Goal: Transaction & Acquisition: Subscribe to service/newsletter

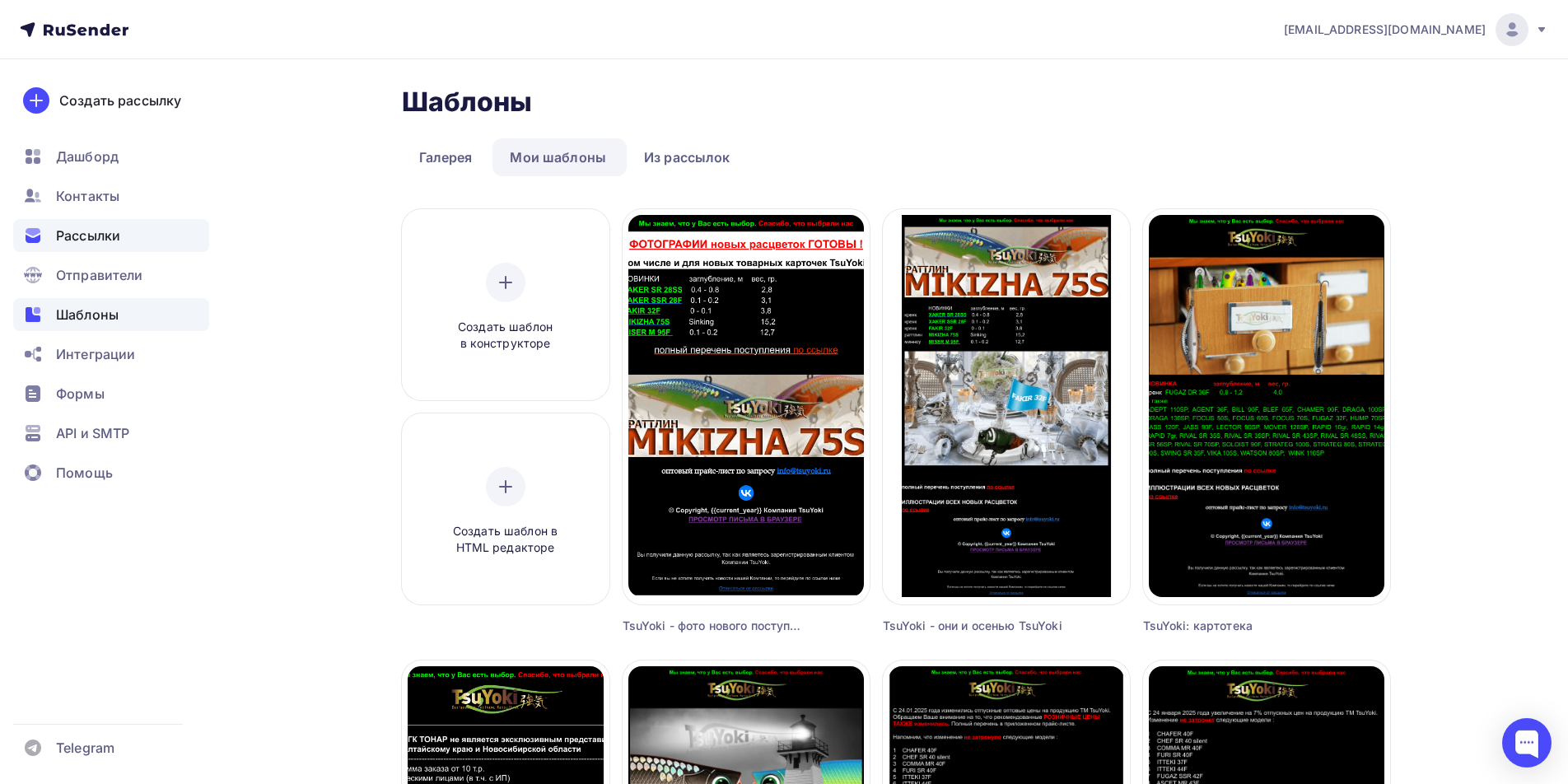
click at [106, 238] on span "Рассылки" at bounding box center [88, 235] width 65 height 20
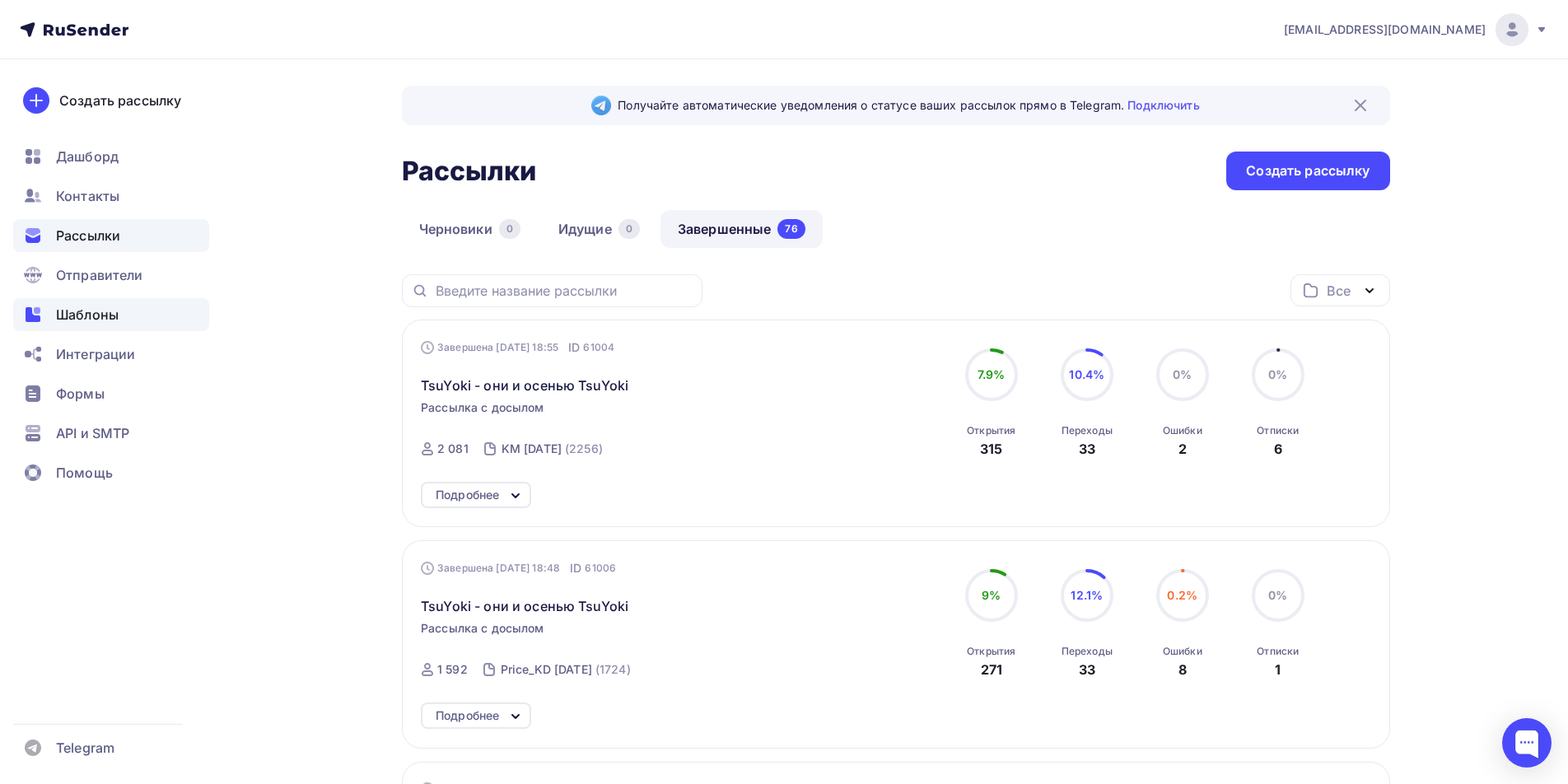
click at [102, 313] on span "Шаблоны" at bounding box center [87, 314] width 63 height 20
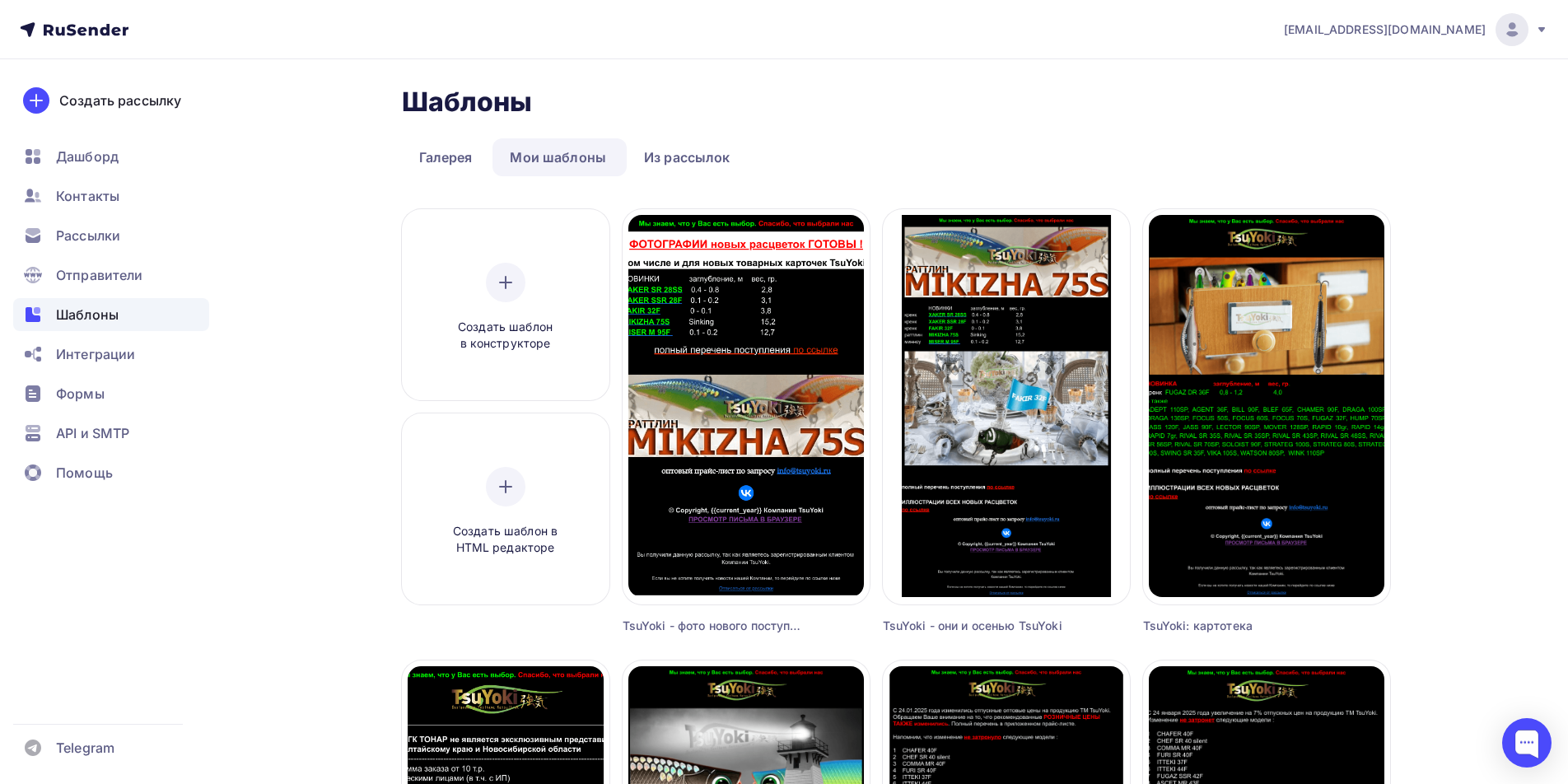
click at [802, 624] on div "TsuYoki - фото нового поступления" at bounding box center [715, 626] width 185 height 16
click at [767, 627] on div "TsuYoki - фото нового поступления" at bounding box center [715, 626] width 185 height 16
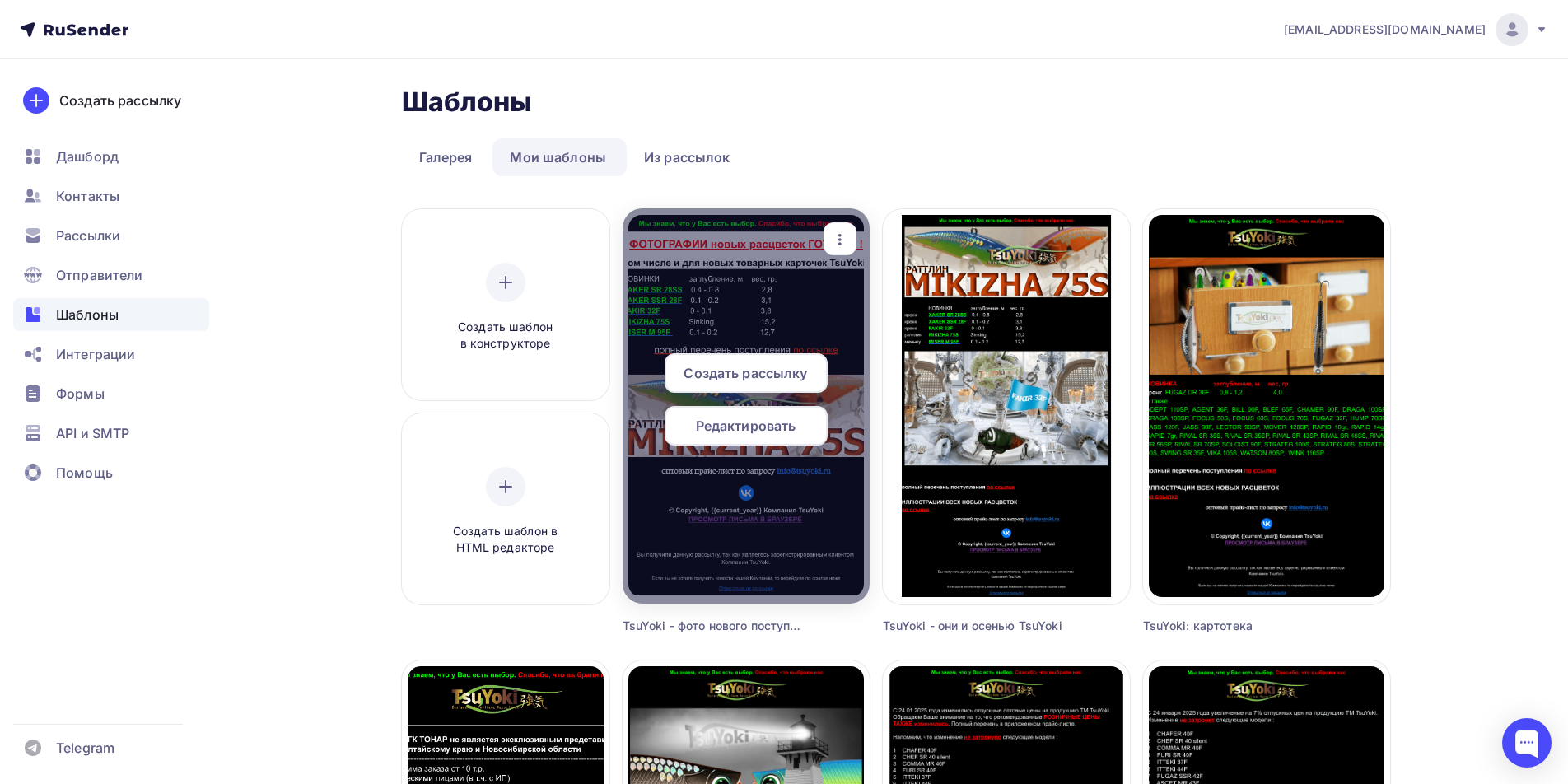
click at [844, 244] on icon "button" at bounding box center [839, 239] width 20 height 20
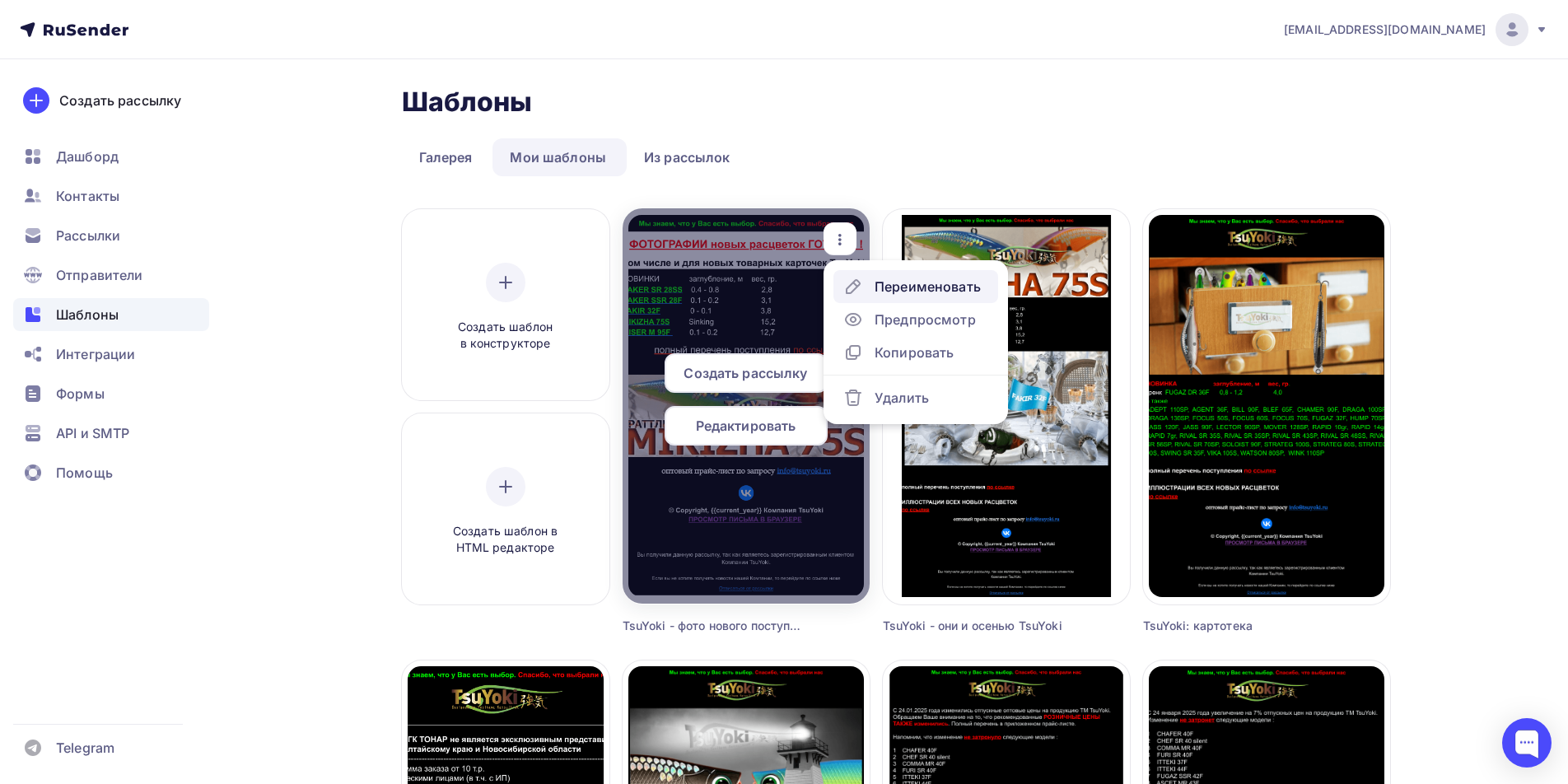
click at [883, 288] on div "Переименовать" at bounding box center [927, 287] width 106 height 20
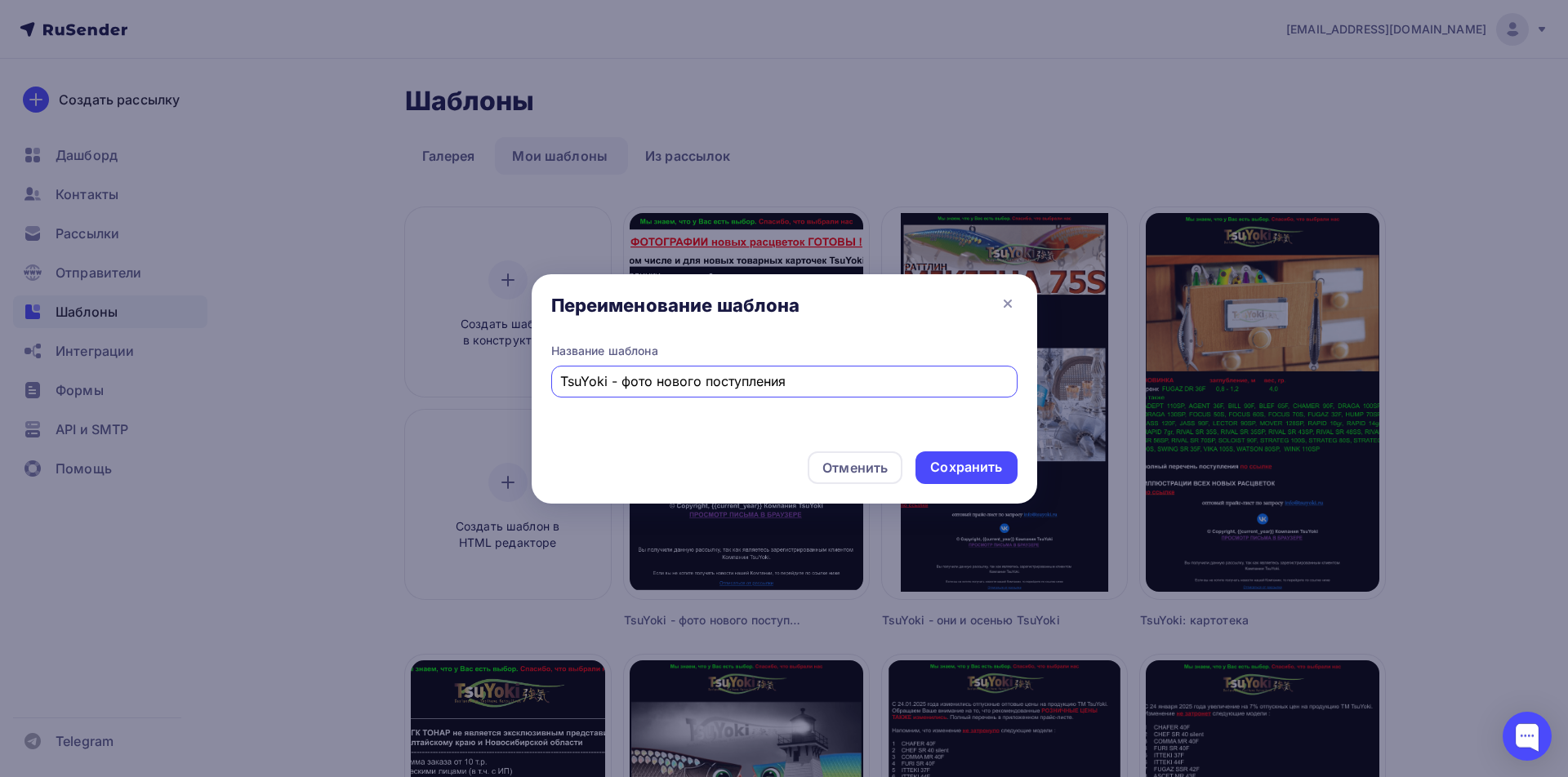
drag, startPoint x: 730, startPoint y: 380, endPoint x: 531, endPoint y: 380, distance: 199.0
click at [531, 380] on div "Название [PERSON_NAME] - фото нового поступления" at bounding box center [784, 391] width 506 height 96
click at [1009, 299] on icon at bounding box center [1008, 304] width 20 height 20
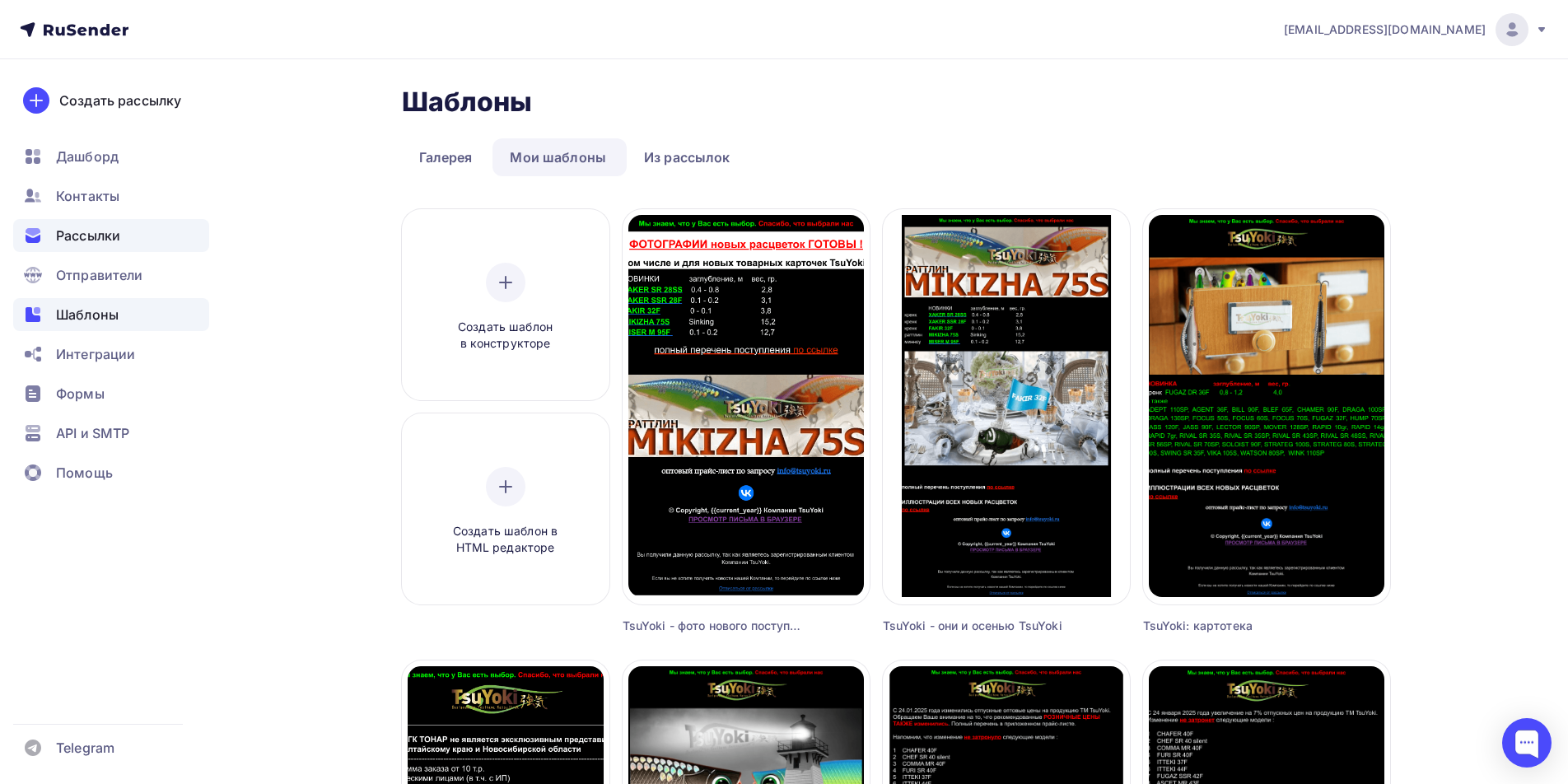
click at [80, 236] on span "Рассылки" at bounding box center [88, 235] width 65 height 20
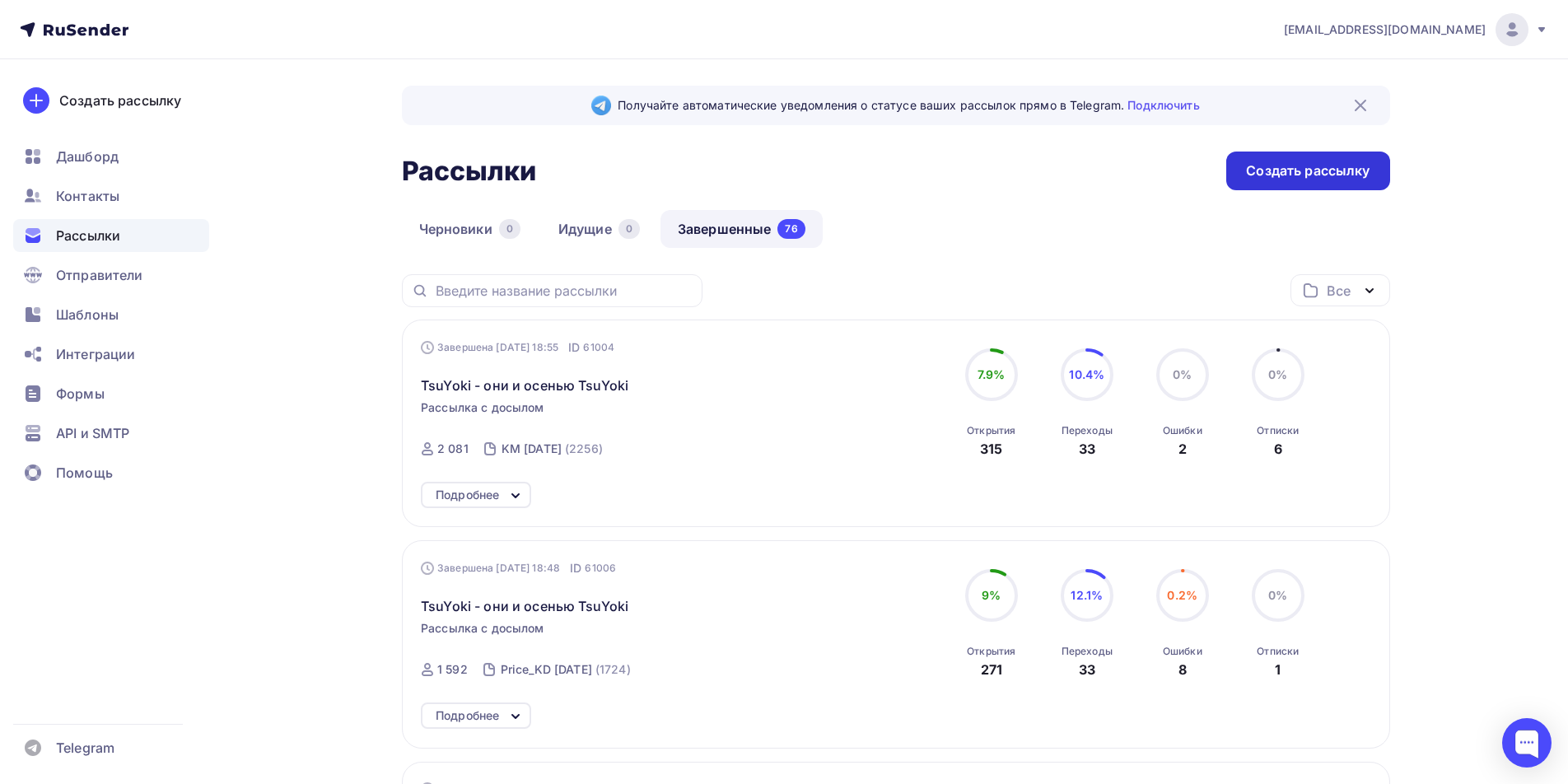
click at [1245, 166] on div "Создать рассылку" at bounding box center [1307, 170] width 163 height 39
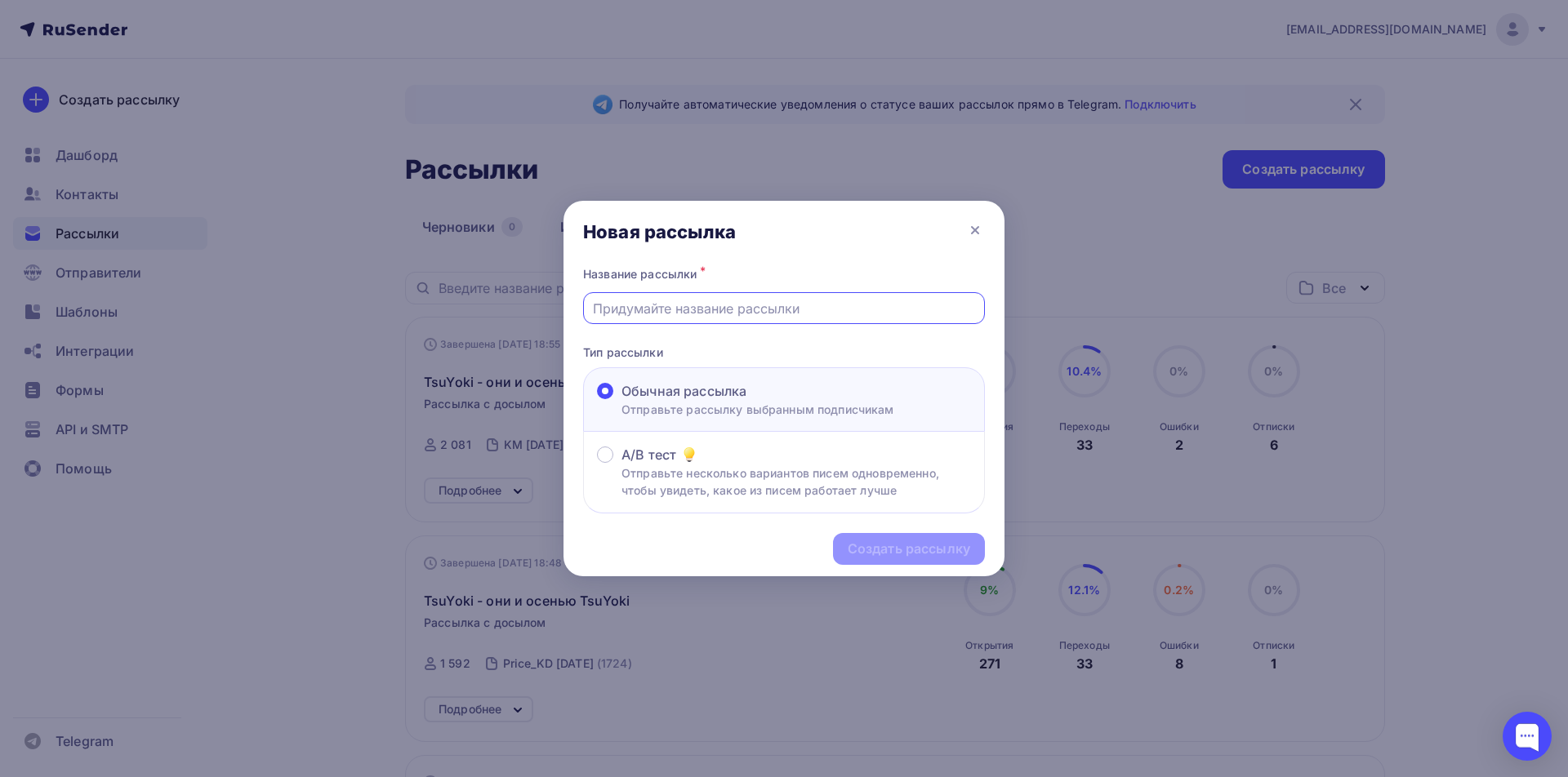
click at [680, 313] on input "text" at bounding box center [784, 308] width 383 height 20
paste input "TsuYoki - фото нового поступления"
type input "TsuYoki - фото нового поступления"
click at [897, 552] on div "Создать рассылку" at bounding box center [909, 549] width 123 height 19
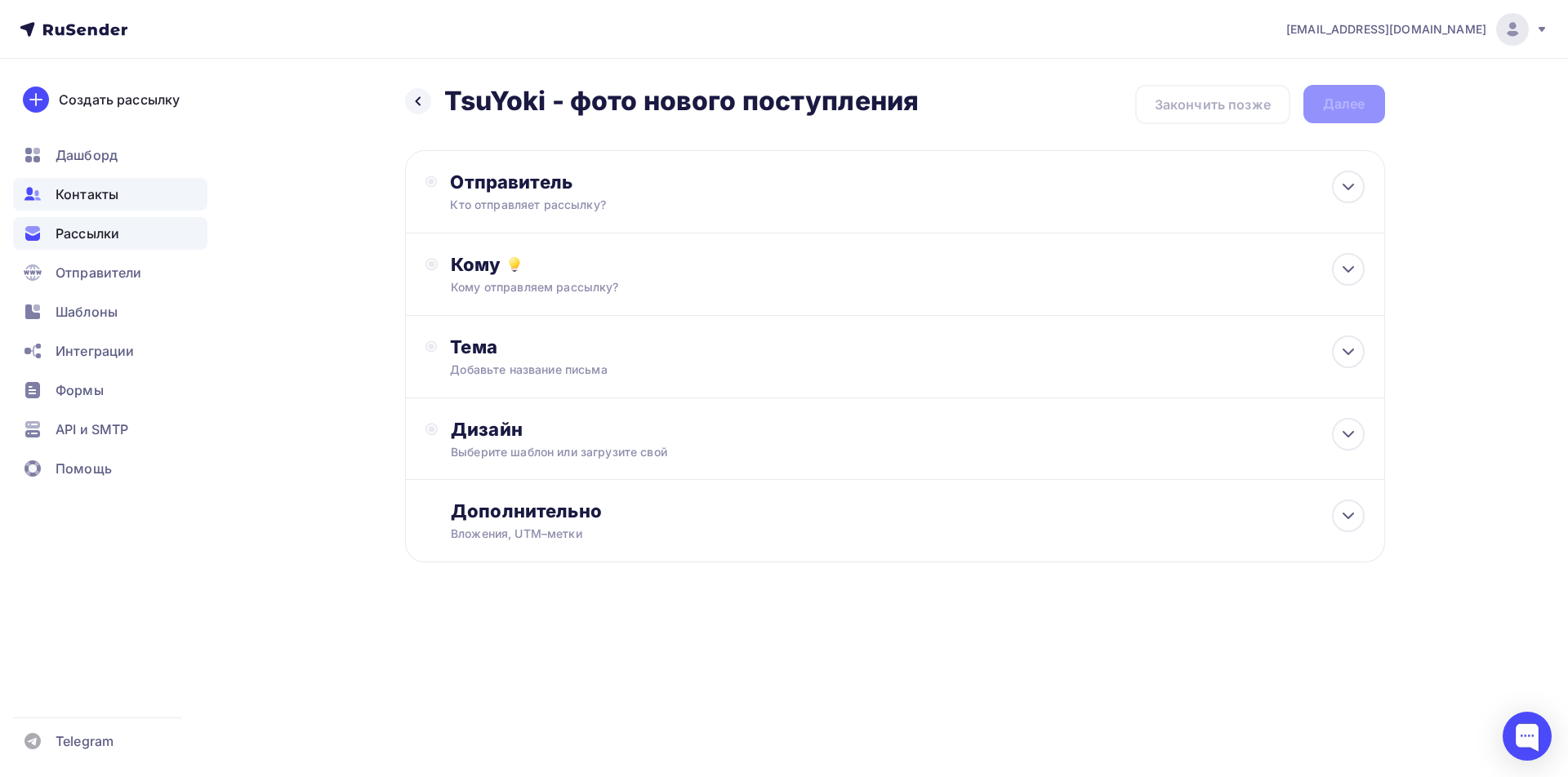
click at [76, 200] on span "Контакты" at bounding box center [87, 194] width 63 height 20
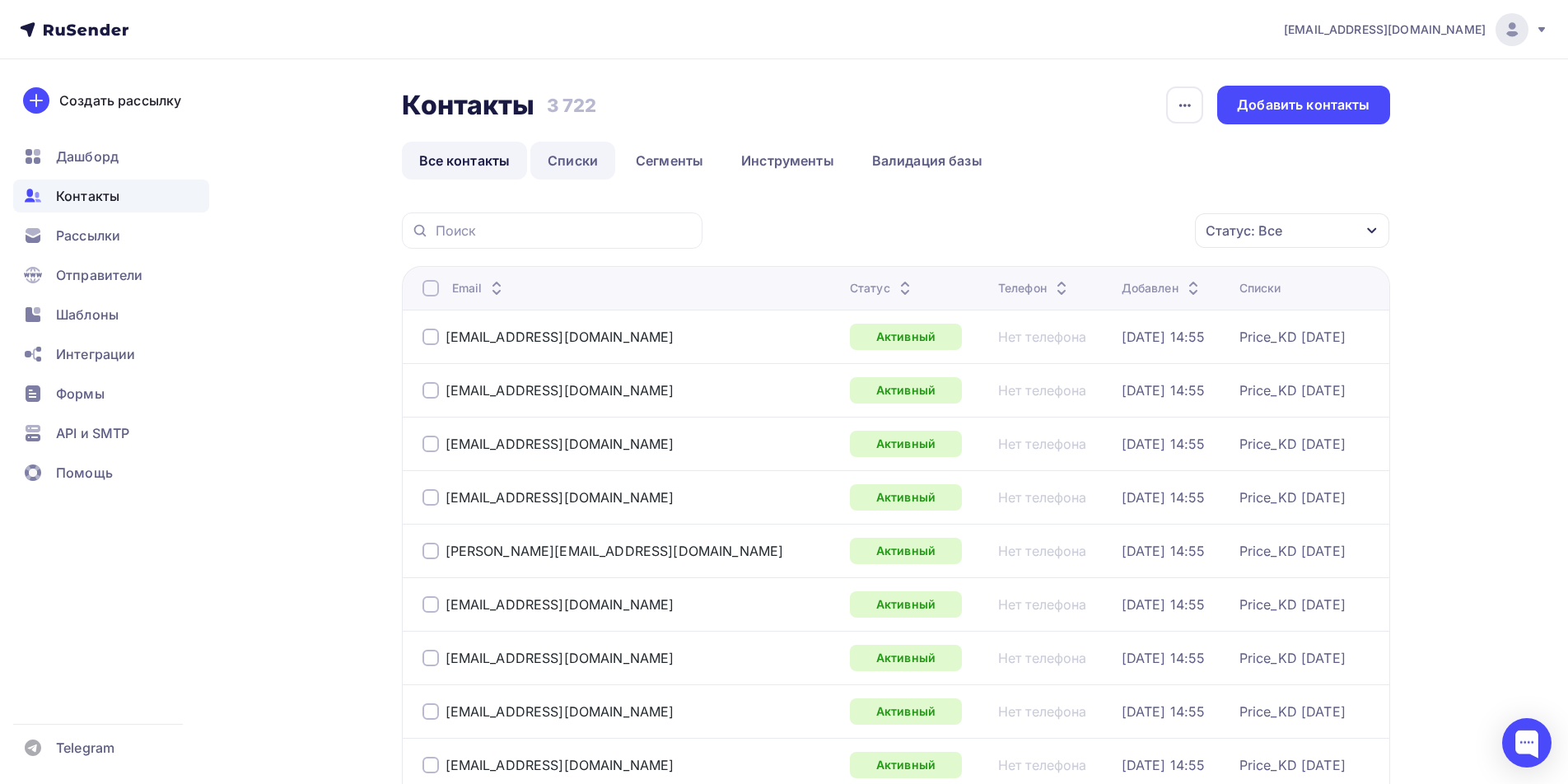
click at [569, 164] on link "Списки" at bounding box center [573, 161] width 85 height 38
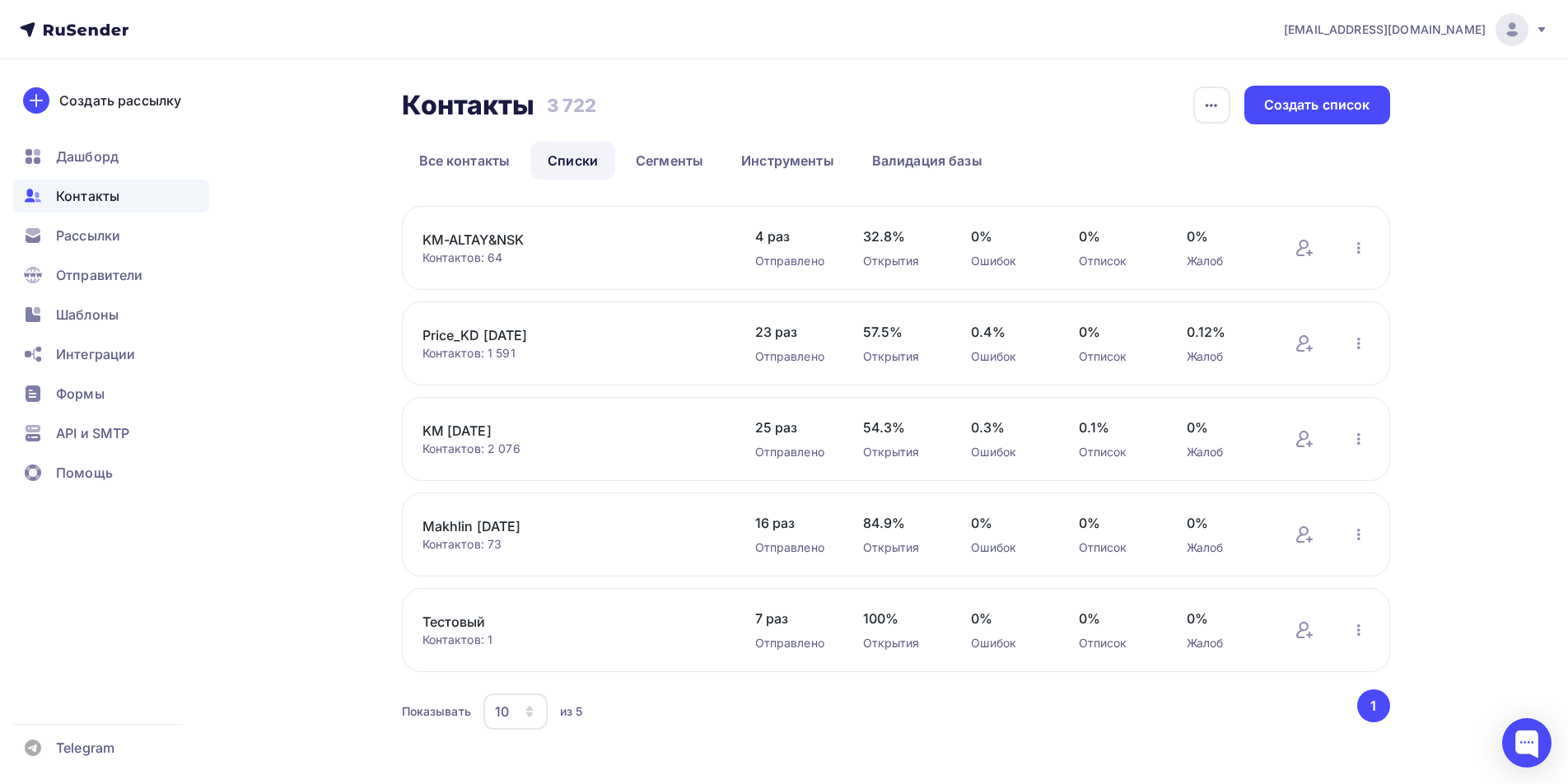
click at [507, 430] on link "KM [DATE]" at bounding box center [562, 430] width 280 height 20
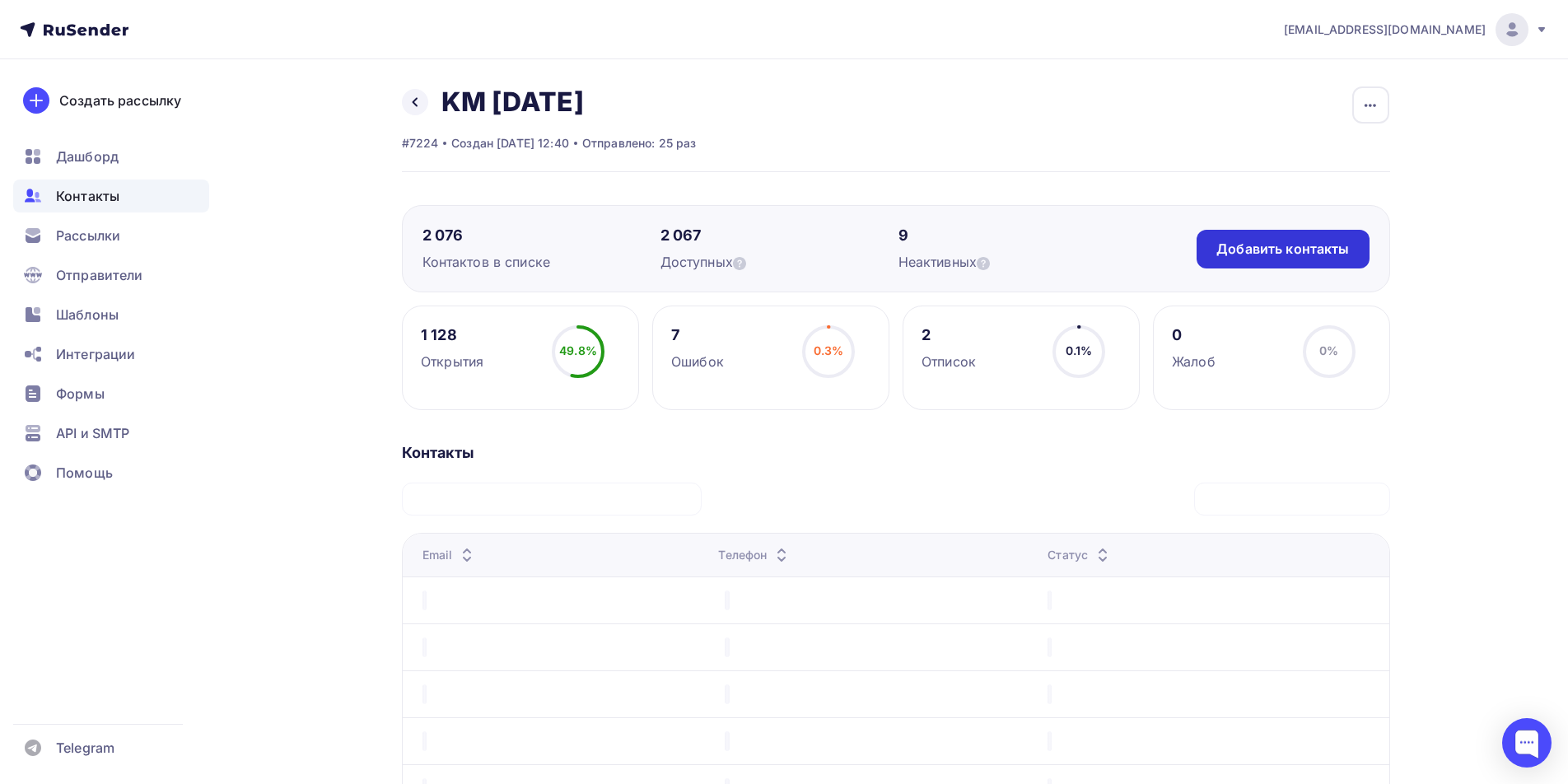
click at [1250, 249] on div "Добавить контакты" at bounding box center [1282, 250] width 132 height 19
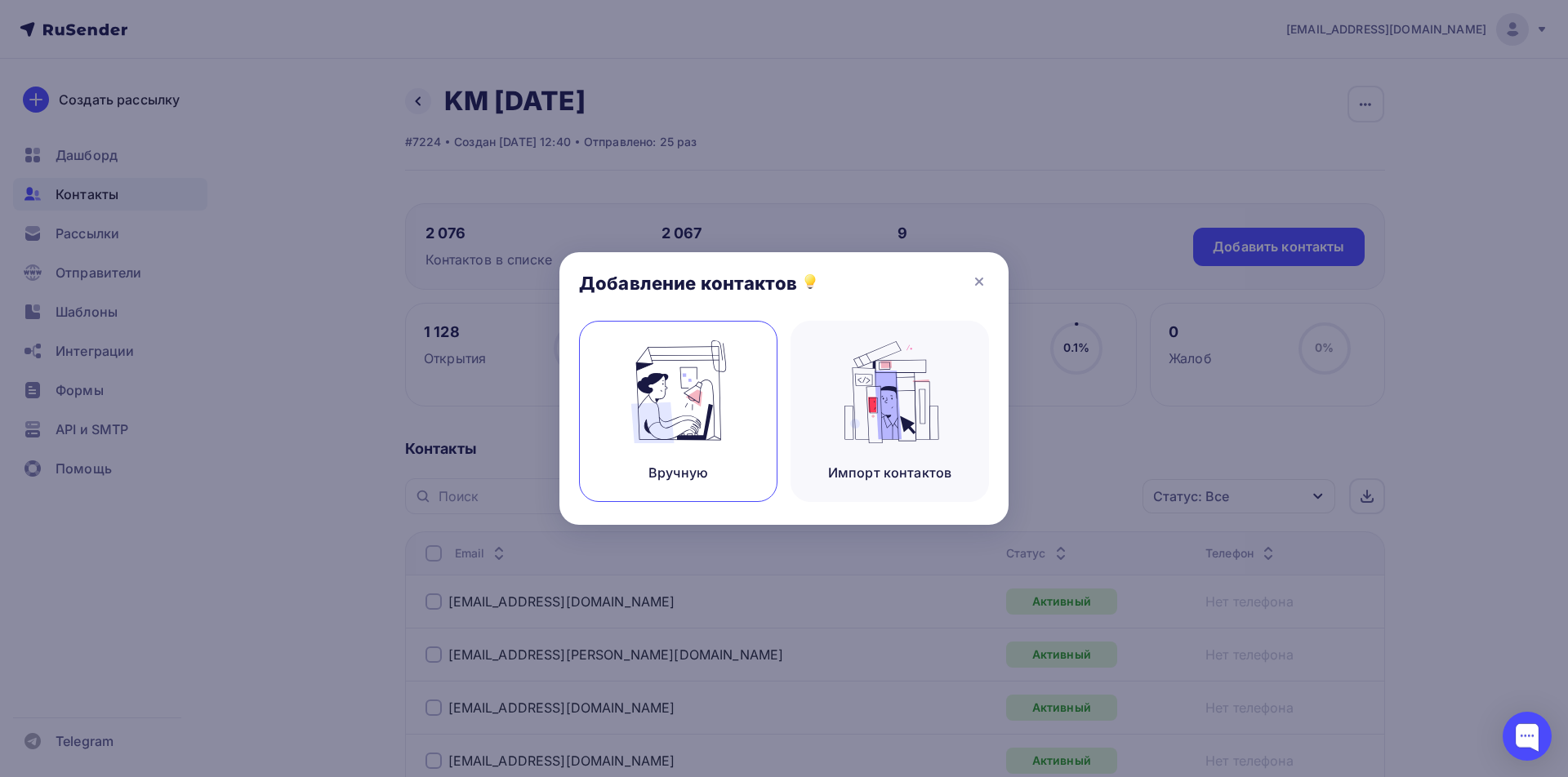
click at [711, 373] on img at bounding box center [678, 391] width 109 height 103
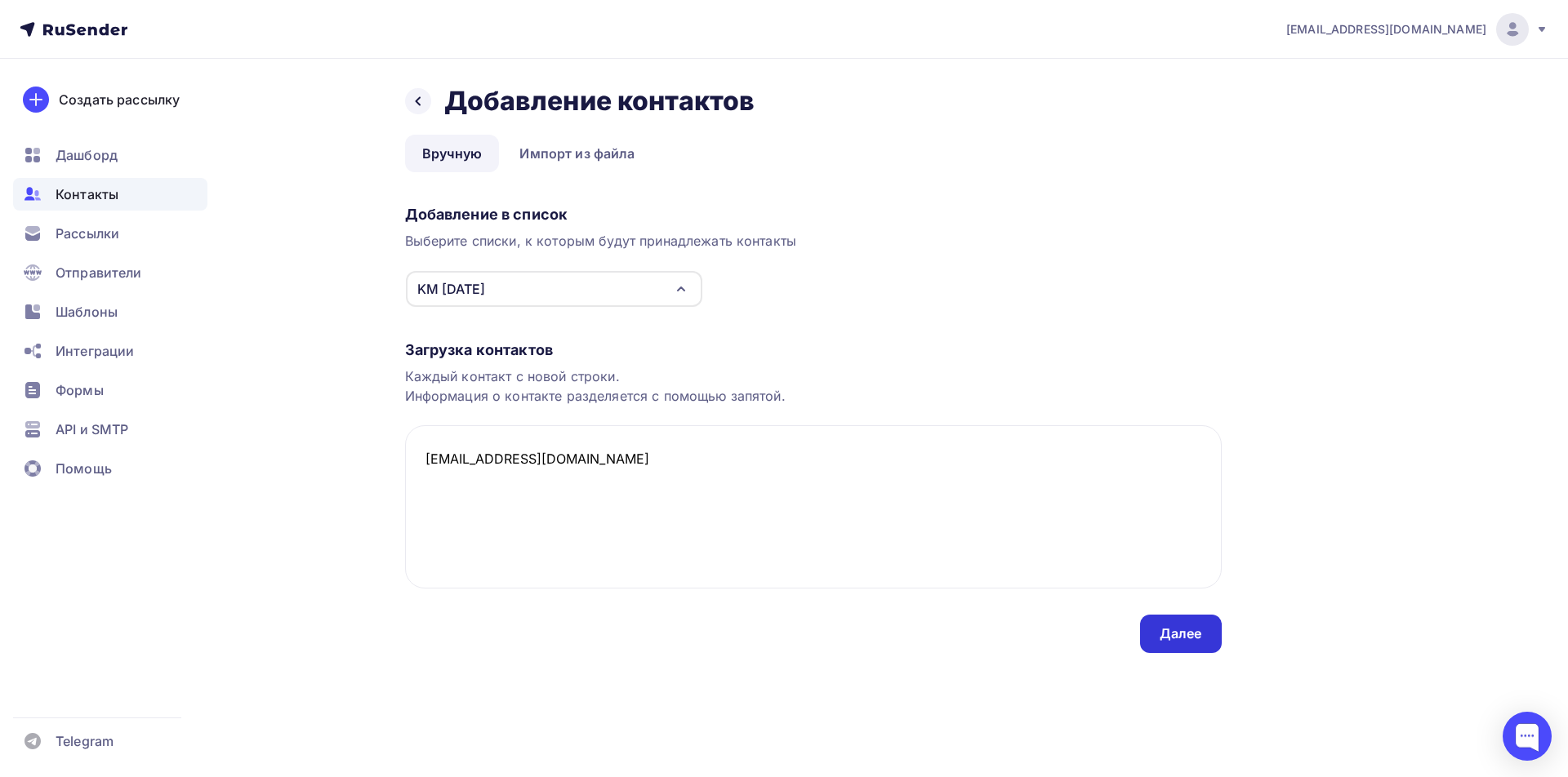
type textarea "[EMAIL_ADDRESS][DOMAIN_NAME]"
click at [1175, 638] on div "Далее" at bounding box center [1181, 634] width 43 height 19
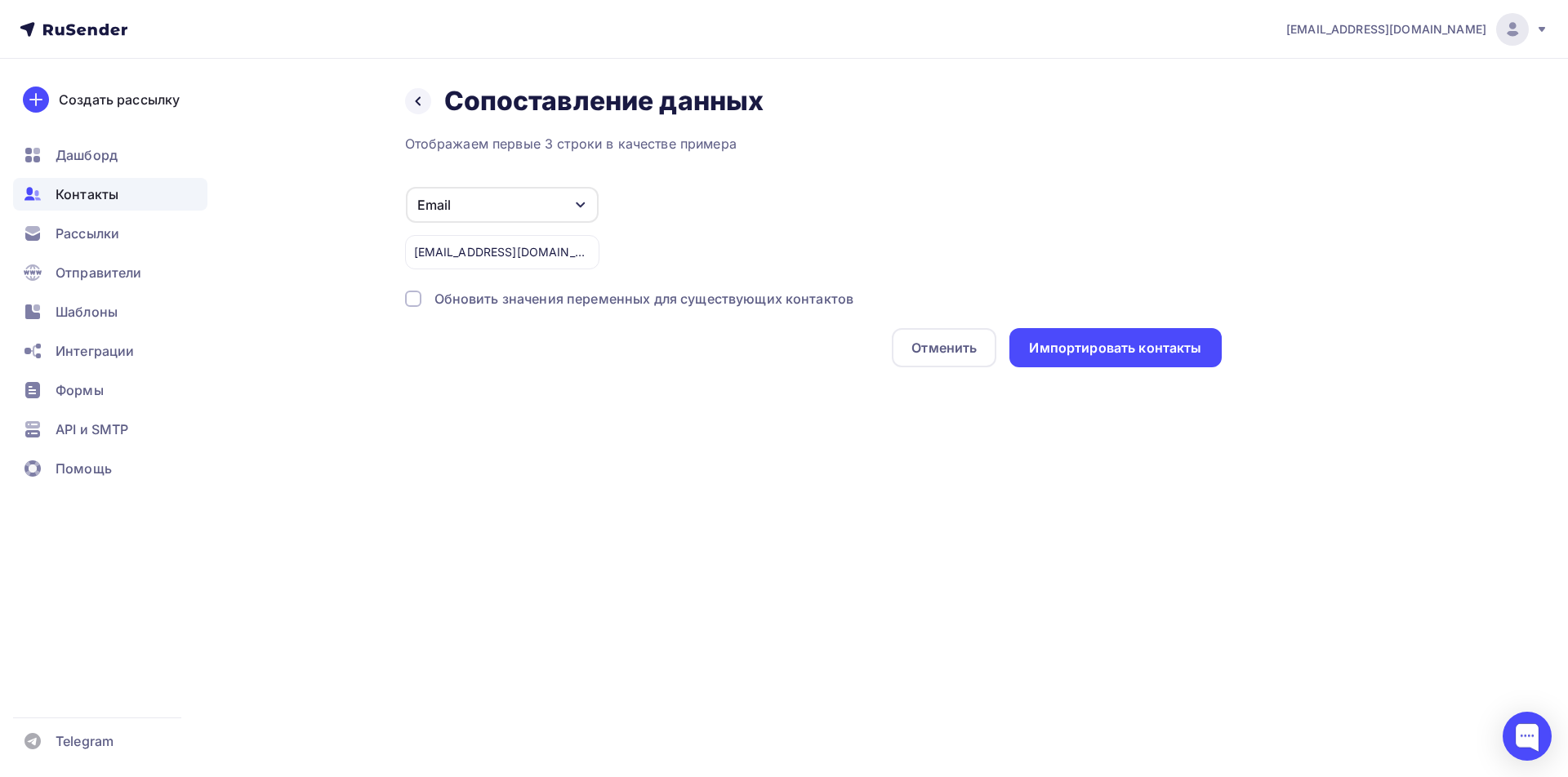
click at [411, 300] on div at bounding box center [413, 299] width 16 height 16
click at [1075, 357] on div "Импортировать контакты" at bounding box center [1115, 348] width 172 height 19
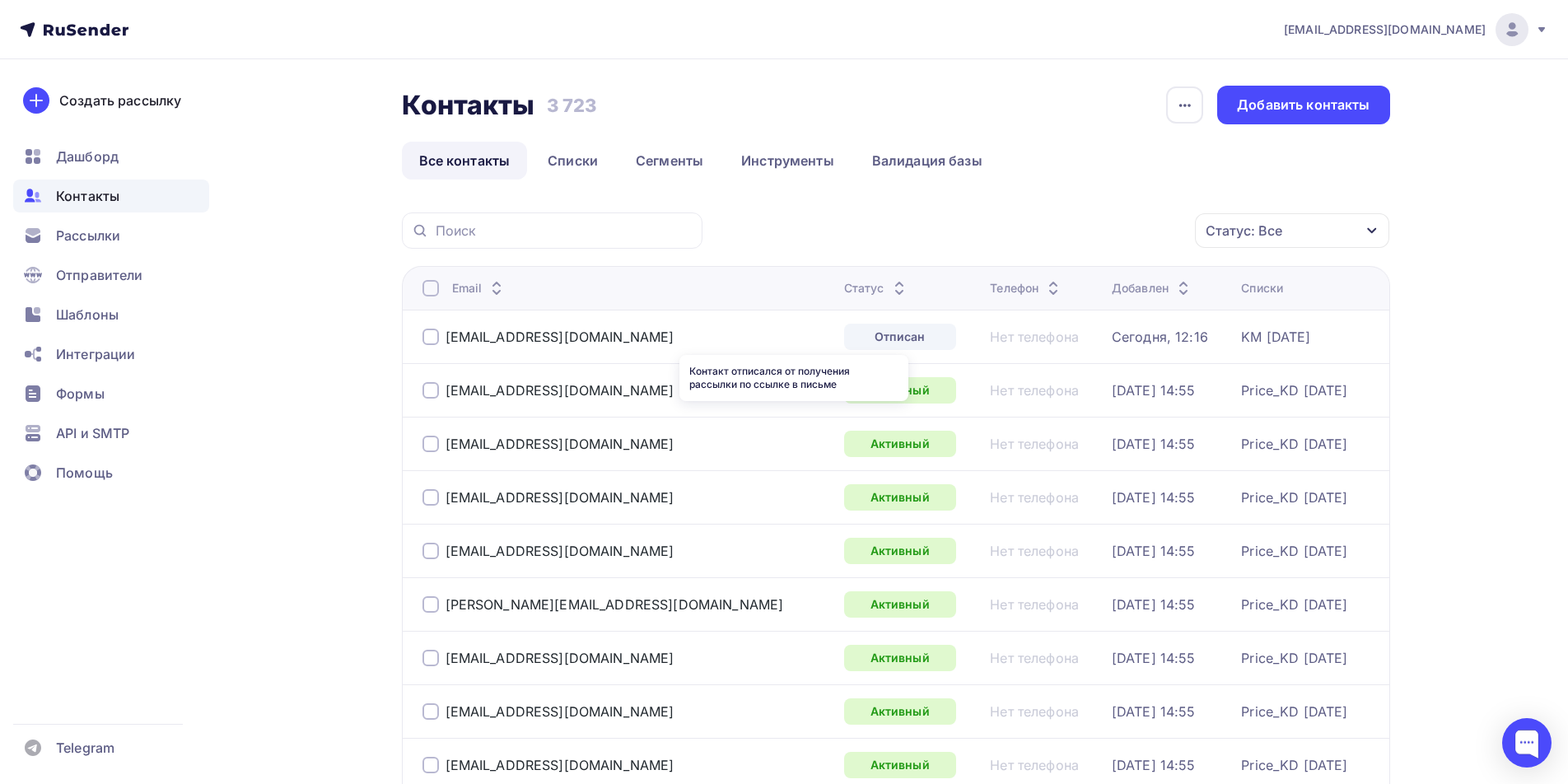
click at [844, 339] on div "Отписан" at bounding box center [900, 336] width 112 height 27
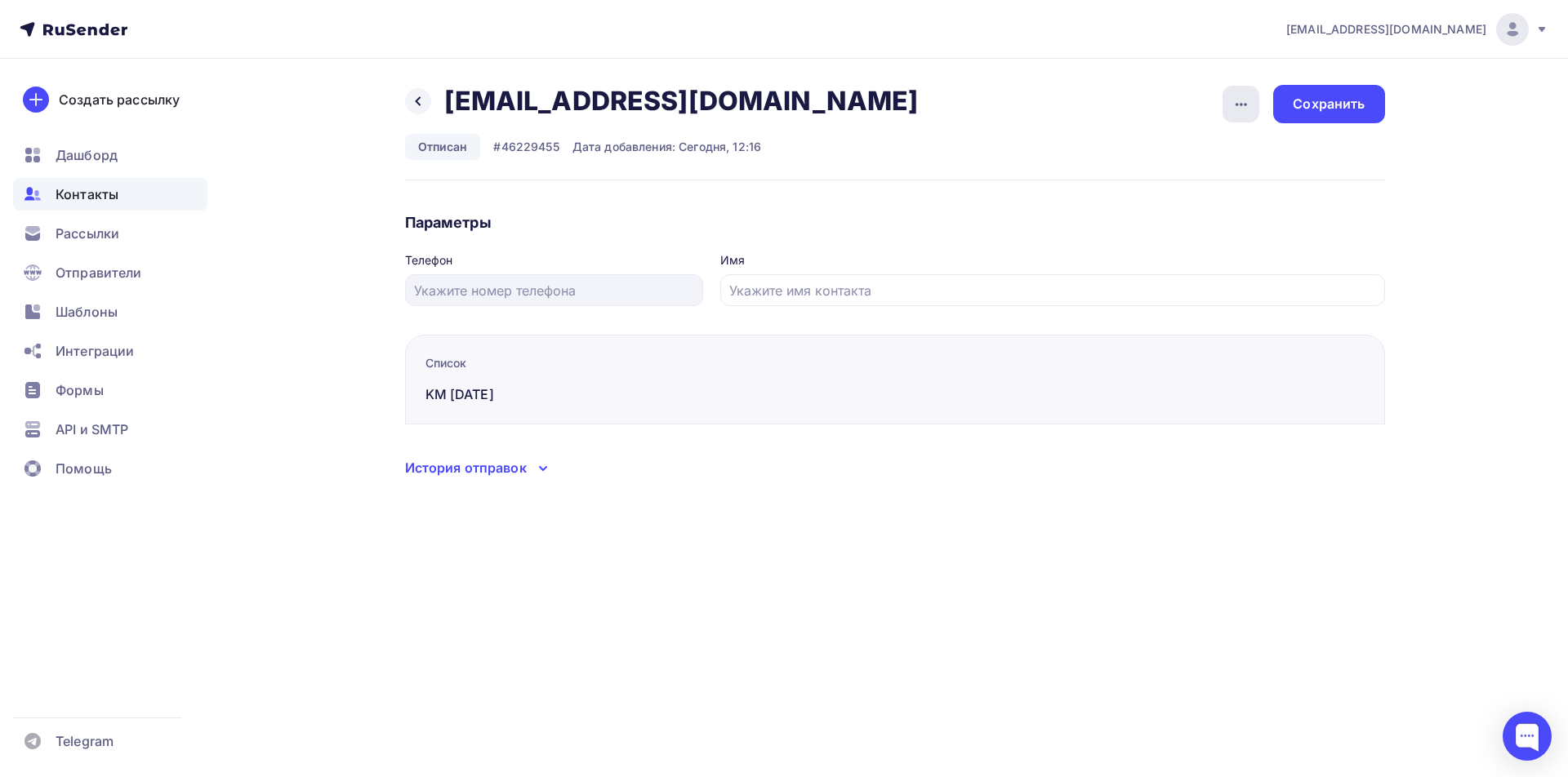
click at [1232, 112] on icon "button" at bounding box center [1241, 104] width 20 height 20
click at [533, 469] on icon at bounding box center [543, 468] width 20 height 20
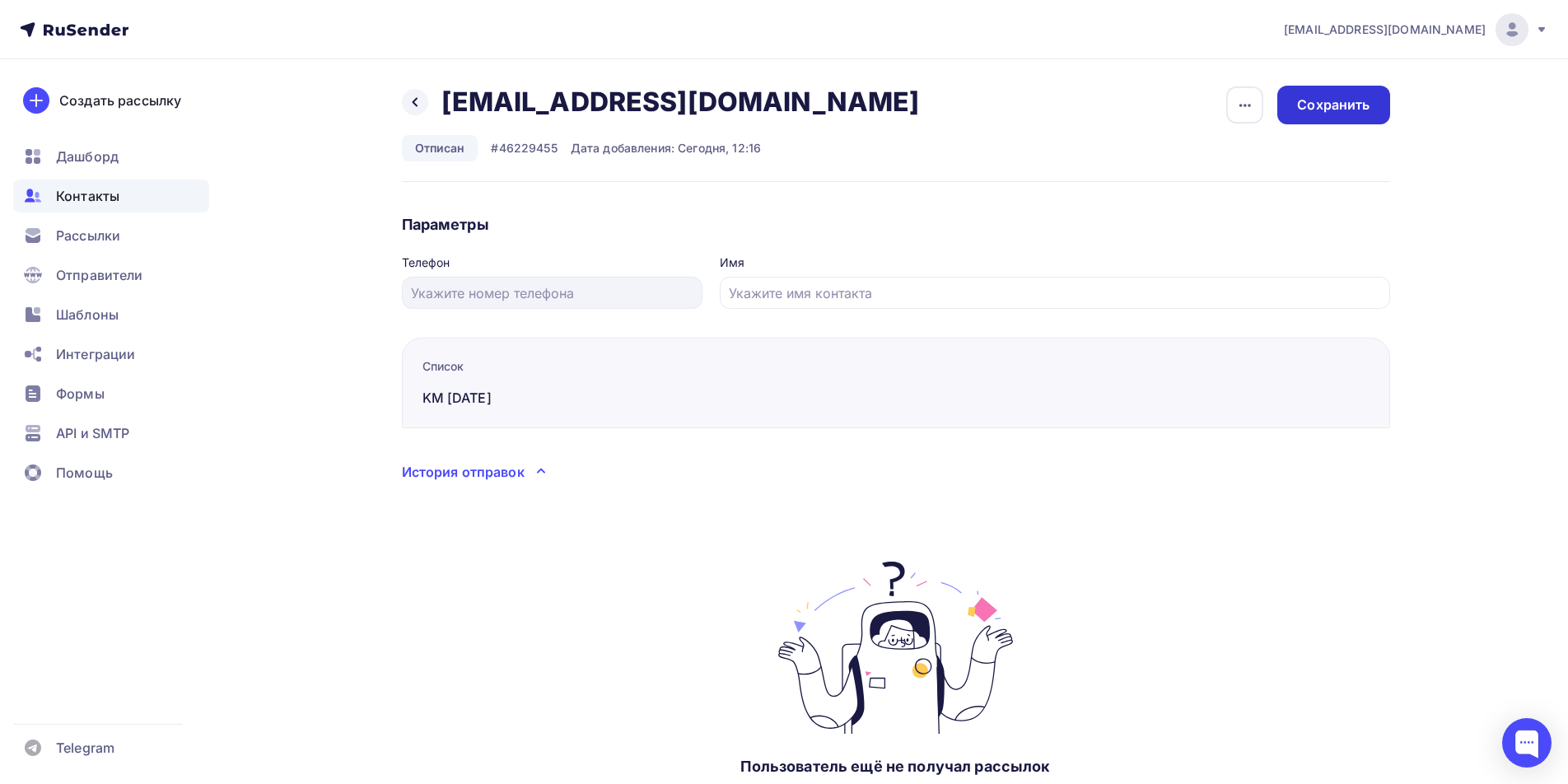
click at [1305, 108] on div "Сохранить" at bounding box center [1333, 105] width 72 height 19
click at [86, 194] on span "Контакты" at bounding box center [88, 195] width 64 height 20
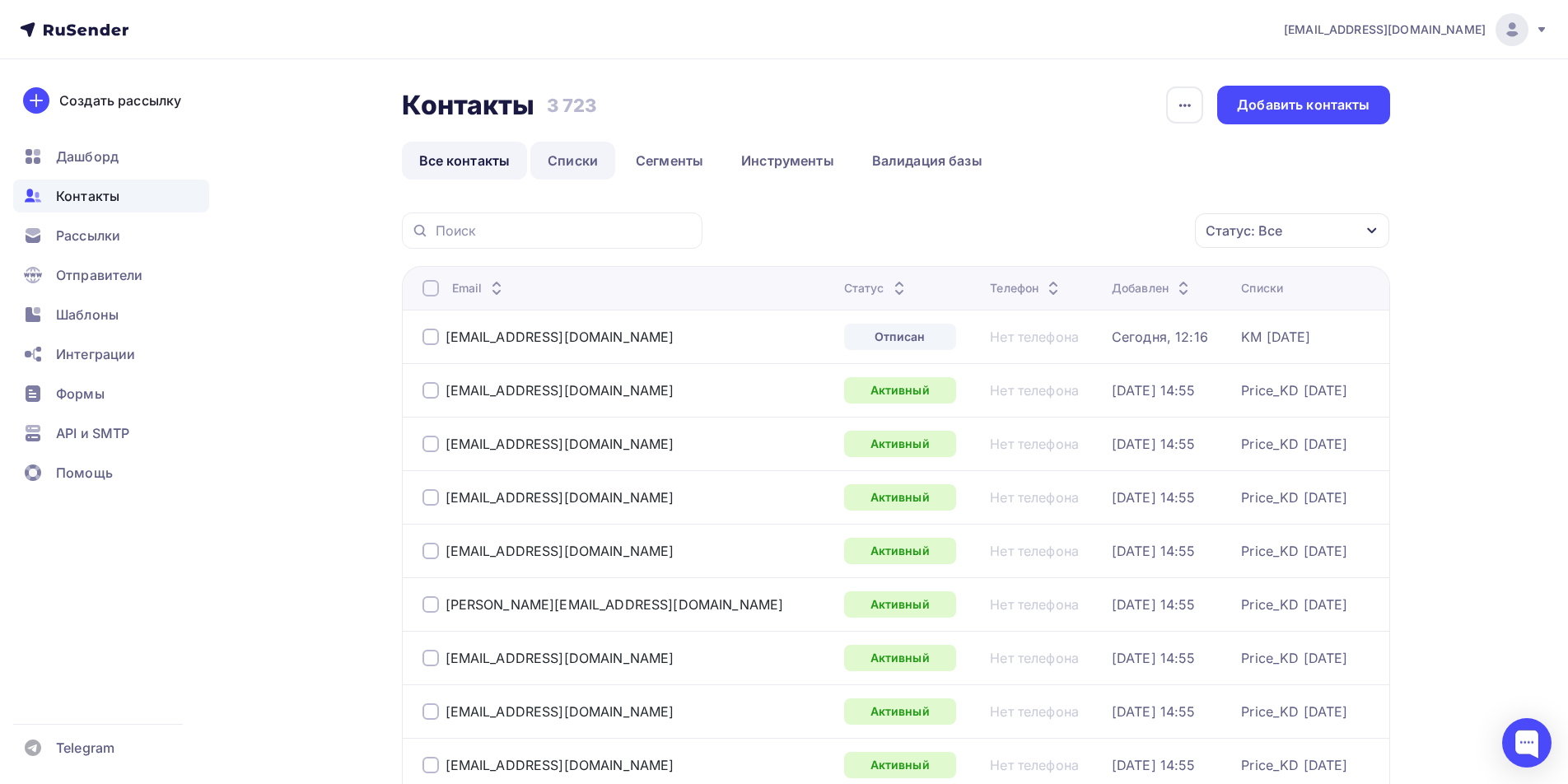
click at [580, 161] on link "Списки" at bounding box center [573, 161] width 85 height 38
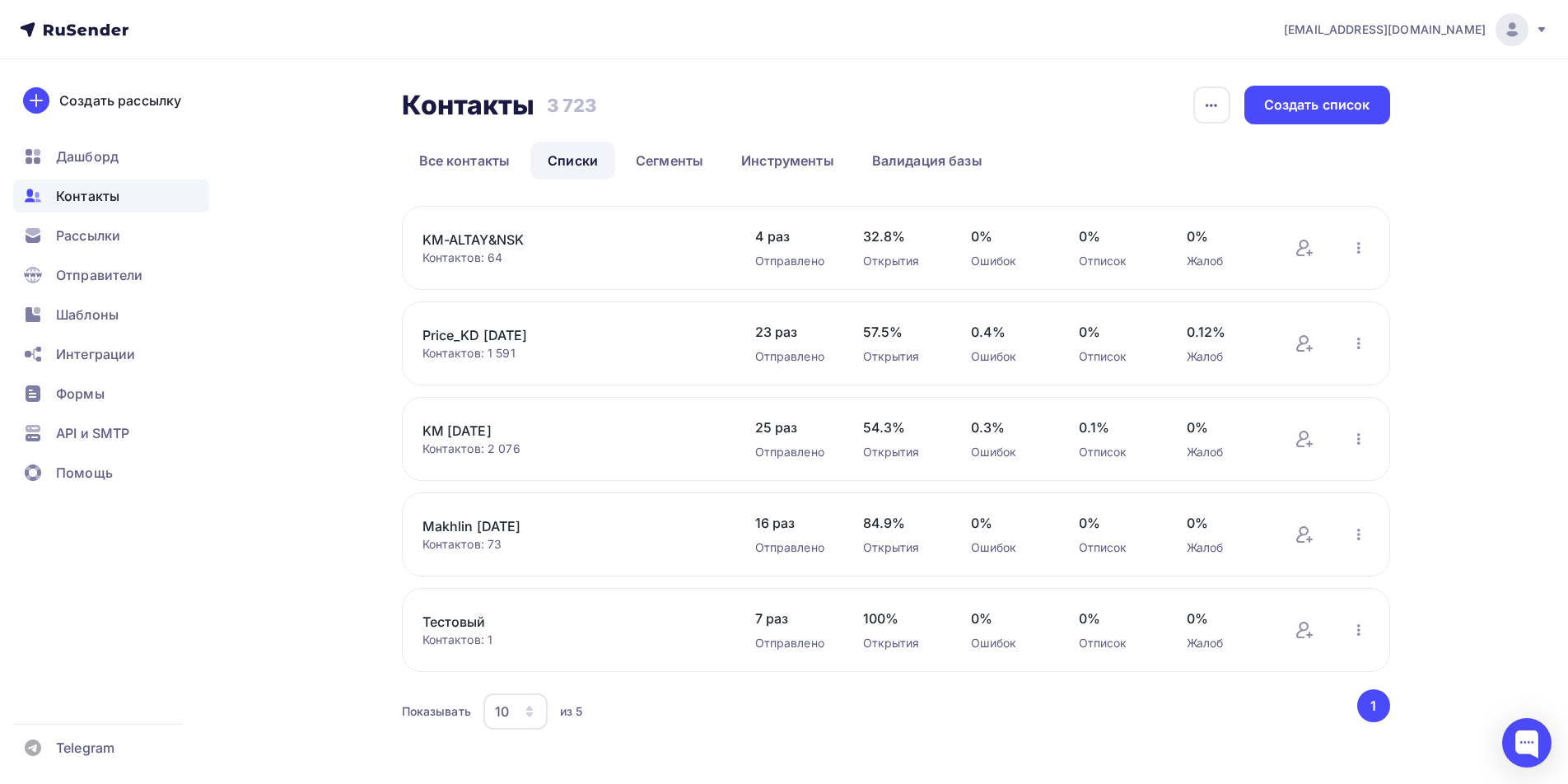
click at [495, 436] on link "KM [DATE]" at bounding box center [562, 430] width 280 height 20
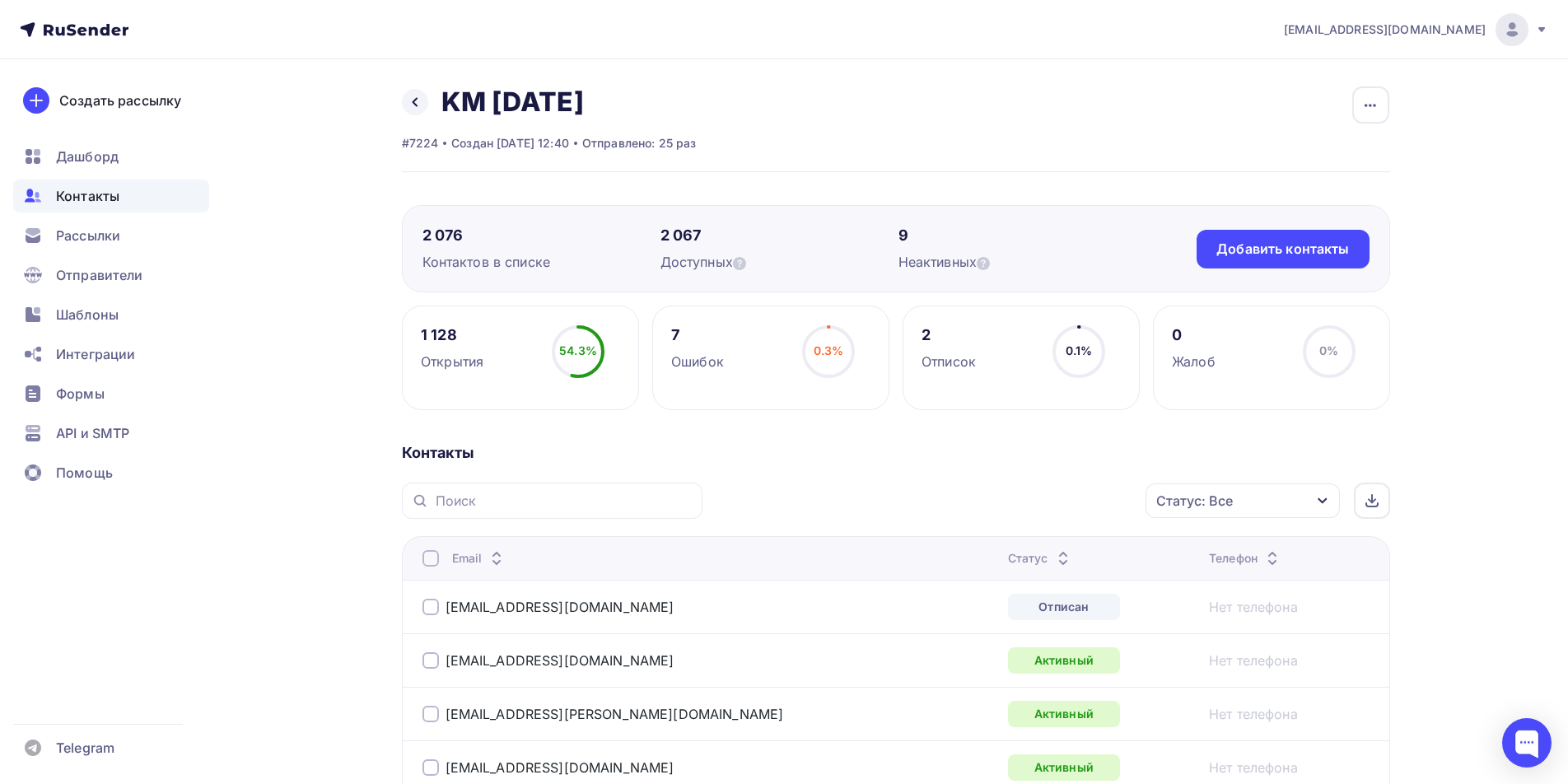
click at [427, 607] on div at bounding box center [430, 607] width 16 height 16
click at [1111, 503] on icon "button" at bounding box center [1110, 501] width 20 height 20
click at [1036, 547] on div "Добавить в списки" at bounding box center [997, 549] width 126 height 20
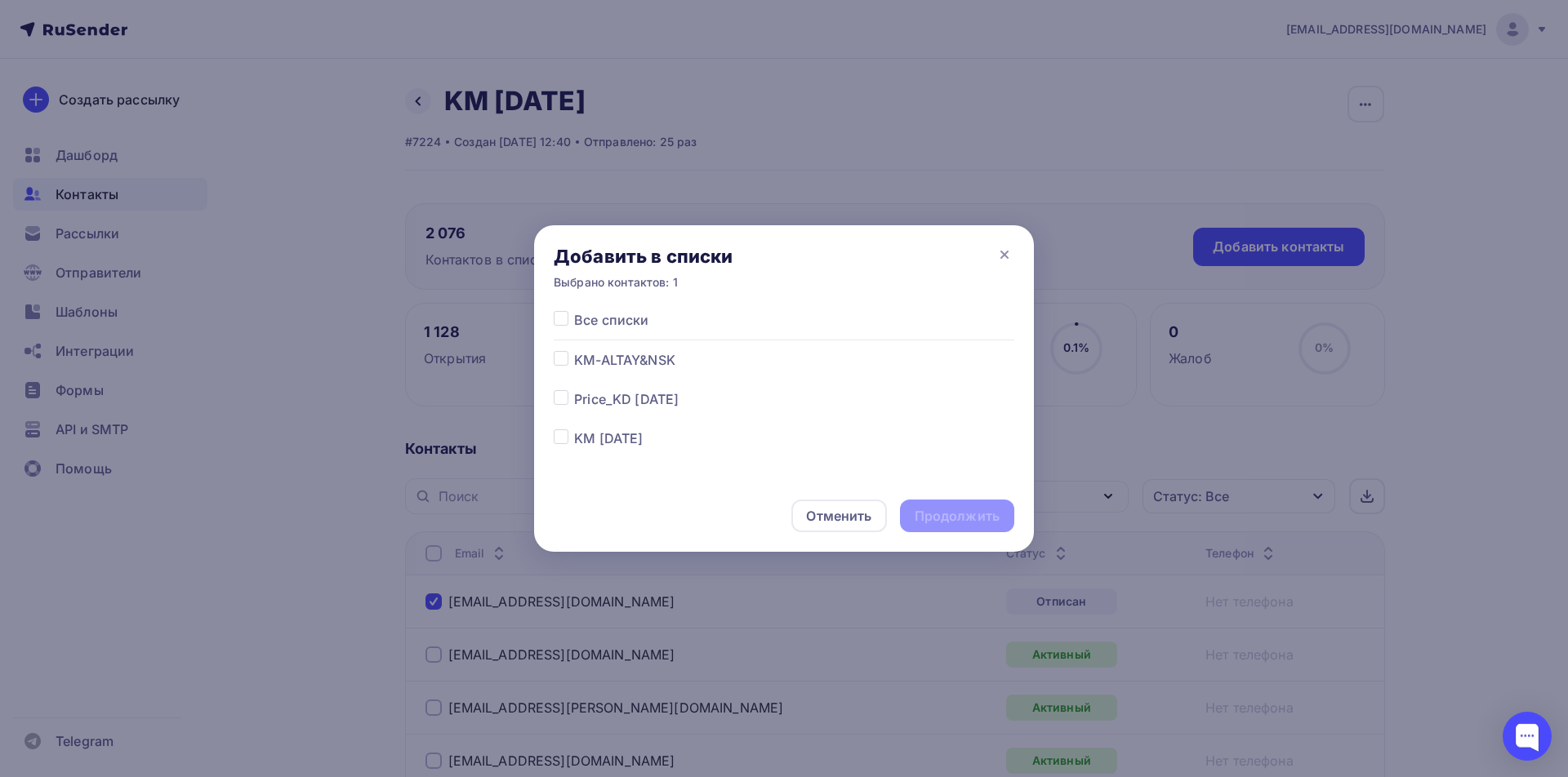
click at [568, 438] on div at bounding box center [564, 438] width 20 height 20
click at [574, 429] on label at bounding box center [574, 429] width 0 height 0
click at [563, 437] on input "checkbox" at bounding box center [560, 436] width 15 height 14
checkbox input "true"
click at [956, 518] on div "Продолжить" at bounding box center [957, 517] width 85 height 19
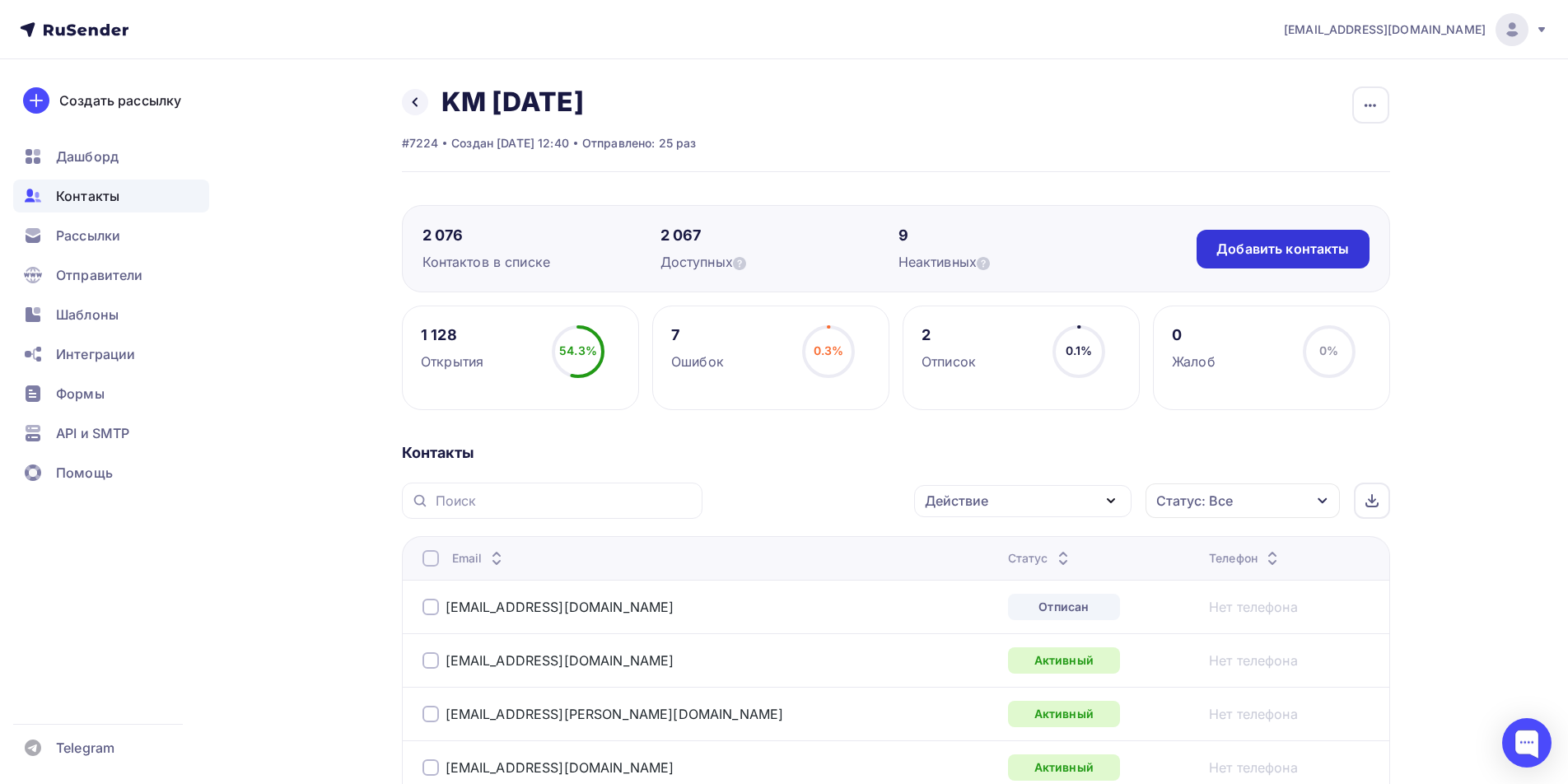
click at [1235, 243] on div "Добавить контакты" at bounding box center [1282, 250] width 132 height 19
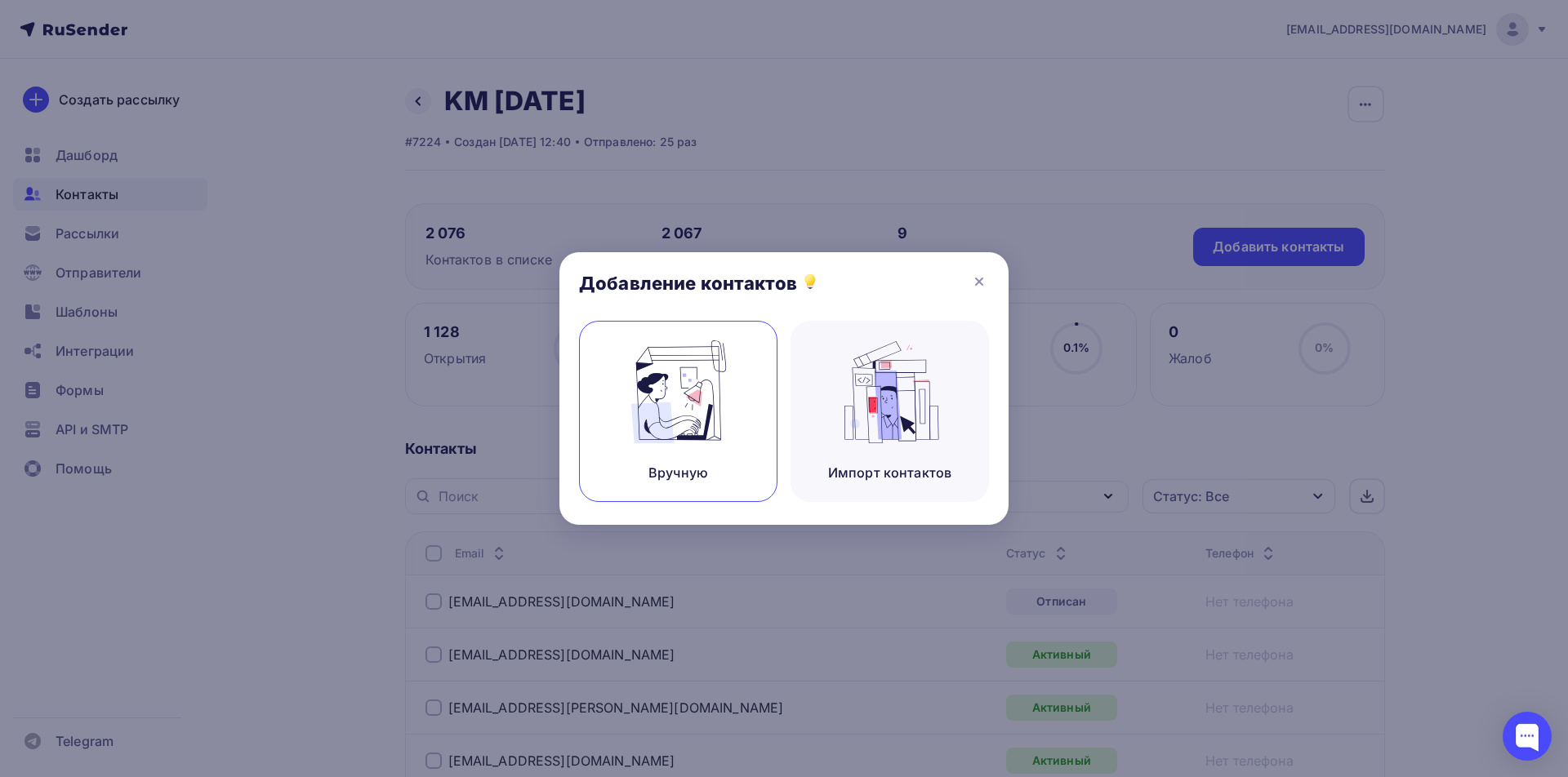
click at [682, 404] on img at bounding box center [678, 391] width 109 height 103
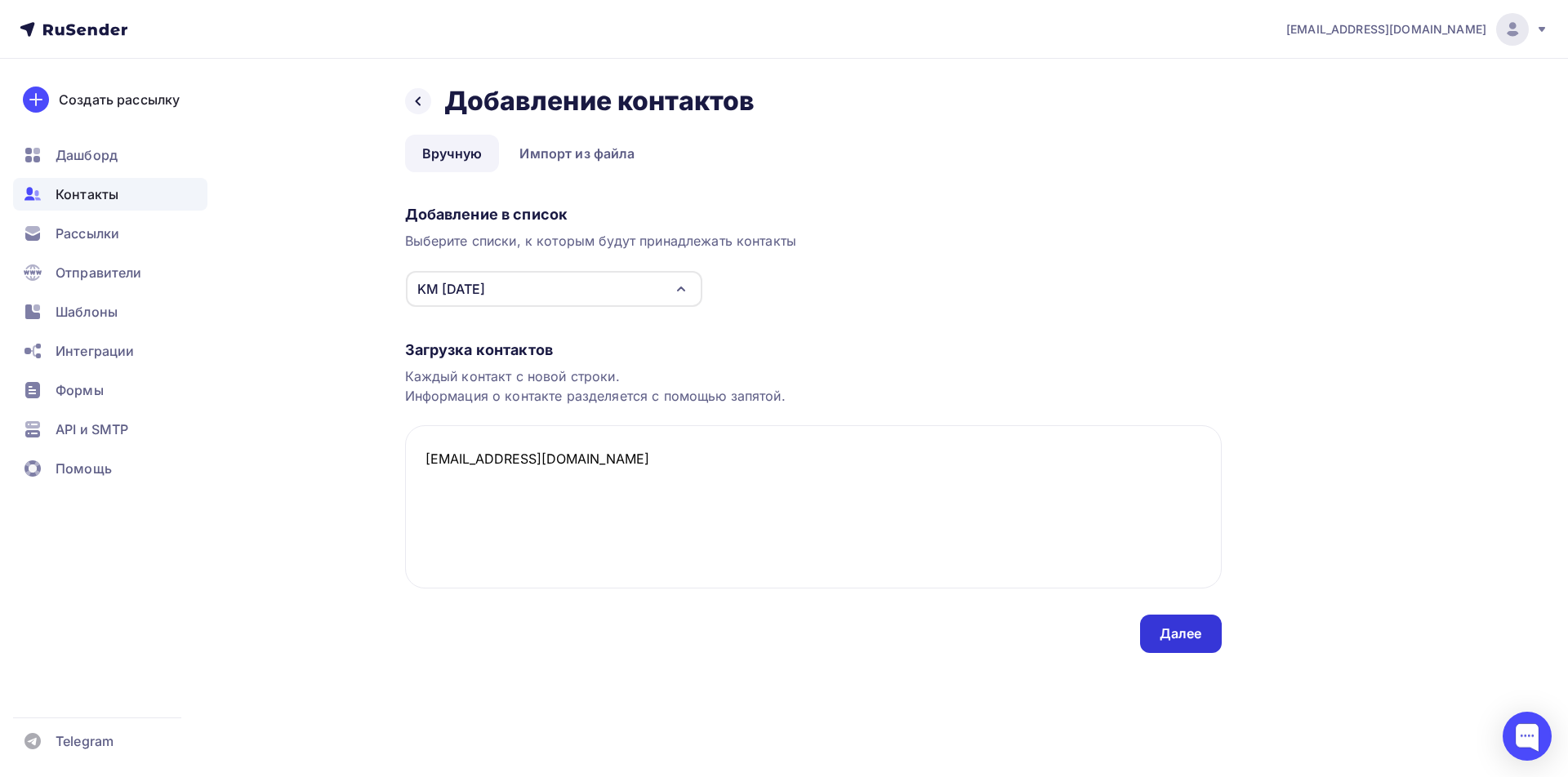
type textarea "[EMAIL_ADDRESS][DOMAIN_NAME]"
click at [1187, 636] on div "Далее" at bounding box center [1181, 634] width 43 height 19
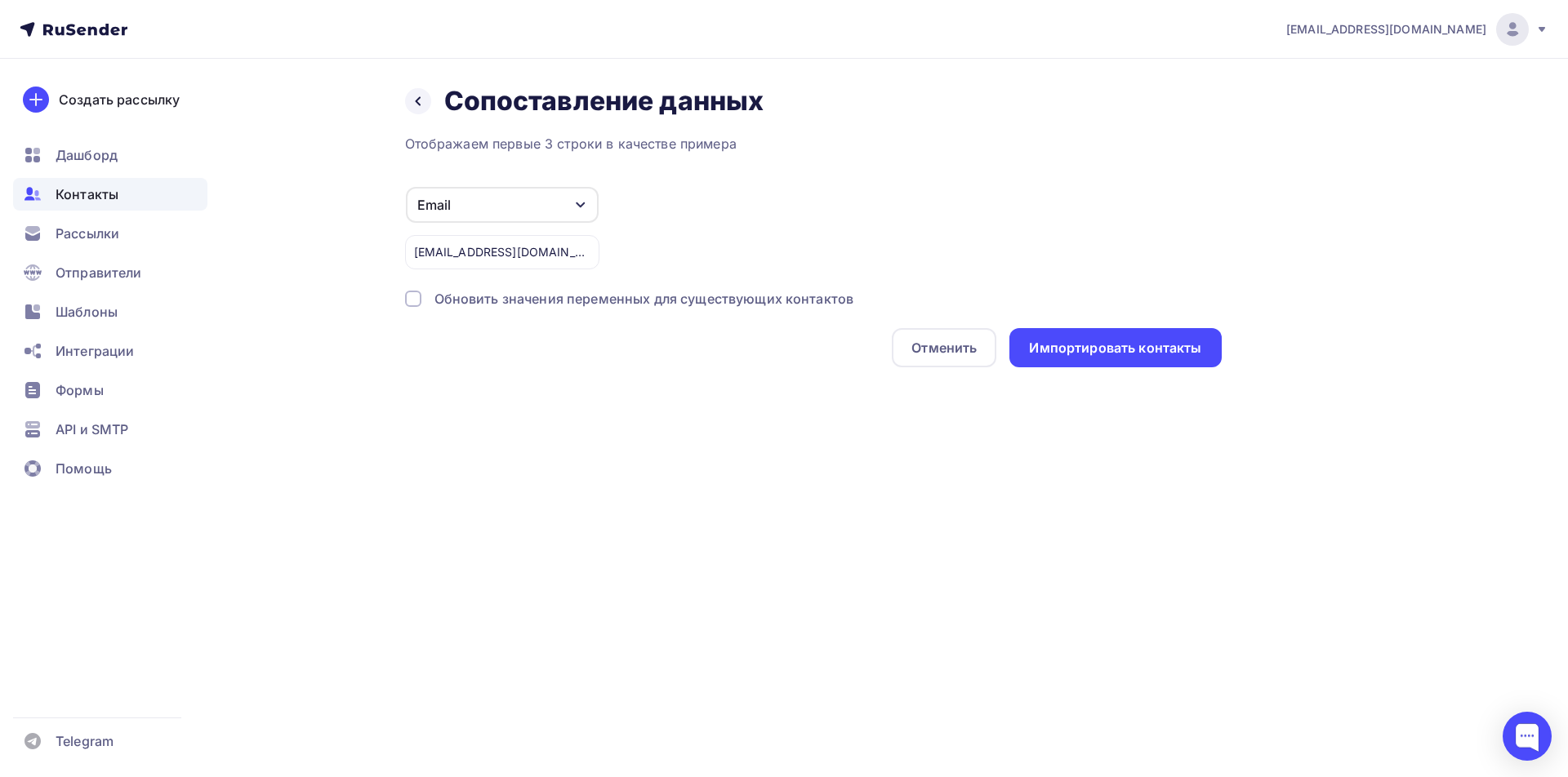
click at [525, 295] on div "Обновить значения переменных для существующих контактов" at bounding box center [644, 299] width 420 height 20
click at [1177, 347] on div "Импортировать контакты" at bounding box center [1115, 348] width 172 height 19
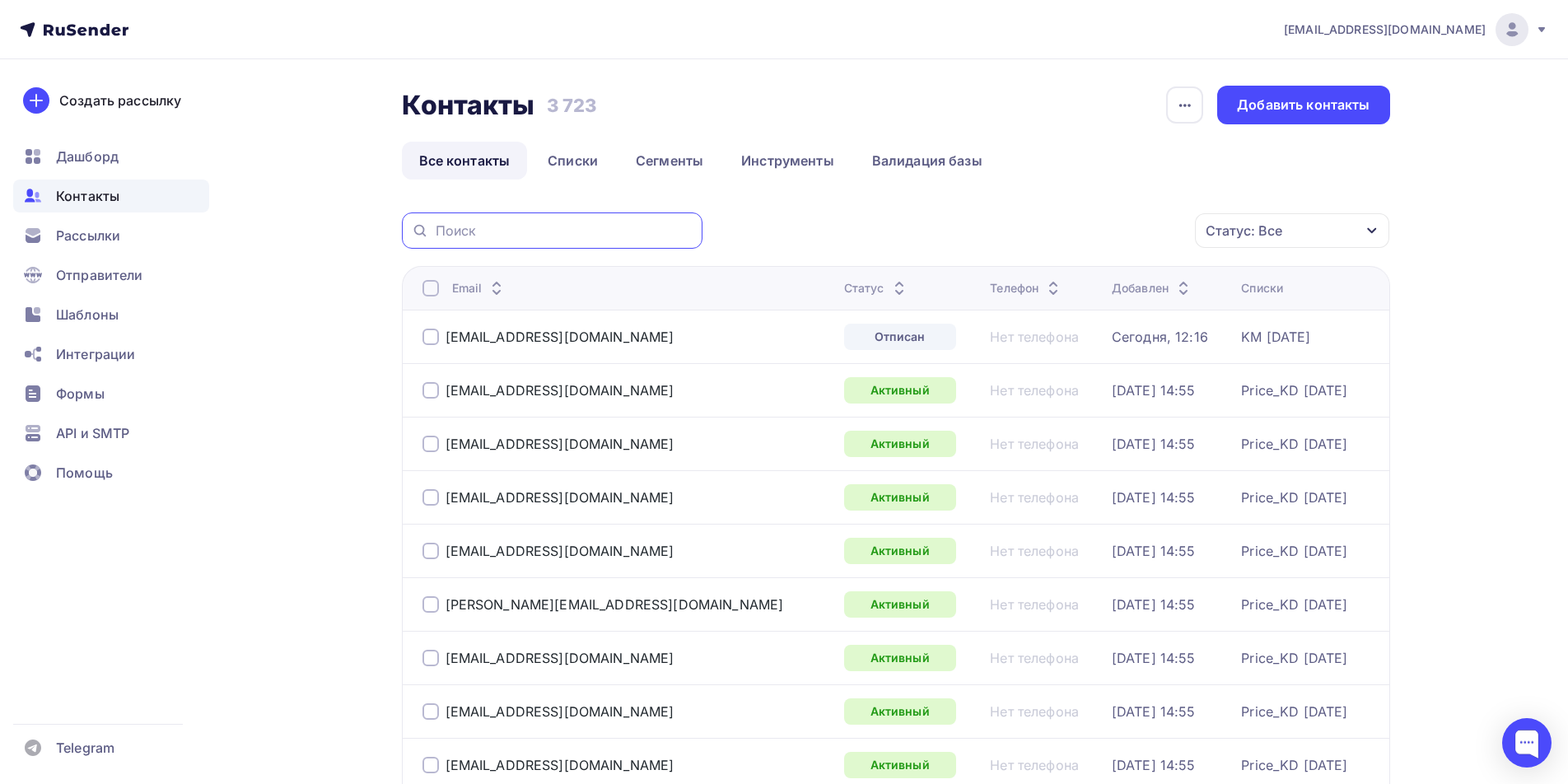
click at [498, 236] on input "text" at bounding box center [563, 231] width 257 height 18
type input "km@"
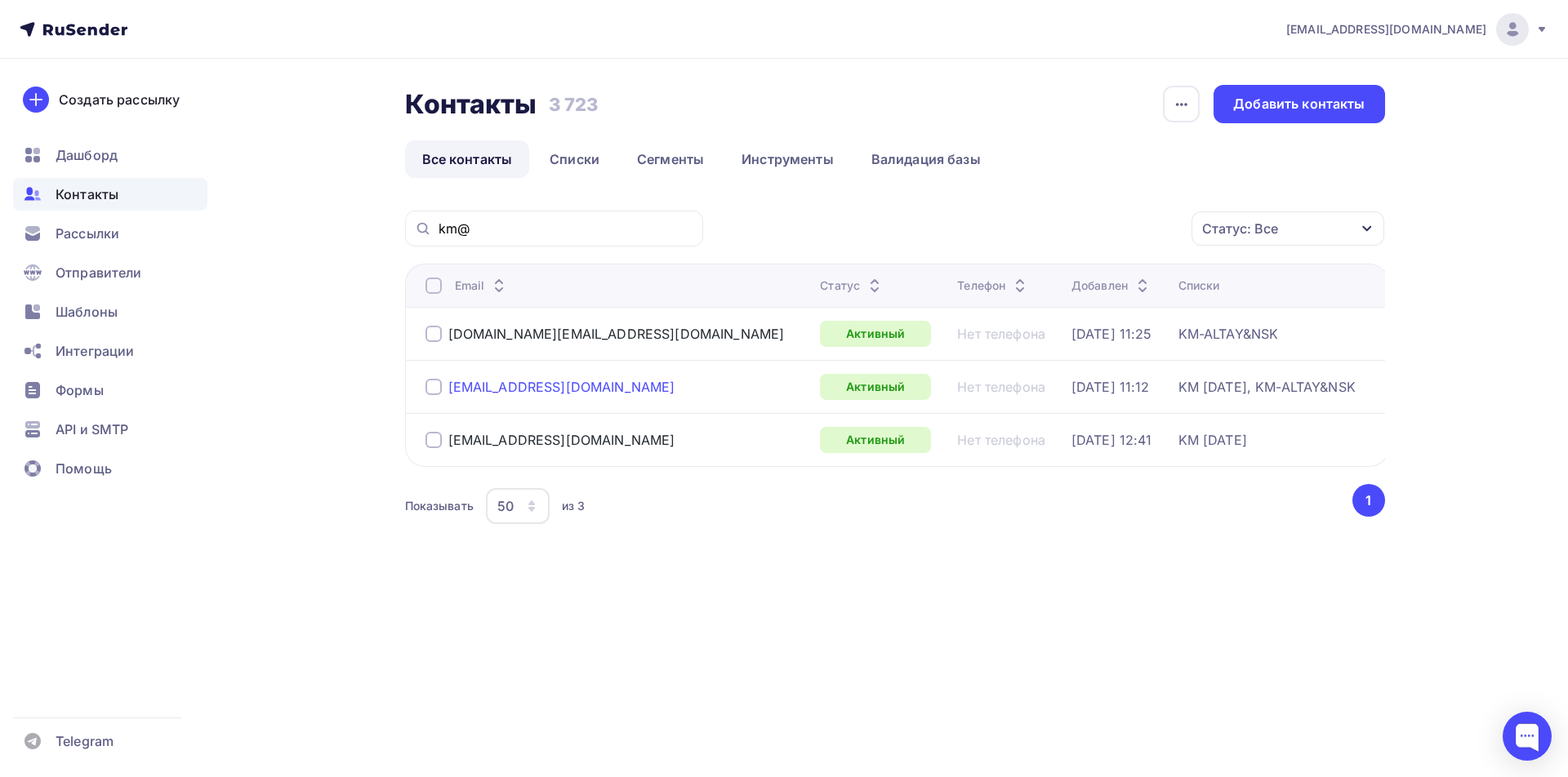
click at [501, 389] on div "[EMAIL_ADDRESS][DOMAIN_NAME]" at bounding box center [562, 386] width 227 height 16
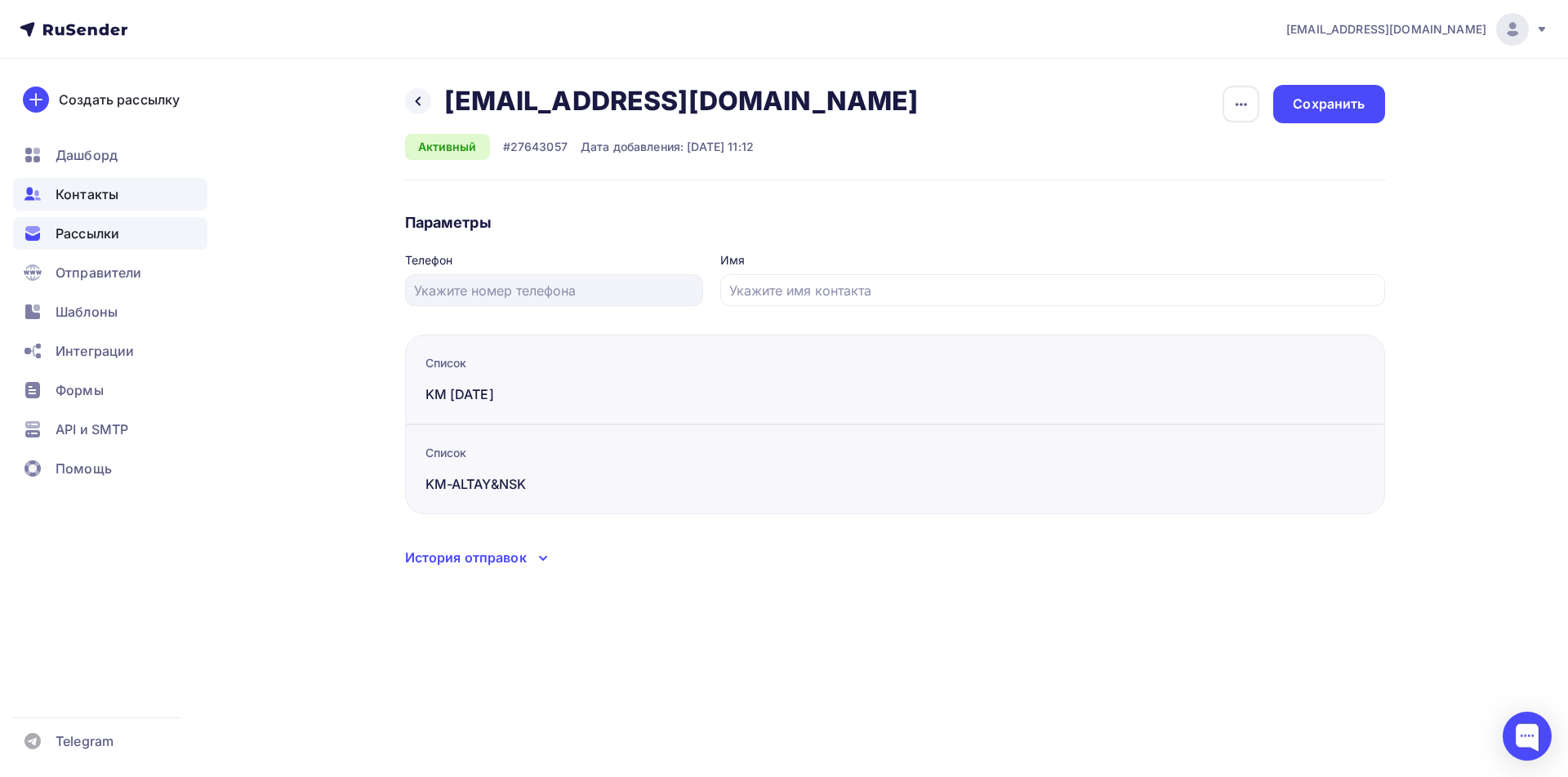
click at [102, 230] on span "Рассылки" at bounding box center [87, 233] width 64 height 20
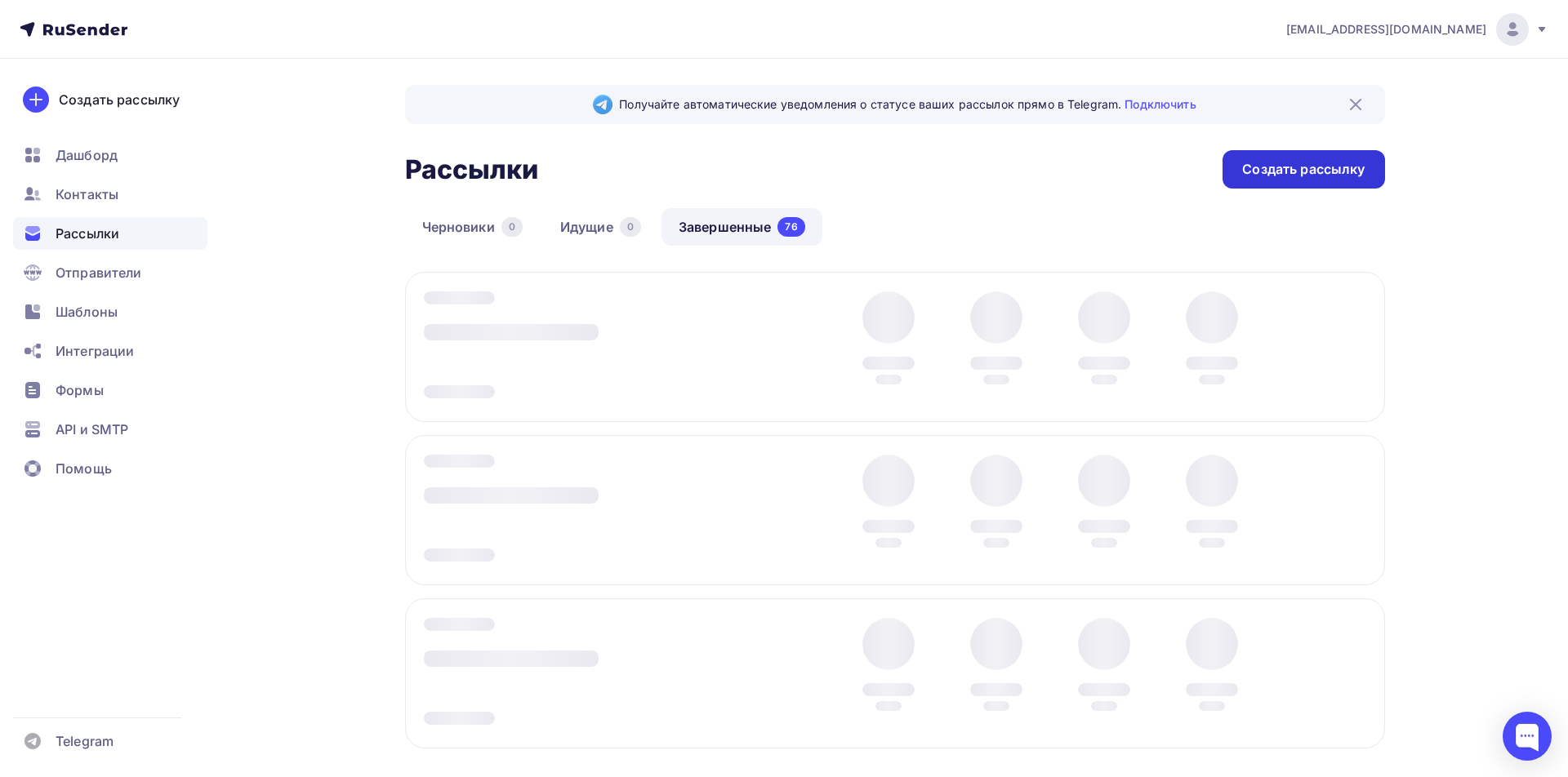
click at [1316, 165] on div "Создать рассылку" at bounding box center [1304, 170] width 123 height 19
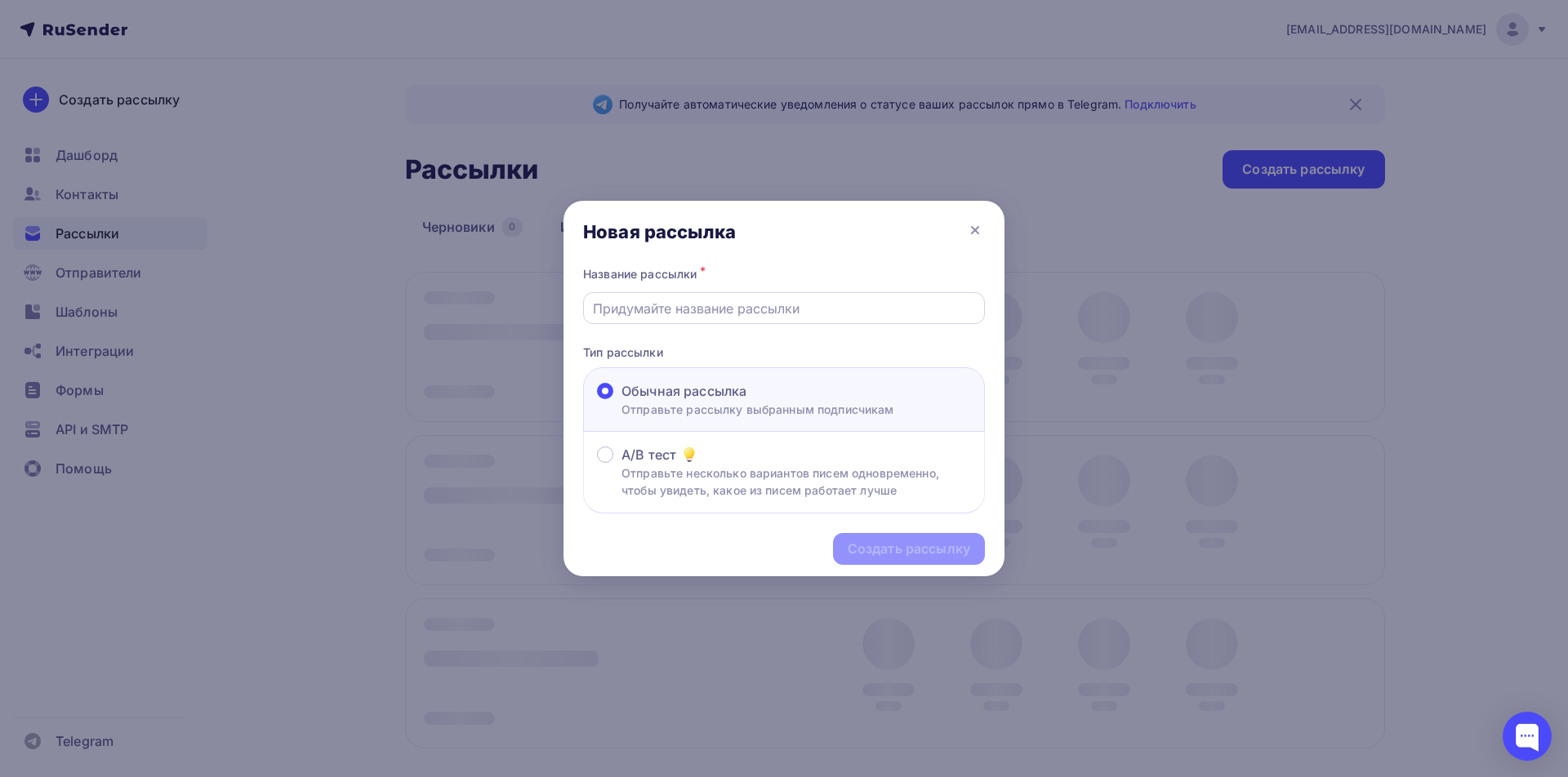
click at [775, 304] on input "text" at bounding box center [784, 308] width 383 height 20
paste input "TsuYoki - фото нового поступления"
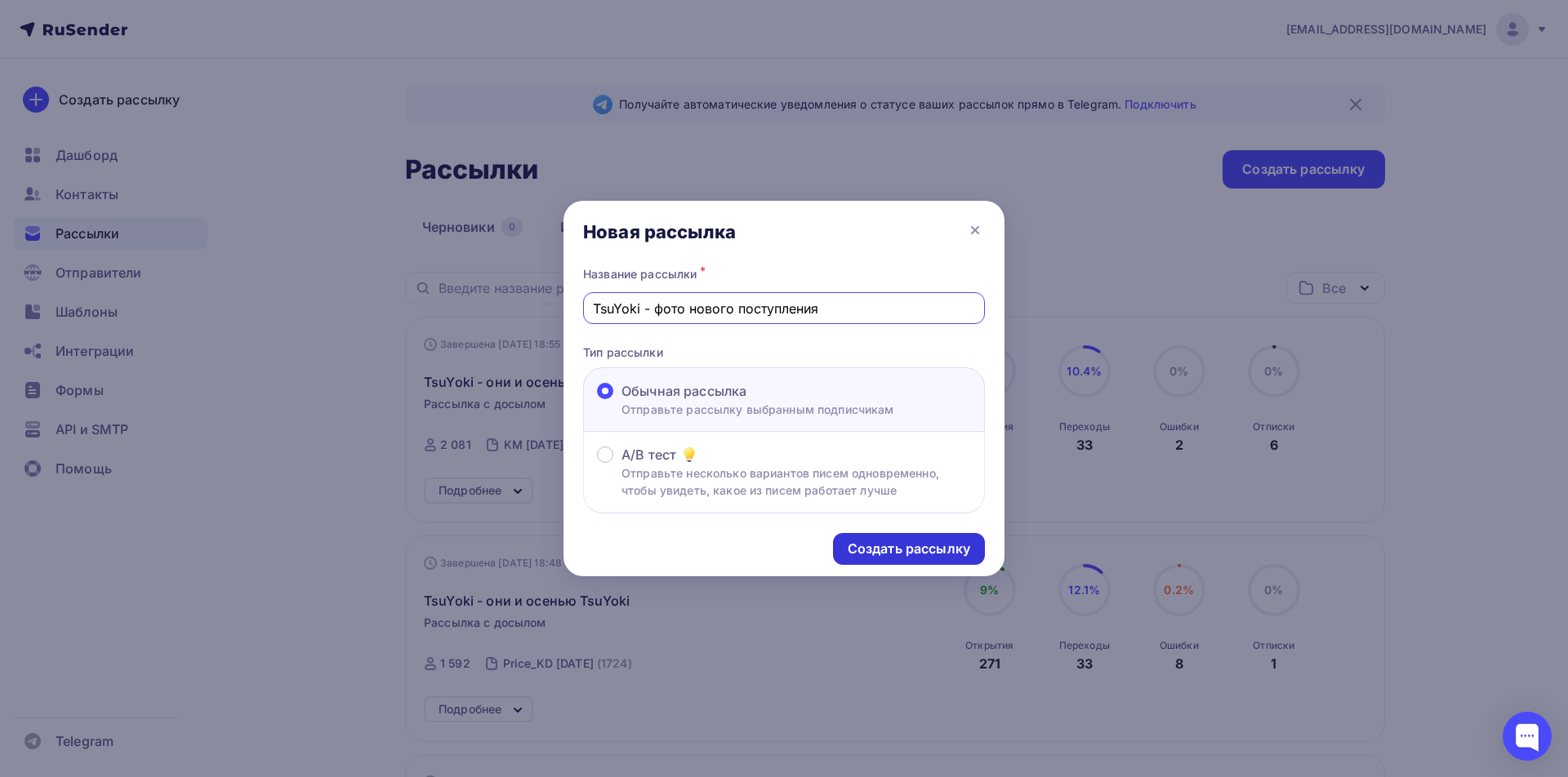
type input "TsuYoki - фото нового поступления"
click at [921, 548] on div "Создать рассылку" at bounding box center [909, 549] width 123 height 19
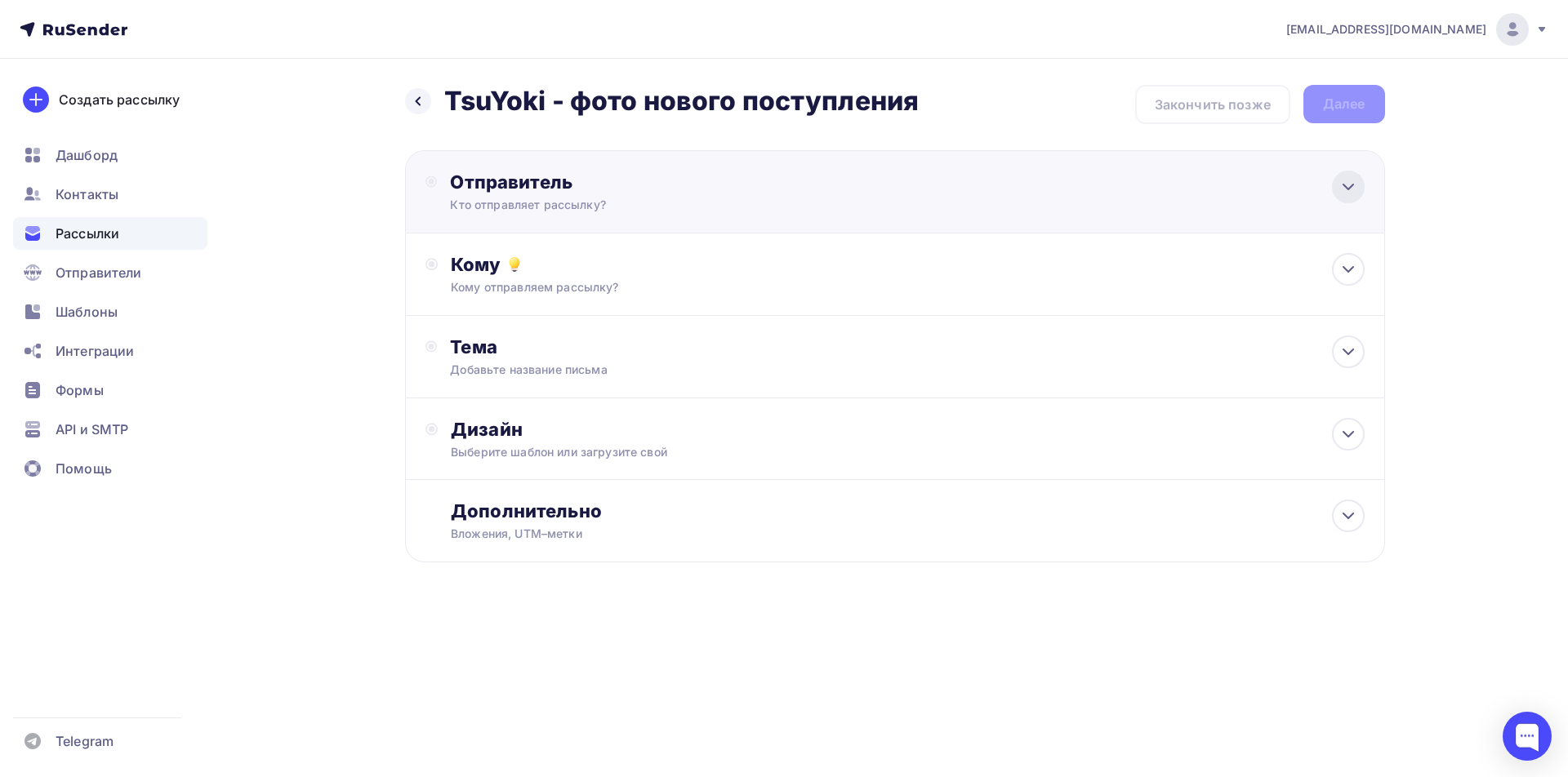
click at [1342, 187] on icon at bounding box center [1348, 187] width 20 height 20
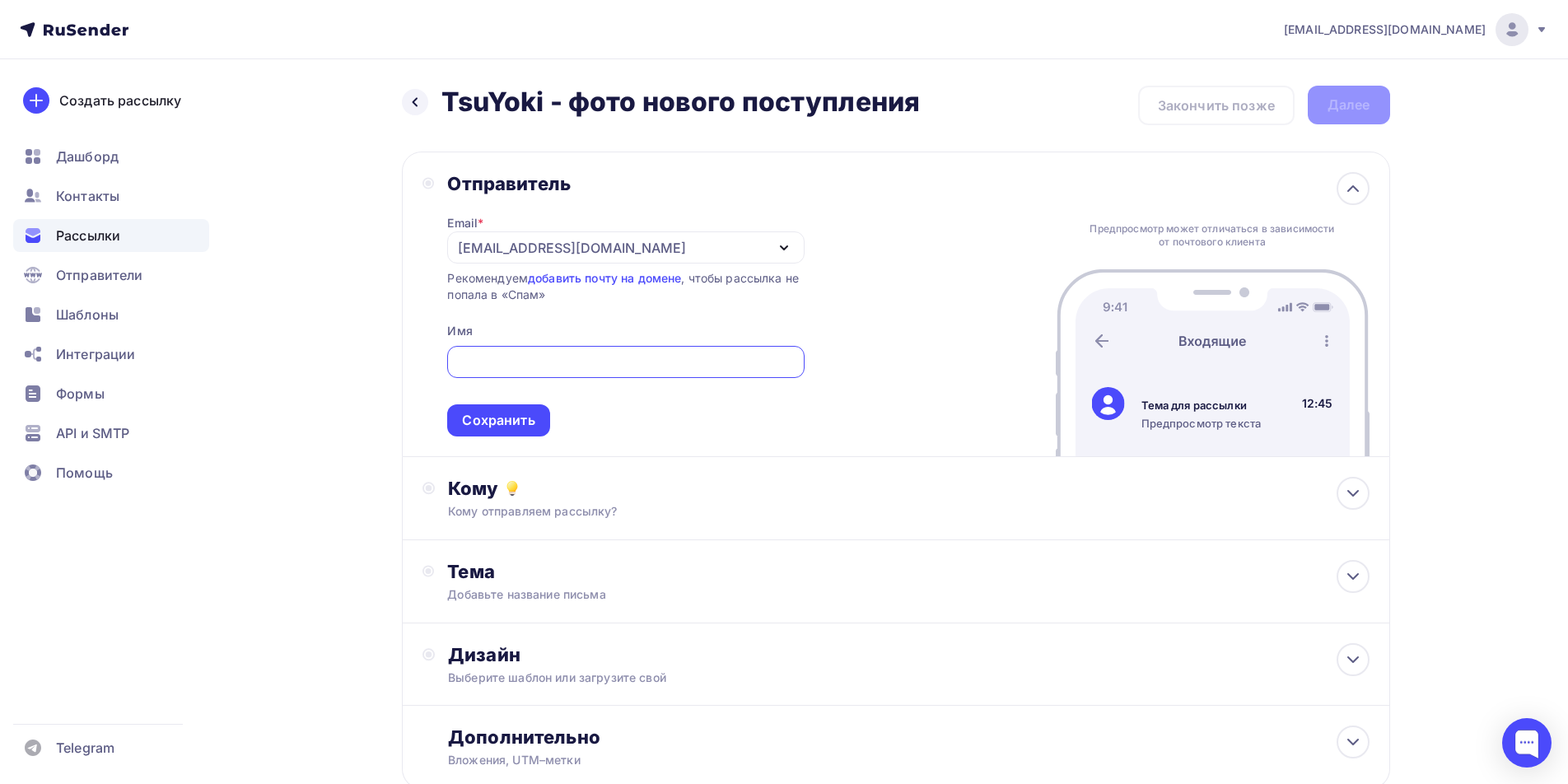
click at [759, 250] on div "[EMAIL_ADDRESS][DOMAIN_NAME]" at bounding box center [625, 247] width 357 height 32
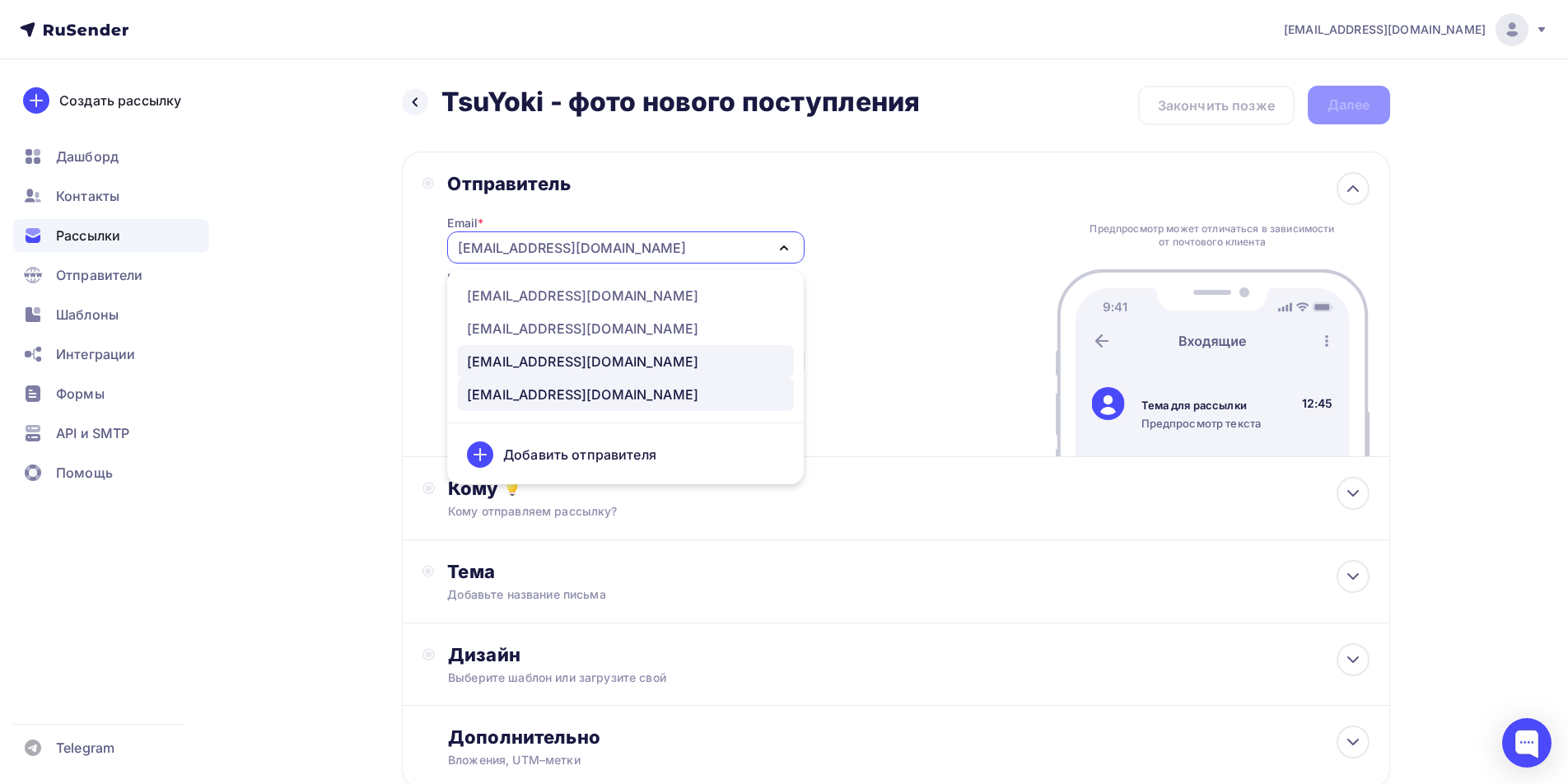
click at [528, 358] on div "[EMAIL_ADDRESS][DOMAIN_NAME]" at bounding box center [582, 361] width 231 height 20
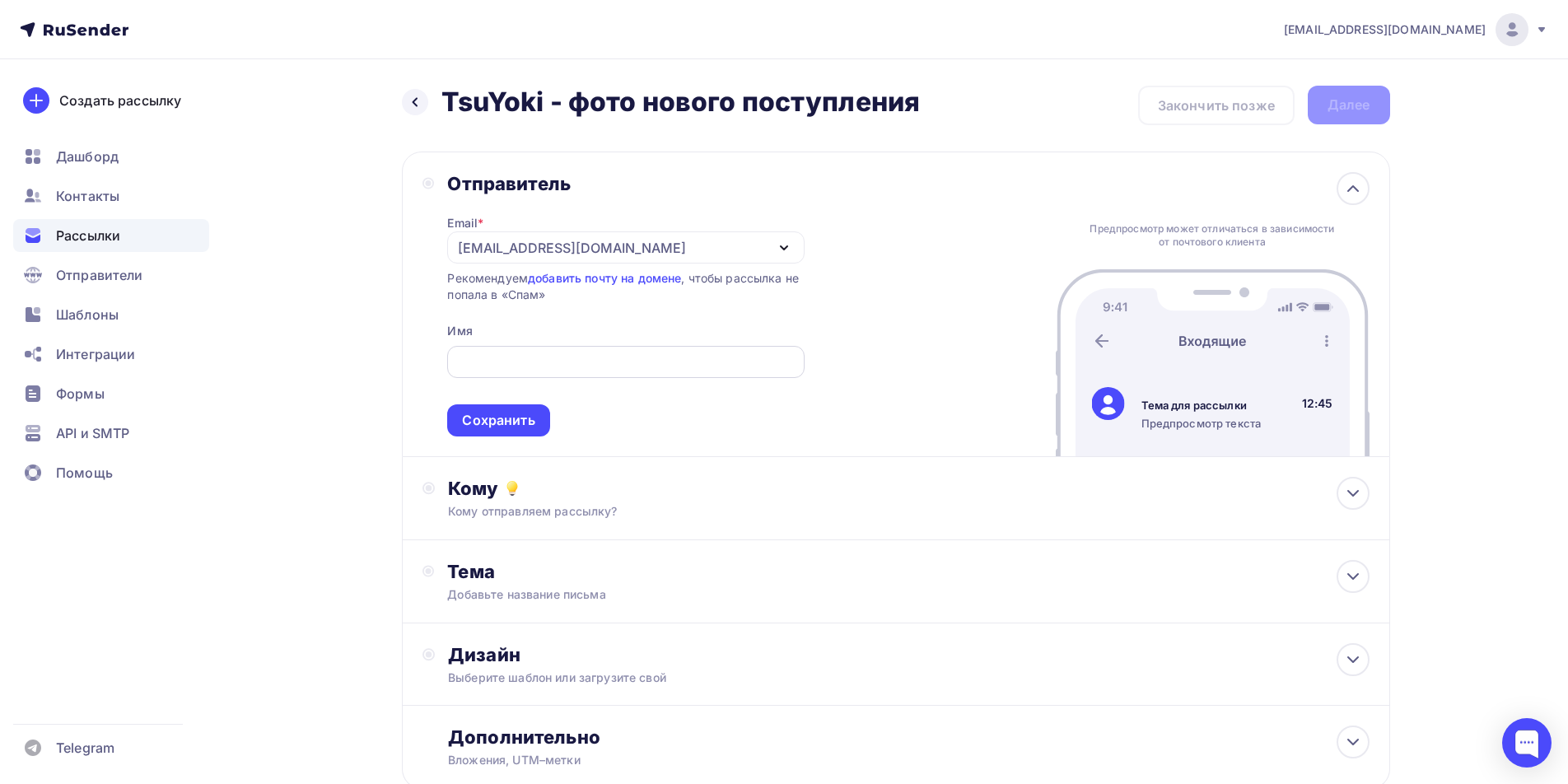
click at [538, 359] on input "text" at bounding box center [625, 362] width 338 height 20
type input "[PERSON_NAME]"
click at [510, 418] on div "Сохранить" at bounding box center [498, 421] width 72 height 19
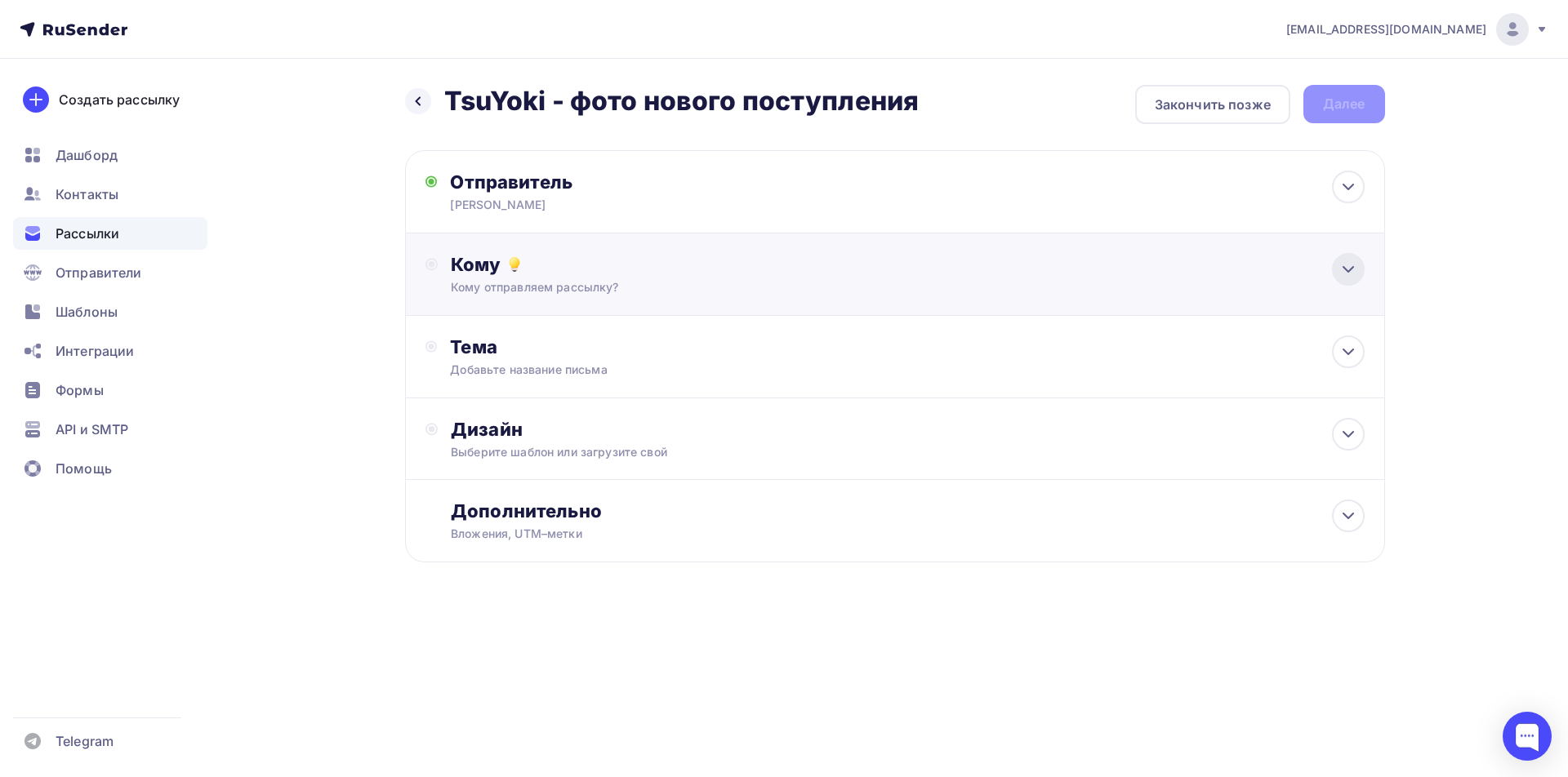
click at [1355, 270] on icon at bounding box center [1348, 269] width 20 height 20
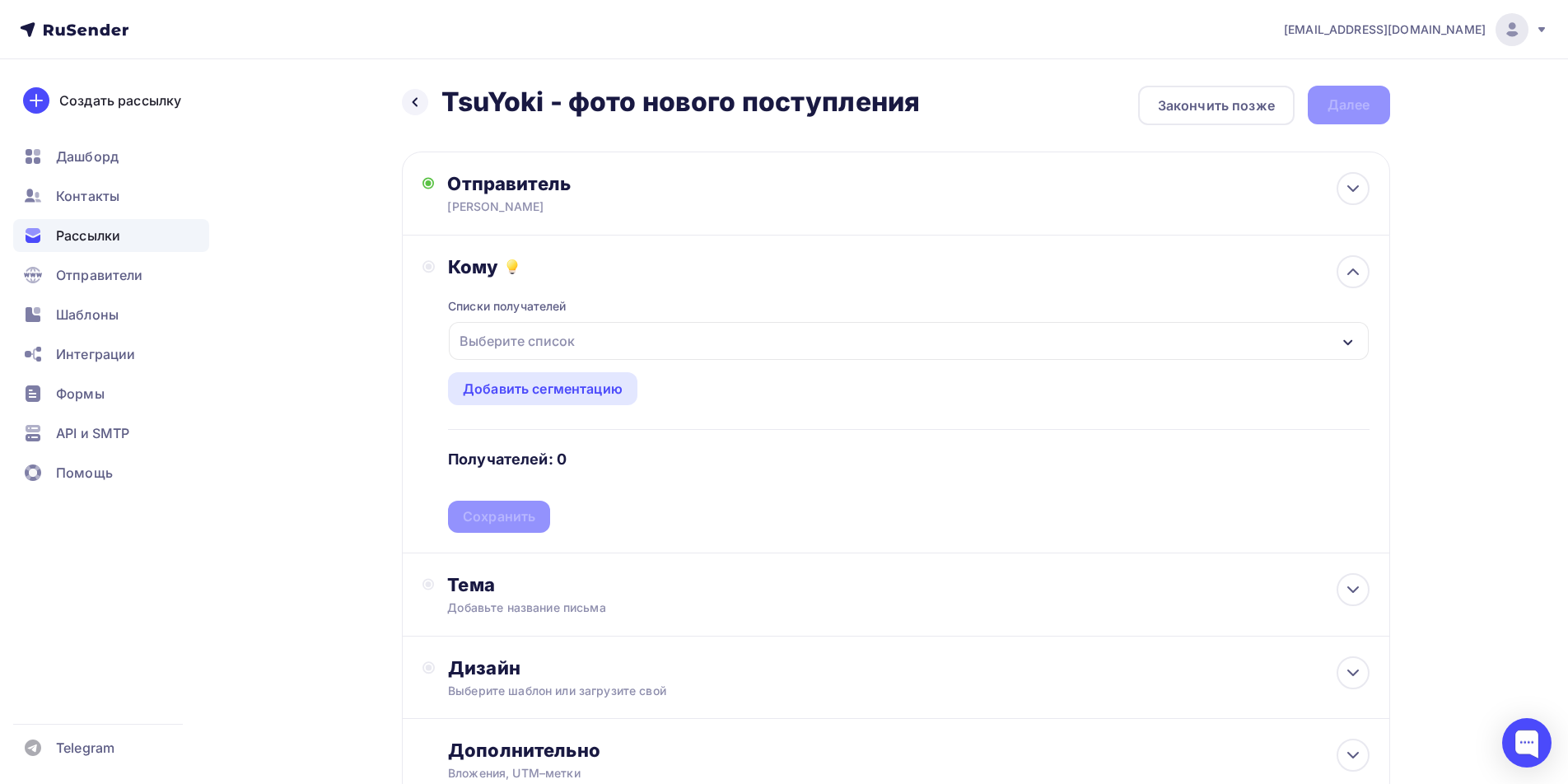
click at [1348, 349] on icon "button" at bounding box center [1347, 343] width 13 height 13
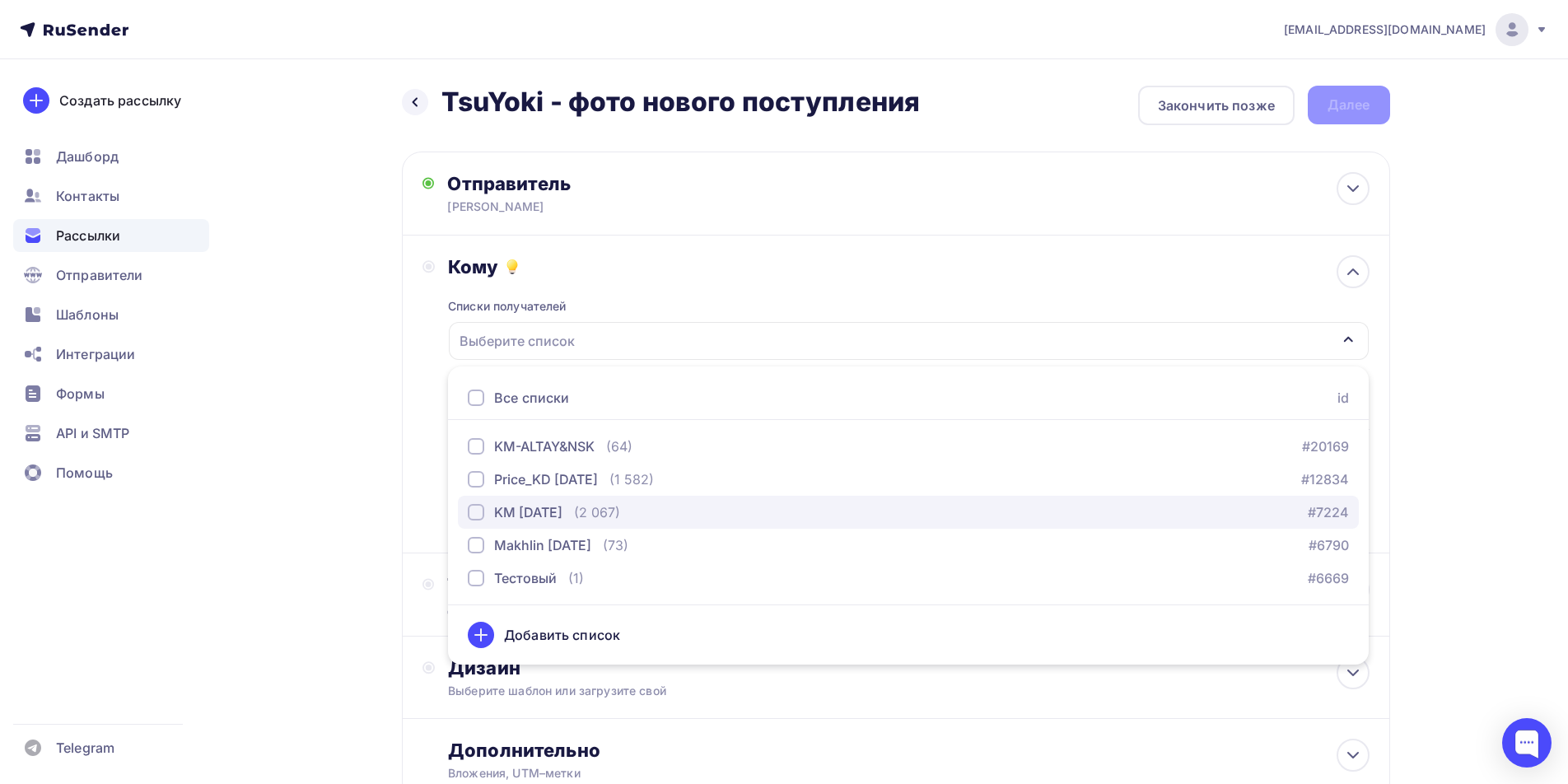
click at [474, 511] on div "button" at bounding box center [476, 512] width 16 height 16
click at [431, 455] on div "Кому Списки получателей KM [DATE] Все списки id KM-ALTAY&NSK (64) #20169 Price_…" at bounding box center [895, 394] width 947 height 278
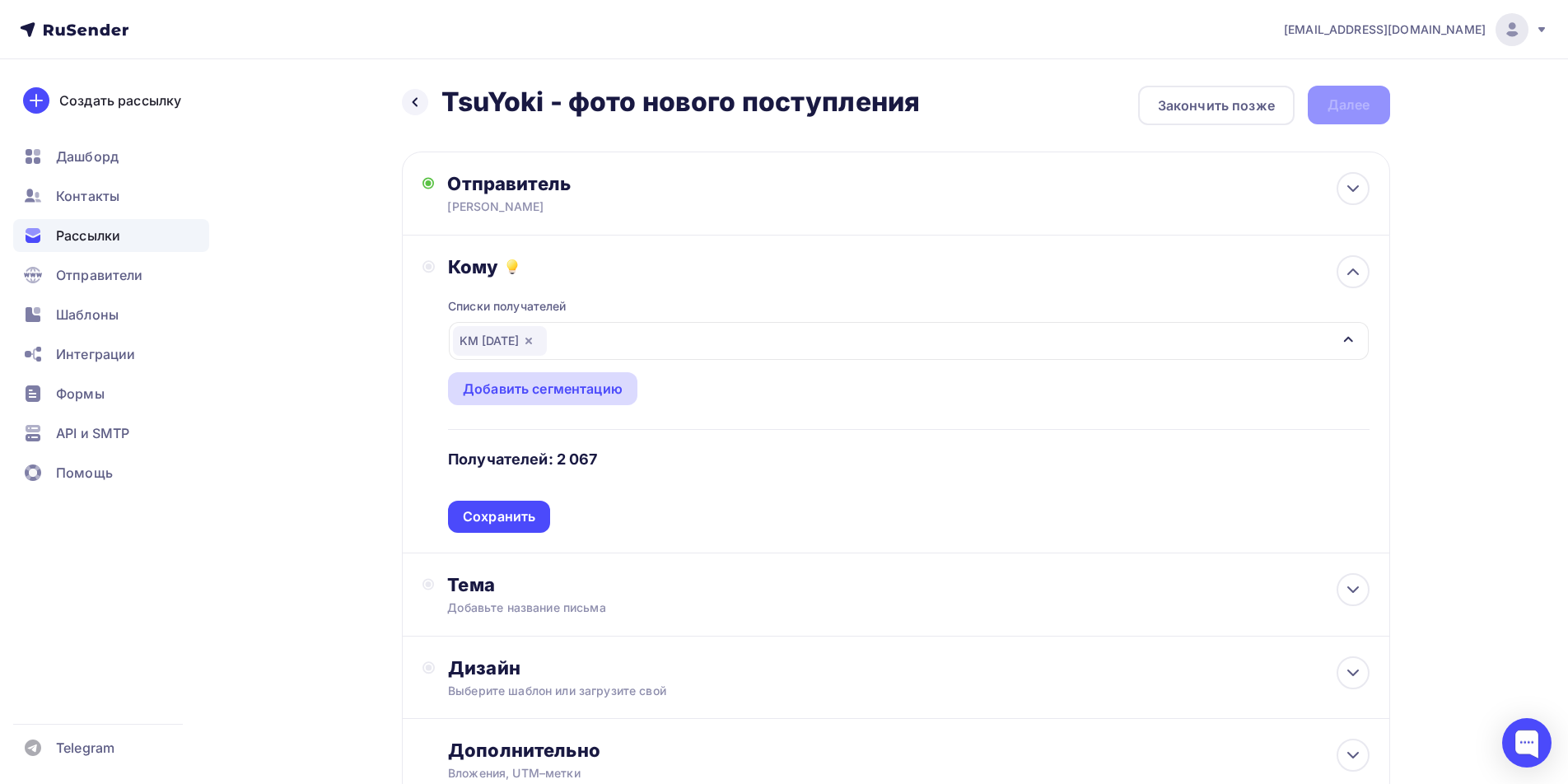
click at [624, 392] on div "Добавить сегментацию" at bounding box center [543, 389] width 189 height 33
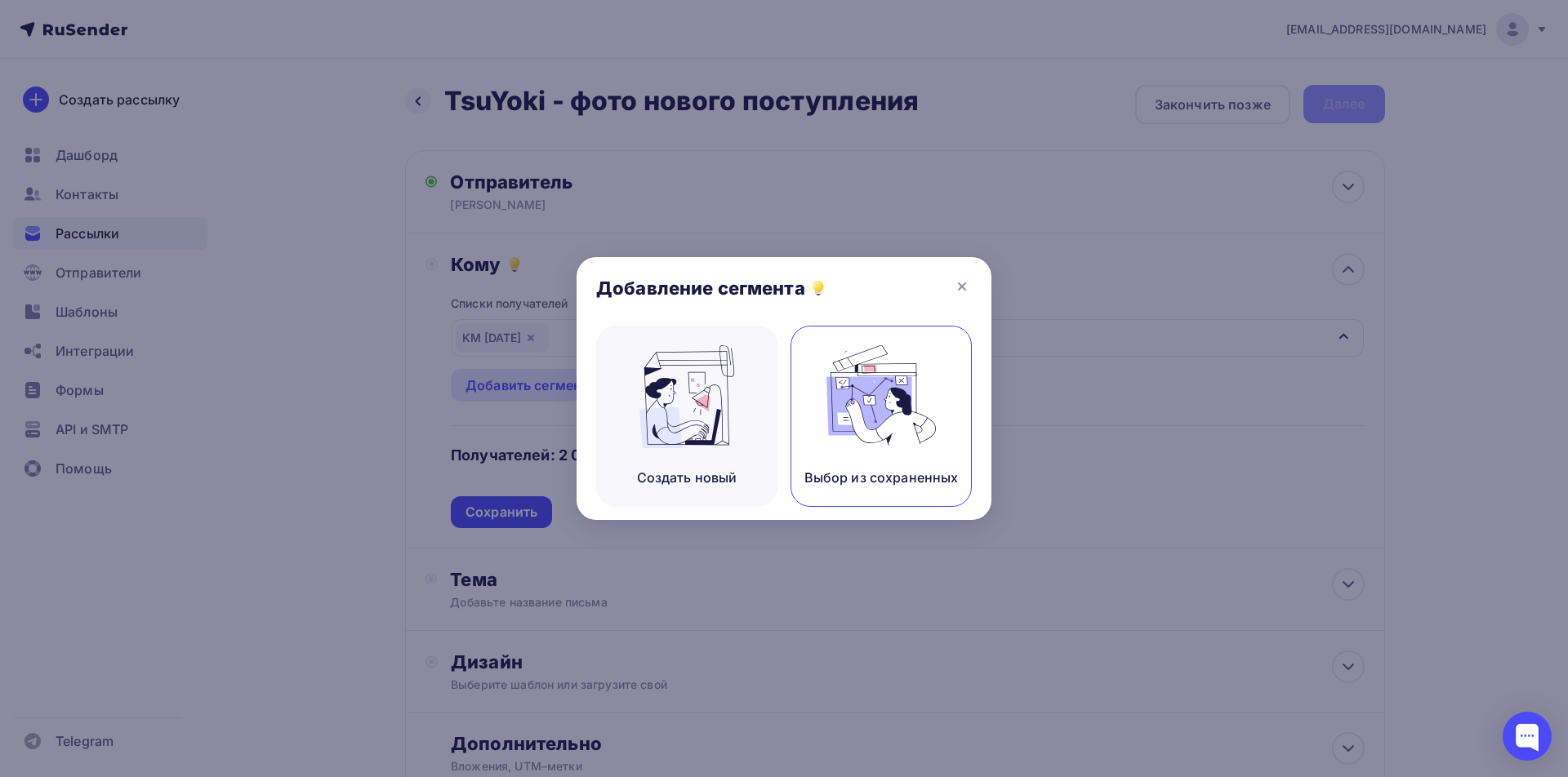
click at [905, 386] on img at bounding box center [881, 397] width 109 height 103
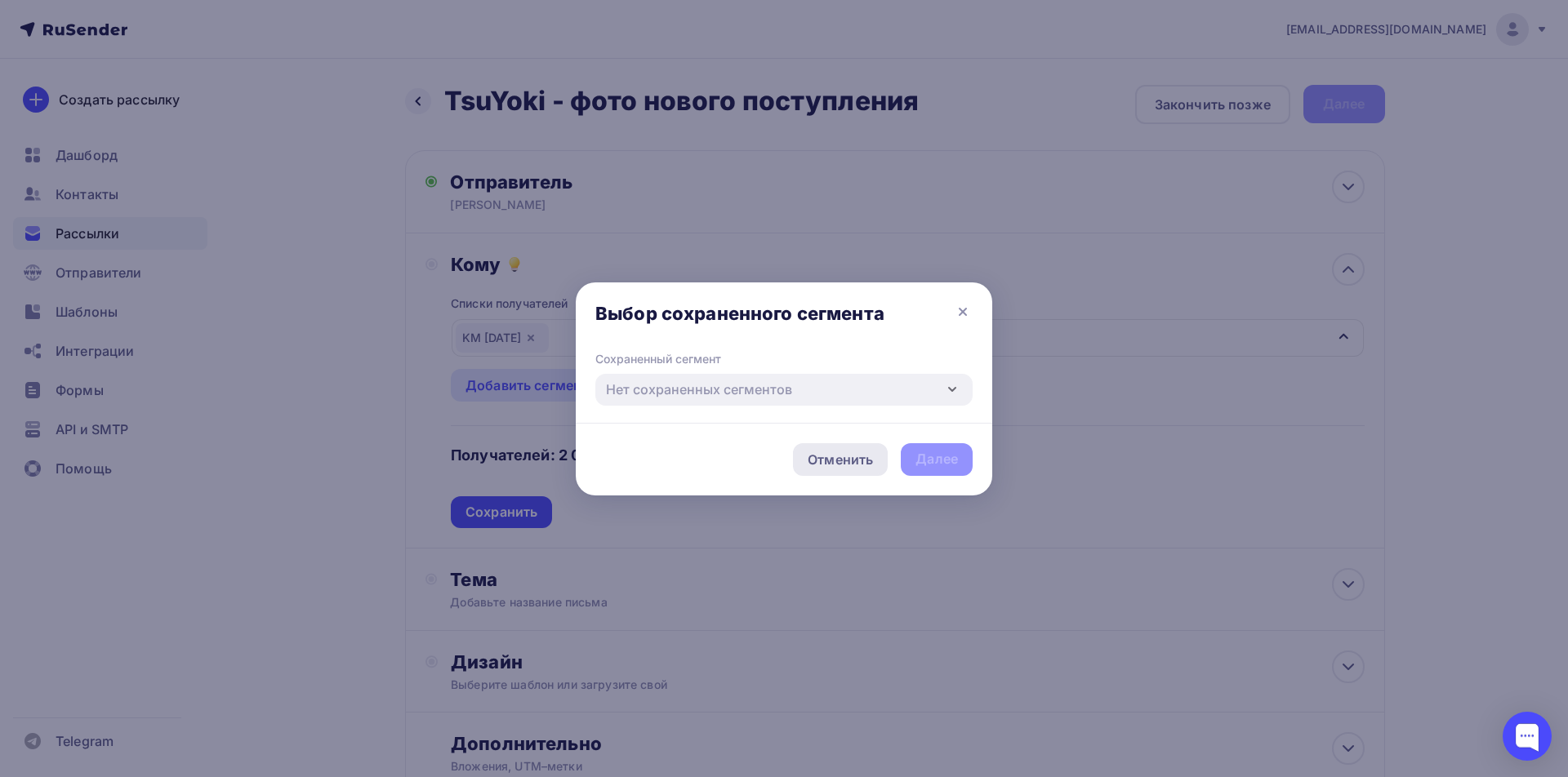
click at [838, 454] on div "Отменить" at bounding box center [840, 459] width 66 height 20
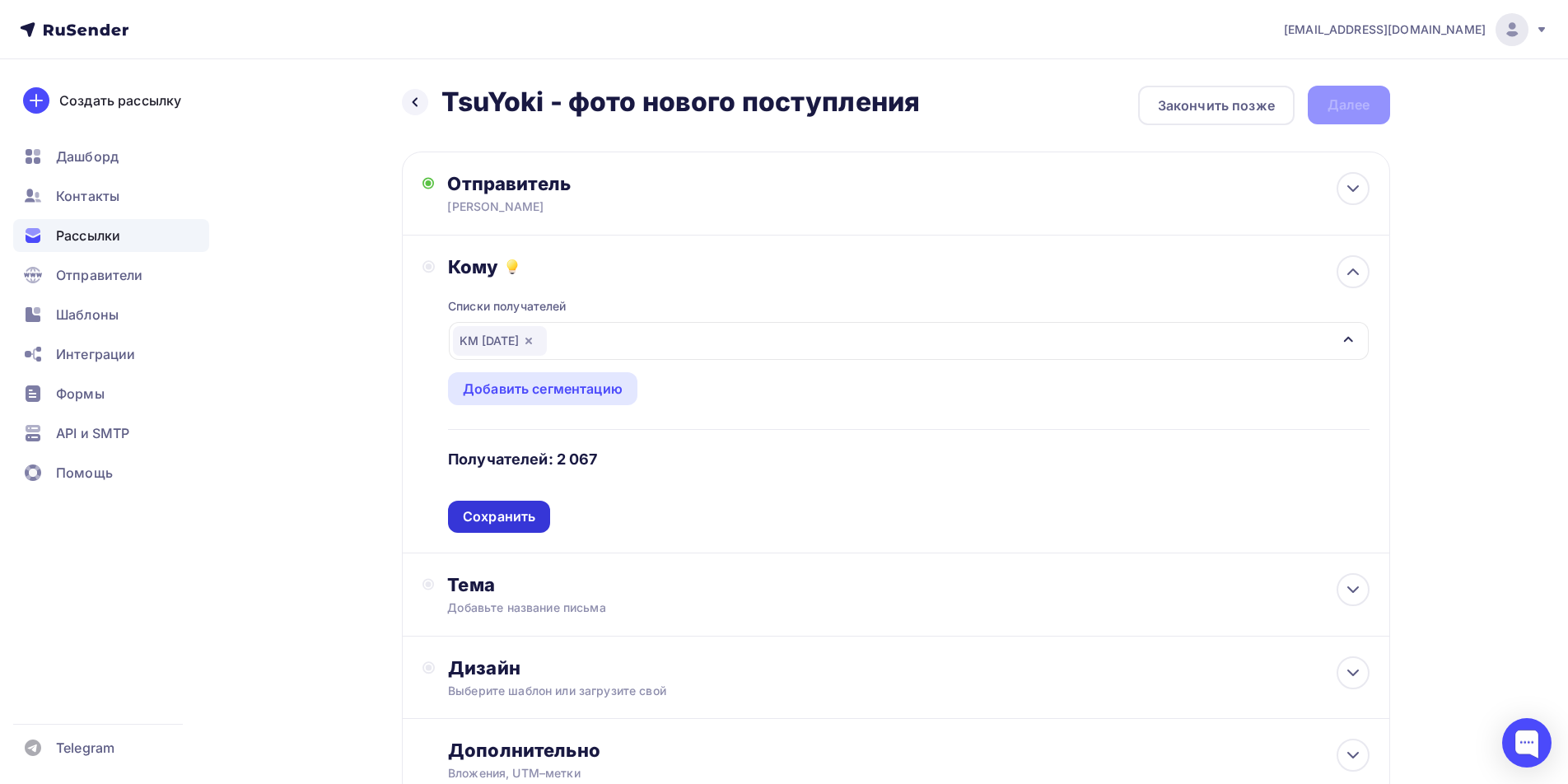
click at [489, 516] on div "Сохранить" at bounding box center [499, 517] width 72 height 19
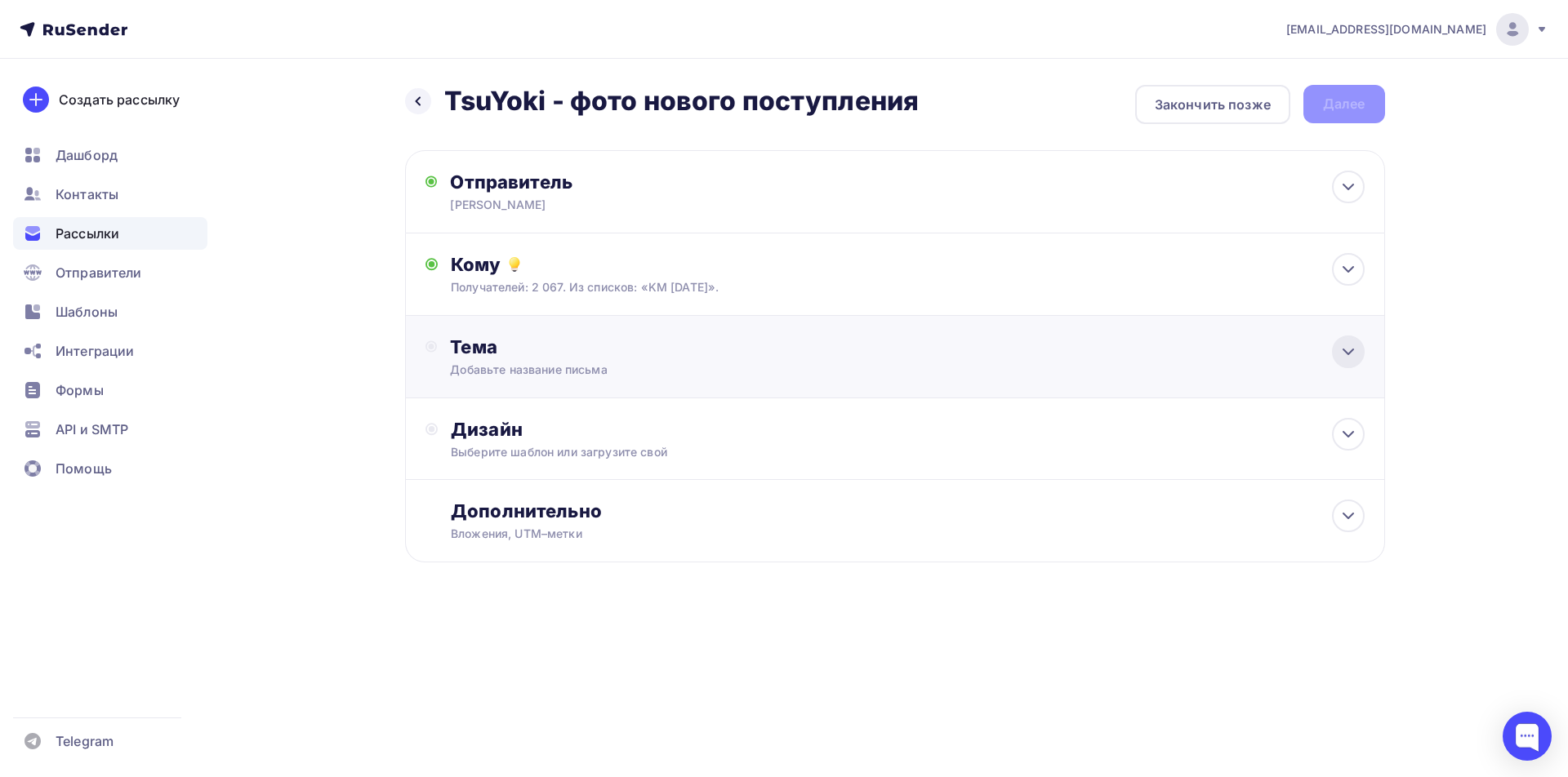
click at [1347, 354] on icon at bounding box center [1348, 352] width 9 height 5
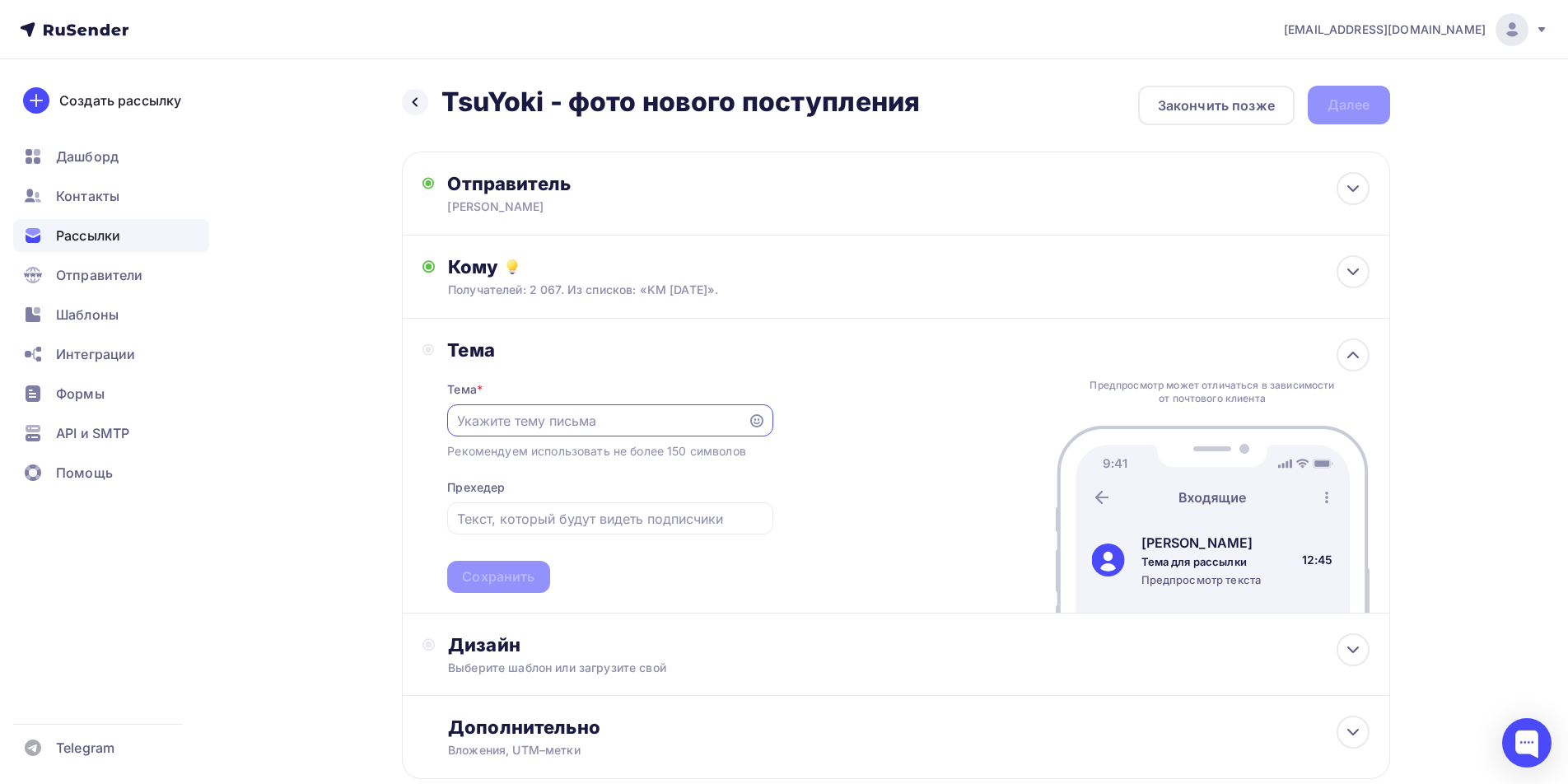
paste input "TsuYoki - фото нового поступления"
type input "TsuYoki - фото нового поступления"
click at [538, 527] on input "text" at bounding box center [610, 519] width 306 height 20
paste input "TsuYoki - фото нового поступления"
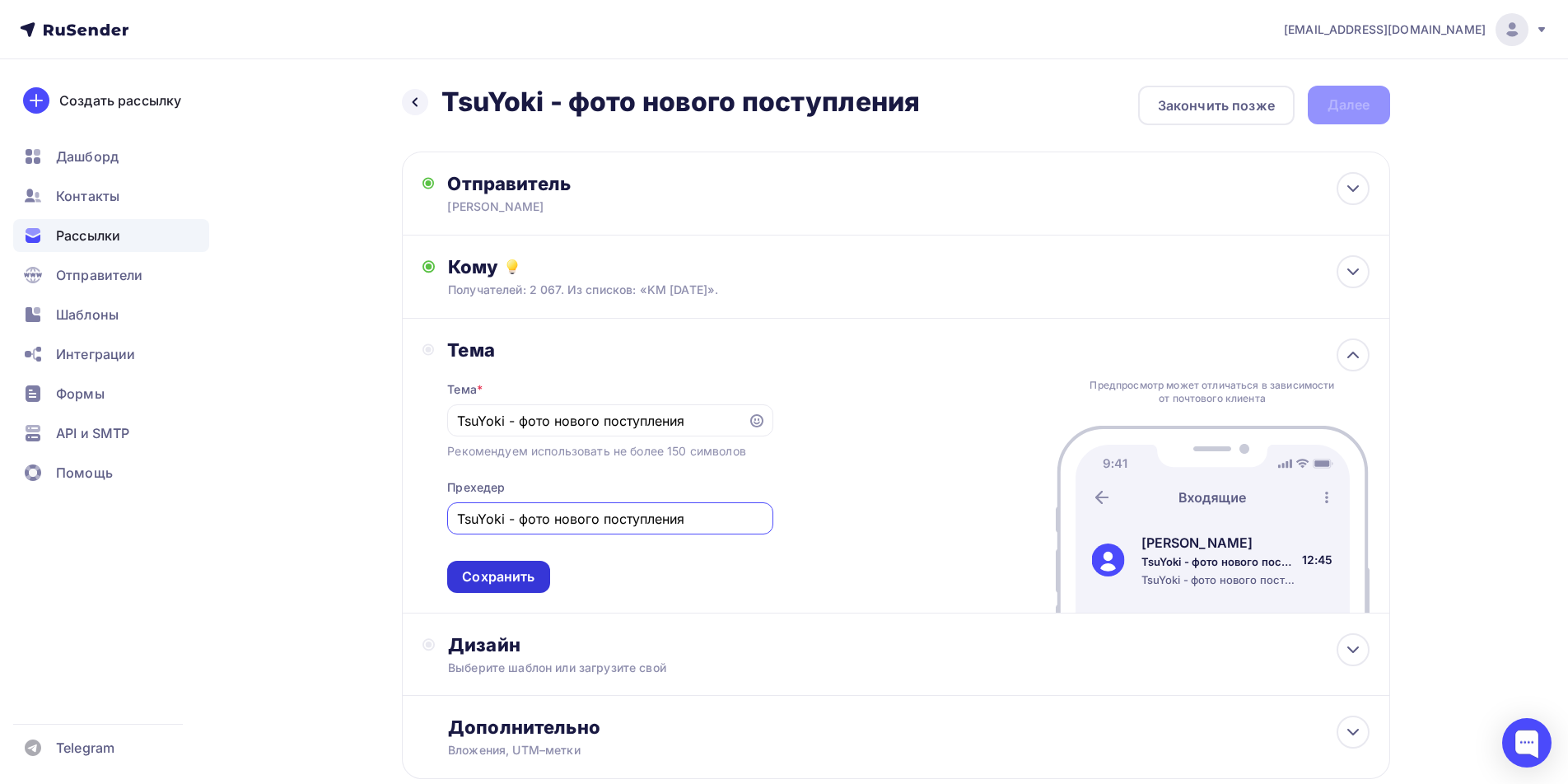
type input "TsuYoki - фото нового поступления"
click at [502, 577] on div "Сохранить" at bounding box center [498, 577] width 72 height 19
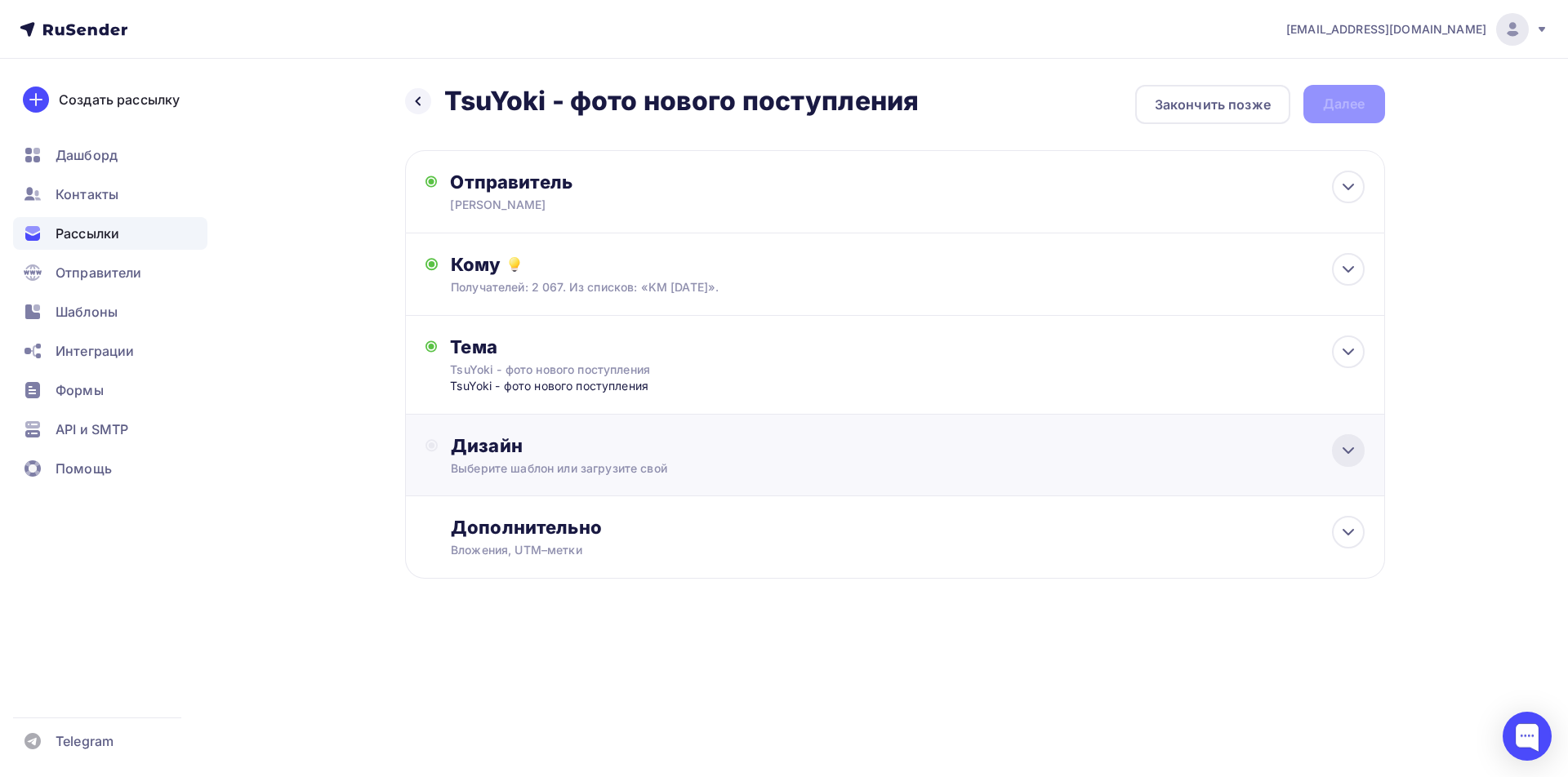
click at [1347, 455] on icon at bounding box center [1348, 450] width 20 height 20
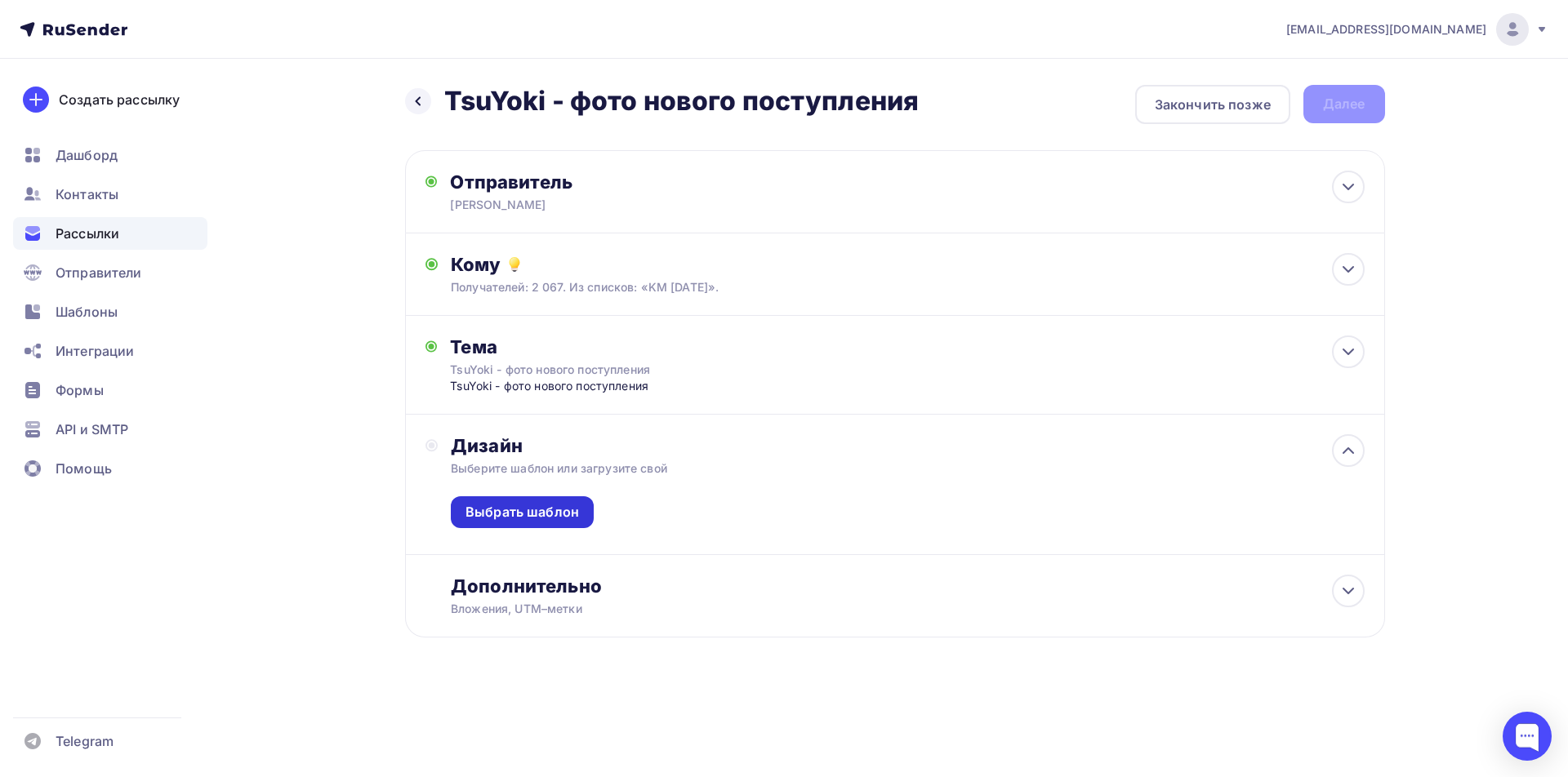
click at [469, 512] on div "Выбрать шаблон" at bounding box center [522, 513] width 113 height 19
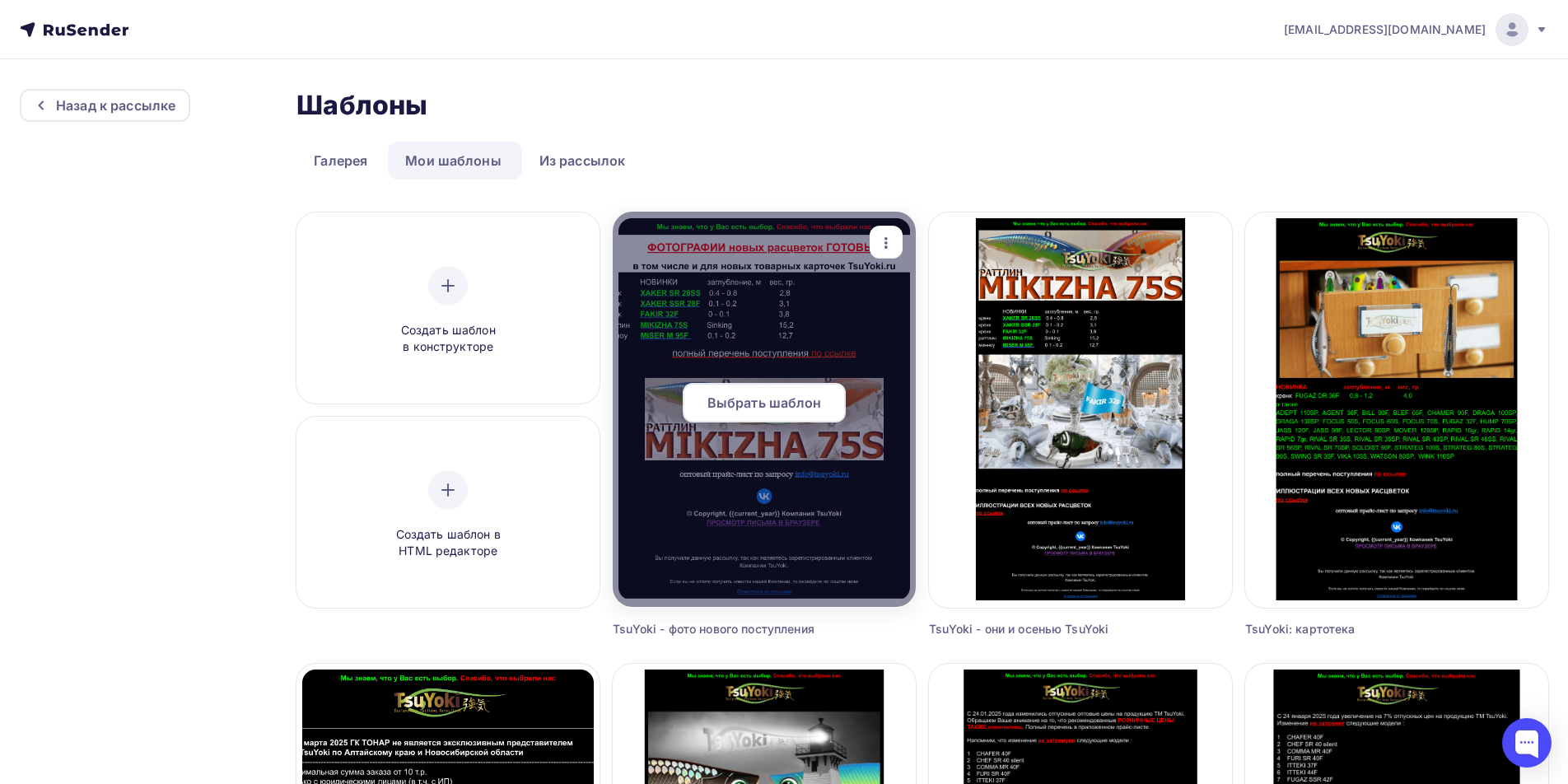
click at [782, 400] on span "Выбрать шаблон" at bounding box center [764, 403] width 114 height 20
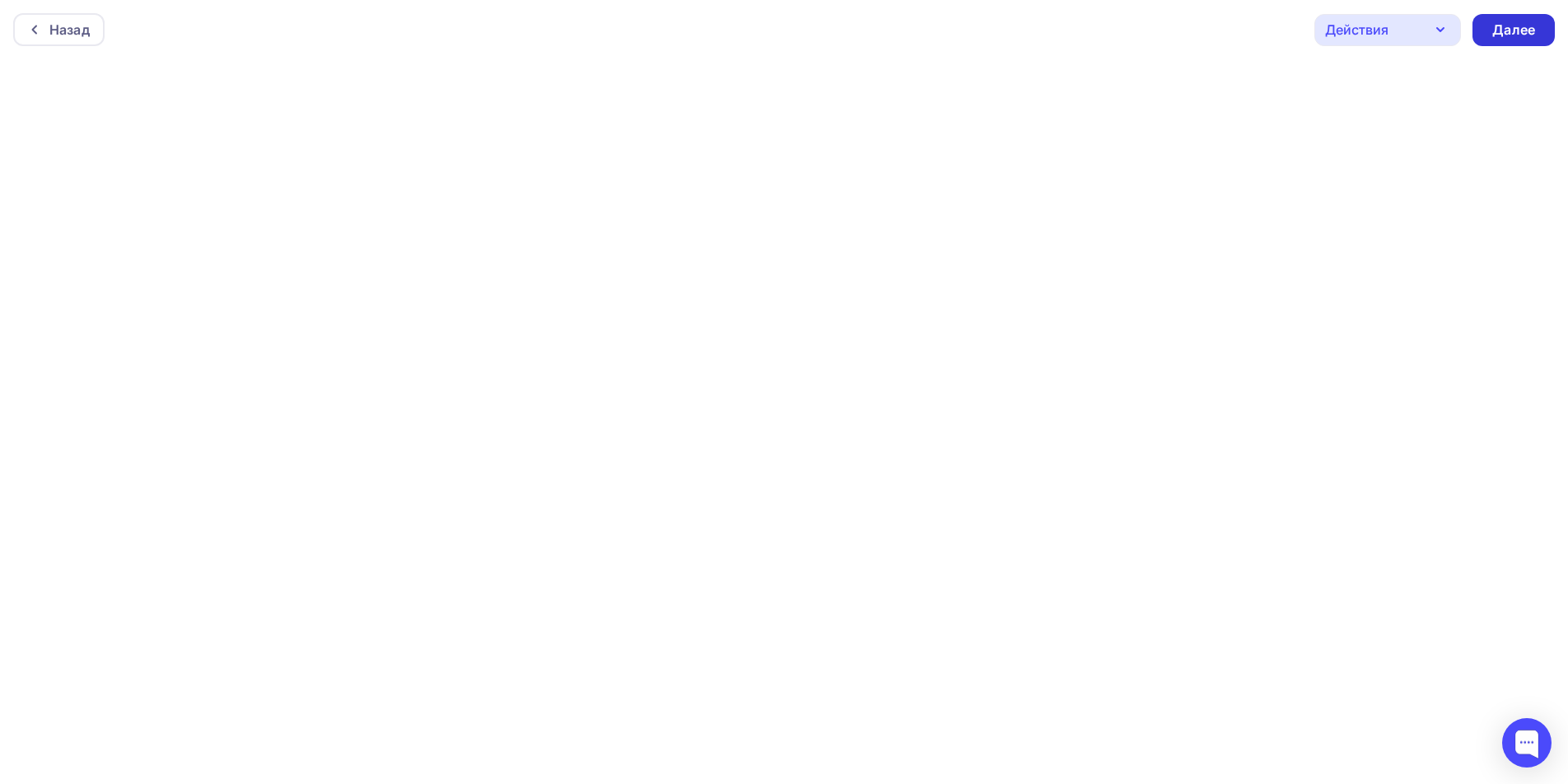
click at [1524, 31] on div "Далее" at bounding box center [1514, 30] width 43 height 19
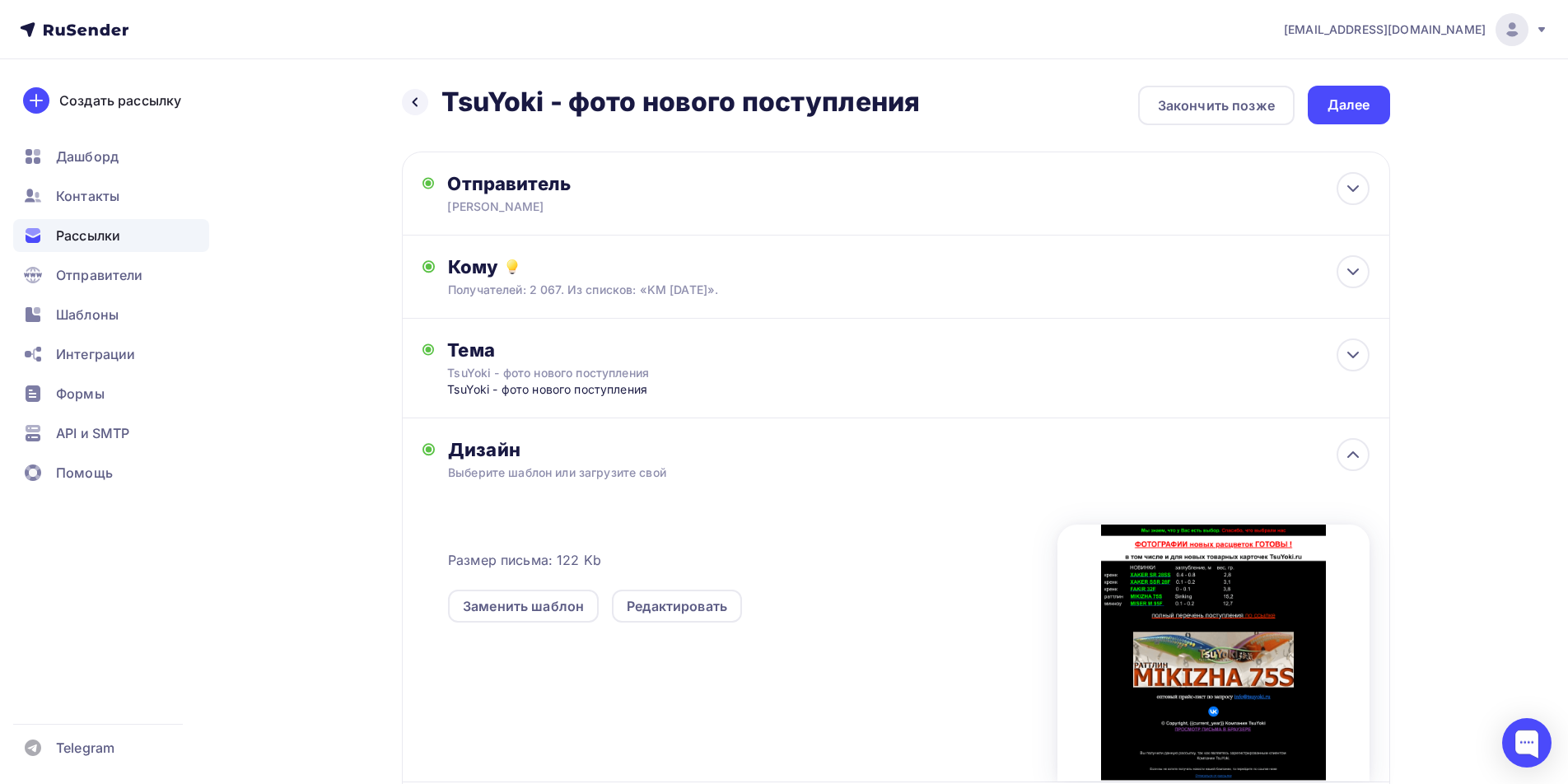
scroll to position [188, 0]
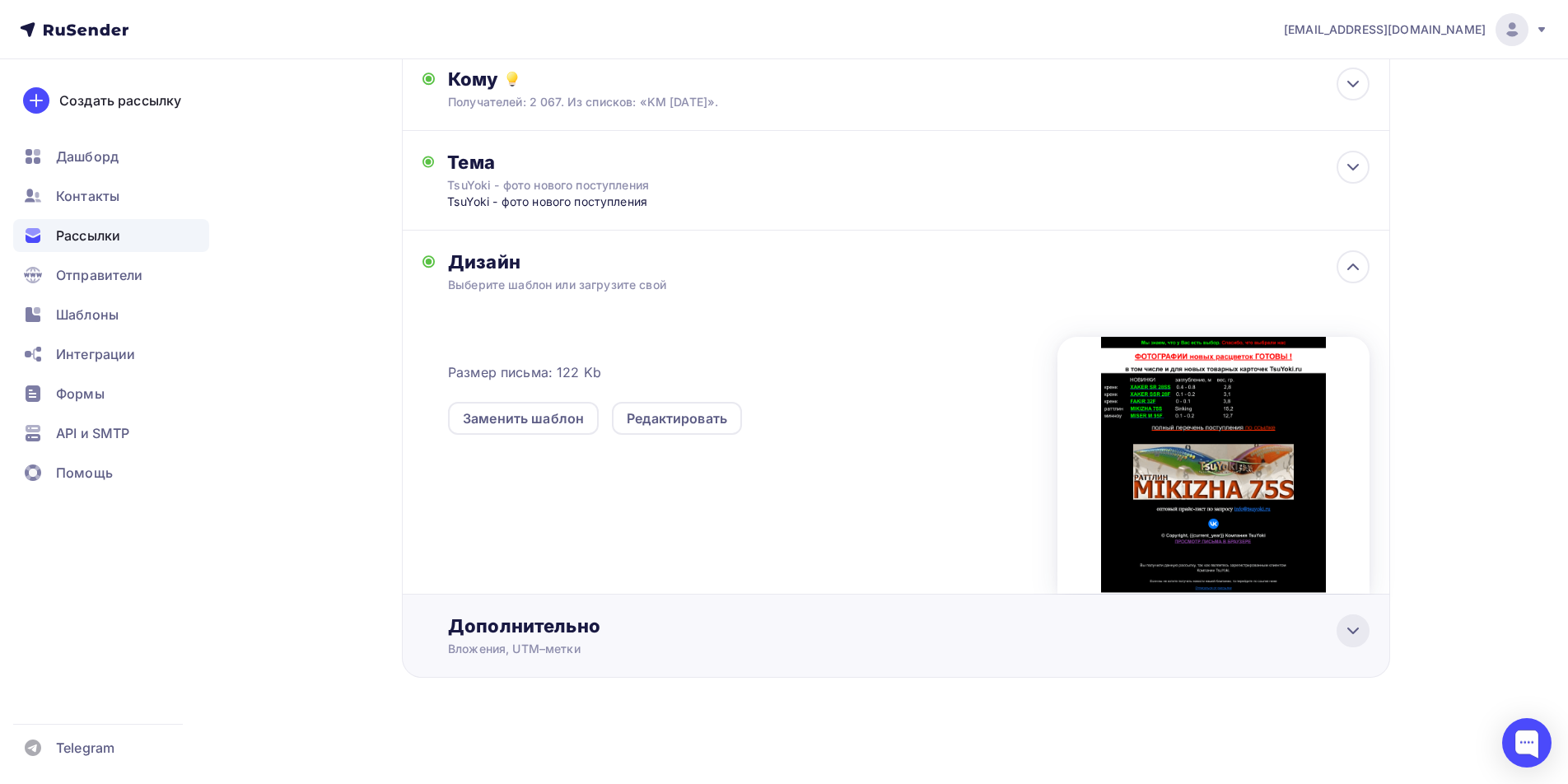
click at [1355, 635] on icon at bounding box center [1352, 631] width 20 height 20
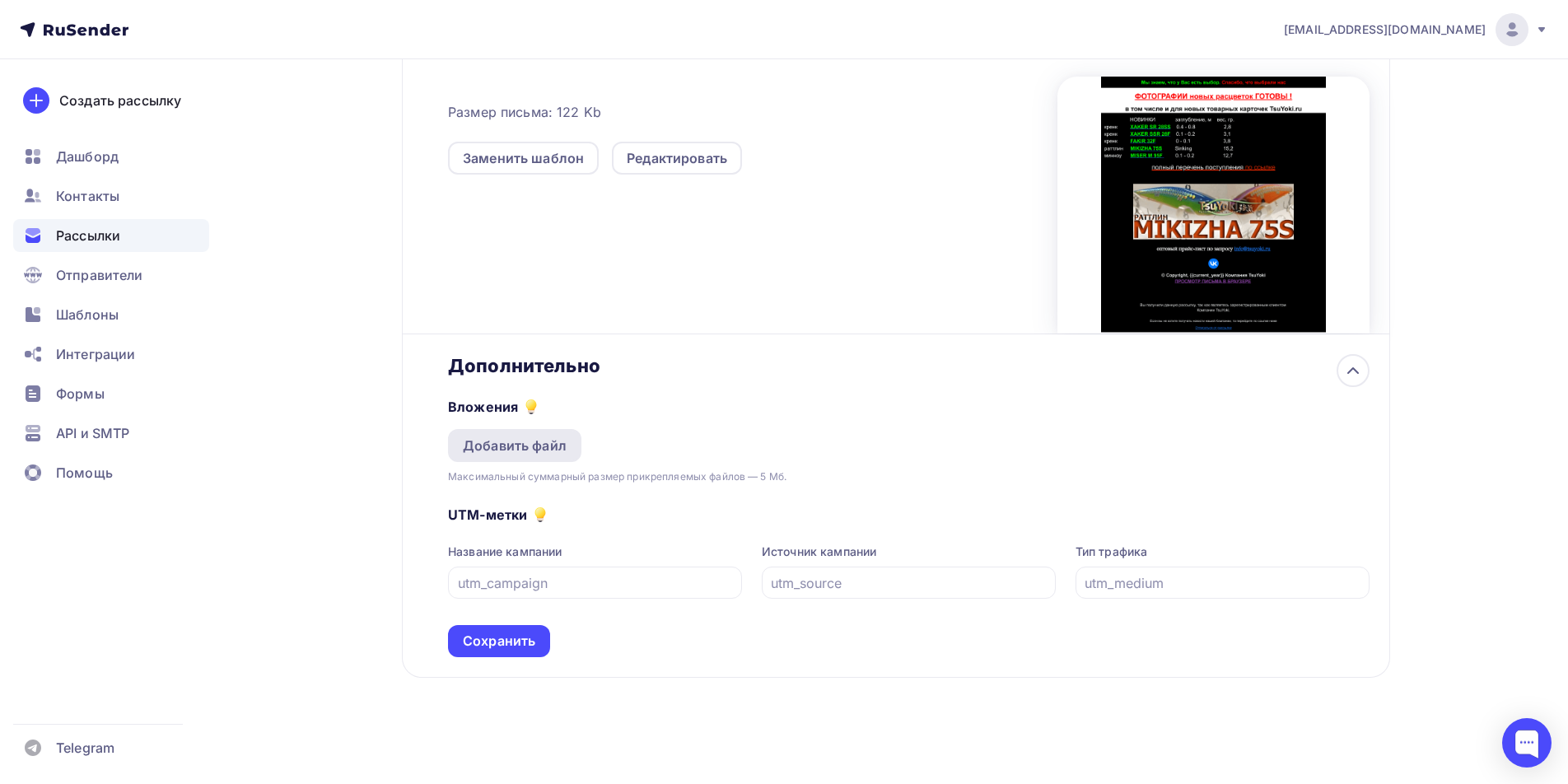
click at [464, 440] on div "Добавить файл" at bounding box center [514, 445] width 104 height 20
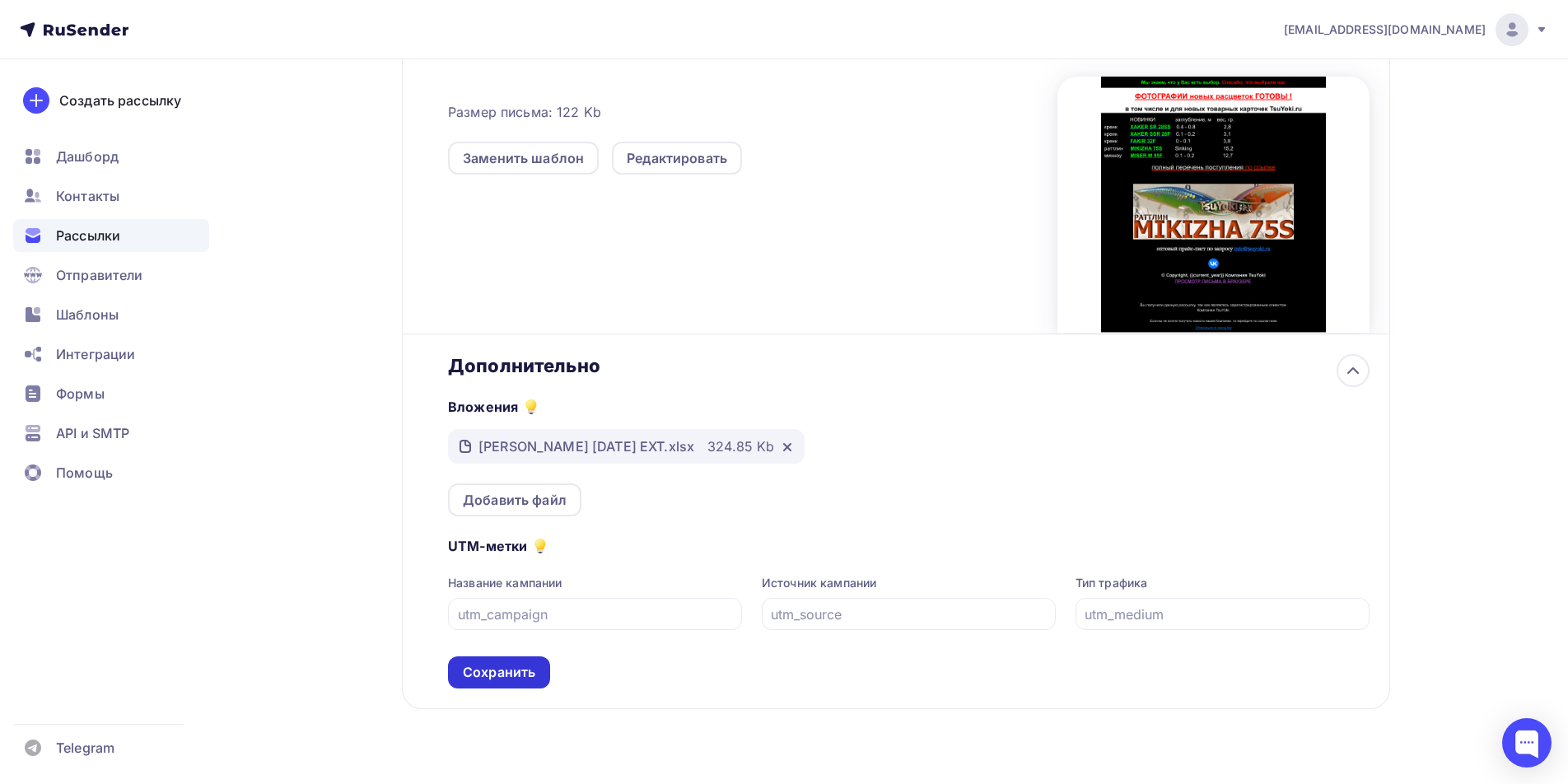
click at [502, 682] on div "Сохранить" at bounding box center [499, 672] width 102 height 32
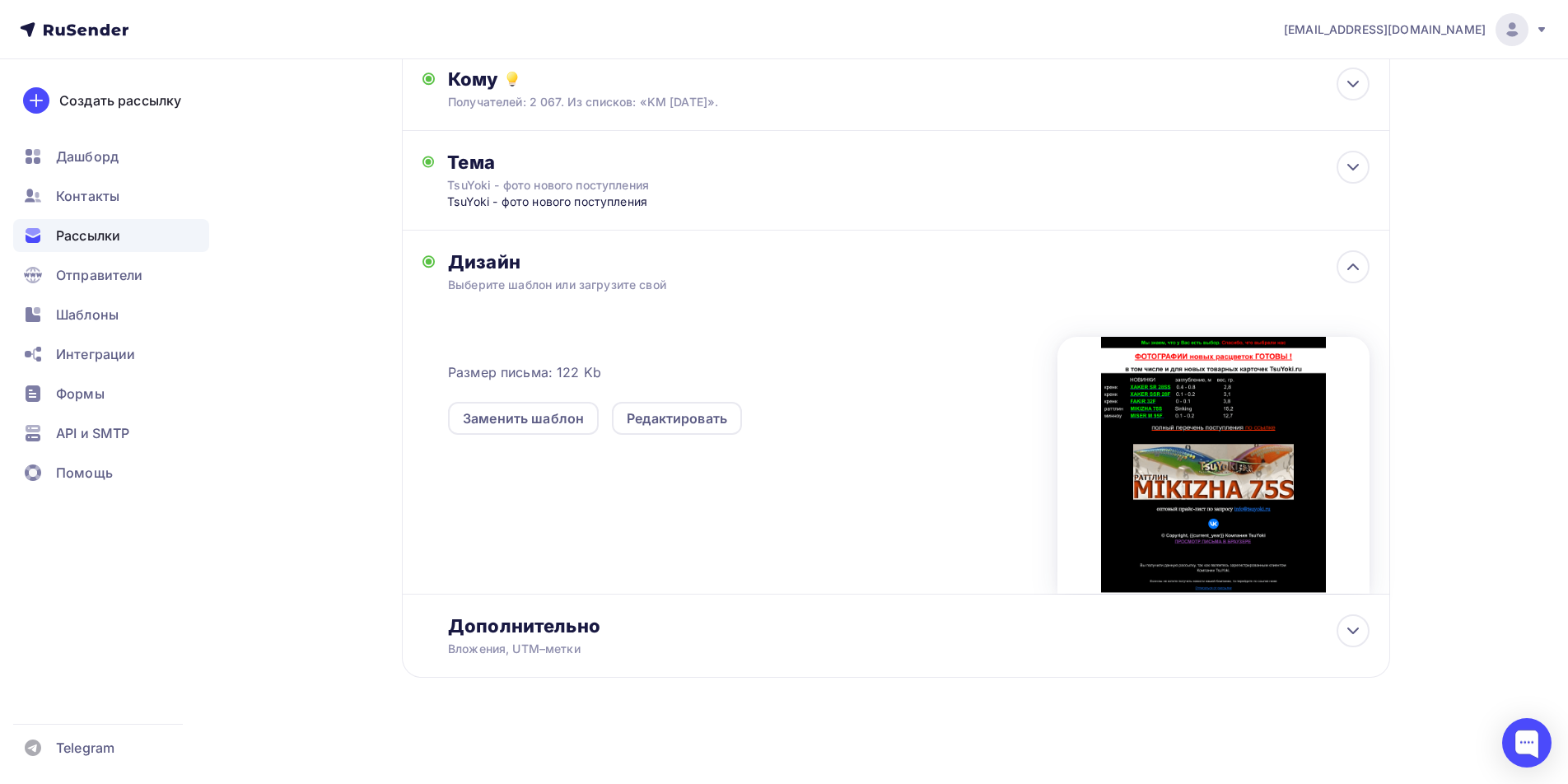
scroll to position [0, 0]
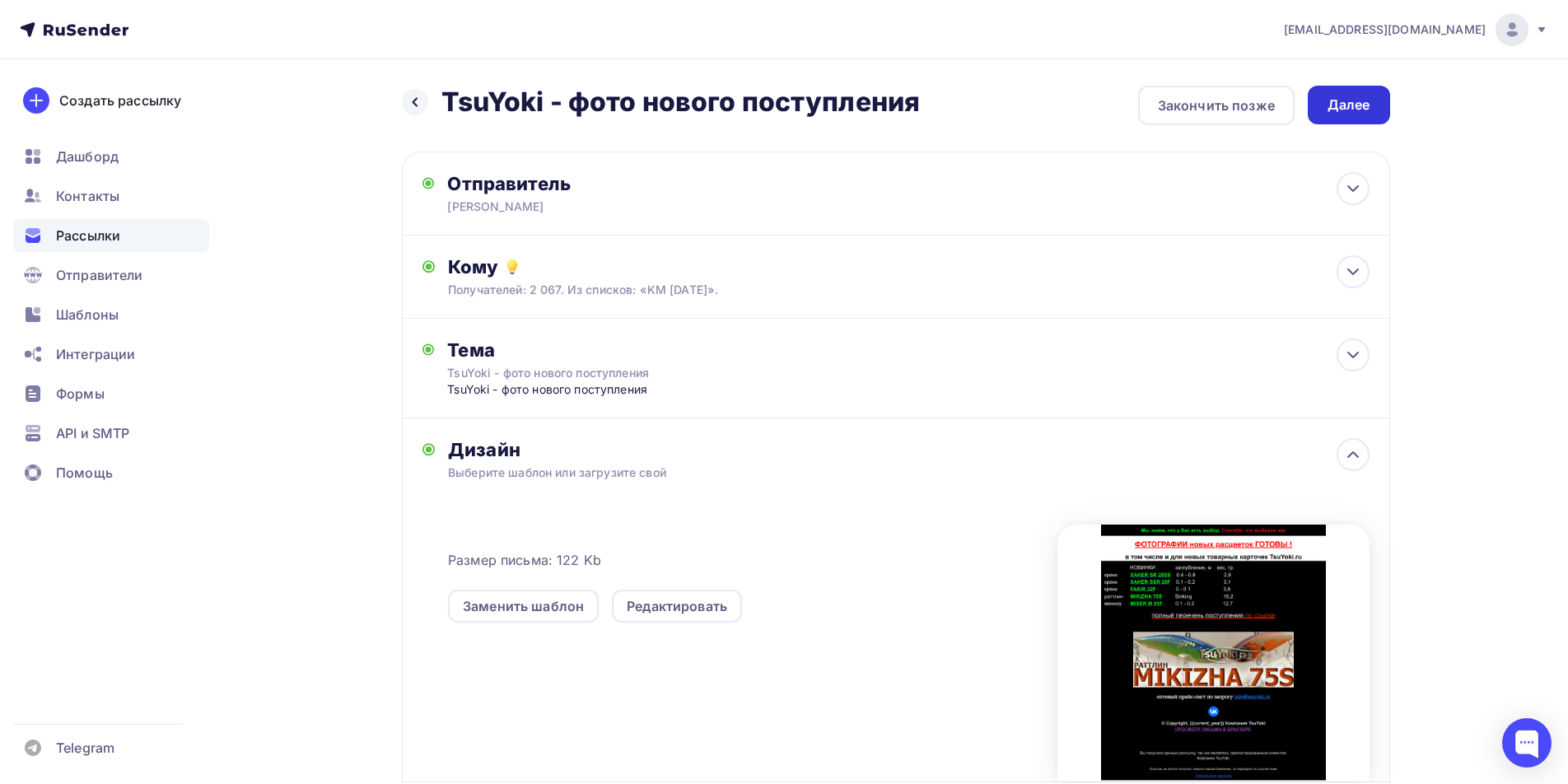
click at [1360, 114] on div "Далее" at bounding box center [1349, 105] width 43 height 19
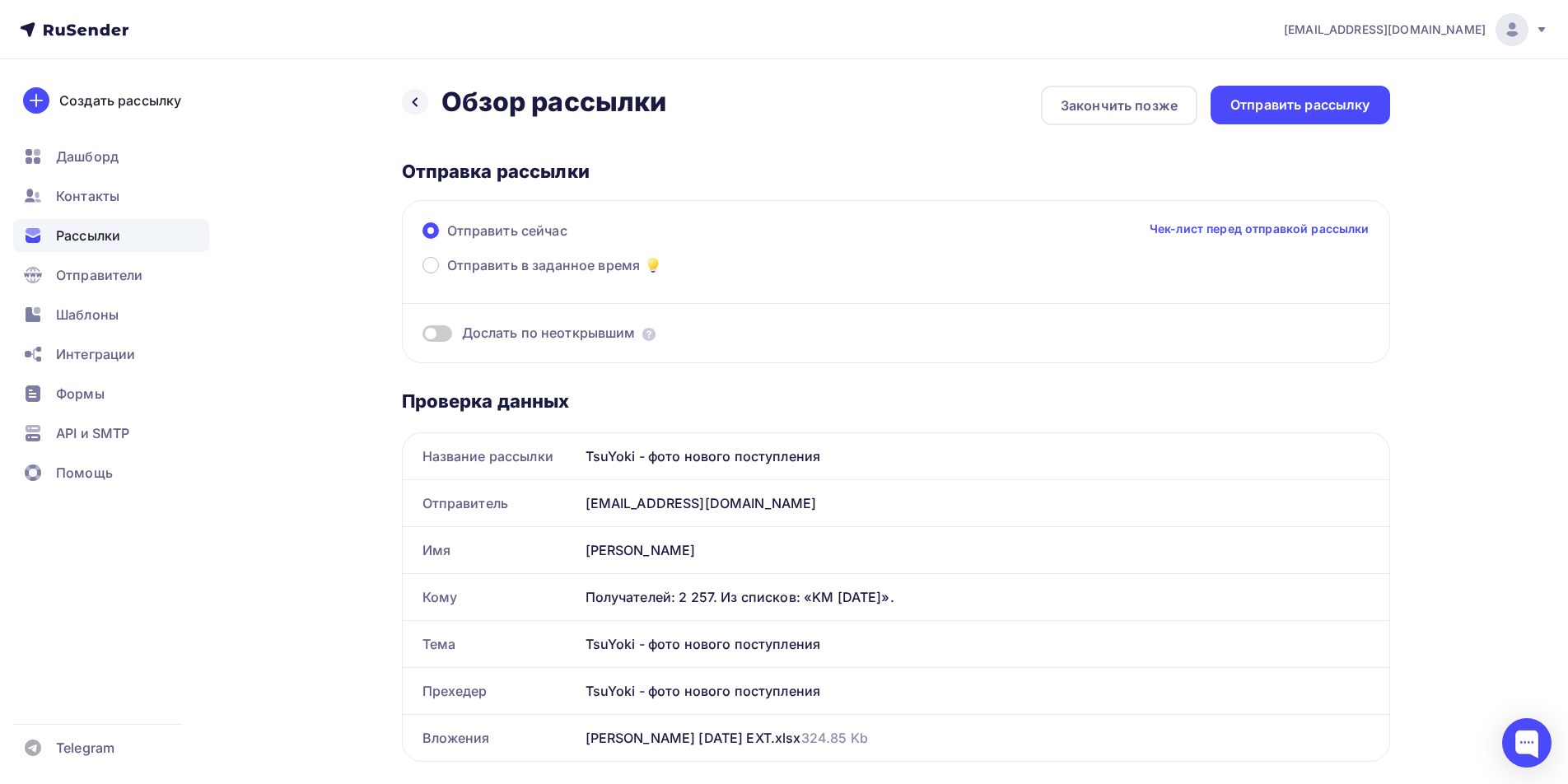
click at [439, 334] on span at bounding box center [437, 333] width 29 height 16
click at [422, 336] on input "checkbox" at bounding box center [422, 336] width 0 height 0
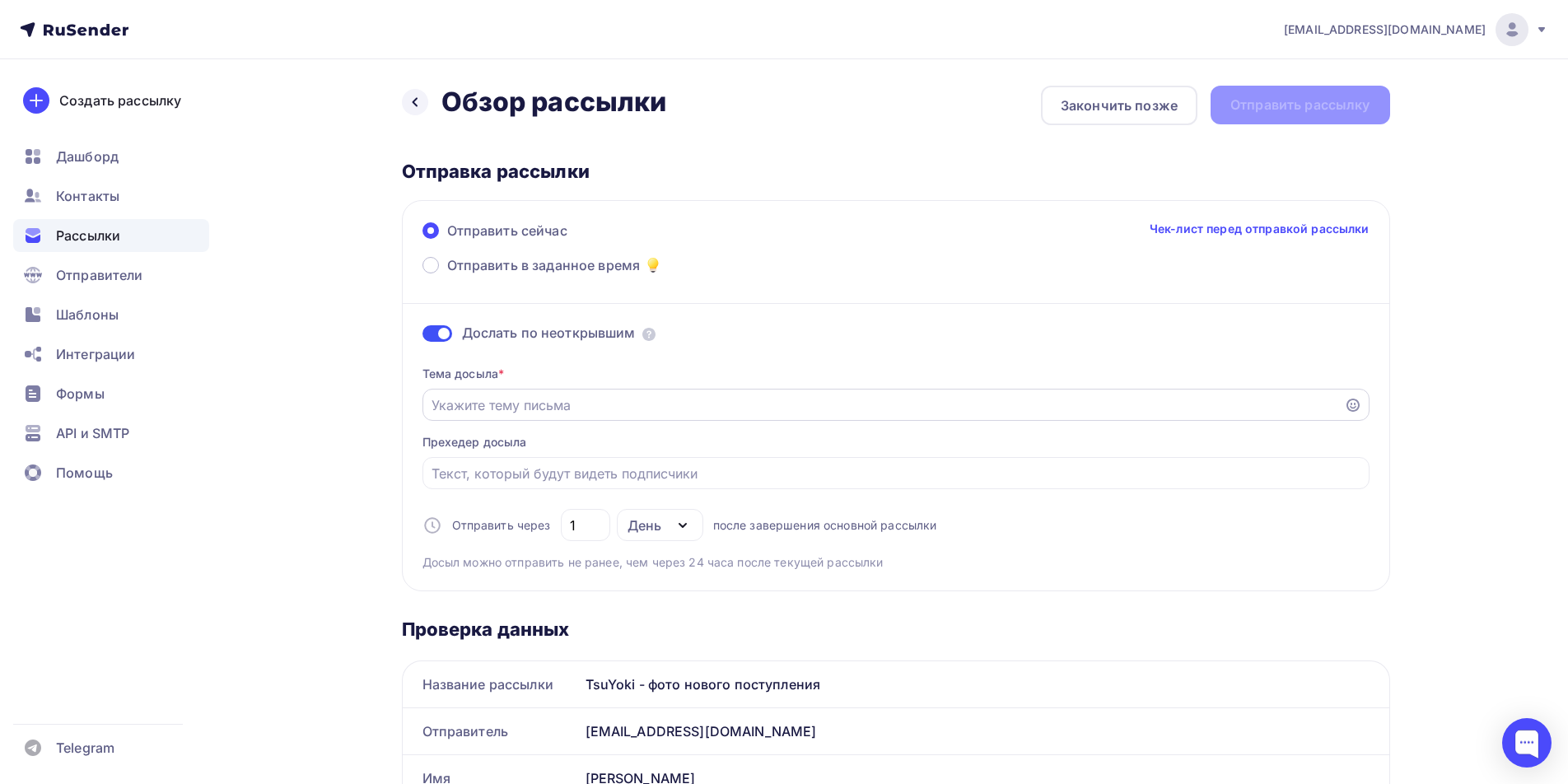
click at [934, 411] on input "Отправить в заданное время" at bounding box center [883, 405] width 903 height 20
paste input "TsuYoki - фото нового поступления"
type input "TsuYoki - фото нового поступления"
click at [737, 467] on input "Отправить в заданное время" at bounding box center [895, 473] width 928 height 20
paste input "TsuYoki - фото нового поступления"
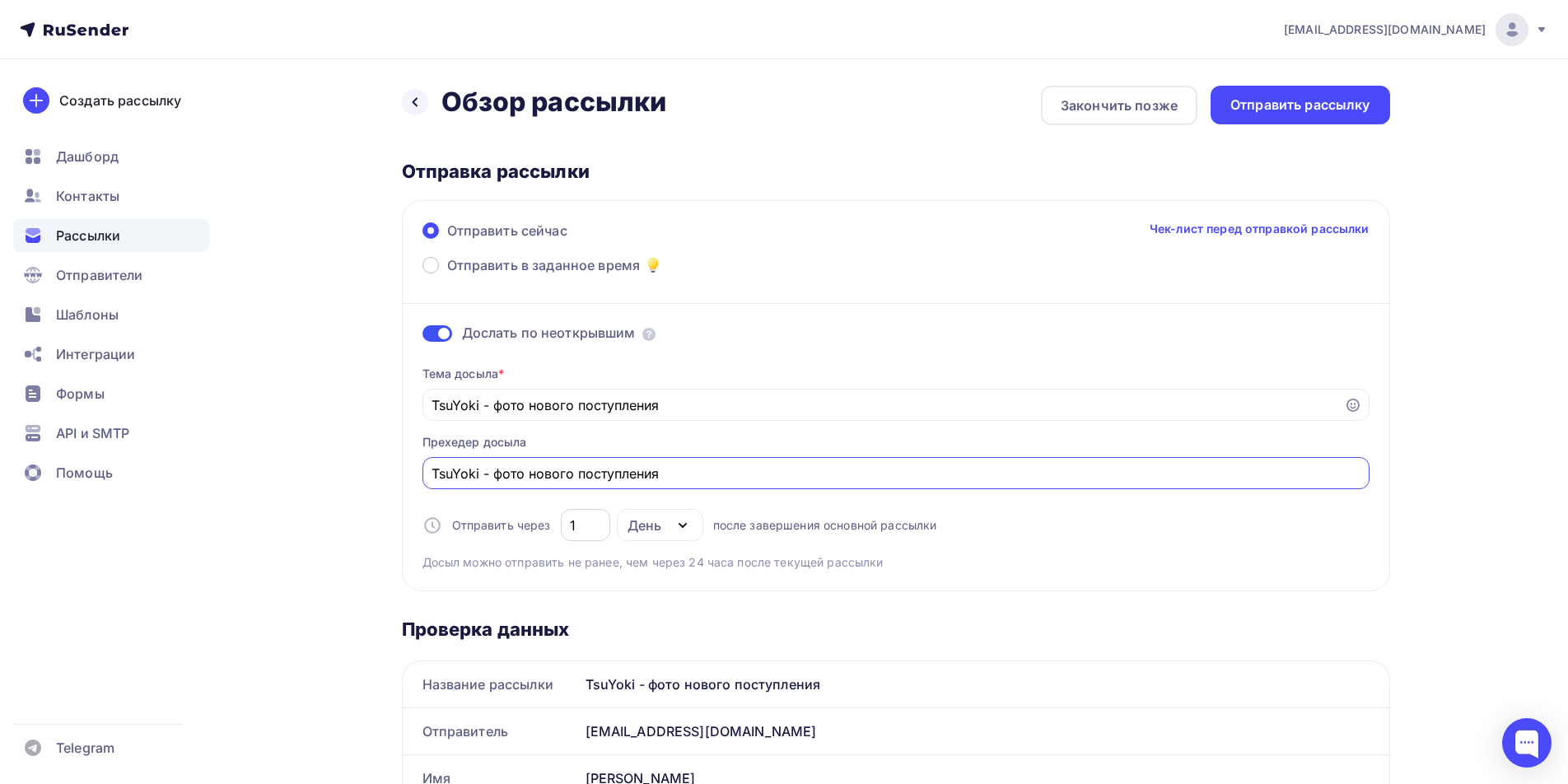
type input "TsuYoki - фото нового поступления"
drag, startPoint x: 589, startPoint y: 528, endPoint x: 567, endPoint y: 522, distance: 22.8
click at [567, 522] on div "1" at bounding box center [585, 525] width 49 height 32
click at [680, 527] on icon "button" at bounding box center [682, 525] width 20 height 20
type input "2"
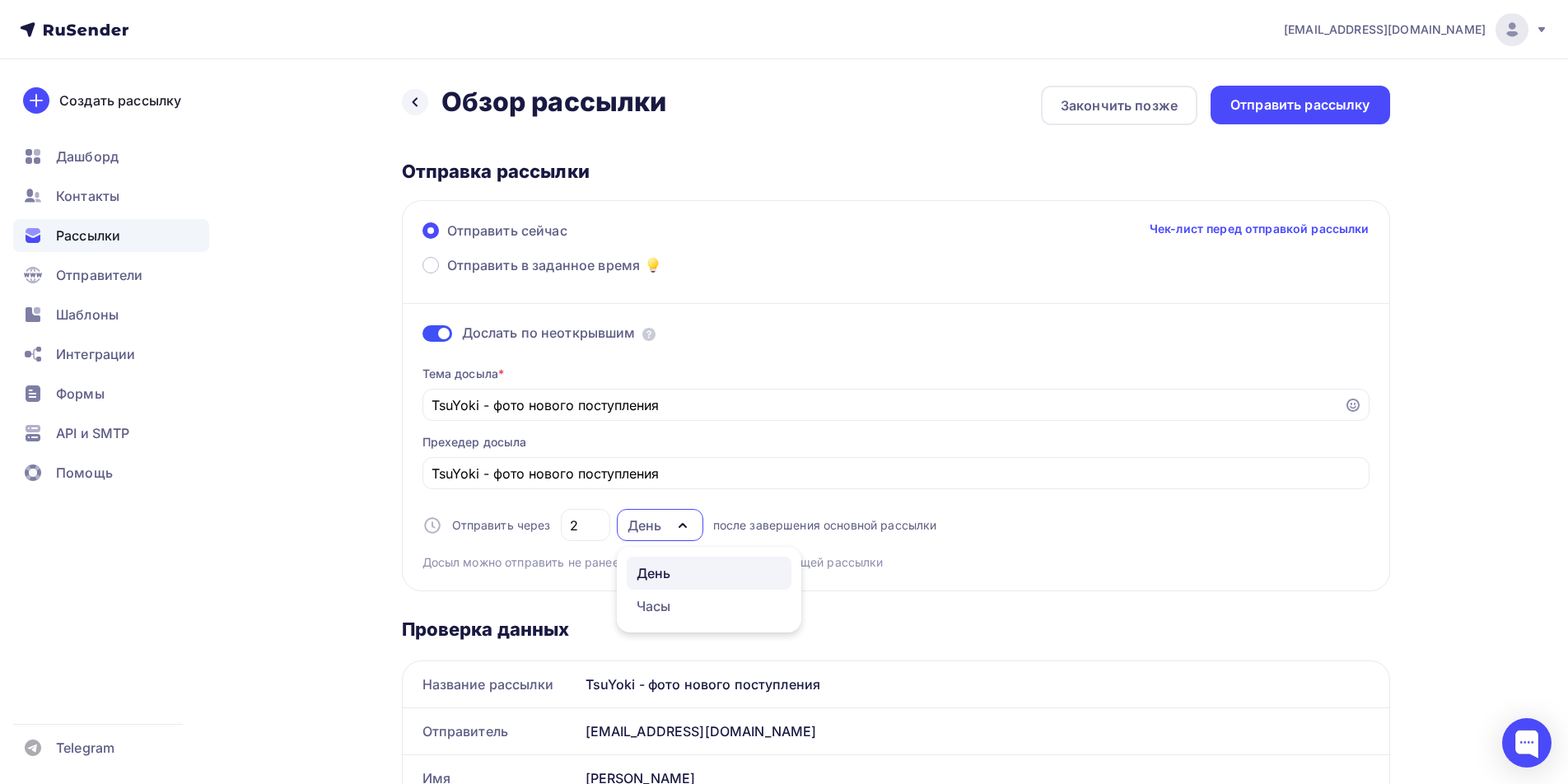
click at [680, 527] on icon "button" at bounding box center [683, 526] width 7 height 3
click at [1256, 102] on div "Отправить рассылку" at bounding box center [1300, 105] width 140 height 19
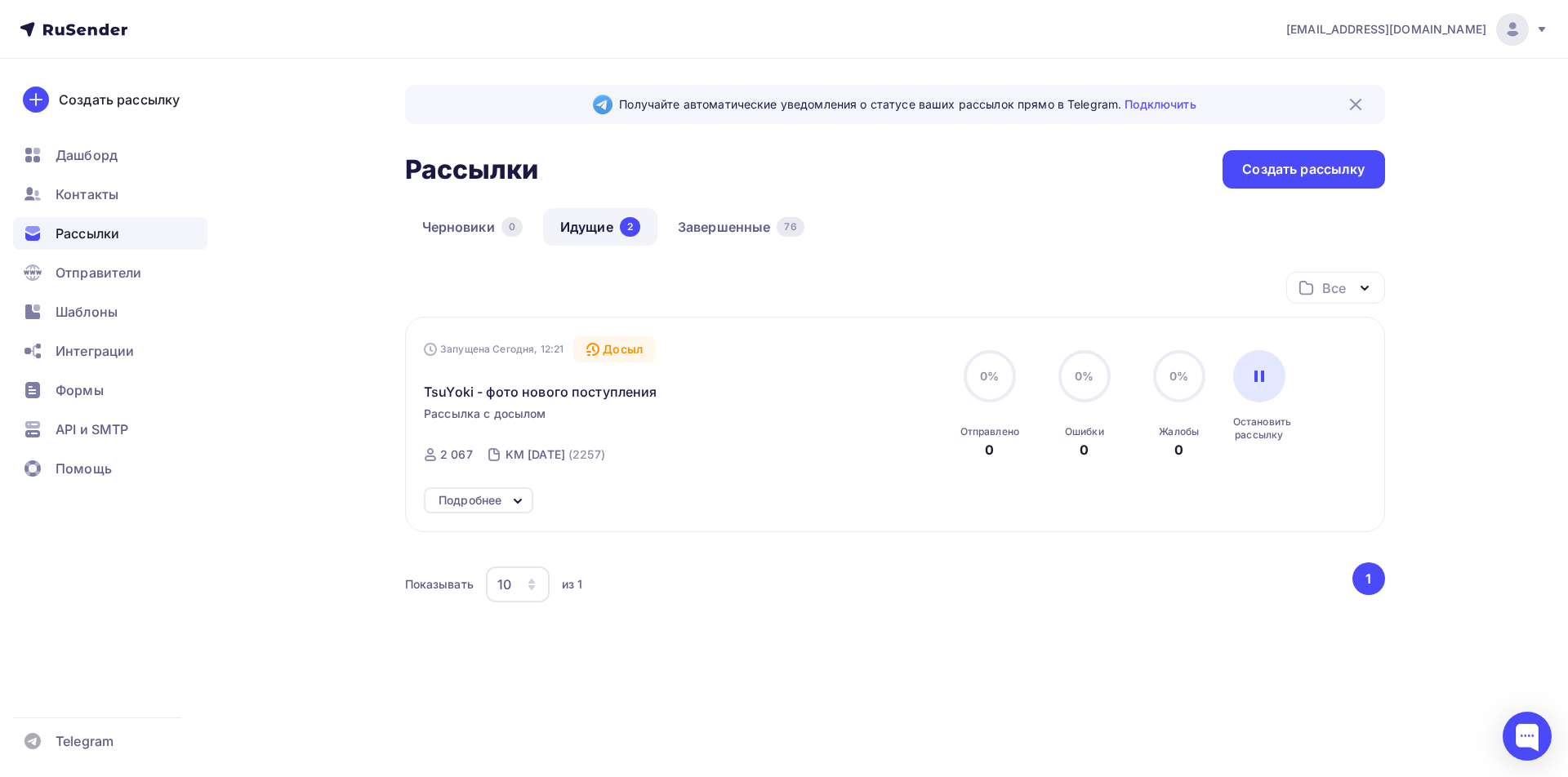
click at [513, 499] on icon at bounding box center [517, 501] width 20 height 20
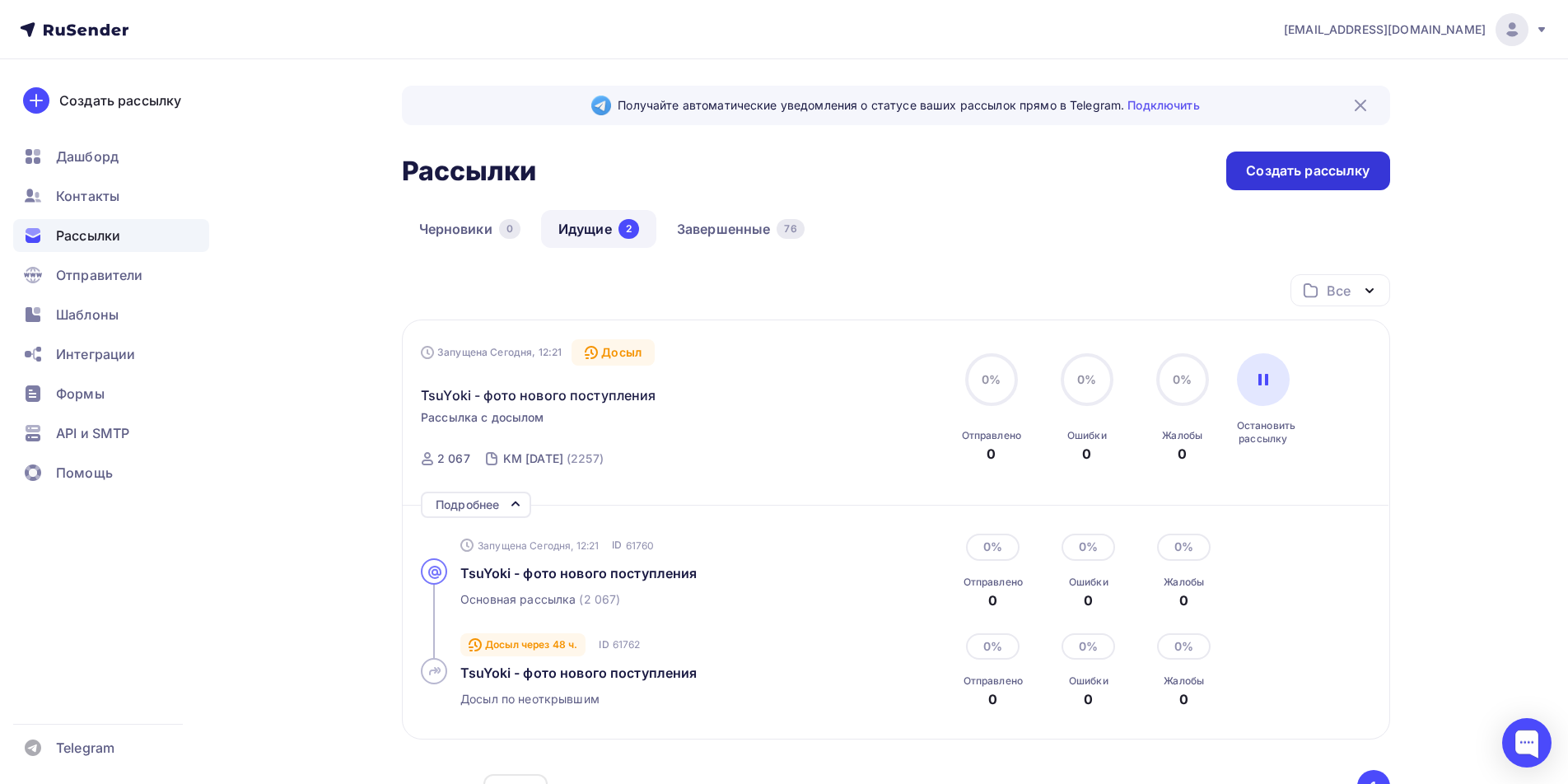
click at [1289, 167] on div "Создать рассылку" at bounding box center [1307, 171] width 124 height 19
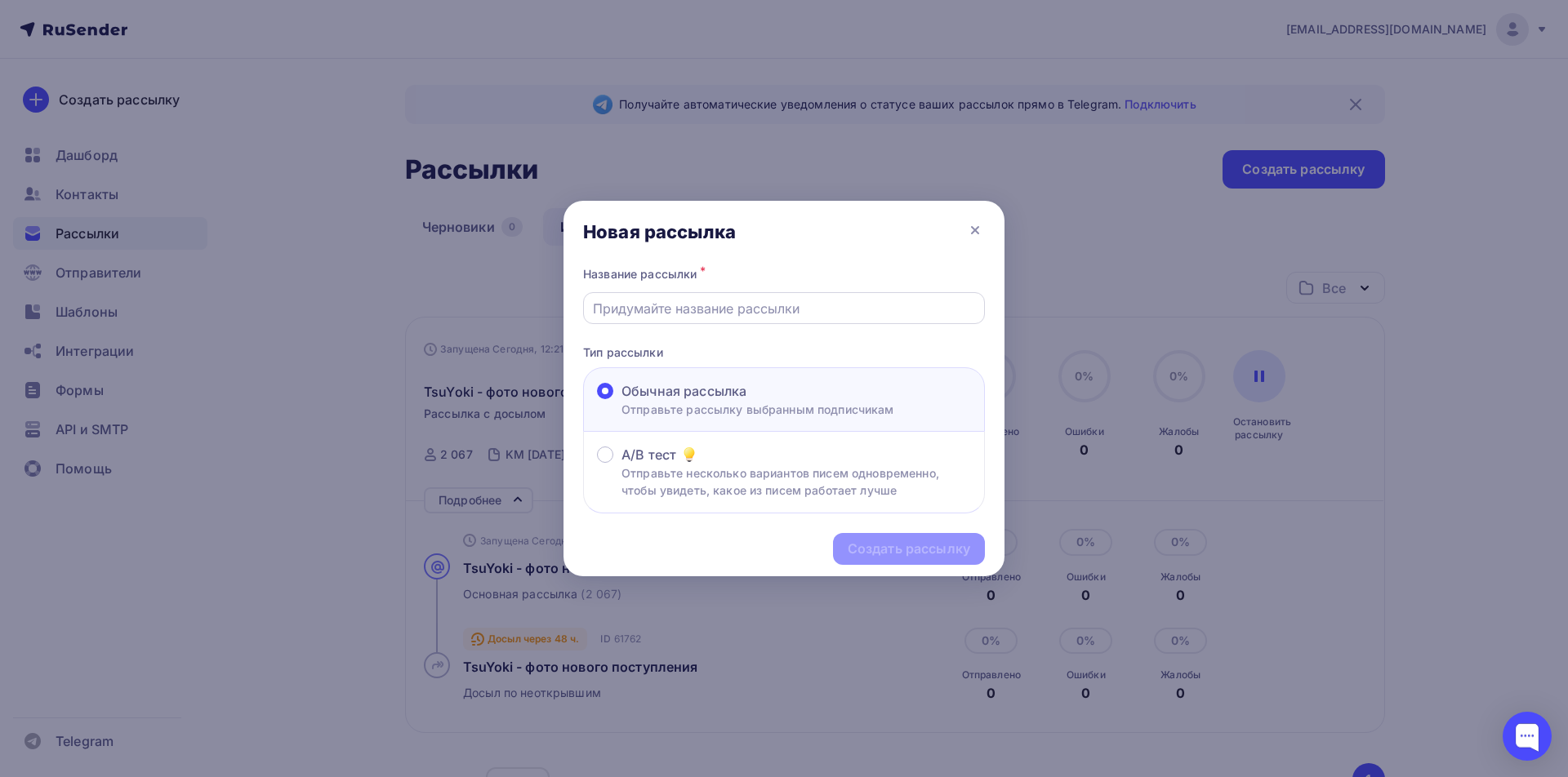
click at [632, 305] on input "text" at bounding box center [784, 308] width 383 height 20
paste input "TsuYoki - фото нового поступления"
type input "TsuYoki - фото нового поступления"
click at [935, 543] on div "Создать рассылку" at bounding box center [909, 549] width 123 height 19
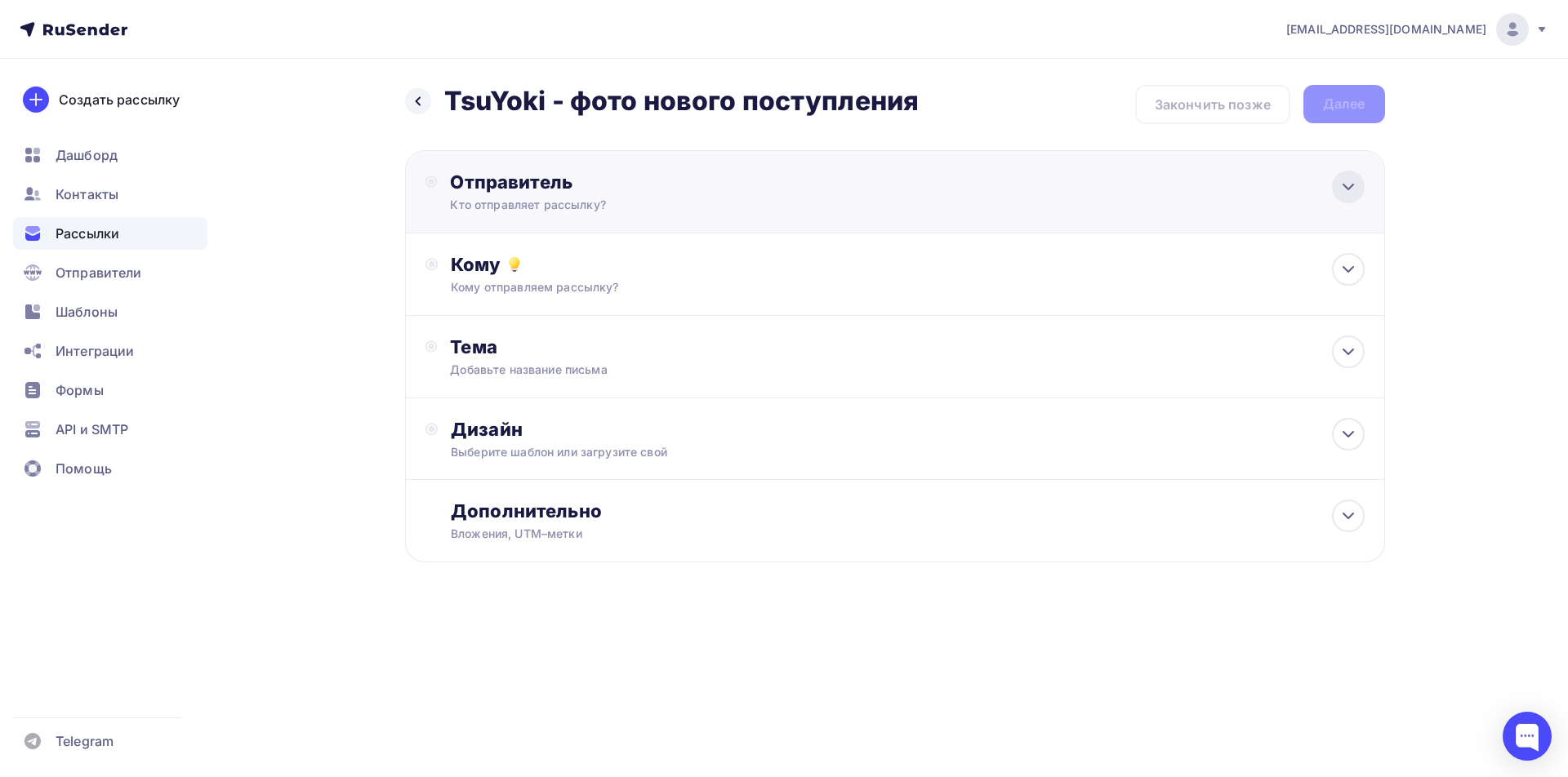
click at [1345, 188] on icon at bounding box center [1348, 187] width 20 height 20
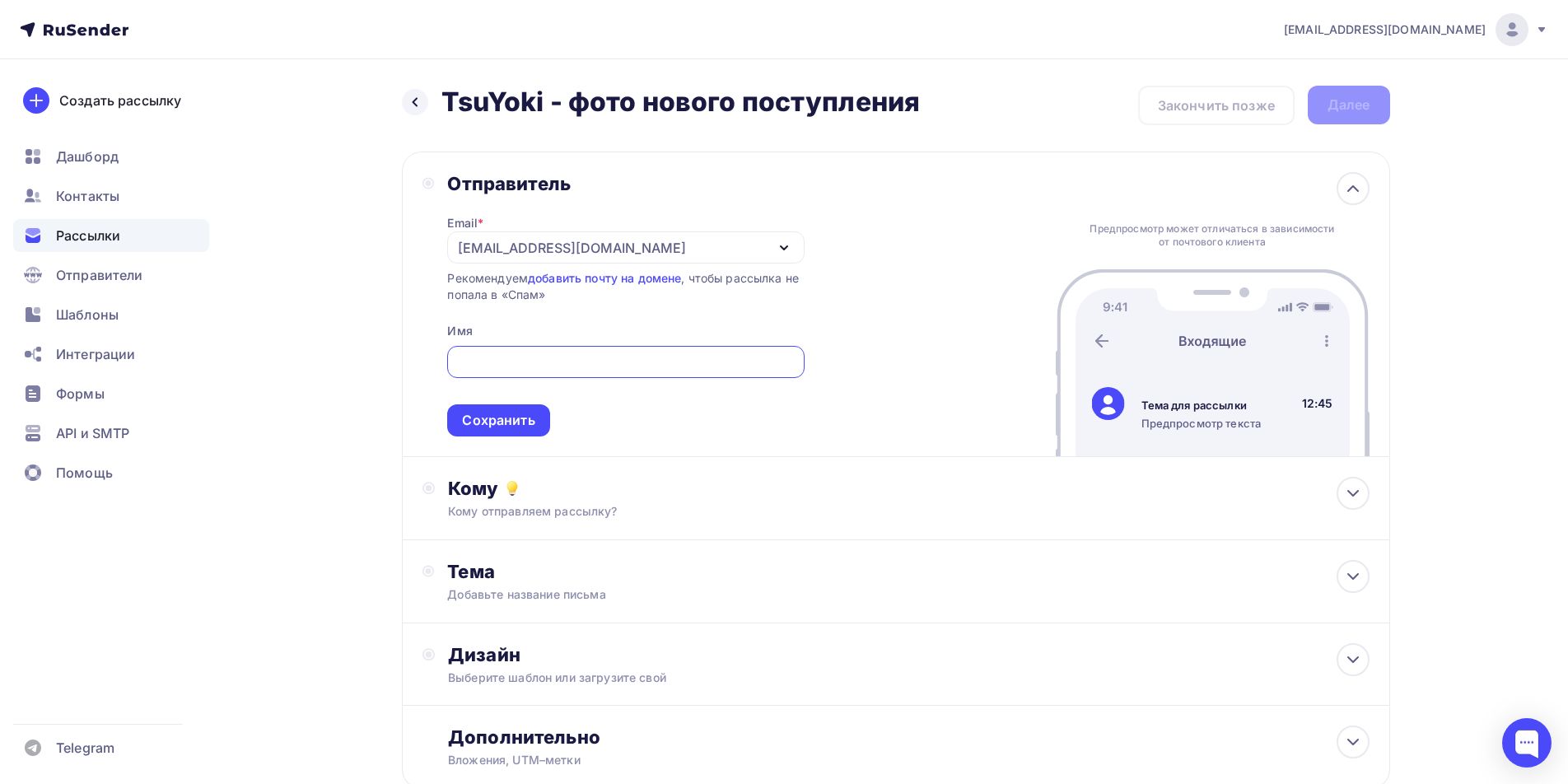
click at [770, 250] on div "[EMAIL_ADDRESS][DOMAIN_NAME]" at bounding box center [625, 247] width 357 height 32
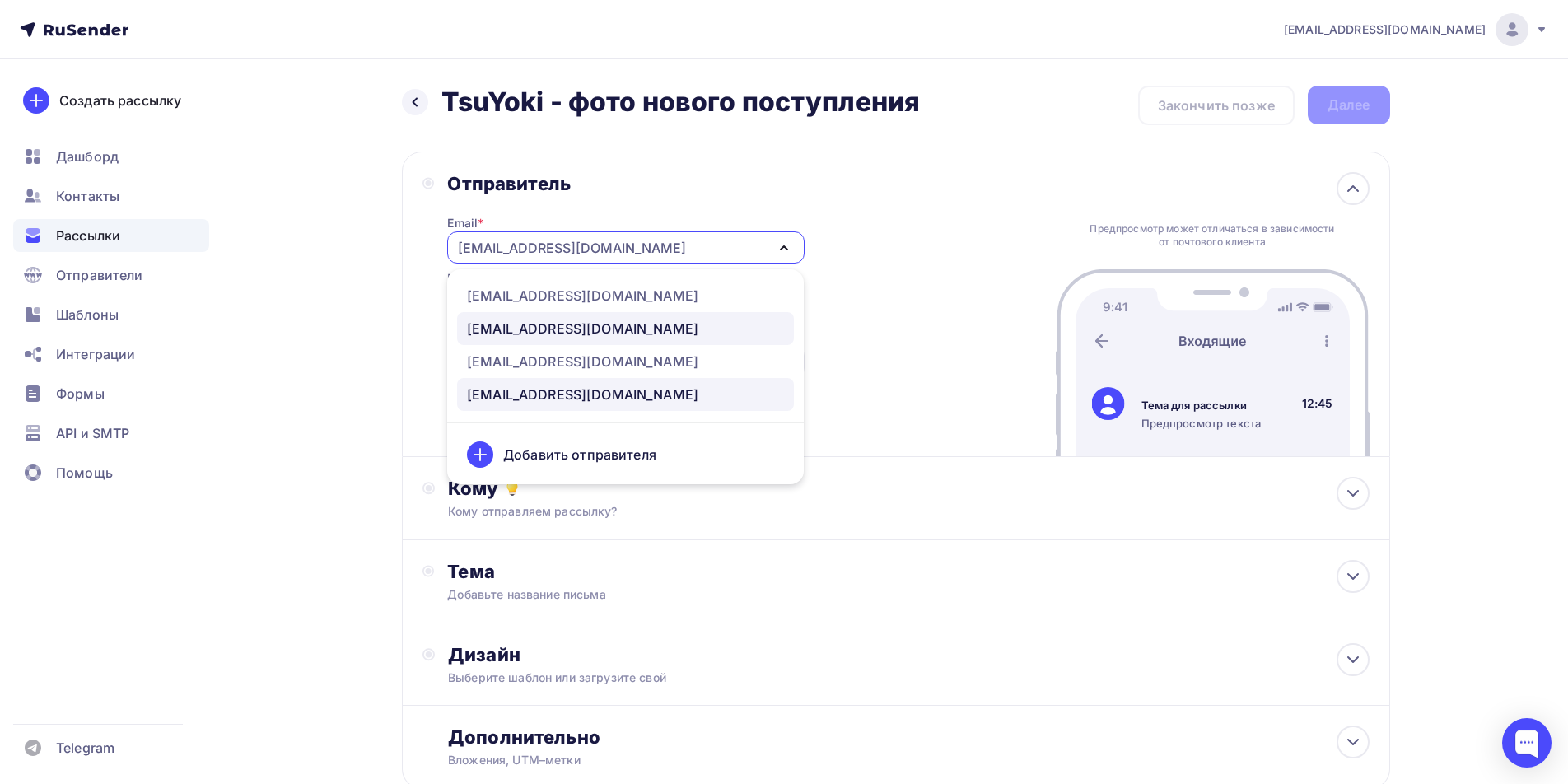
click at [526, 330] on div "[EMAIL_ADDRESS][DOMAIN_NAME]" at bounding box center [582, 328] width 231 height 20
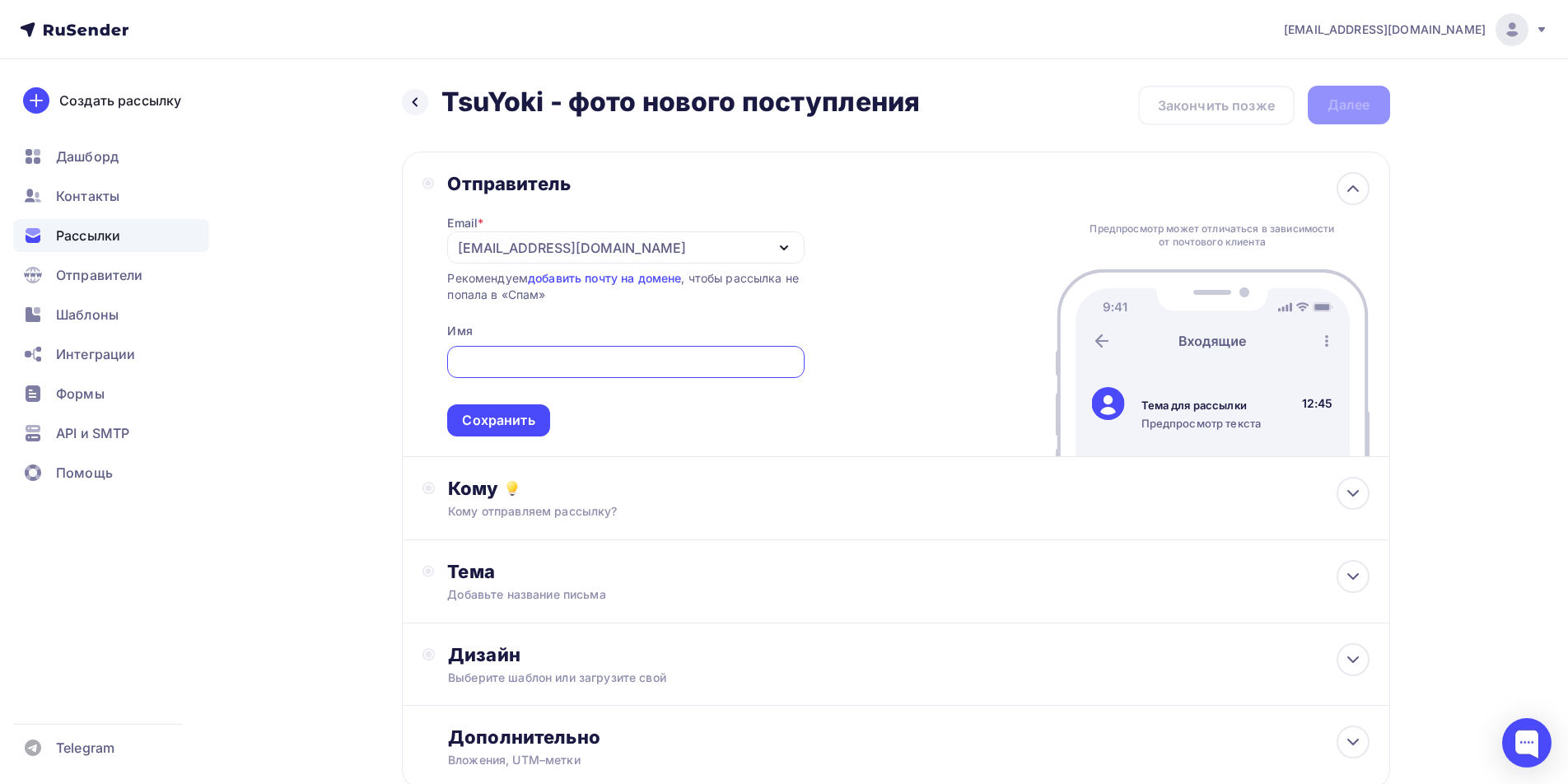
click at [499, 368] on input "text" at bounding box center [625, 362] width 338 height 20
type input "[PERSON_NAME] [PERSON_NAME]"
click at [503, 416] on div "Сохранить" at bounding box center [498, 421] width 72 height 19
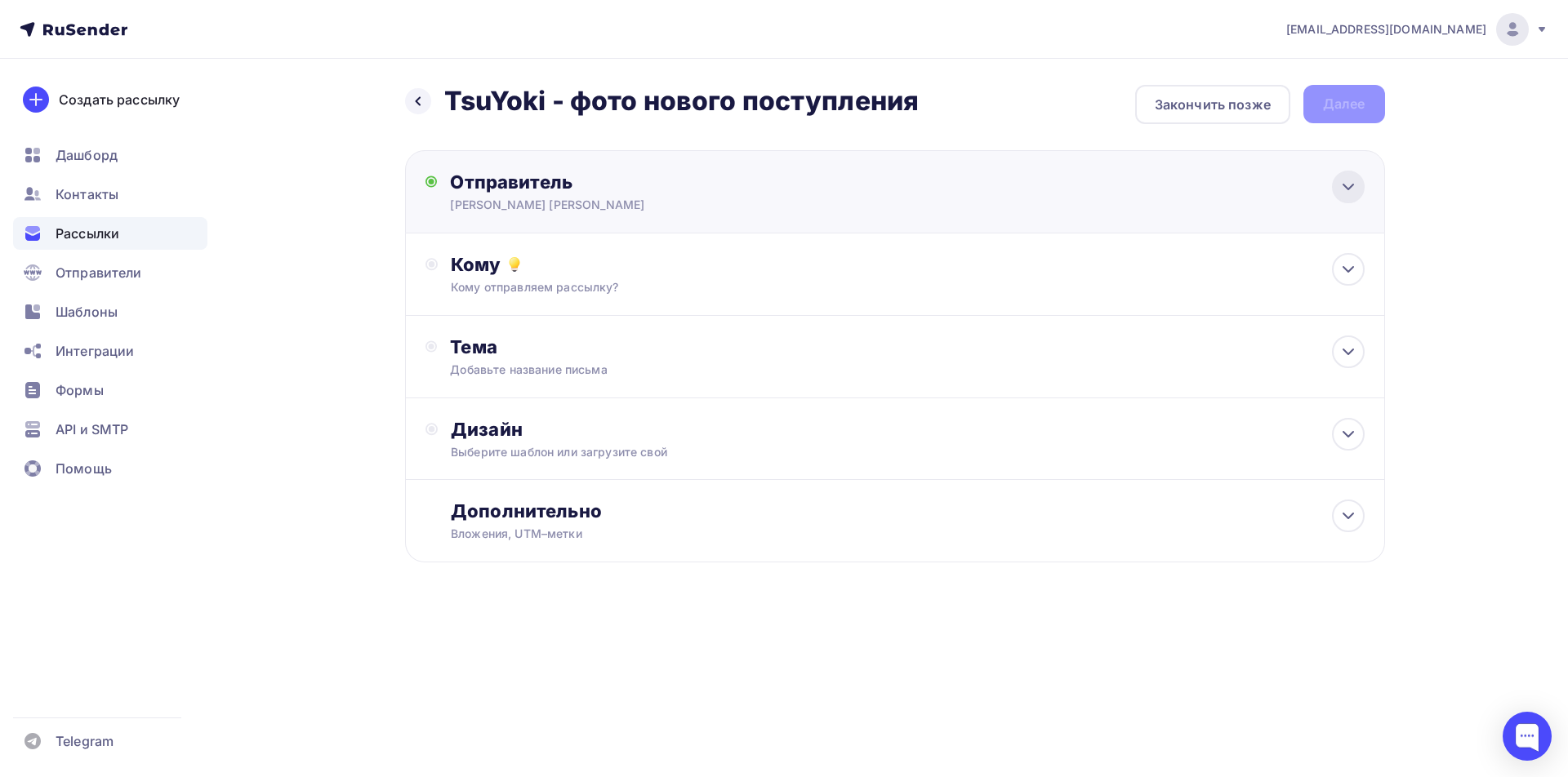
click at [1353, 193] on icon at bounding box center [1348, 187] width 20 height 20
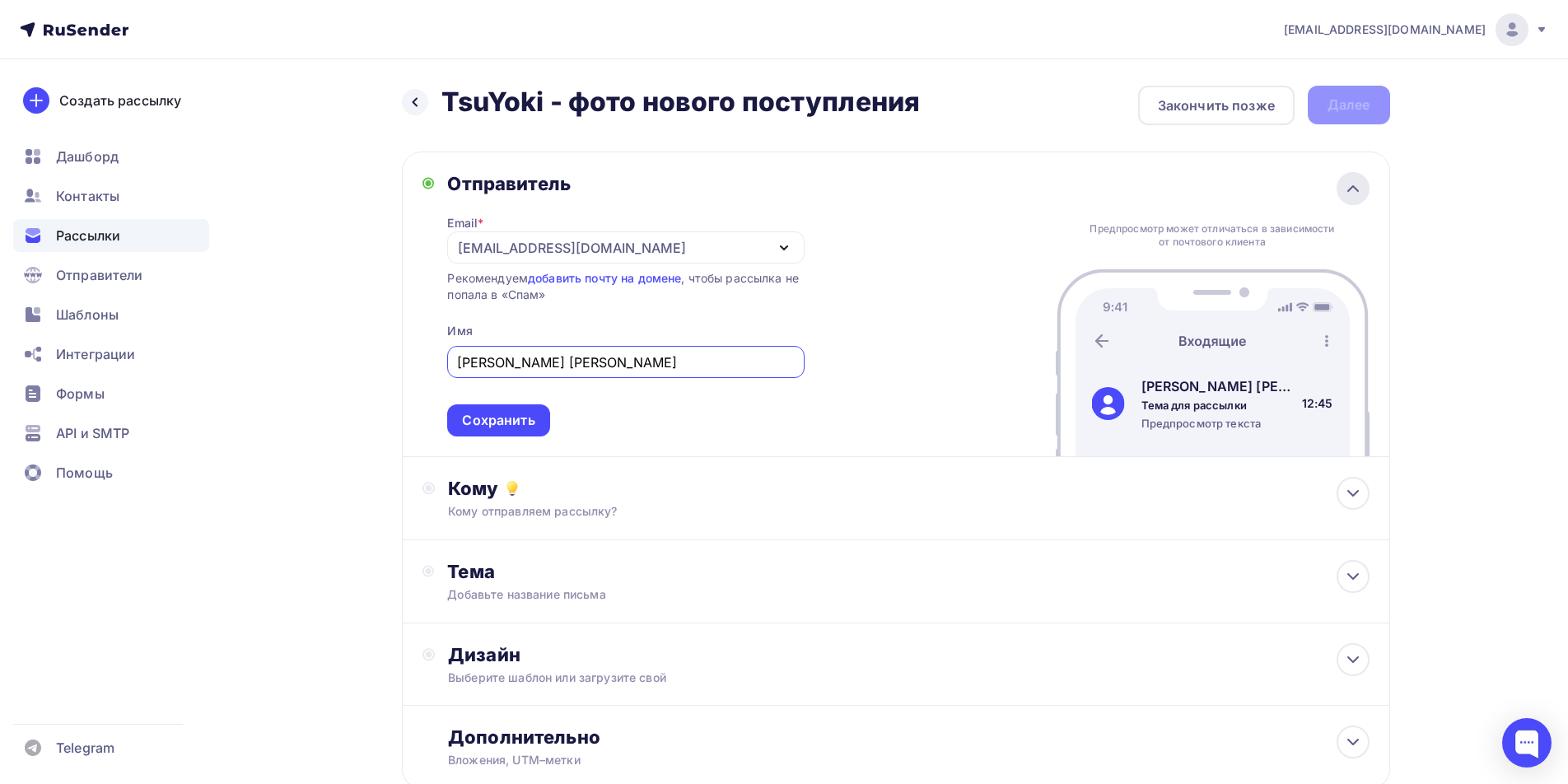
click at [1358, 193] on icon at bounding box center [1352, 188] width 20 height 20
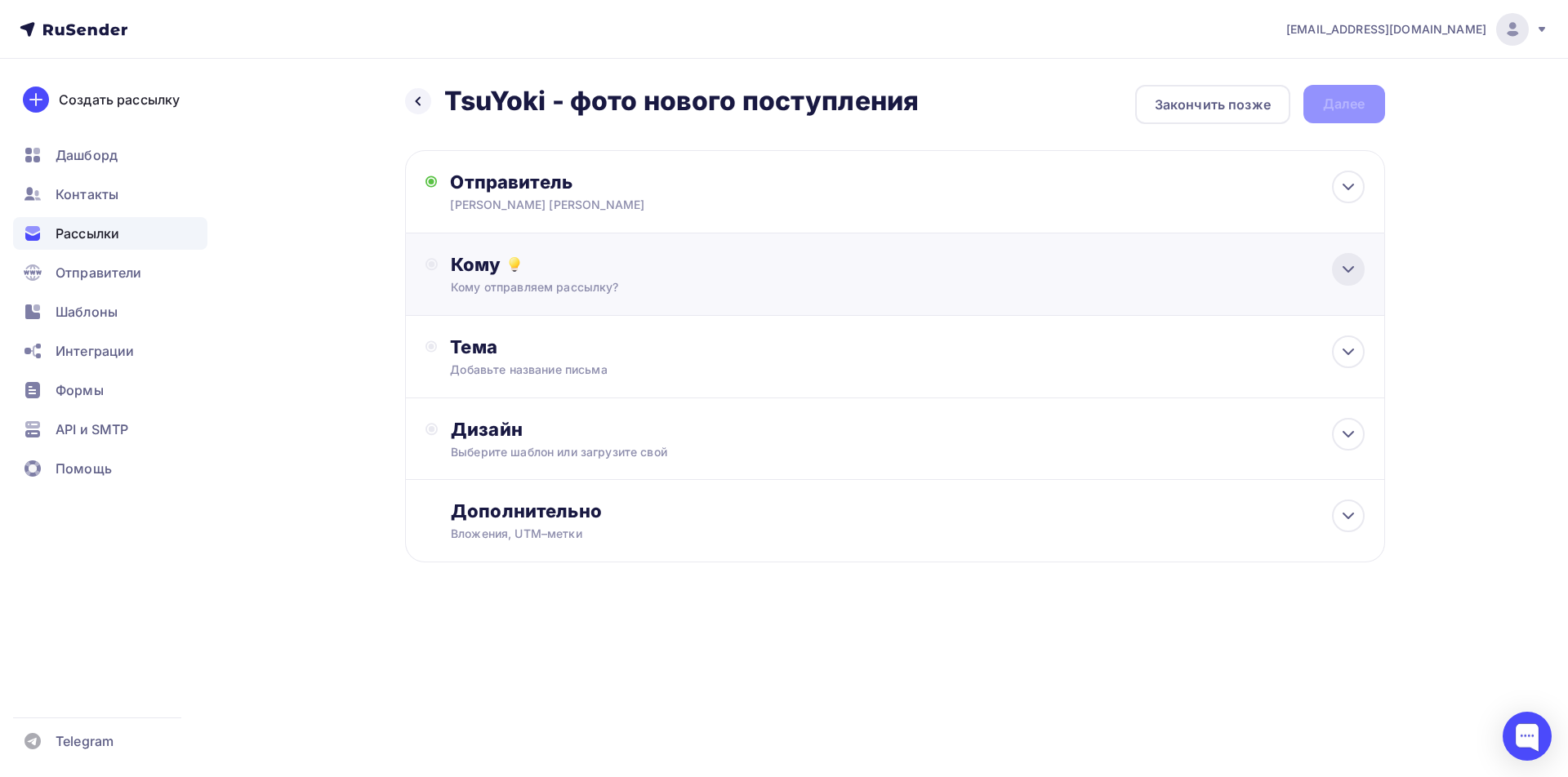
click at [1345, 270] on icon at bounding box center [1348, 270] width 9 height 5
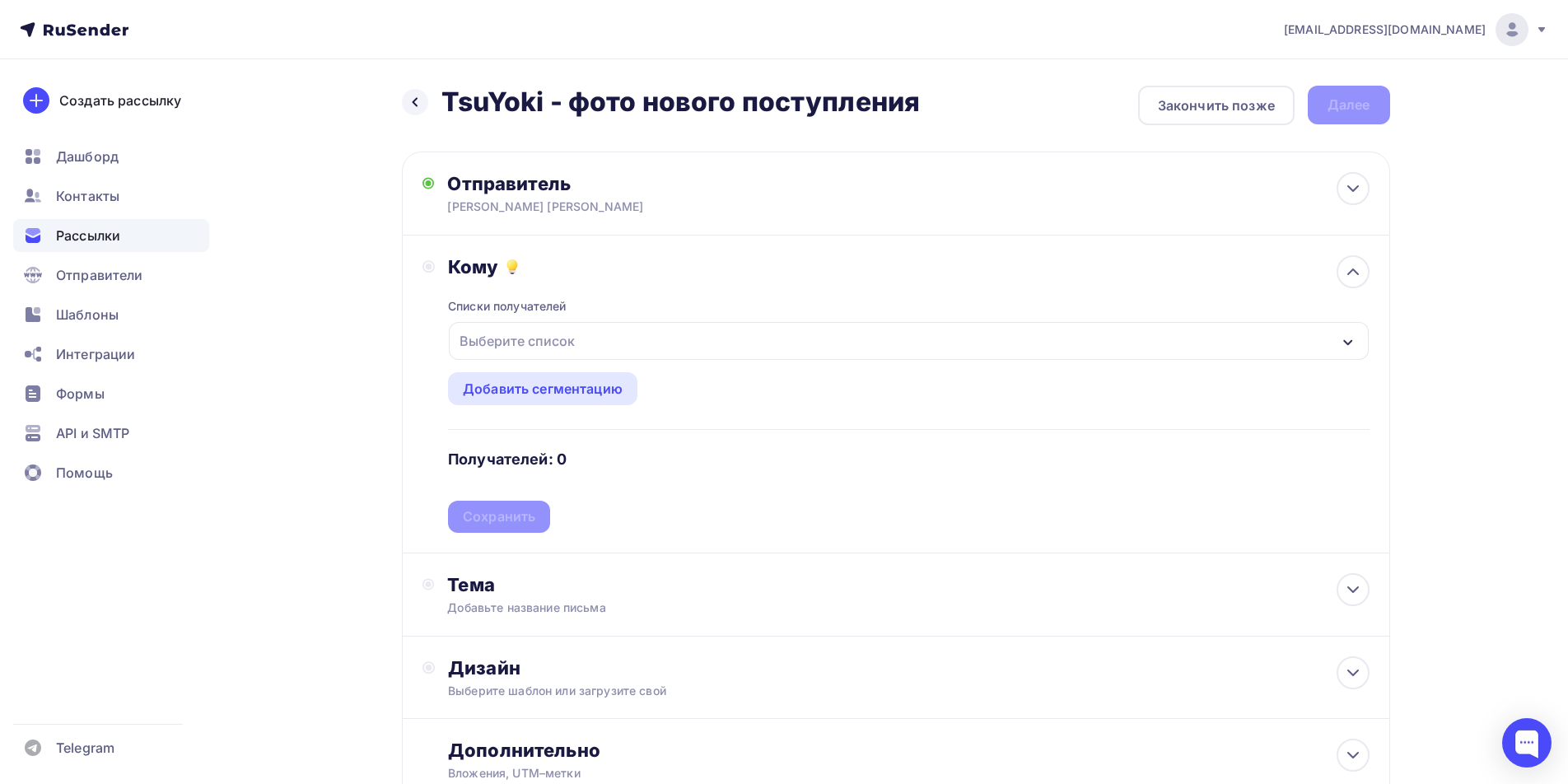
click at [1288, 347] on div "Выберите список" at bounding box center [908, 341] width 919 height 38
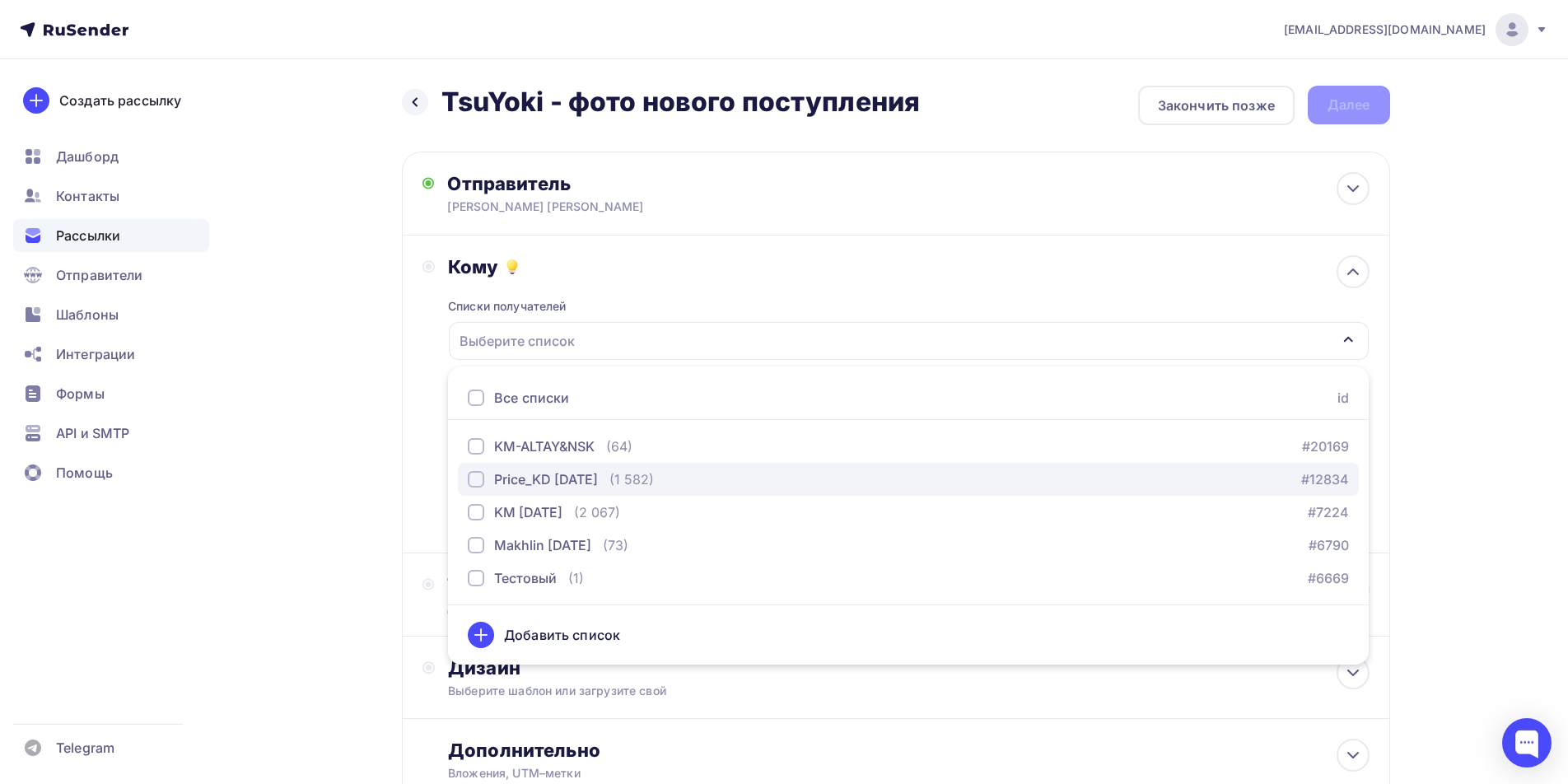
click at [483, 481] on div "button" at bounding box center [476, 479] width 16 height 16
click at [434, 516] on div "Кому Списки получателей Price_KD [DATE] Все списки id KM-ALTAY&NSK (64) #20169 …" at bounding box center [895, 394] width 947 height 278
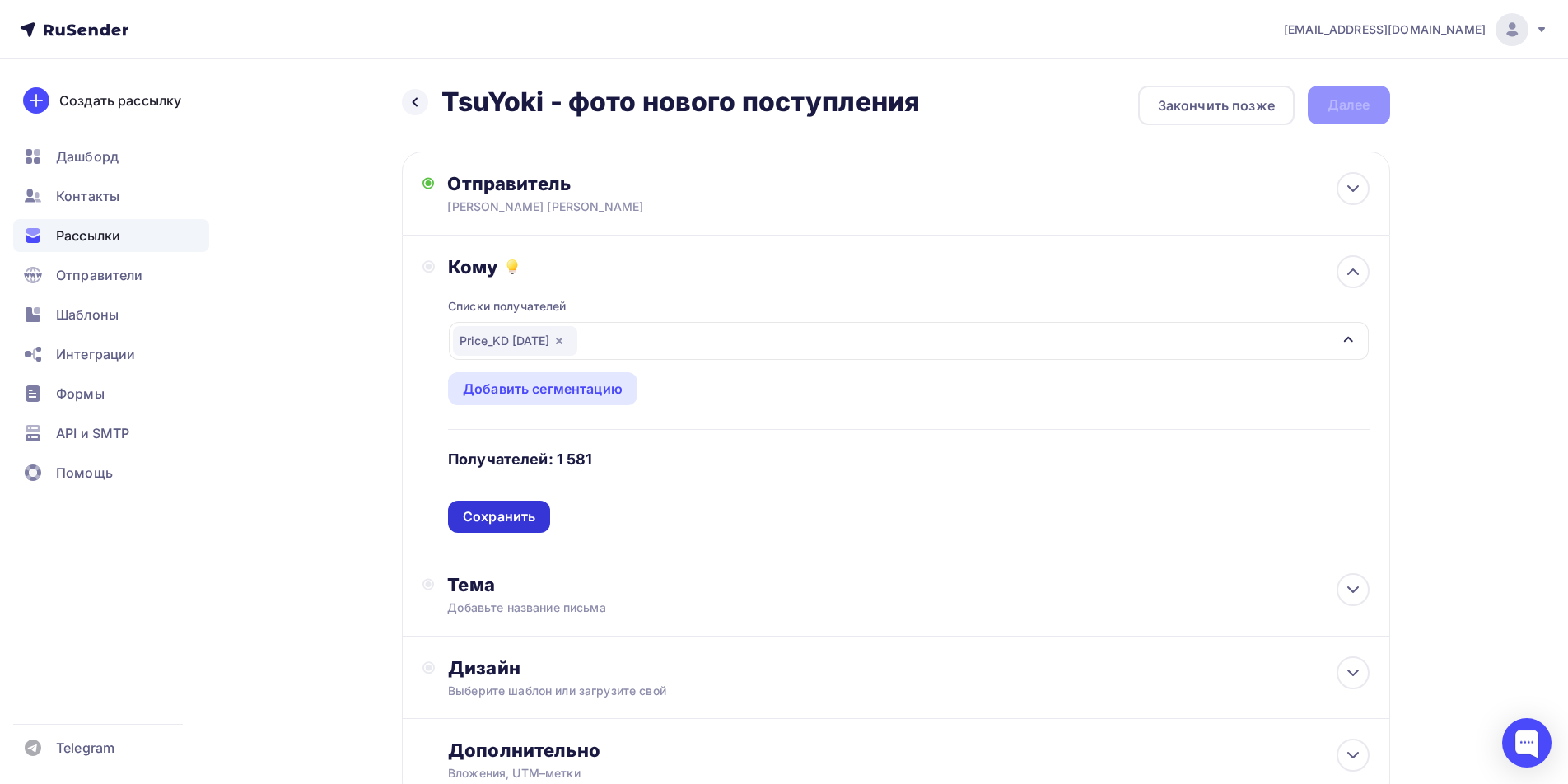
click at [516, 516] on div "Сохранить" at bounding box center [499, 517] width 72 height 19
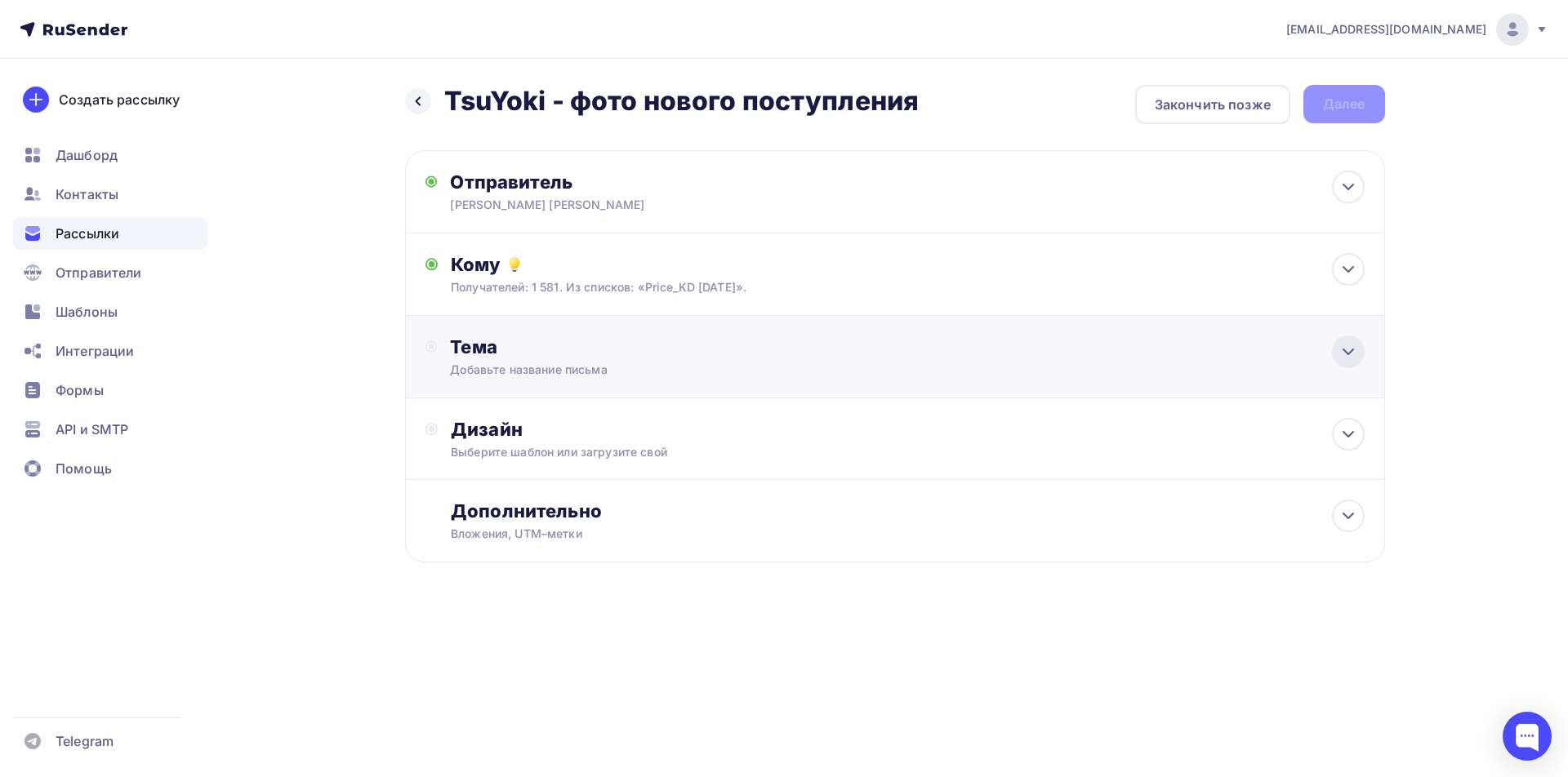
click at [1349, 350] on icon at bounding box center [1348, 351] width 20 height 20
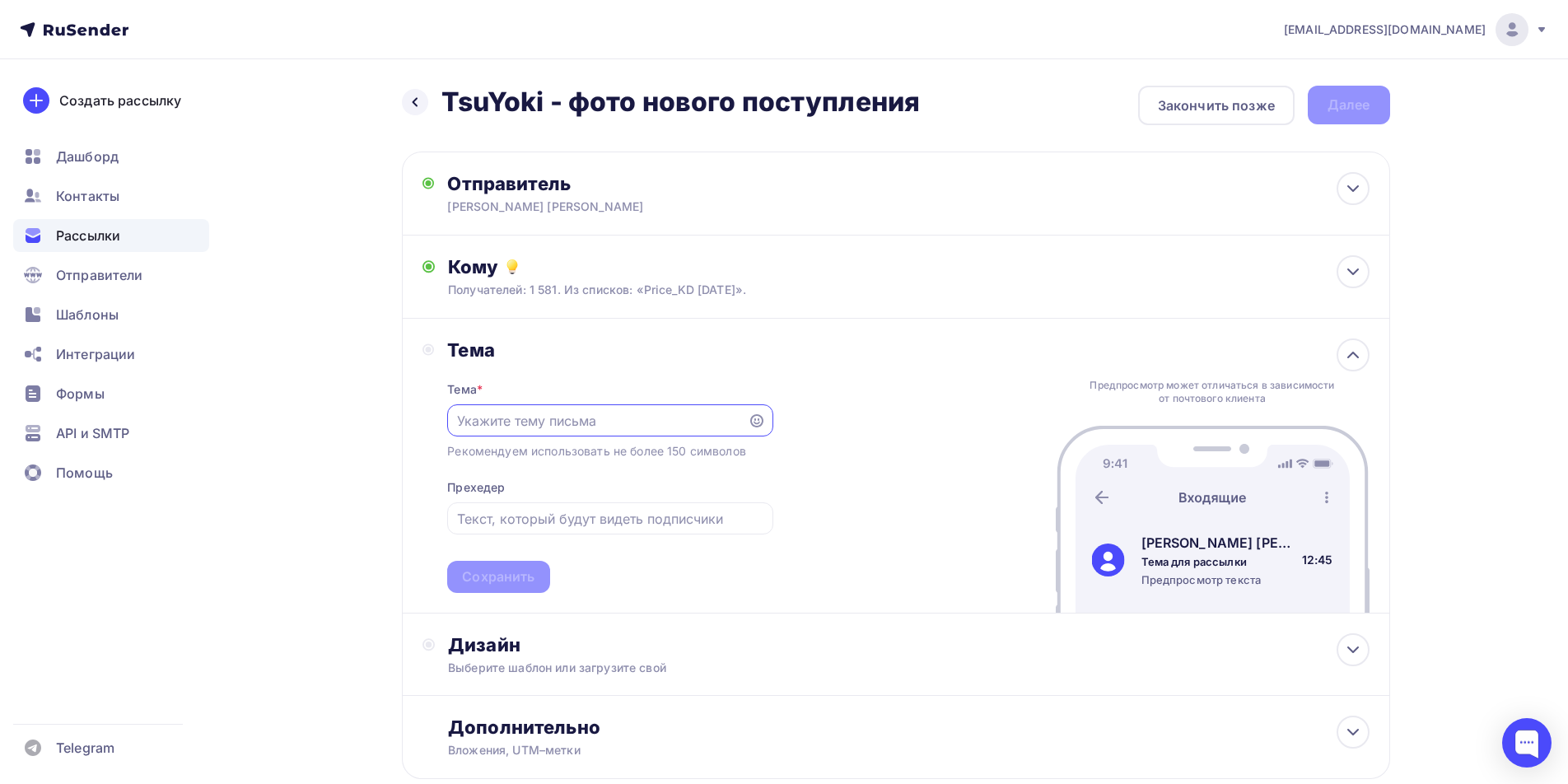
paste input "TsuYoki - фото нового поступления"
type input "TsuYoki - фото нового поступления"
click at [526, 512] on input "text" at bounding box center [610, 519] width 306 height 20
paste input "TsuYoki - фото нового поступления"
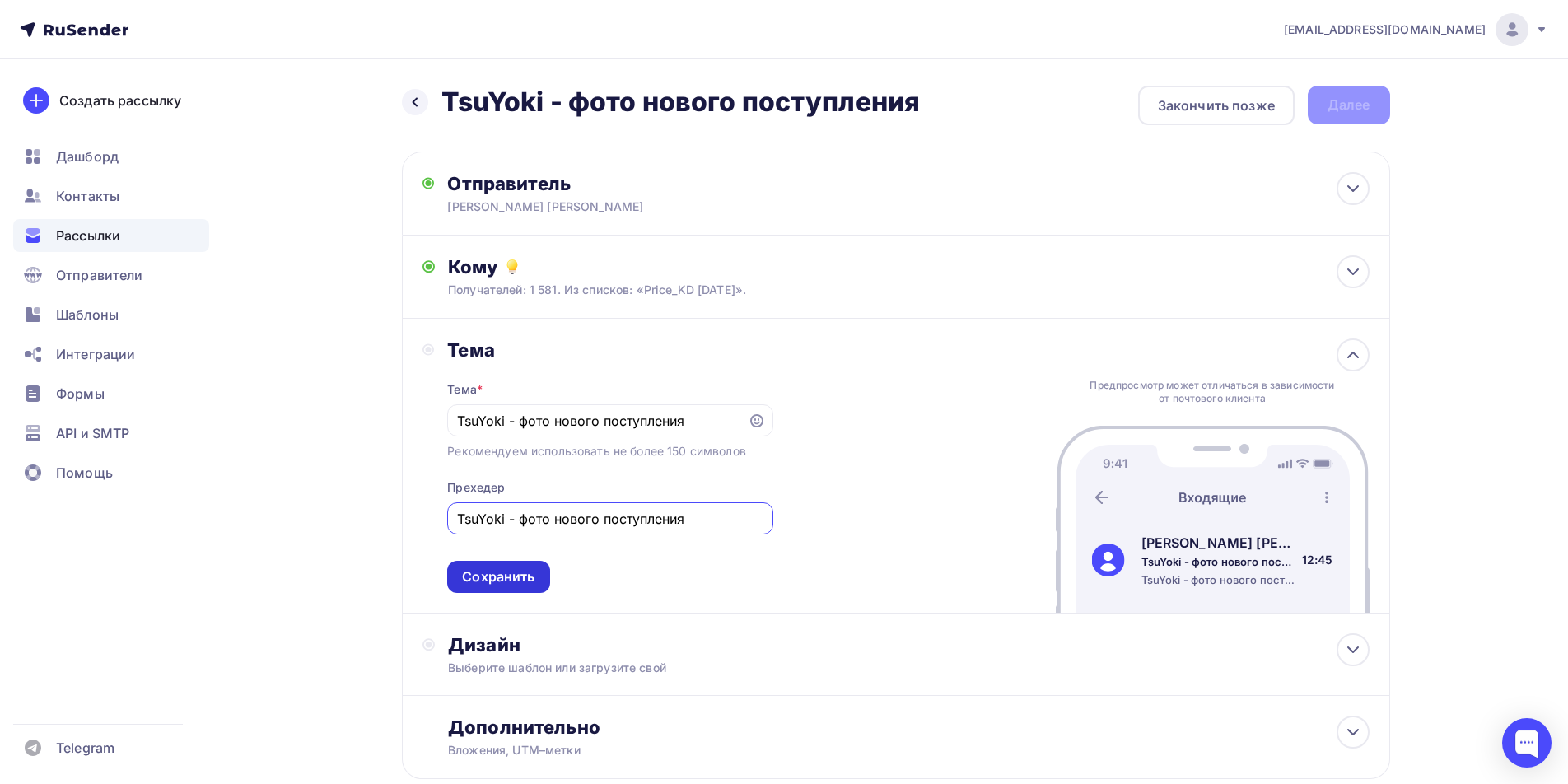
type input "TsuYoki - фото нового поступления"
click at [512, 591] on div "Сохранить" at bounding box center [498, 577] width 102 height 32
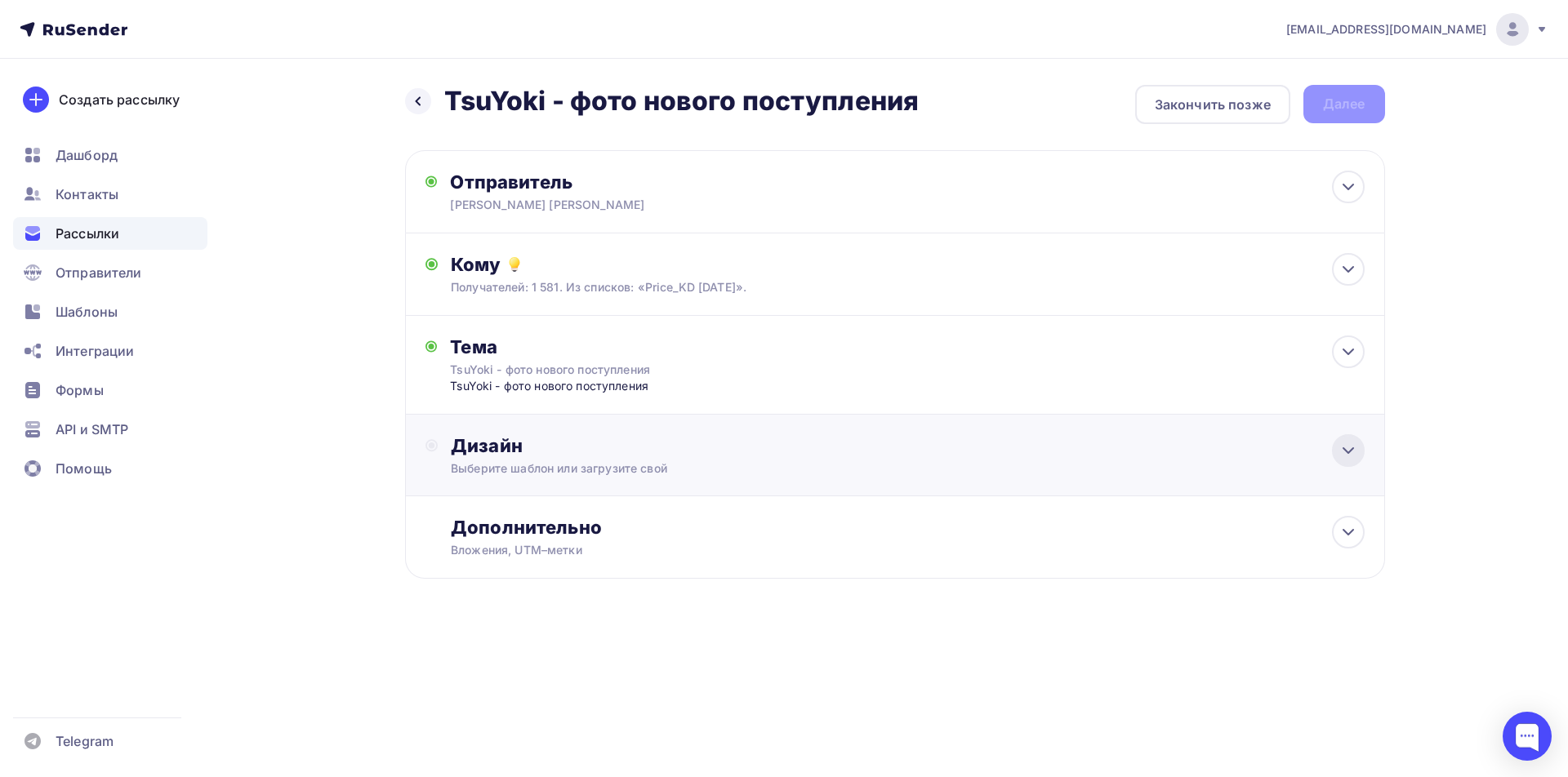
click at [1339, 452] on icon at bounding box center [1348, 450] width 20 height 20
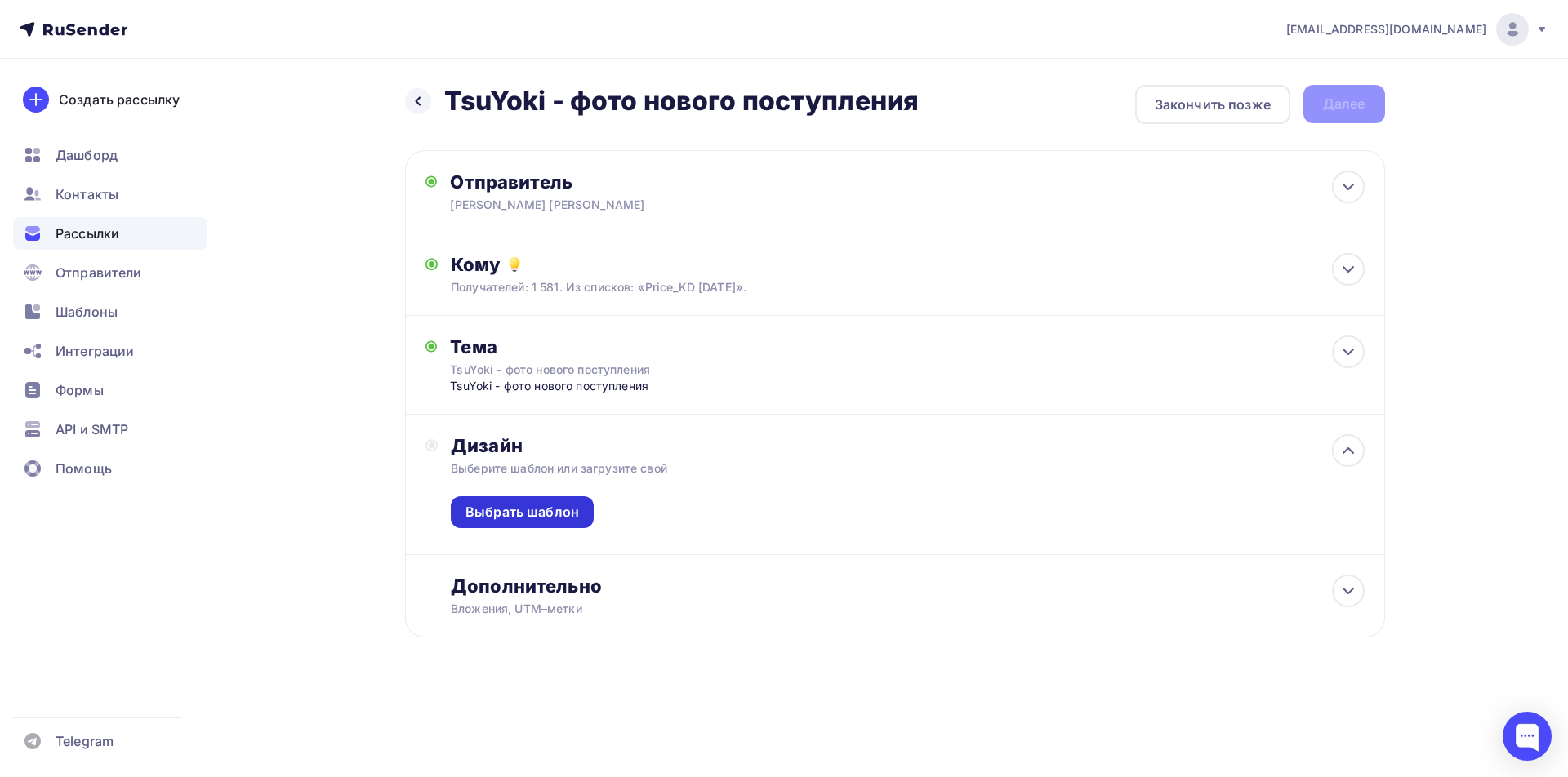
click at [543, 503] on div "Выбрать шаблон" at bounding box center [522, 513] width 113 height 19
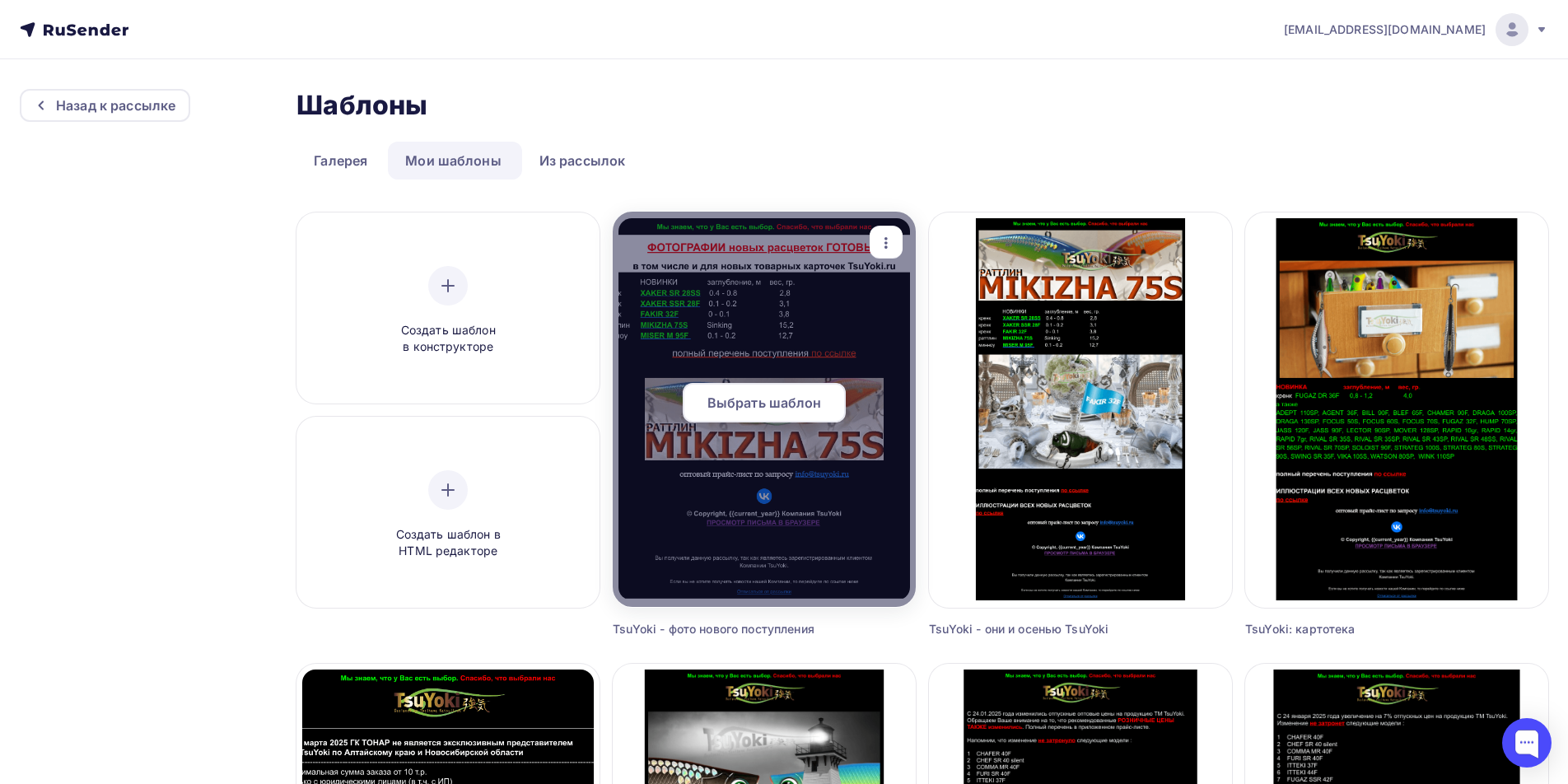
click at [766, 405] on span "Выбрать шаблон" at bounding box center [764, 403] width 114 height 20
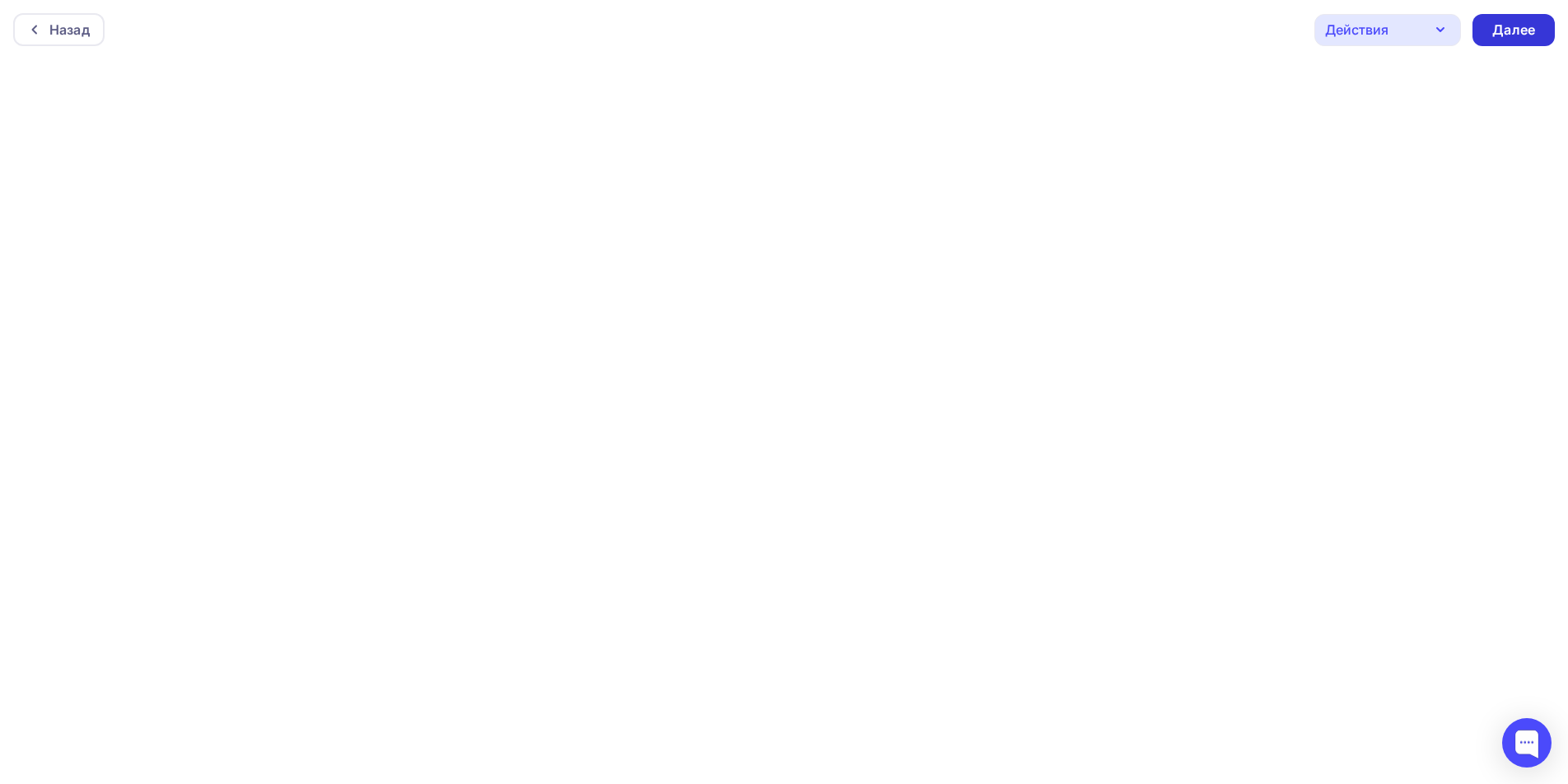
click at [1508, 38] on div "Далее" at bounding box center [1514, 30] width 43 height 19
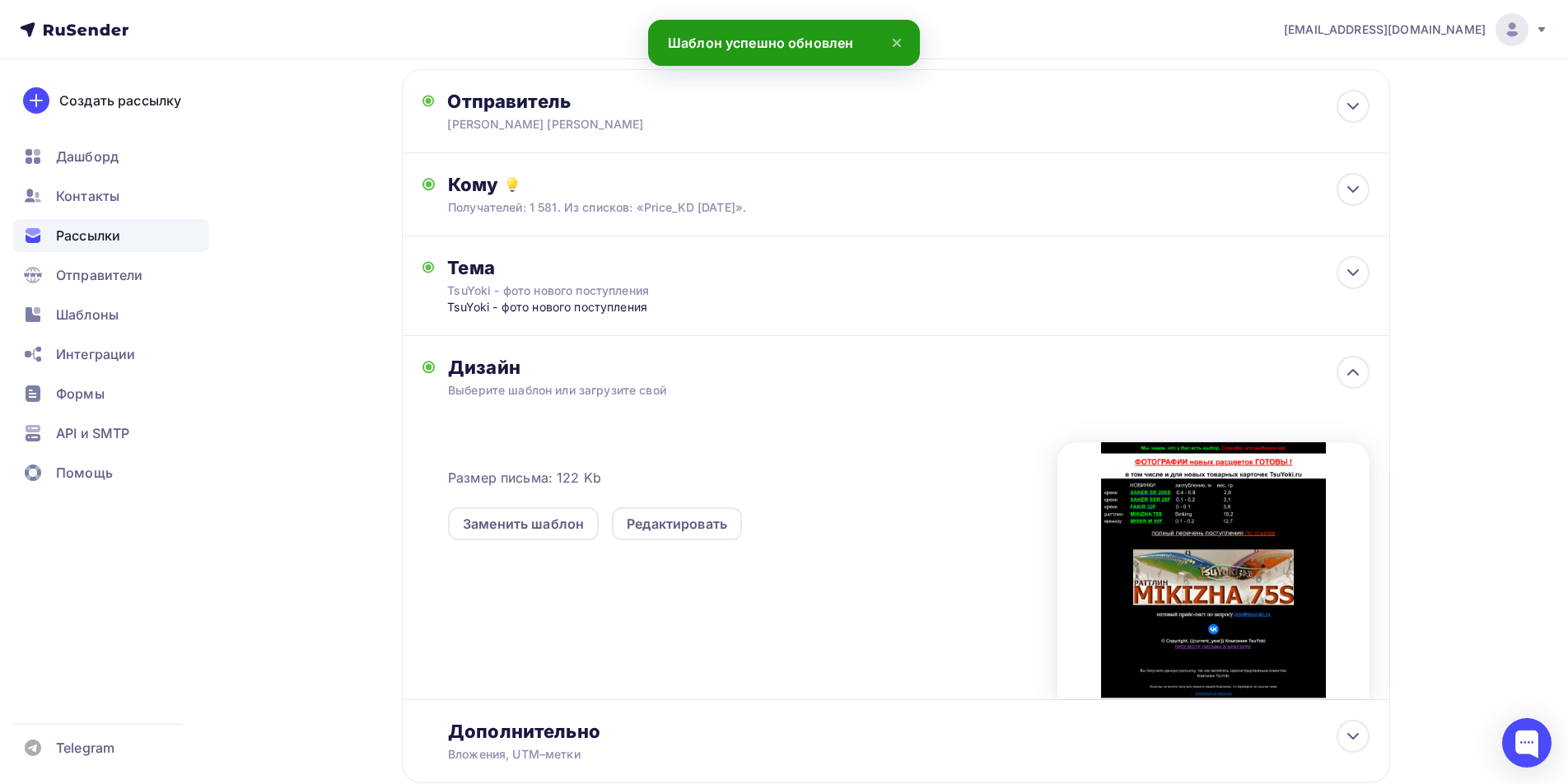
scroll to position [188, 0]
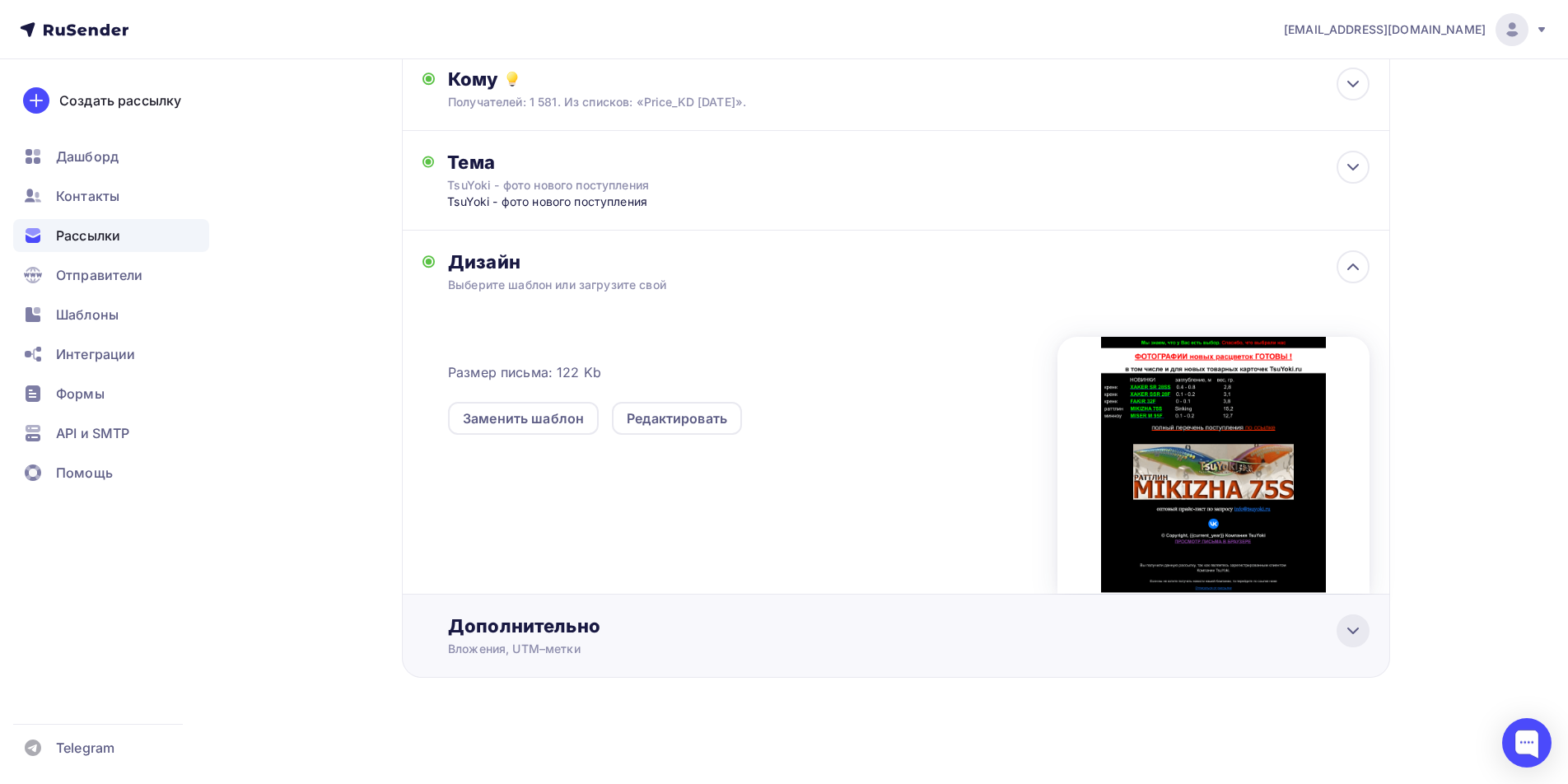
click at [1356, 633] on icon at bounding box center [1352, 631] width 20 height 20
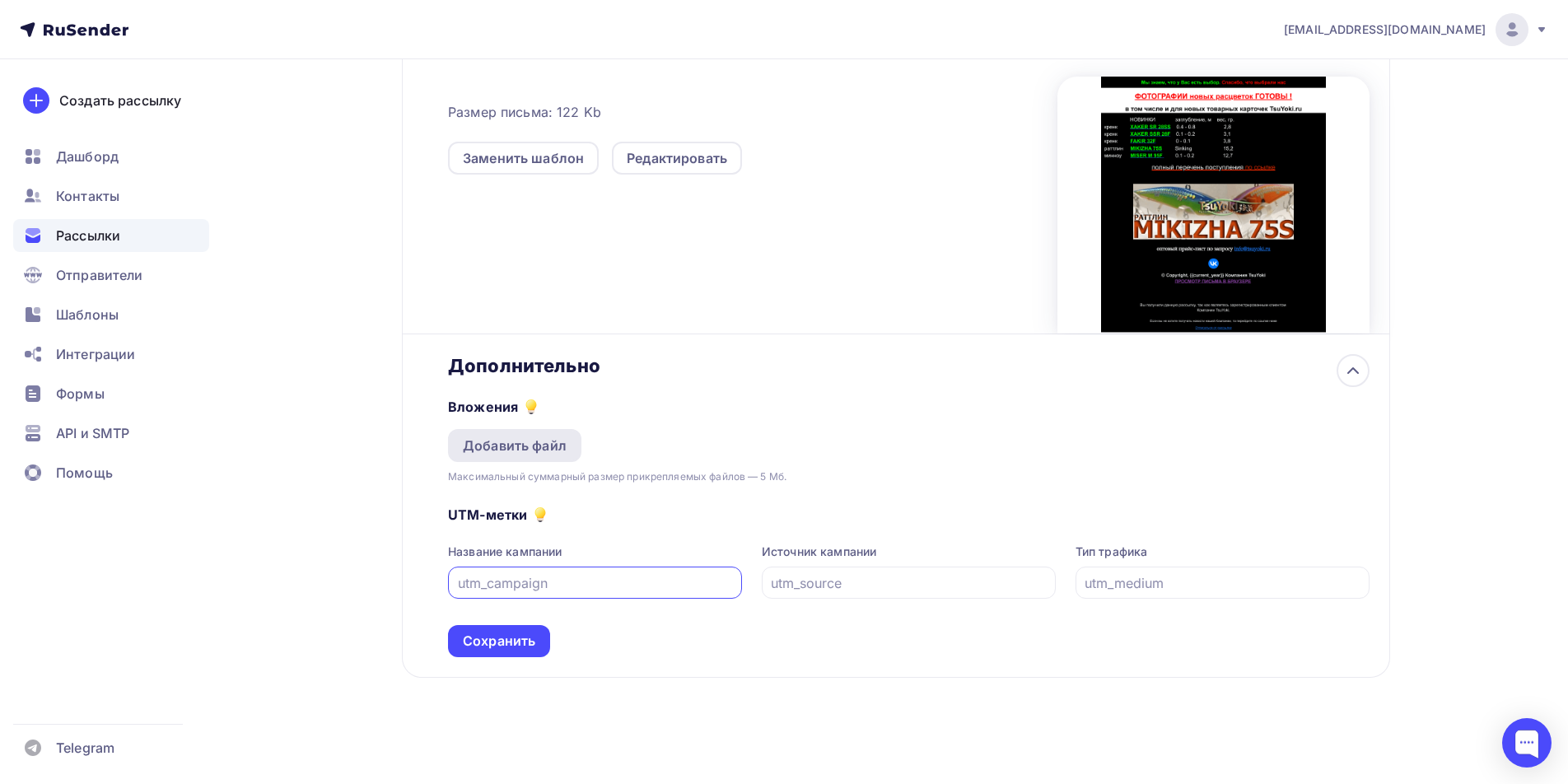
click at [512, 457] on div "Добавить файл" at bounding box center [514, 446] width 133 height 33
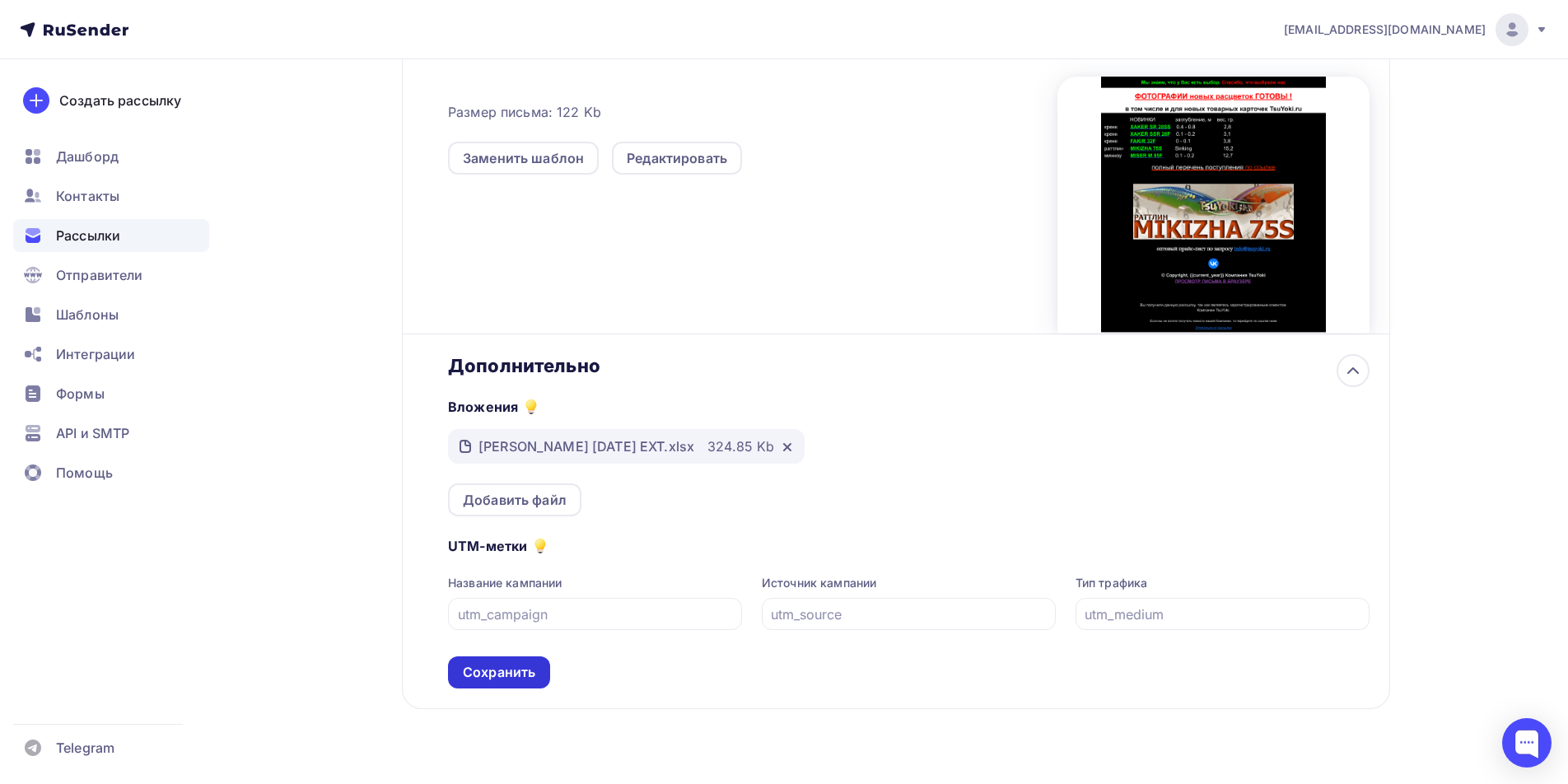
click at [501, 670] on div "Сохранить" at bounding box center [499, 673] width 72 height 19
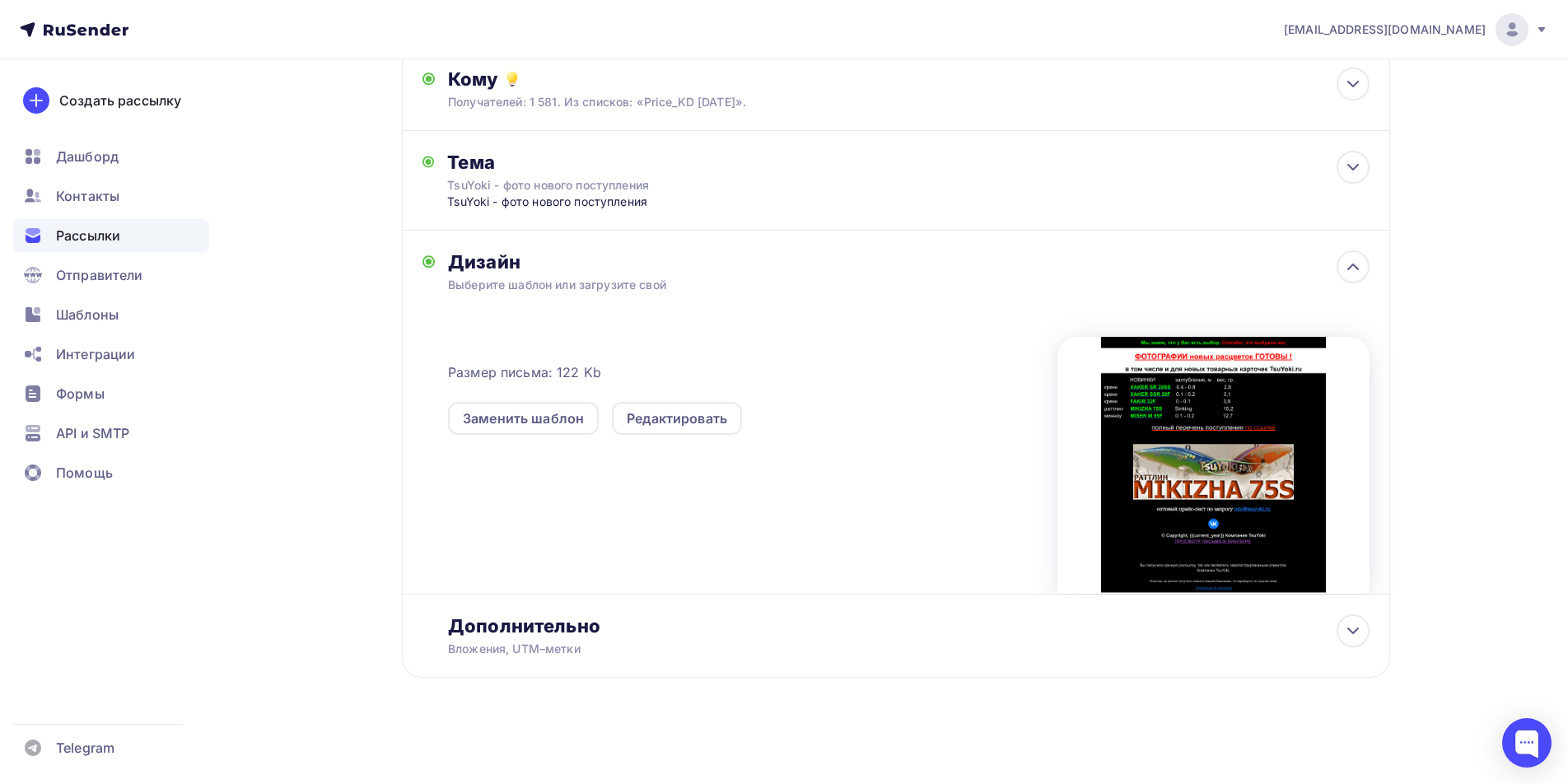
scroll to position [0, 0]
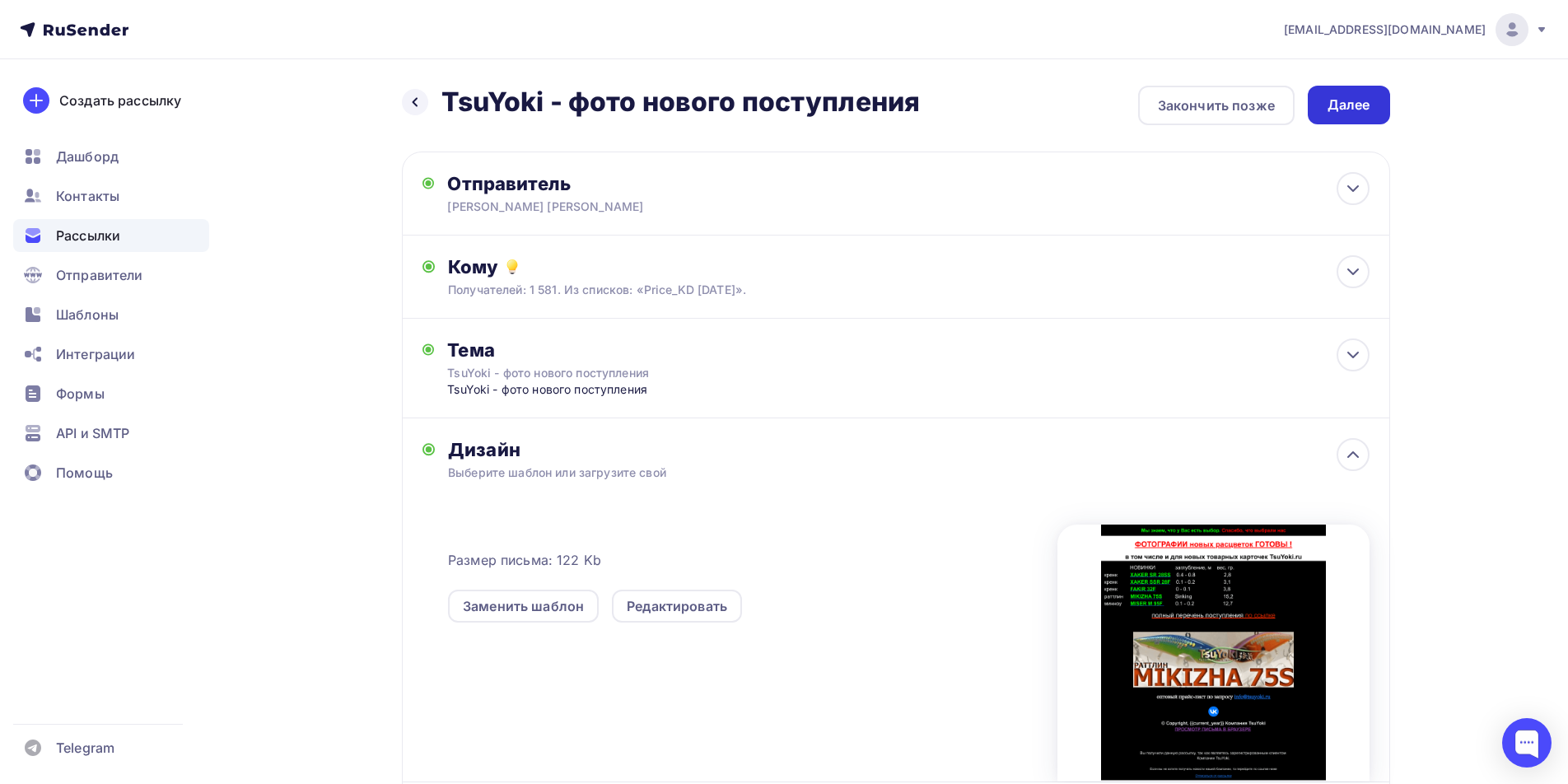
click at [1348, 106] on div "Далее" at bounding box center [1349, 105] width 43 height 19
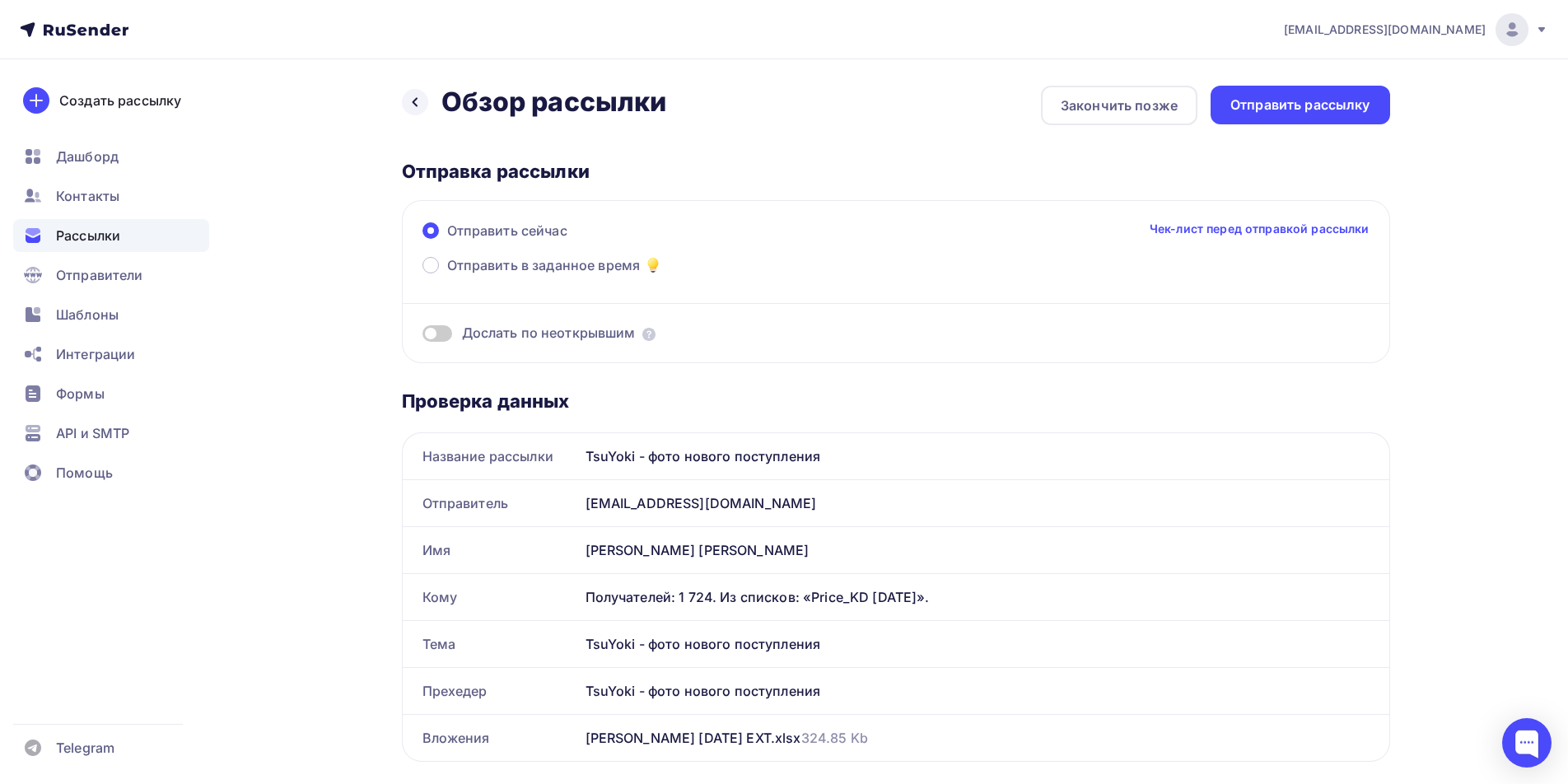
click at [444, 332] on span at bounding box center [437, 333] width 29 height 16
click at [422, 336] on input "checkbox" at bounding box center [422, 336] width 0 height 0
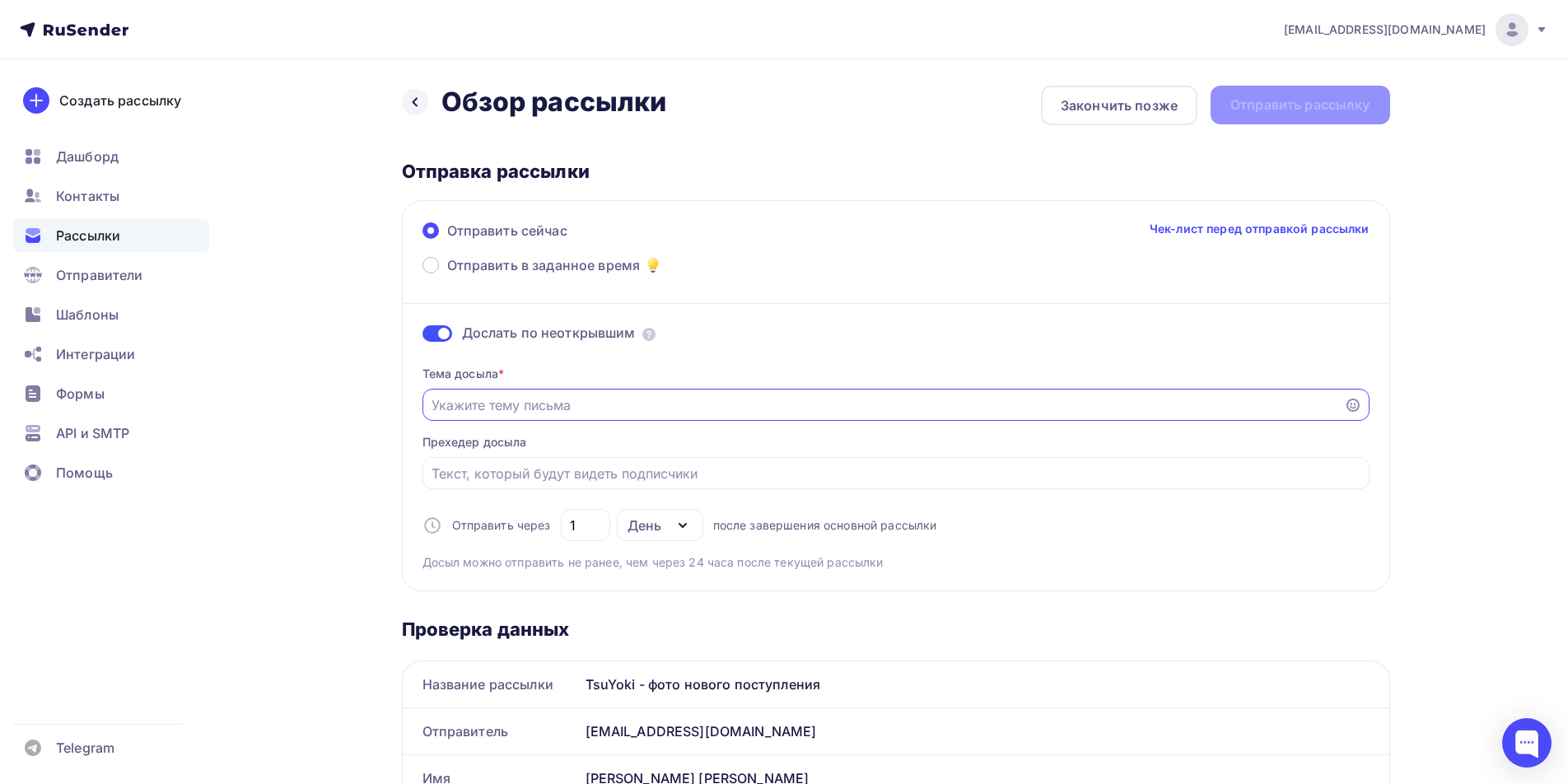
click at [558, 403] on input "Отправить в заданное время" at bounding box center [883, 405] width 903 height 20
paste input "TsuYoki - фото нового поступления"
type input "TsuYoki - фото нового поступления"
click at [523, 467] on input "Отправить в заданное время" at bounding box center [895, 473] width 928 height 20
paste input "TsuYoki - фото нового поступления"
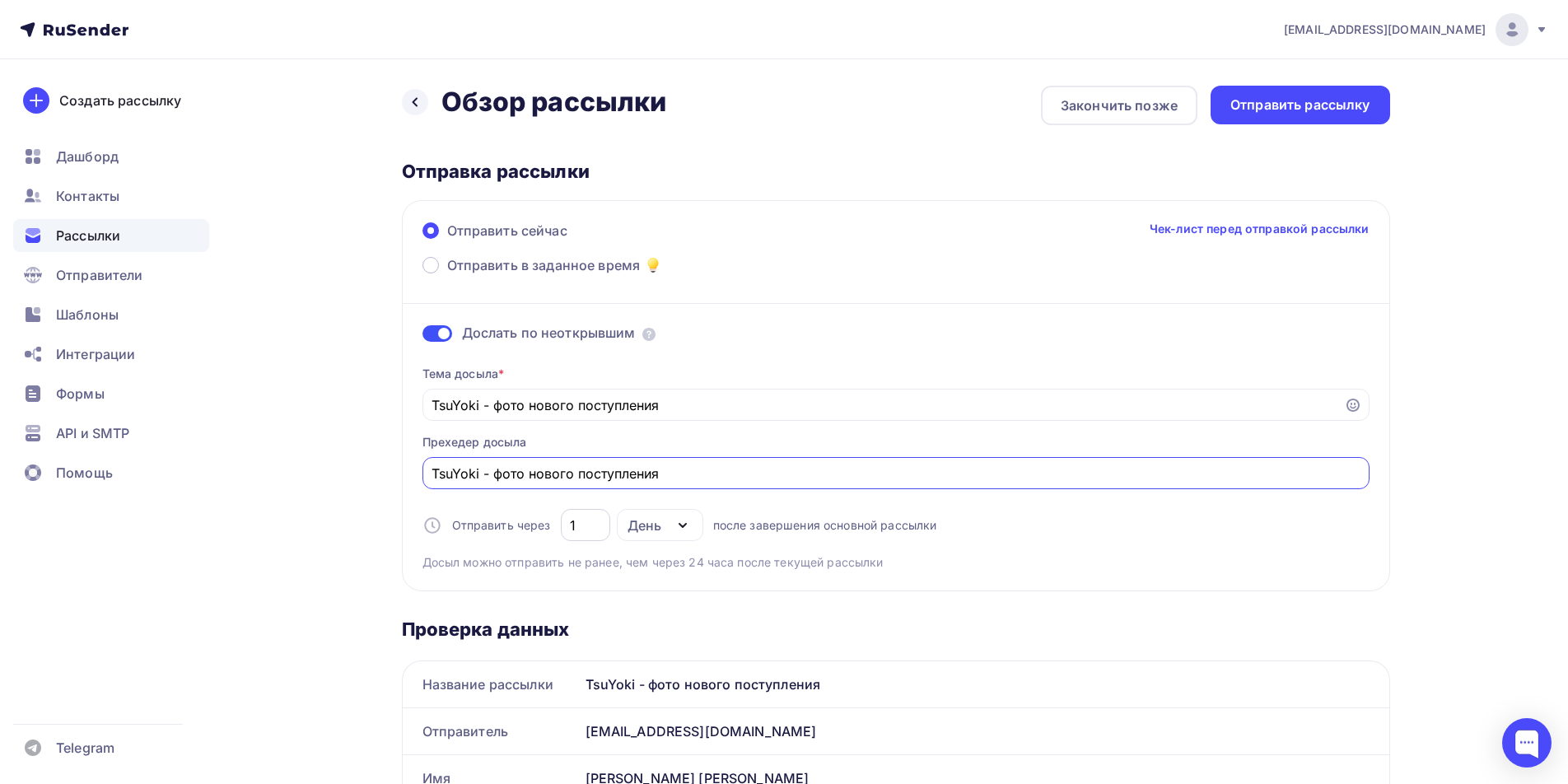
type input "TsuYoki - фото нового поступления"
drag, startPoint x: 582, startPoint y: 532, endPoint x: 569, endPoint y: 530, distance: 13.2
click at [551, 528] on div "Отправить через 1 День День Часы после завершения основной рассылки" at bounding box center [679, 525] width 514 height 32
type input "2"
click at [1302, 111] on div "Отправить рассылку" at bounding box center [1300, 105] width 140 height 19
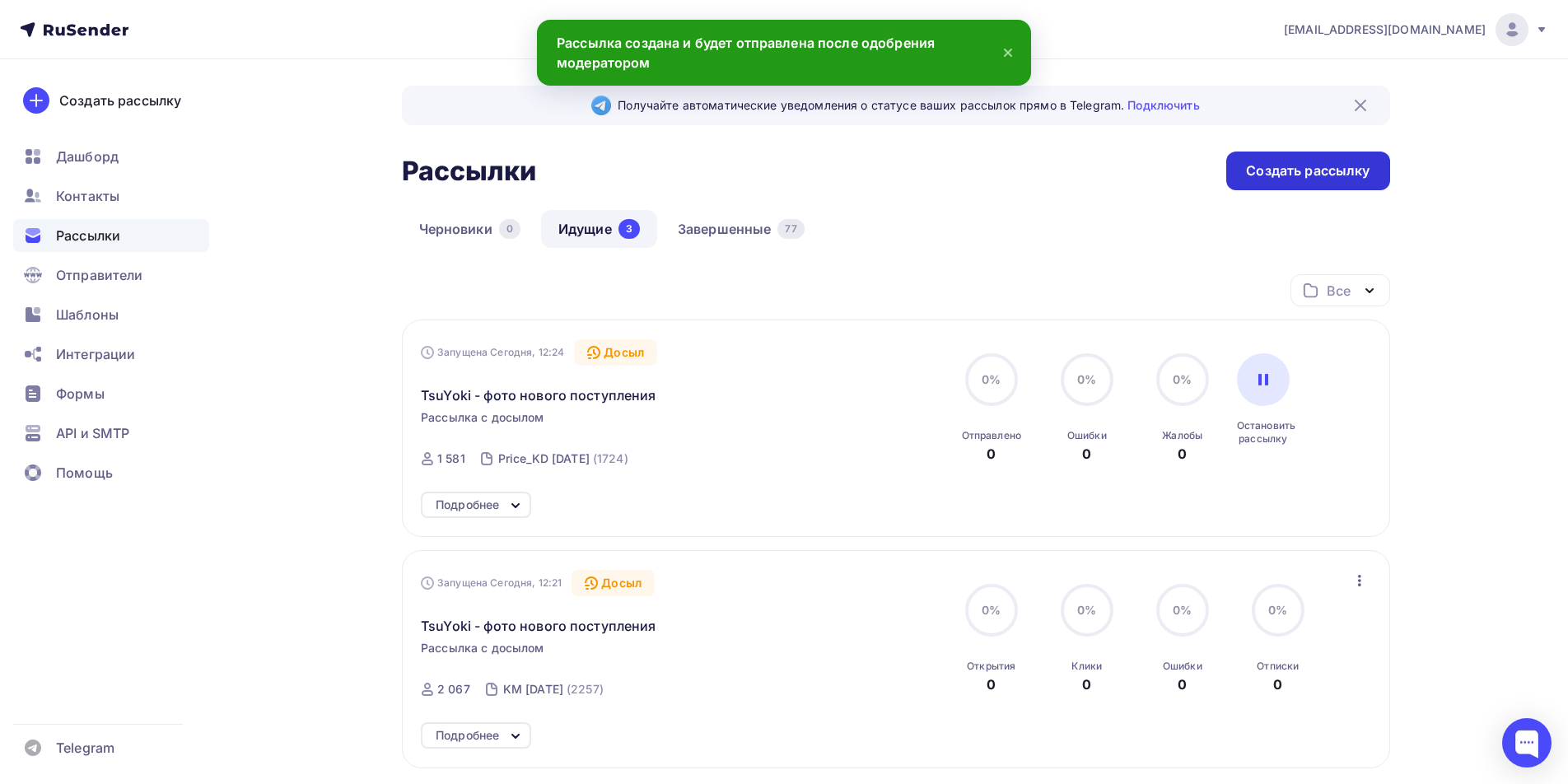
click at [1278, 173] on div "Создать рассылку" at bounding box center [1307, 171] width 124 height 19
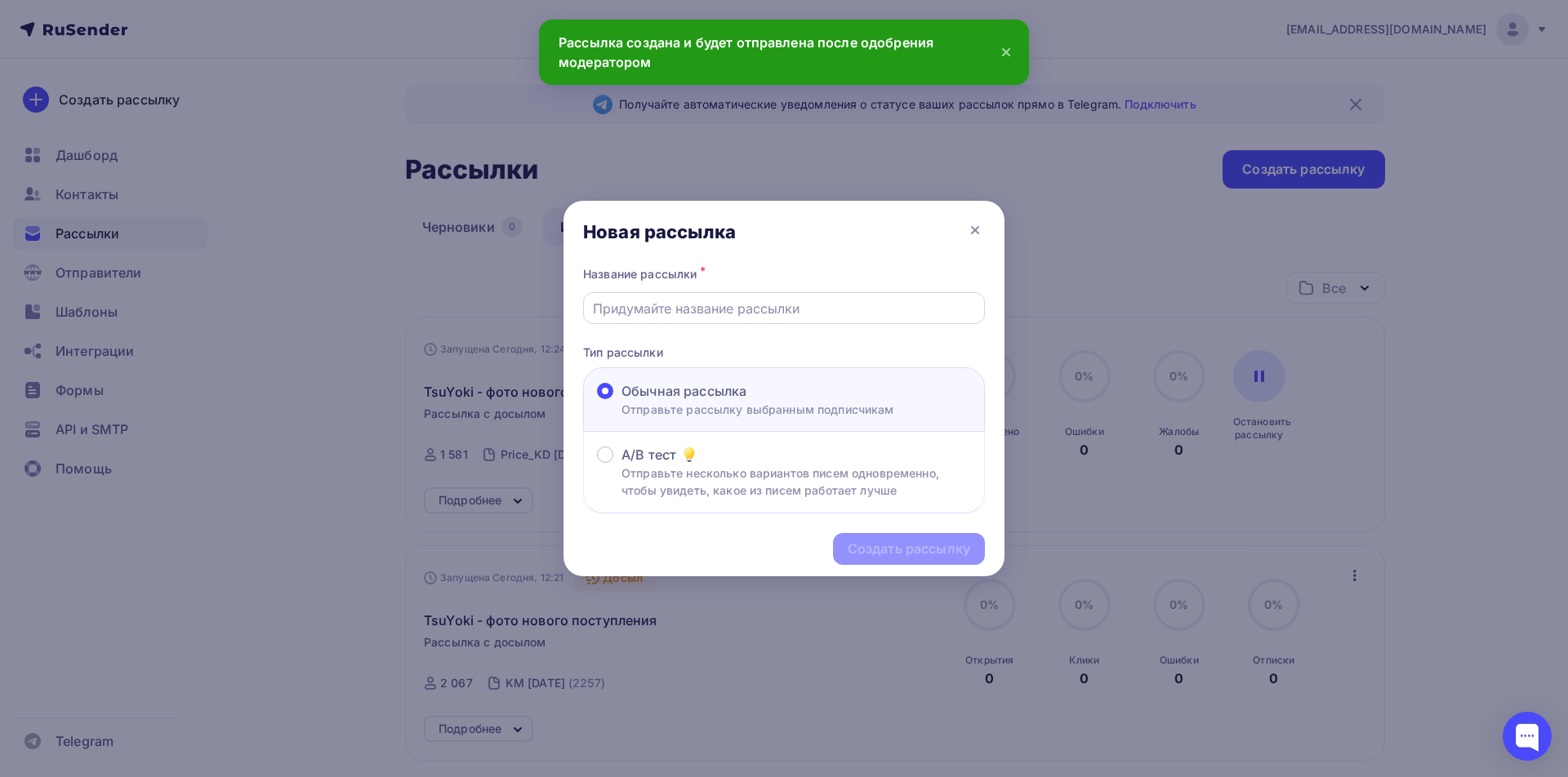
click at [769, 299] on input "text" at bounding box center [784, 308] width 383 height 20
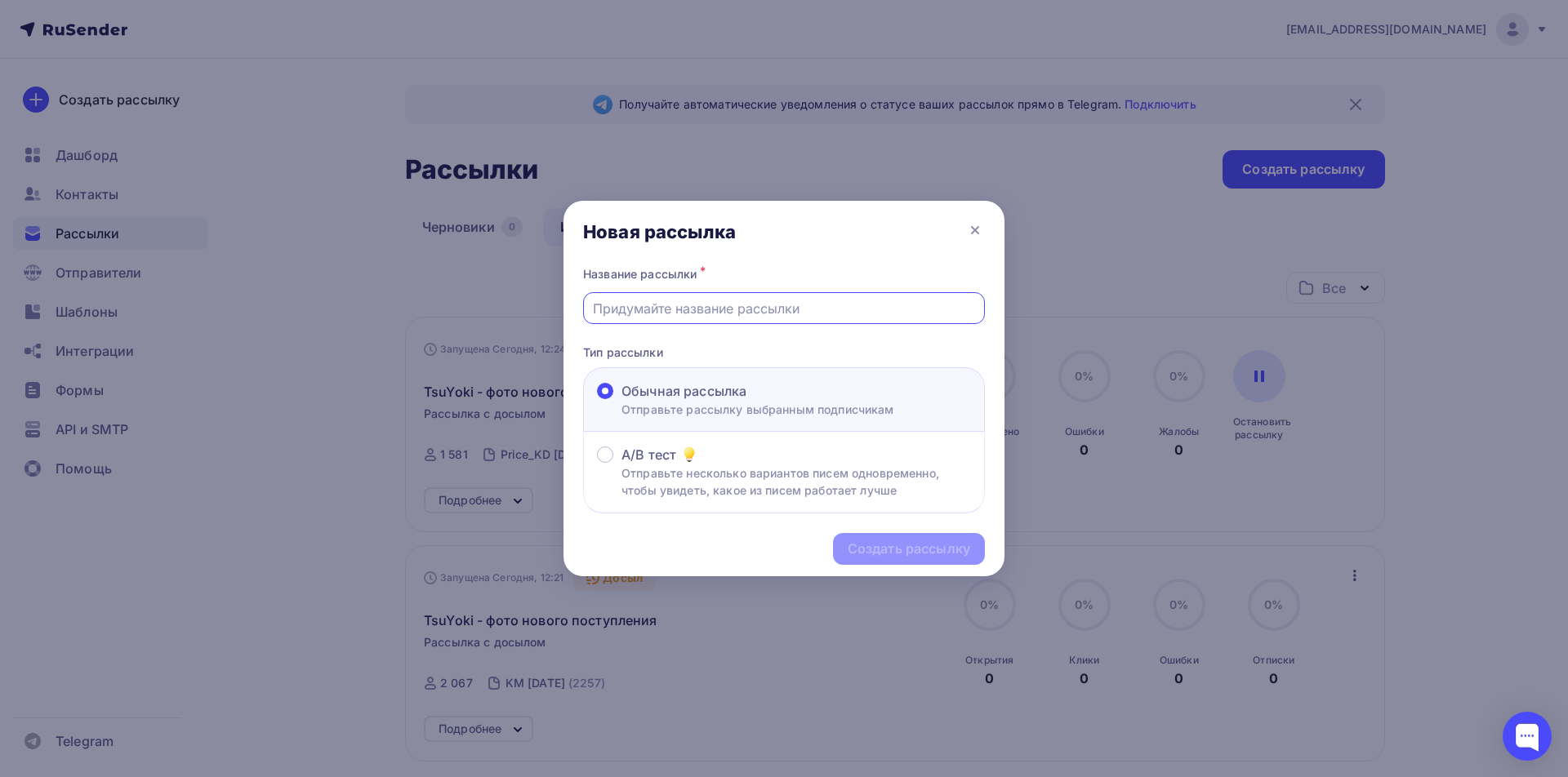
paste input "TsuYoki - фото нового поступления"
type input "TsuYoki - фото нового поступления"
click at [872, 552] on div "Создать рассылку" at bounding box center [909, 549] width 123 height 19
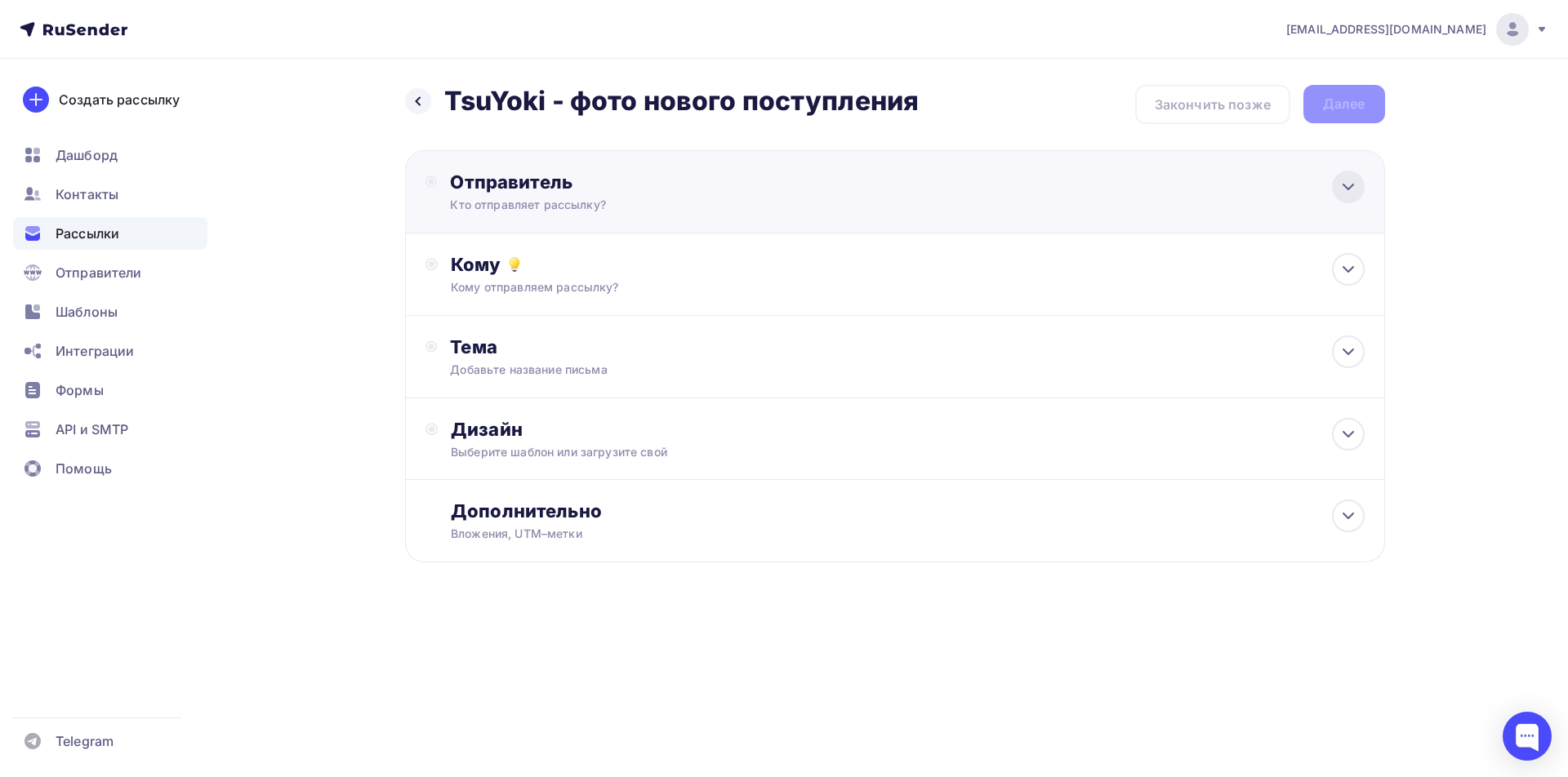
click at [1348, 184] on icon at bounding box center [1348, 187] width 20 height 20
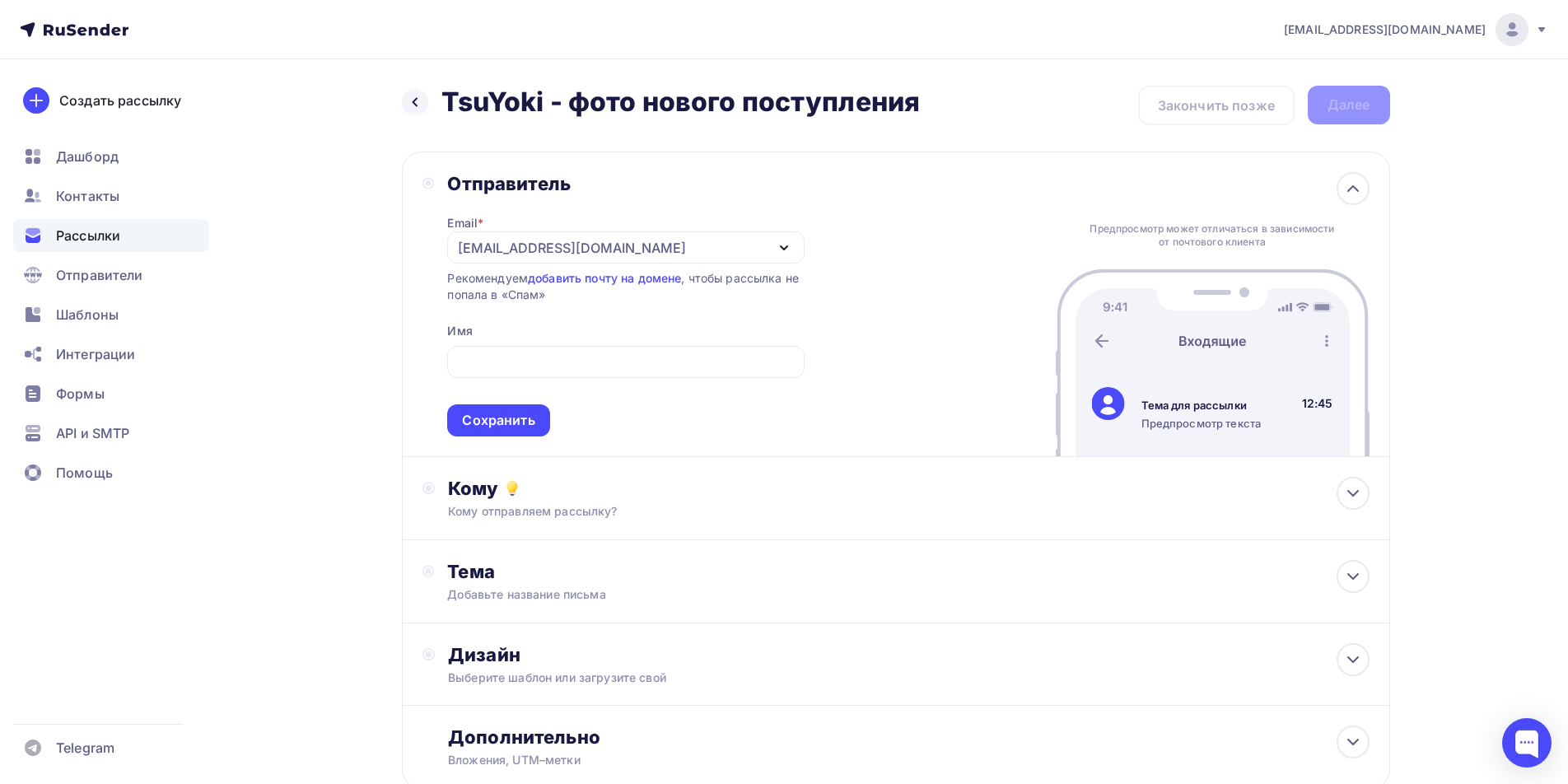
click at [877, 297] on div "Отправитель Email * [EMAIL_ADDRESS][DOMAIN_NAME] [EMAIL_ADDRESS][DOMAIN_NAME] […" at bounding box center [895, 304] width 988 height 306
click at [515, 353] on input "text" at bounding box center [625, 362] width 338 height 20
type input "[PERSON_NAME]"
click at [501, 416] on div "Сохранить" at bounding box center [498, 421] width 72 height 19
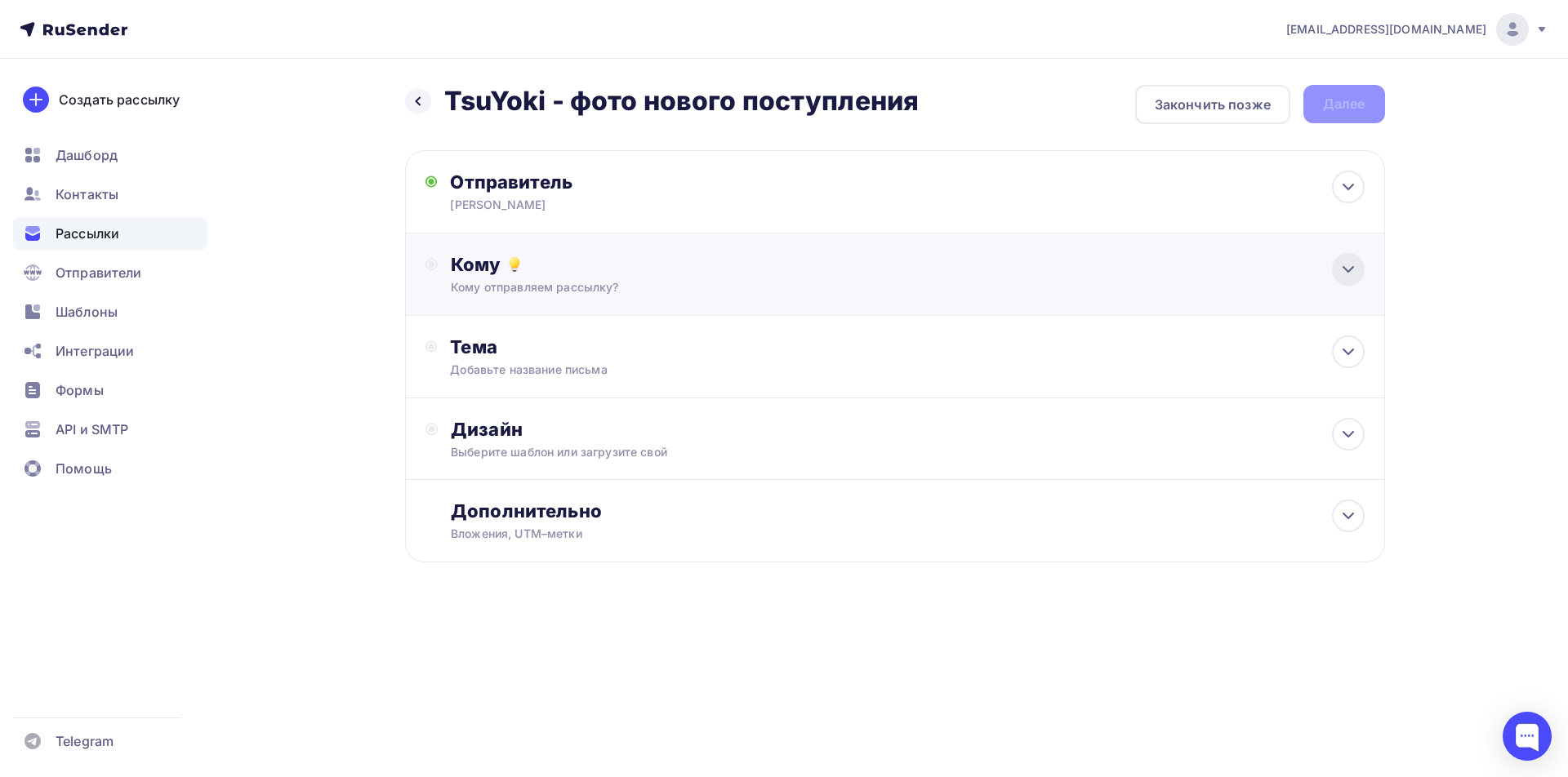
click at [1350, 271] on icon at bounding box center [1348, 269] width 20 height 20
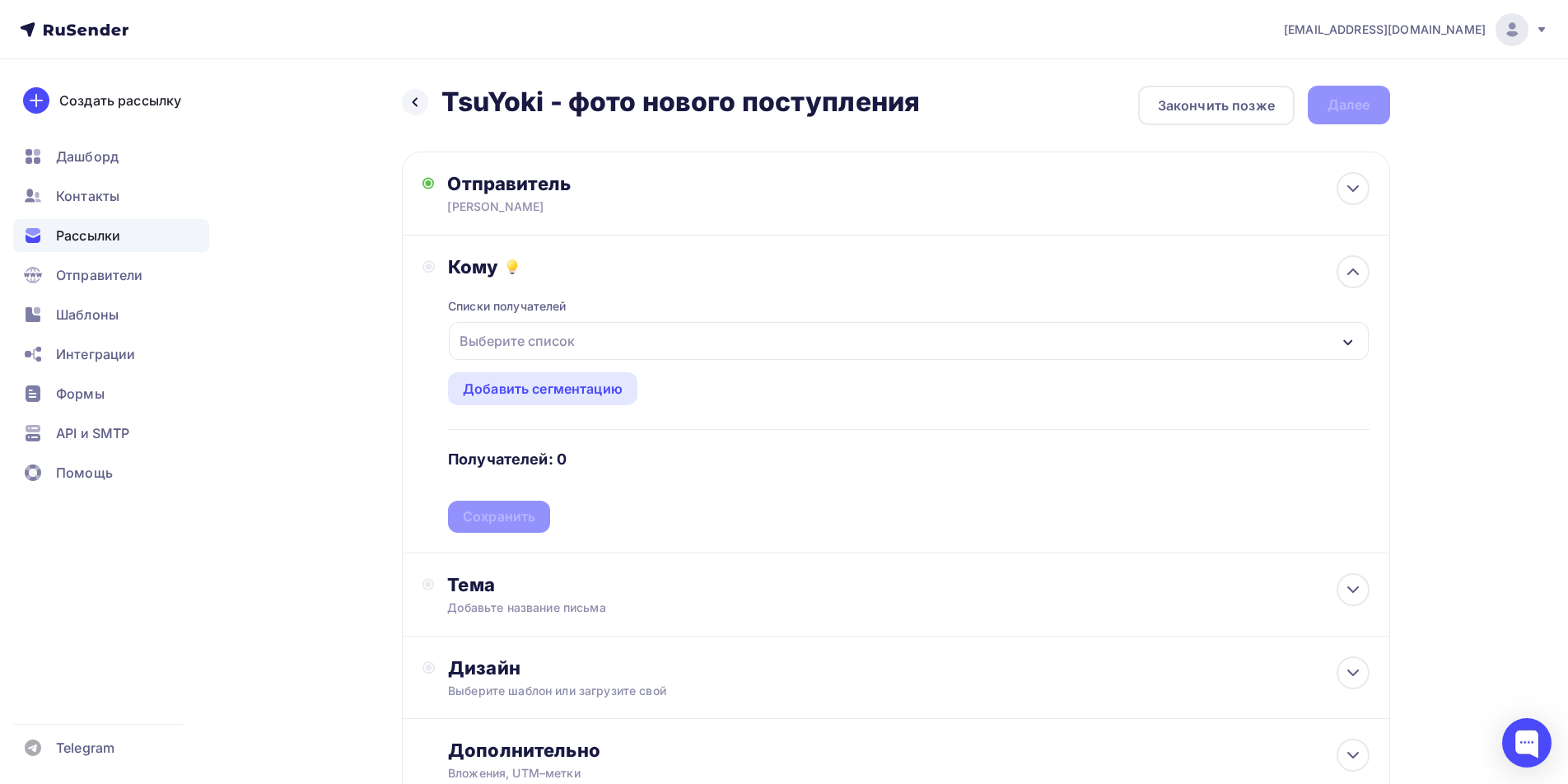
click at [1341, 338] on icon "button" at bounding box center [1347, 343] width 13 height 13
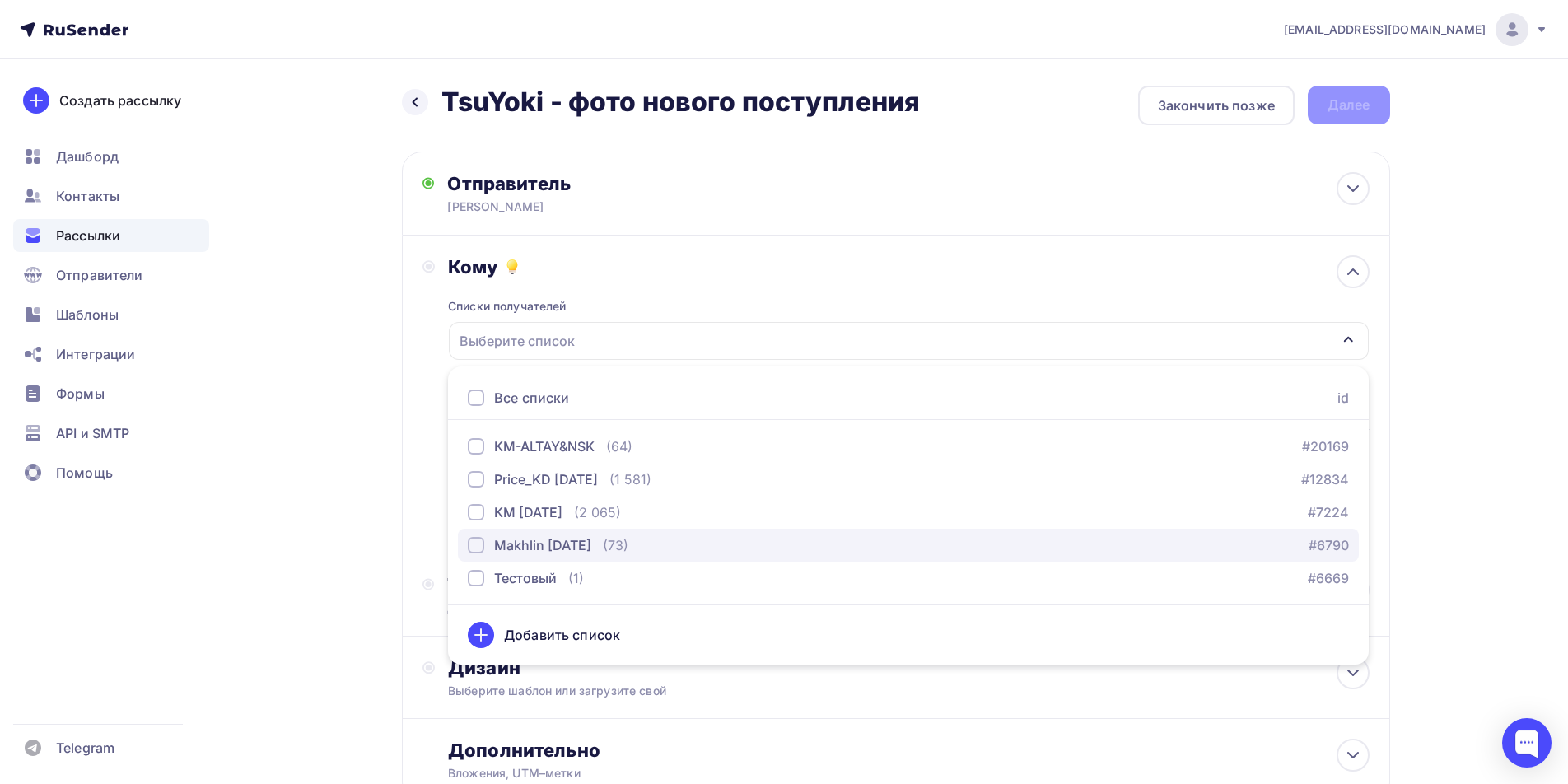
click at [477, 549] on div "button" at bounding box center [476, 545] width 16 height 16
click at [432, 512] on div "Кому Списки получателей Makhlin [DATE] Все списки id KM-ALTAY&NSK (64) #20169 P…" at bounding box center [895, 394] width 947 height 278
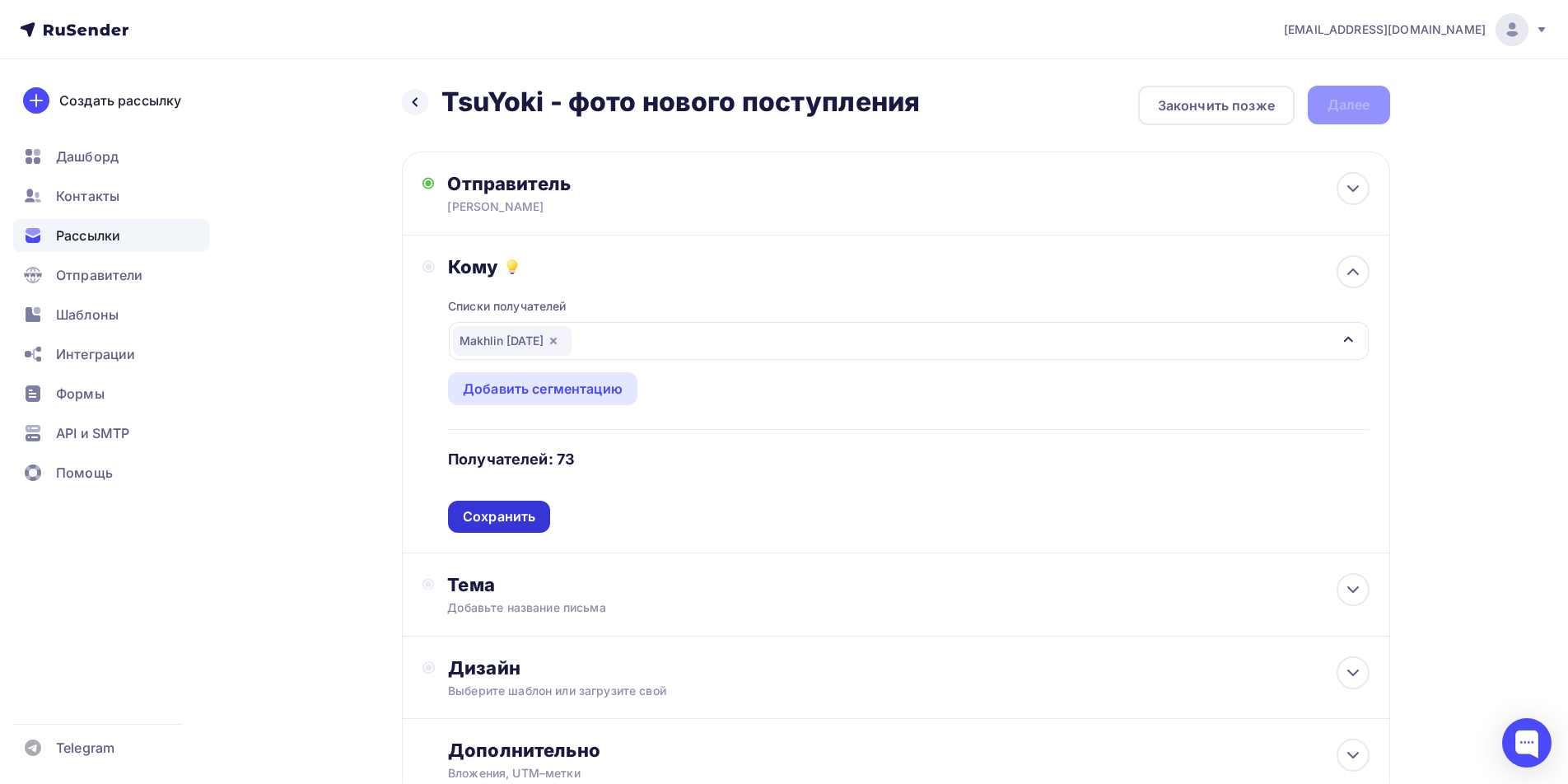
click at [485, 513] on div "Сохранить" at bounding box center [499, 517] width 72 height 19
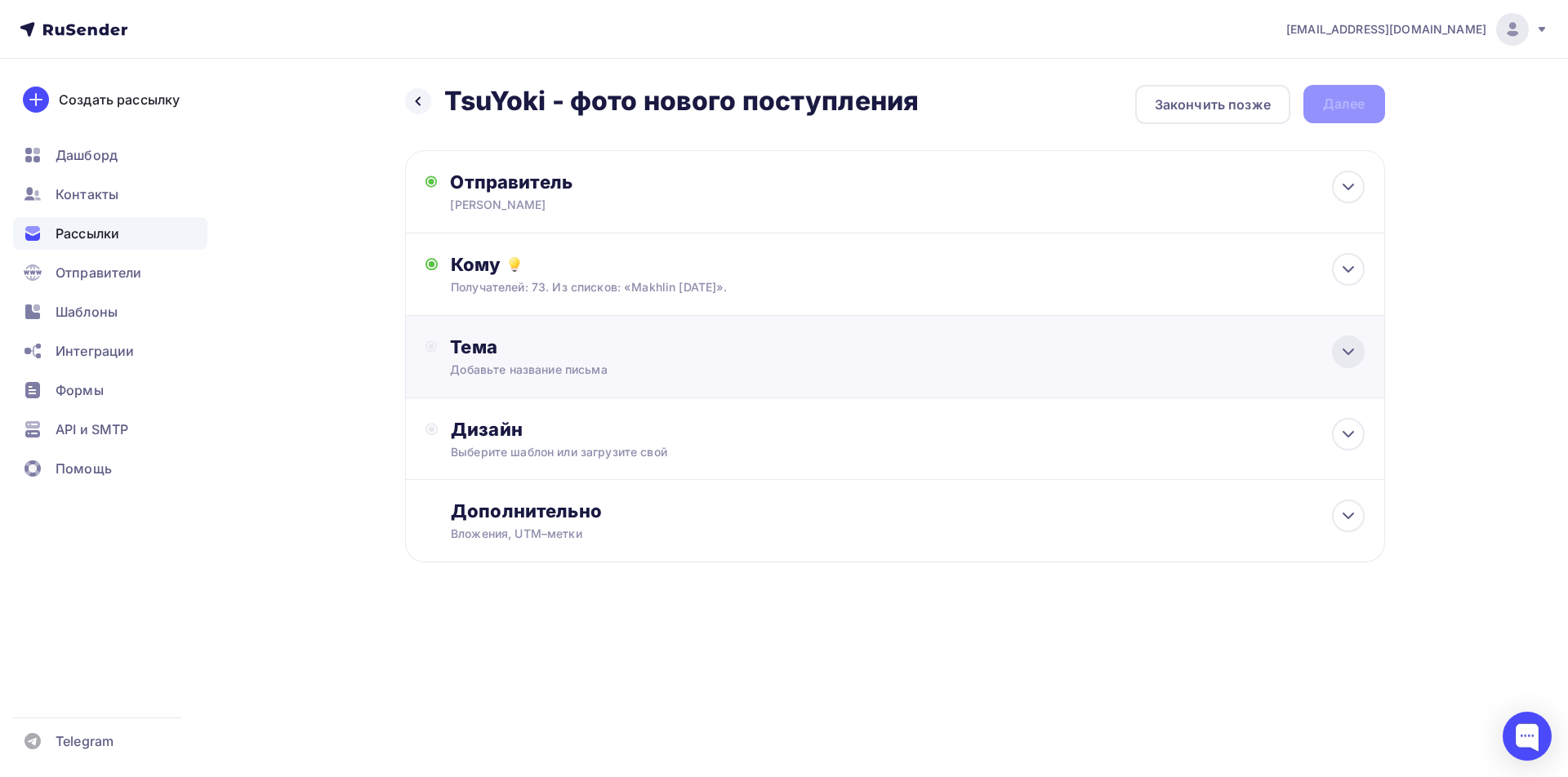
click at [1344, 354] on icon at bounding box center [1348, 351] width 20 height 20
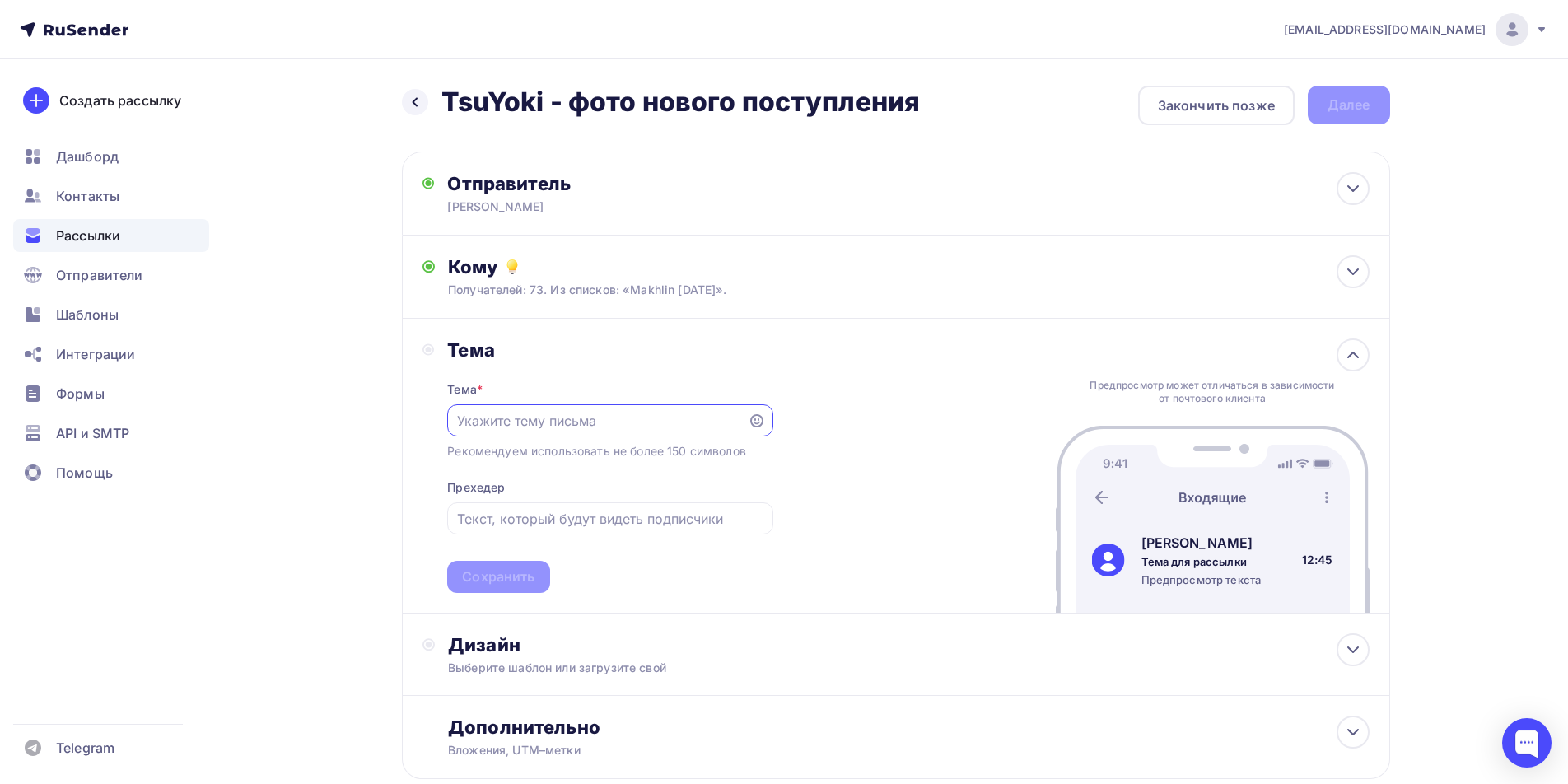
paste input "TsuYoki - фото нового поступления"
type input "TsuYoki - фото нового поступления"
click at [516, 519] on input "text" at bounding box center [610, 519] width 306 height 20
paste input "TsuYoki - фото нового поступления"
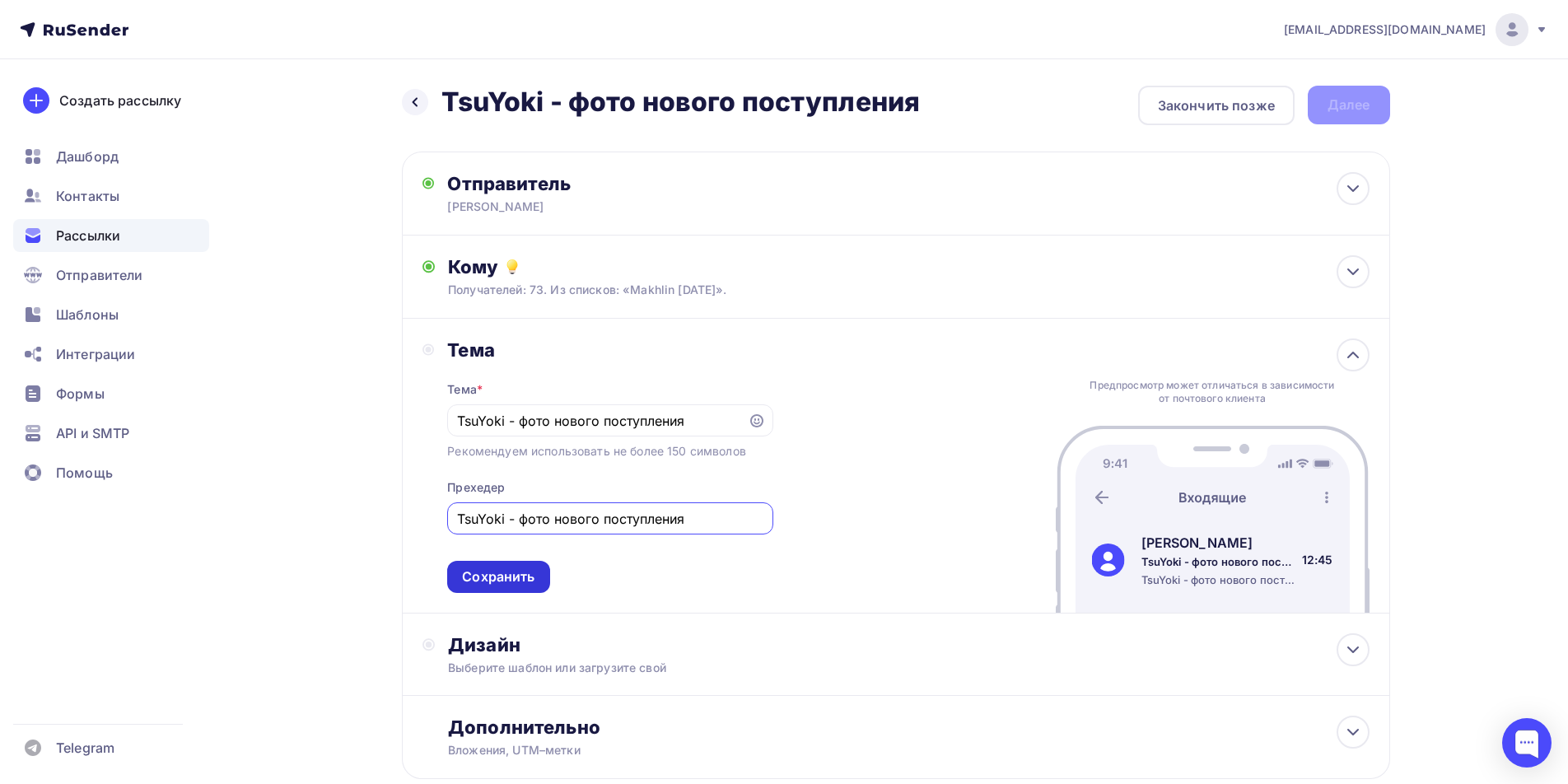
type input "TsuYoki - фото нового поступления"
click at [499, 582] on div "Сохранить" at bounding box center [498, 577] width 72 height 19
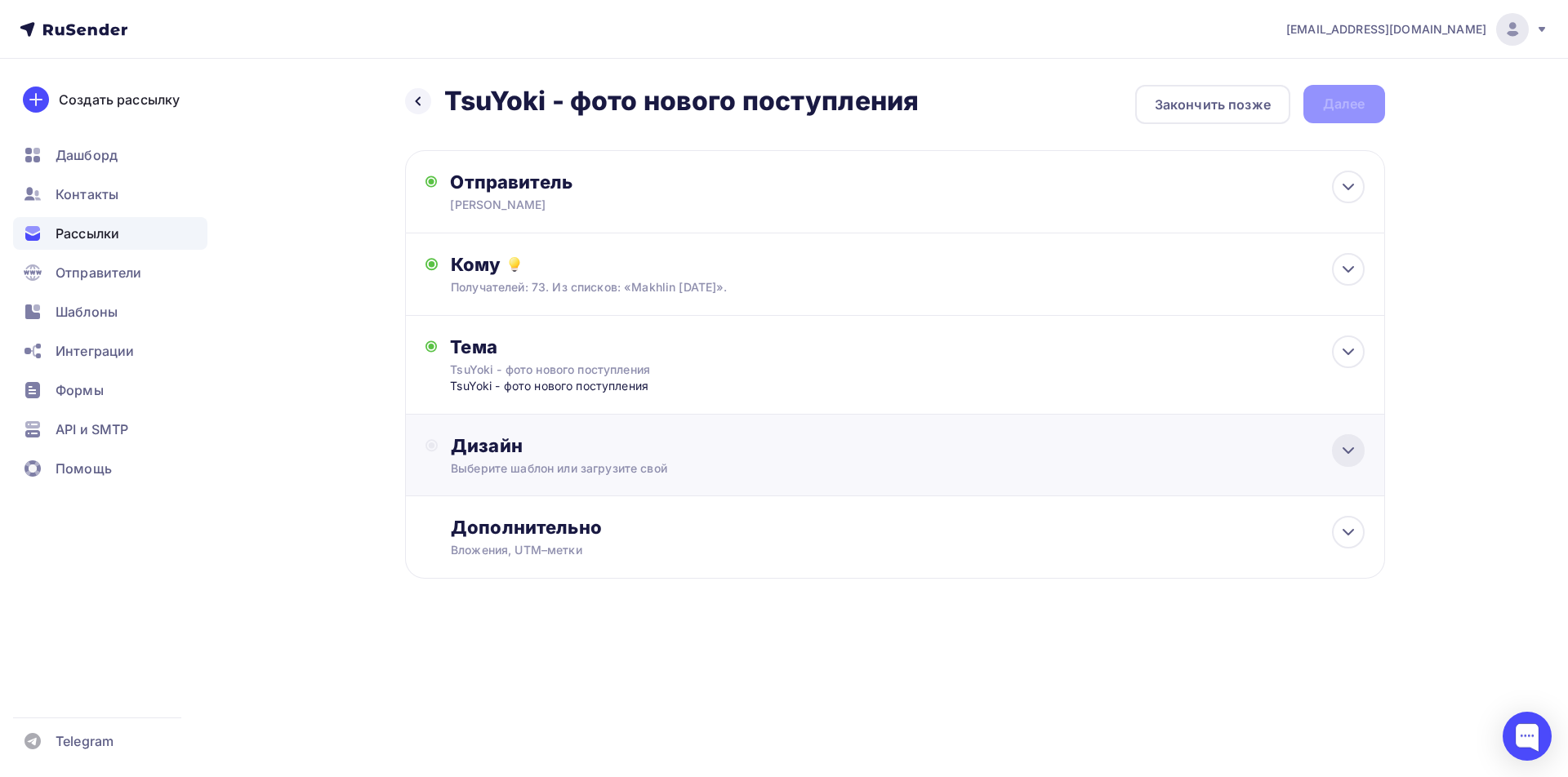
click at [1352, 449] on icon at bounding box center [1348, 451] width 9 height 5
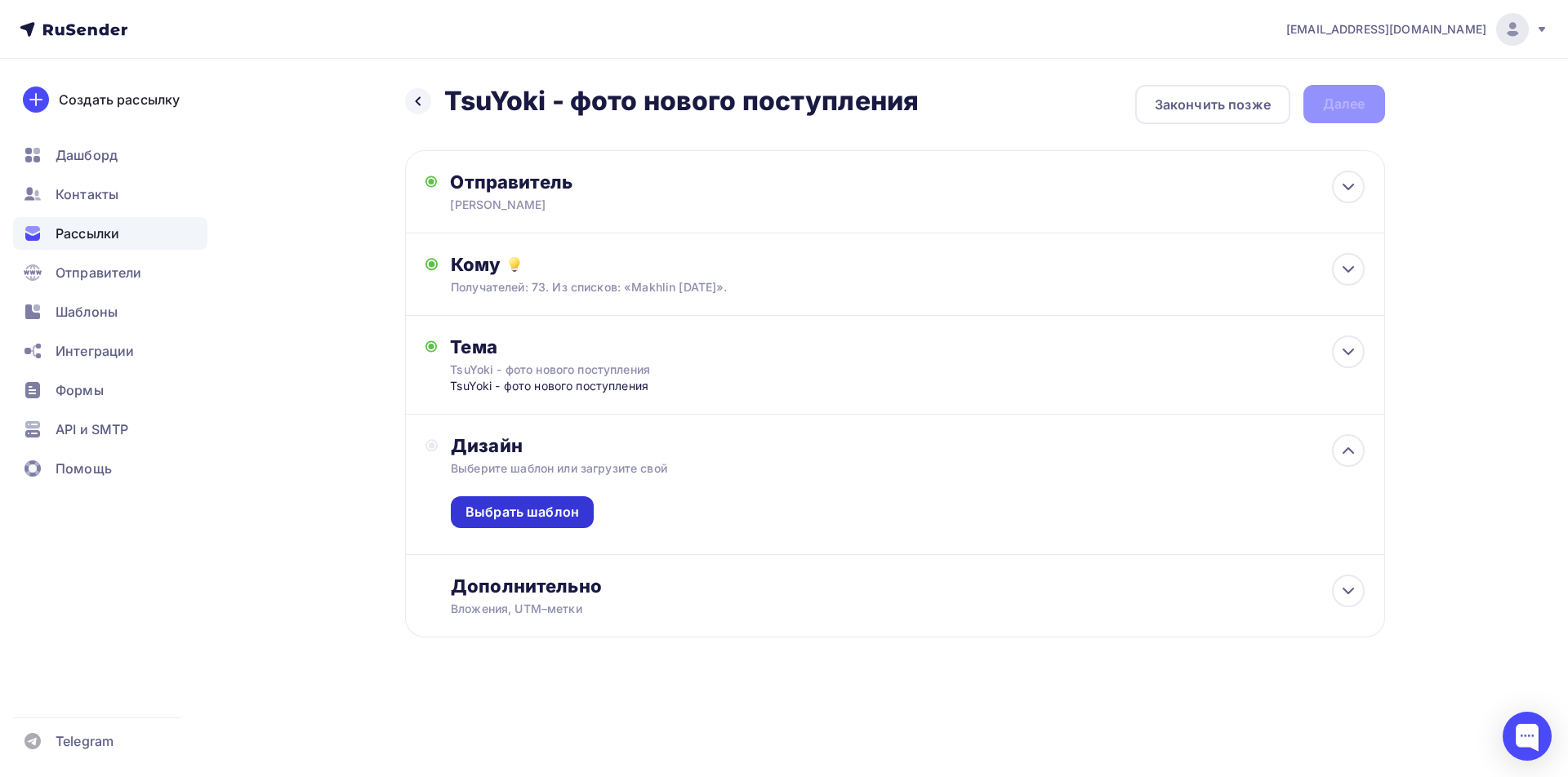
click at [474, 512] on div "Выбрать шаблон" at bounding box center [522, 513] width 113 height 19
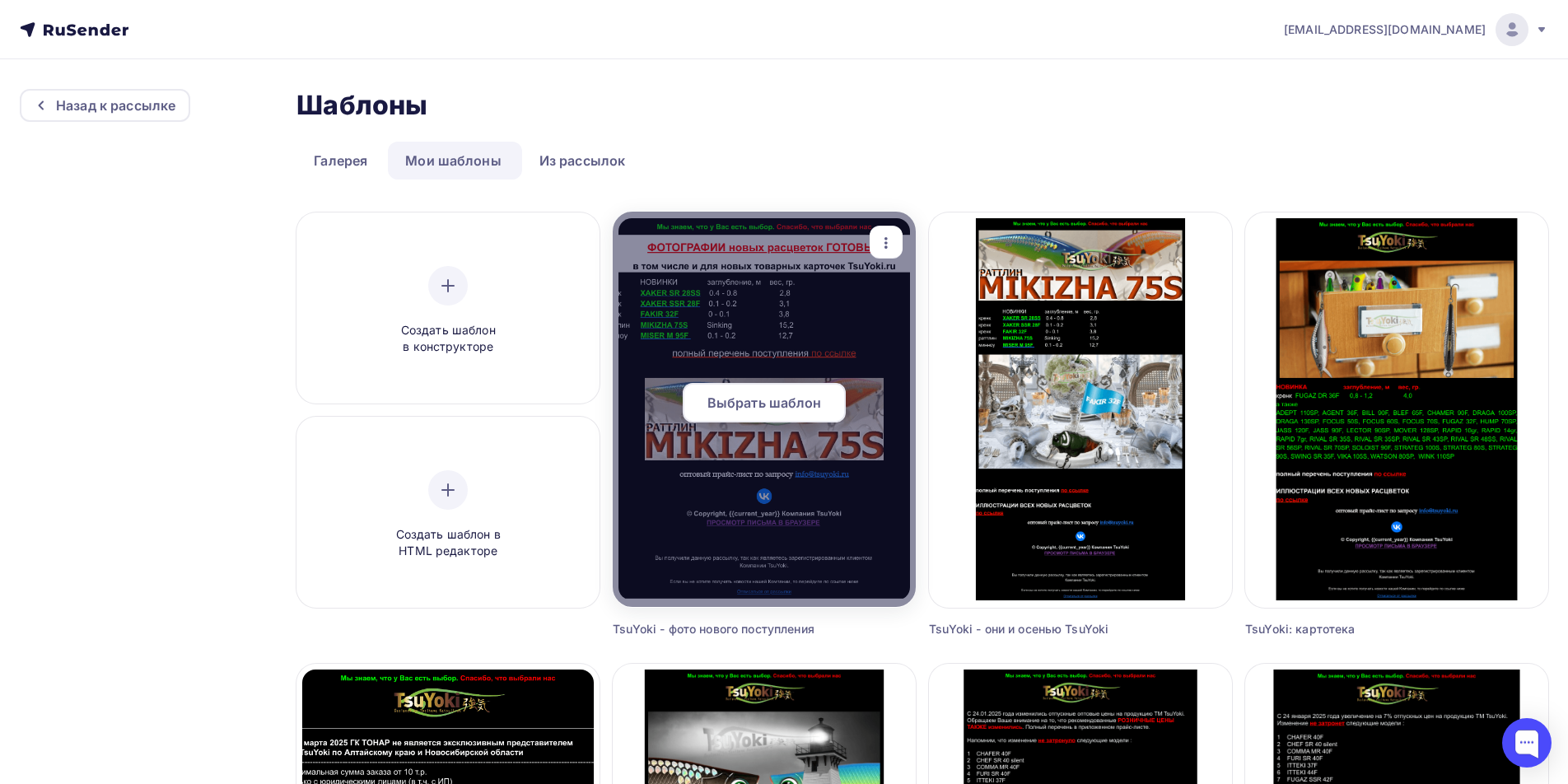
click at [755, 406] on span "Выбрать шаблон" at bounding box center [764, 403] width 114 height 20
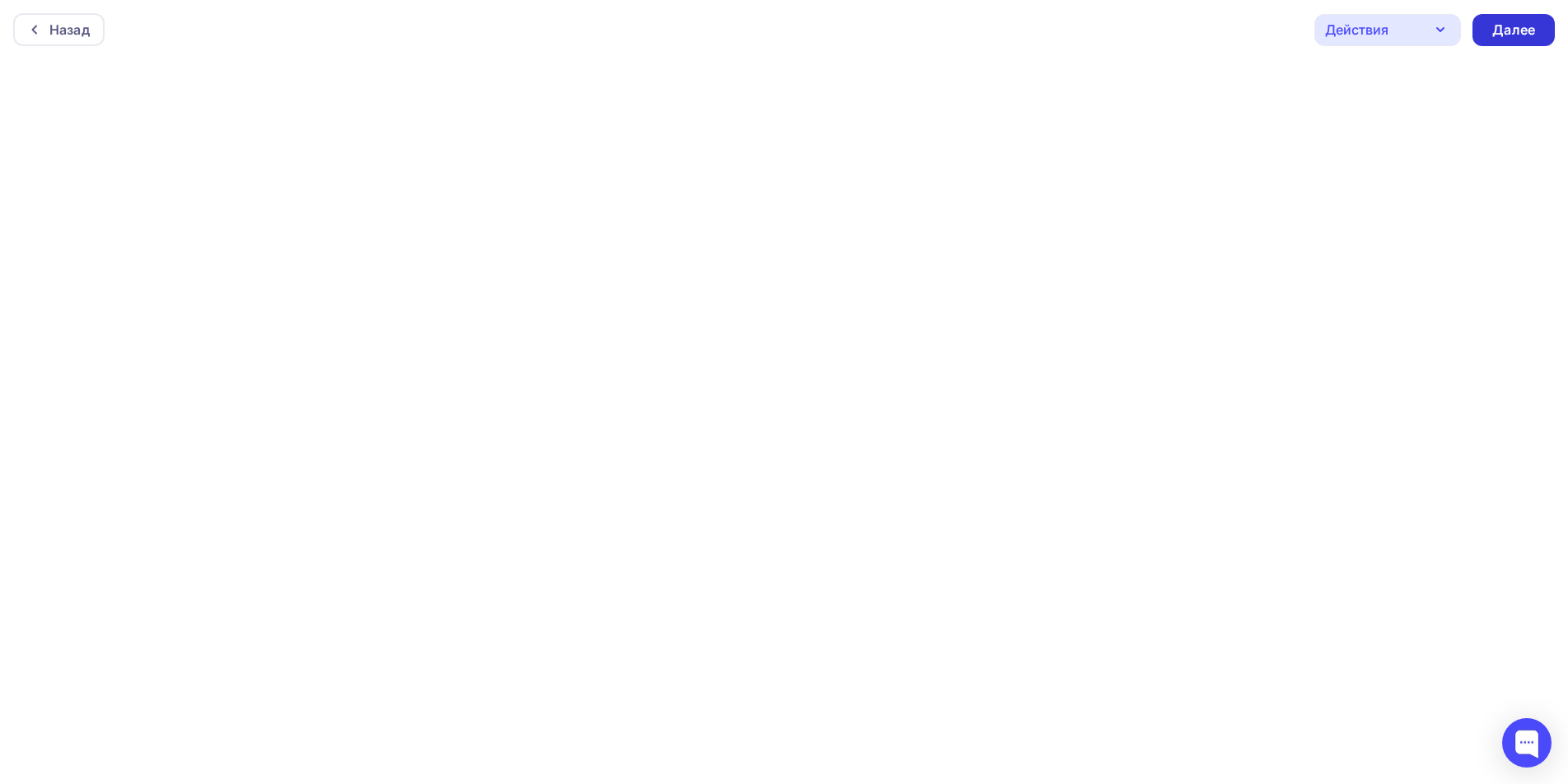
click at [1506, 28] on div "Далее" at bounding box center [1514, 30] width 43 height 19
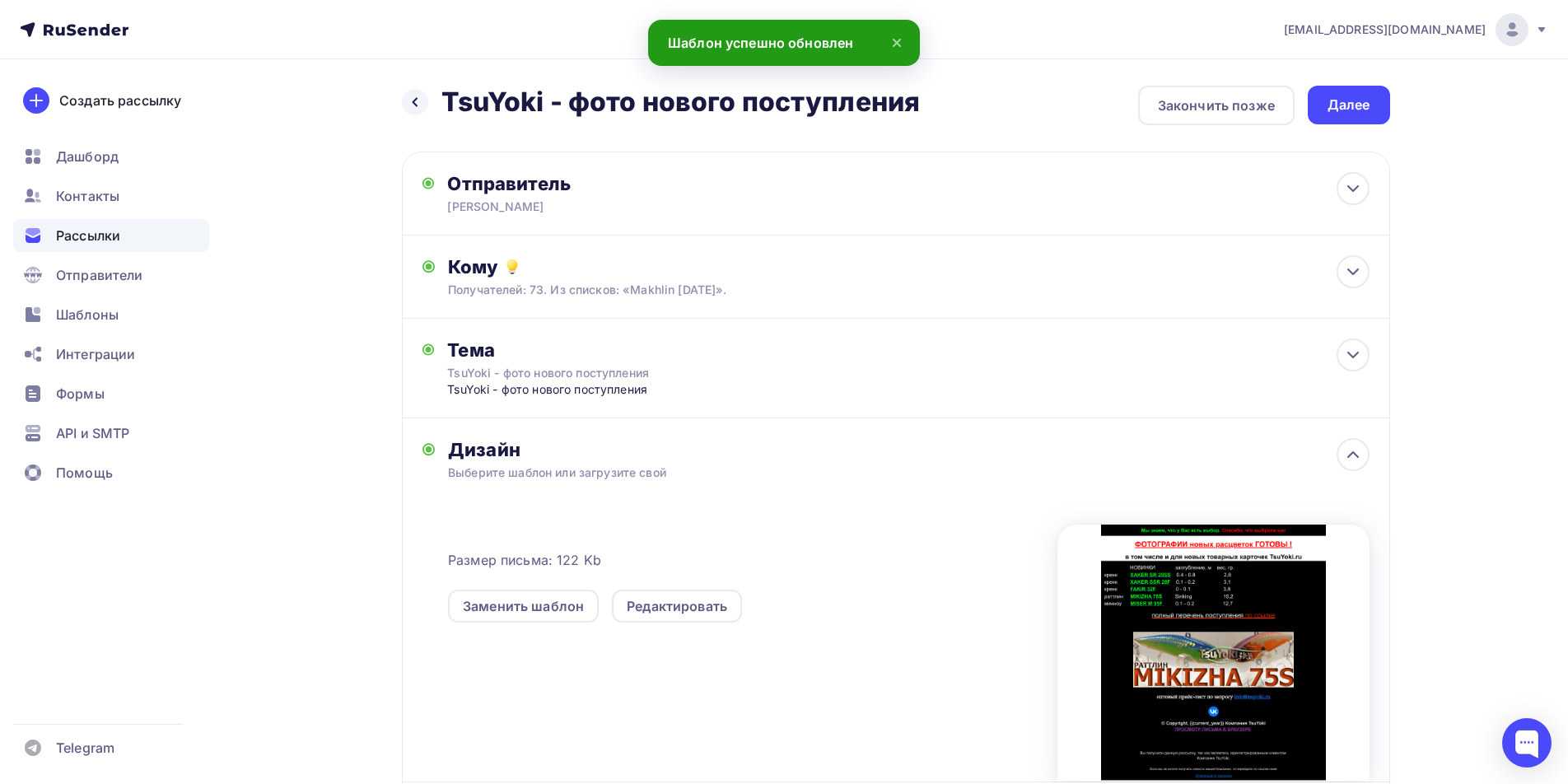
scroll to position [188, 0]
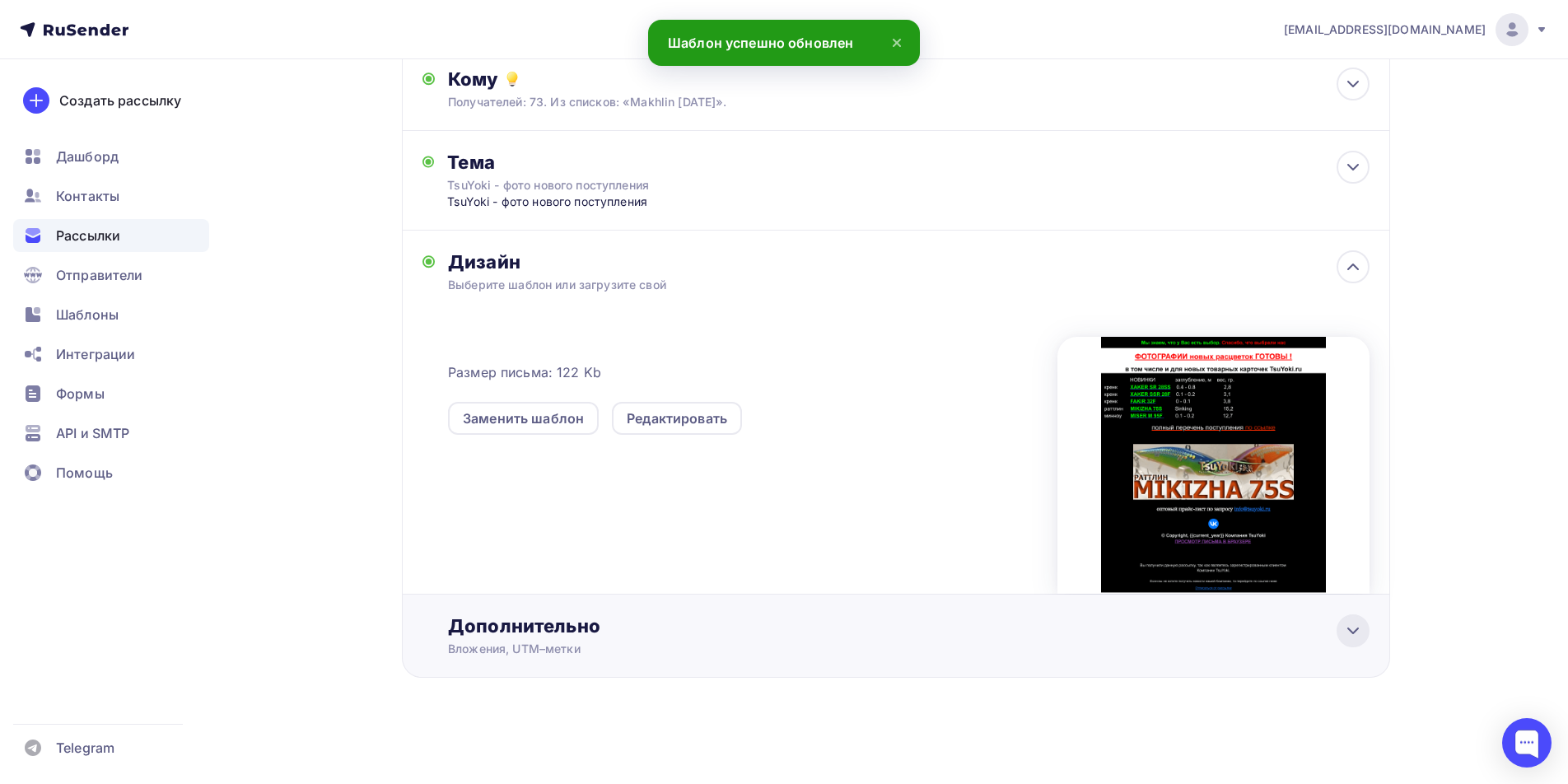
click at [1357, 634] on icon at bounding box center [1352, 631] width 20 height 20
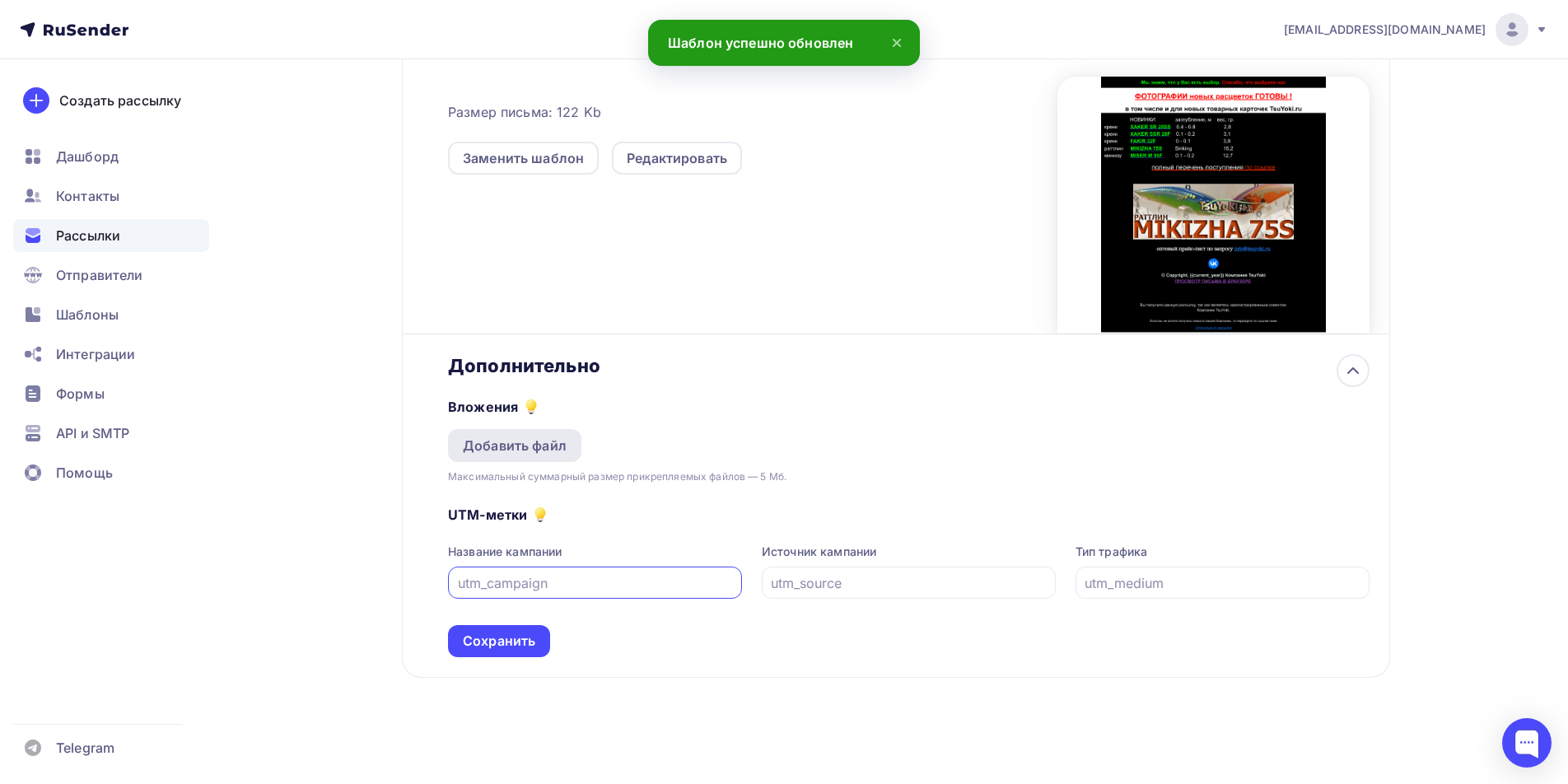
click at [538, 449] on div "Добавить файл" at bounding box center [514, 445] width 104 height 20
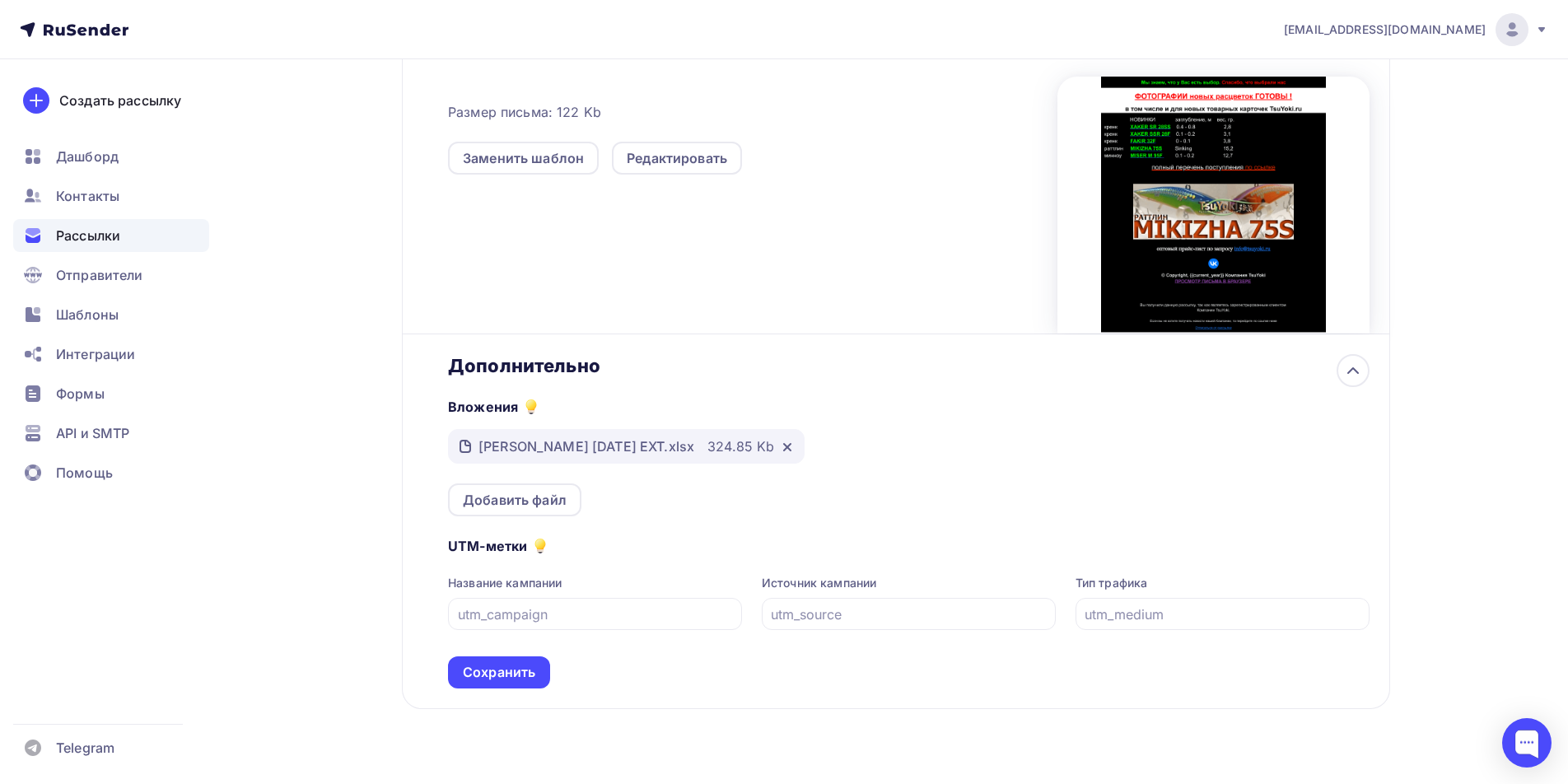
click at [522, 670] on div "Сохранить" at bounding box center [499, 673] width 72 height 19
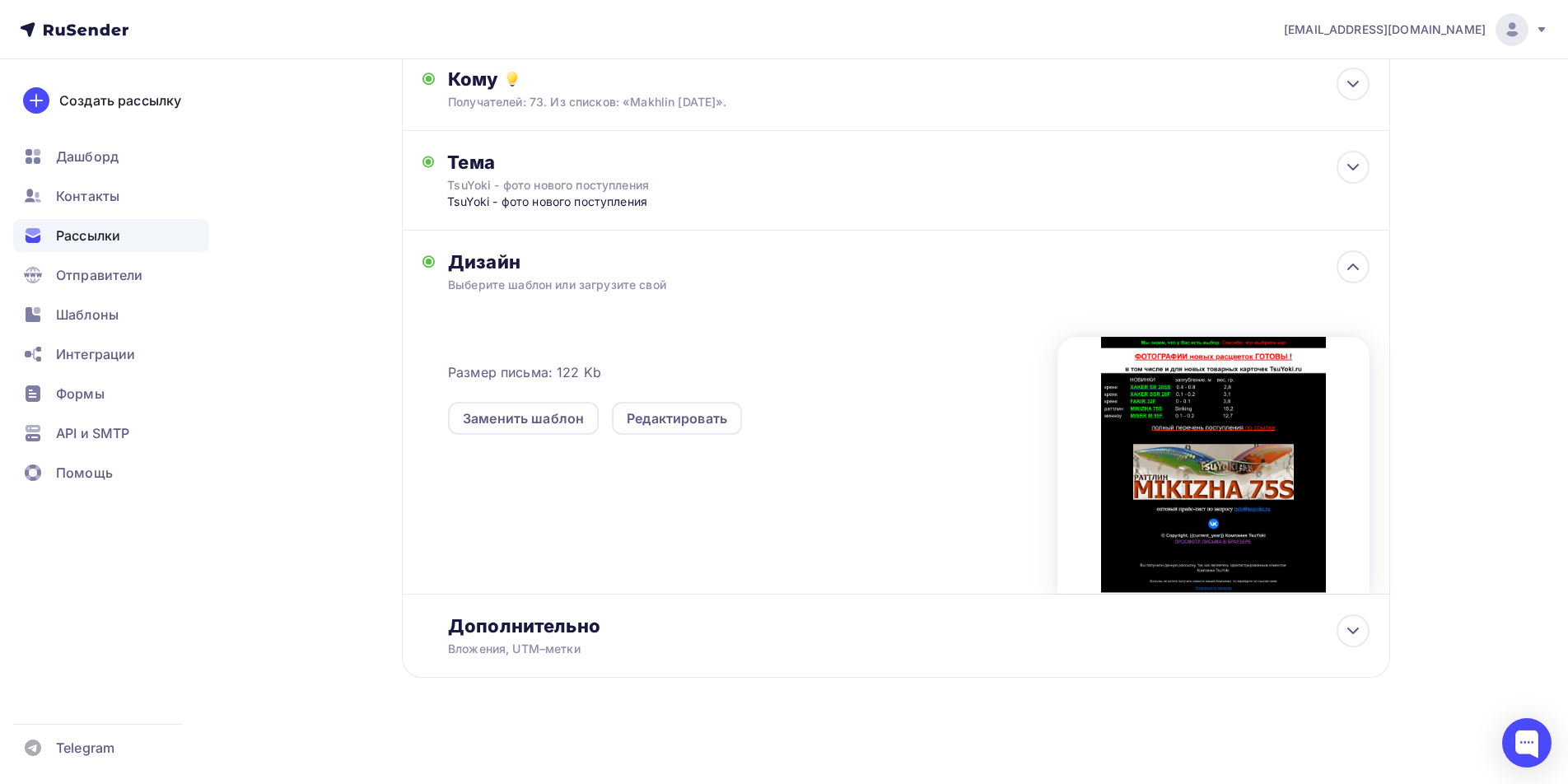
scroll to position [0, 0]
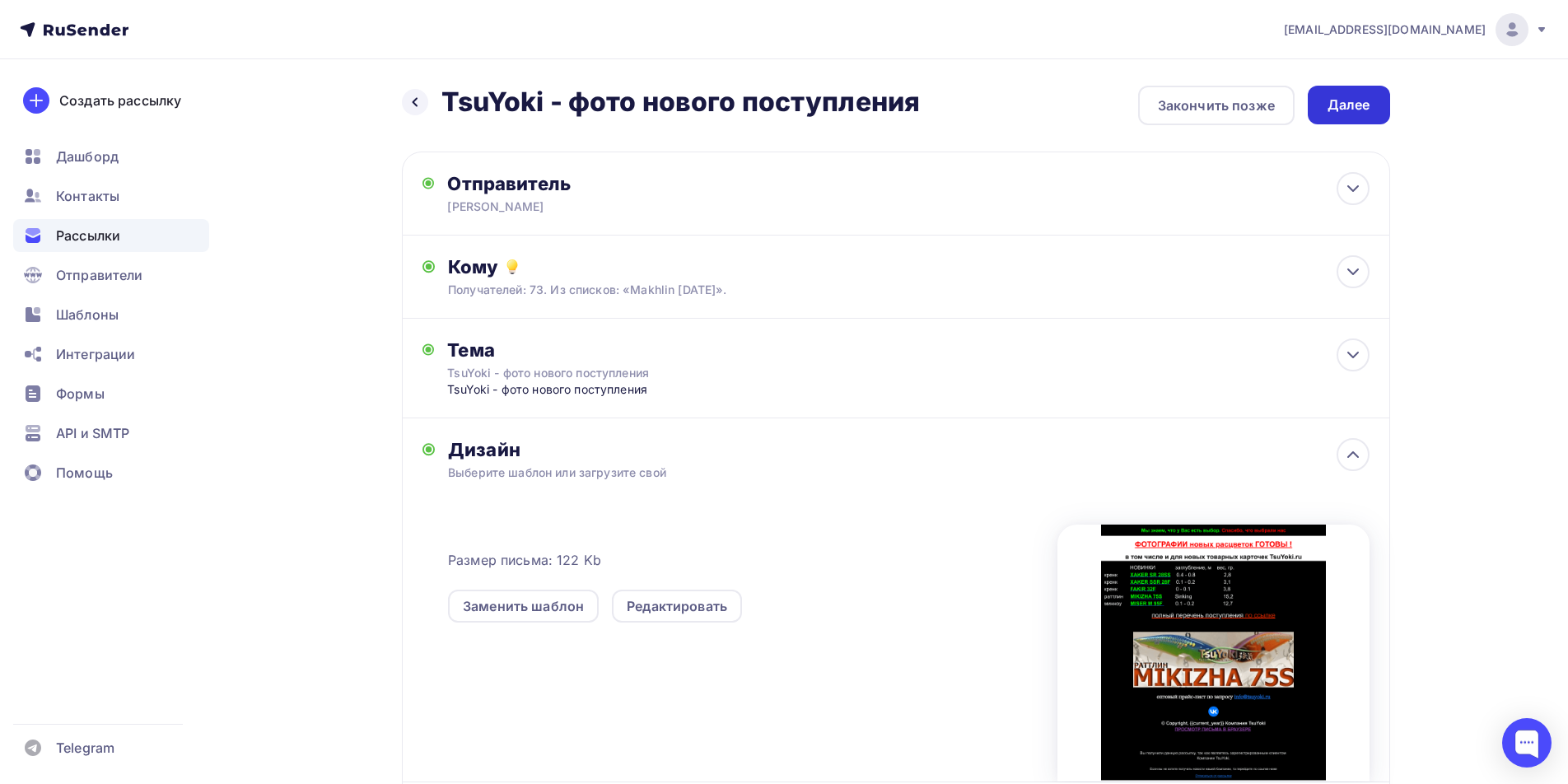
click at [1335, 107] on div "Далее" at bounding box center [1349, 105] width 43 height 19
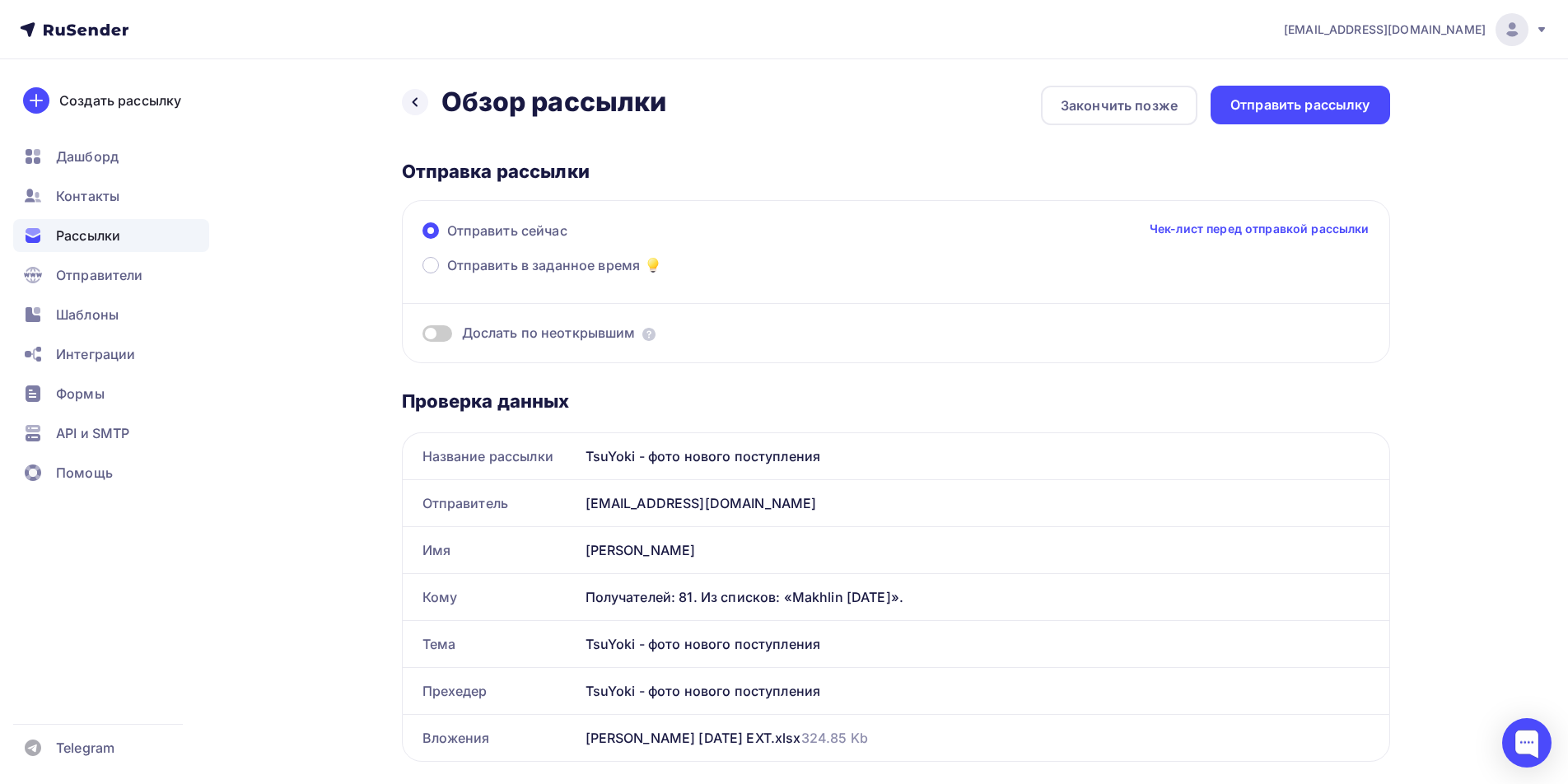
click at [440, 336] on span at bounding box center [437, 333] width 29 height 16
click at [422, 336] on input "checkbox" at bounding box center [422, 336] width 0 height 0
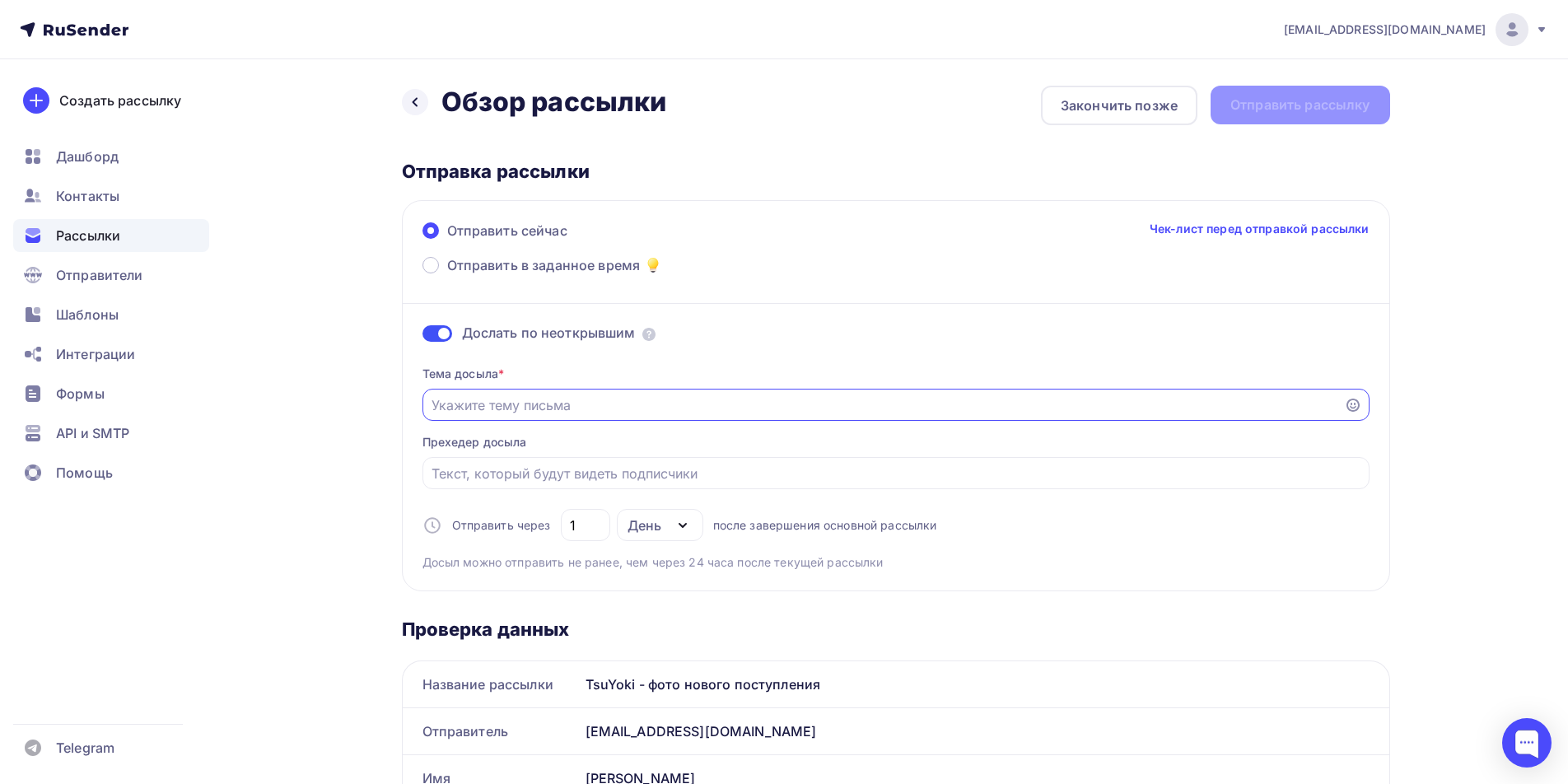
click at [541, 399] on input "Отправить в заданное время" at bounding box center [883, 405] width 903 height 20
paste input "TsuYoki - фото нового поступления"
type input "TsuYoki - фото нового поступления"
click at [502, 478] on input "Отправить в заданное время" at bounding box center [895, 473] width 928 height 20
paste input "TsuYoki - фото нового поступления"
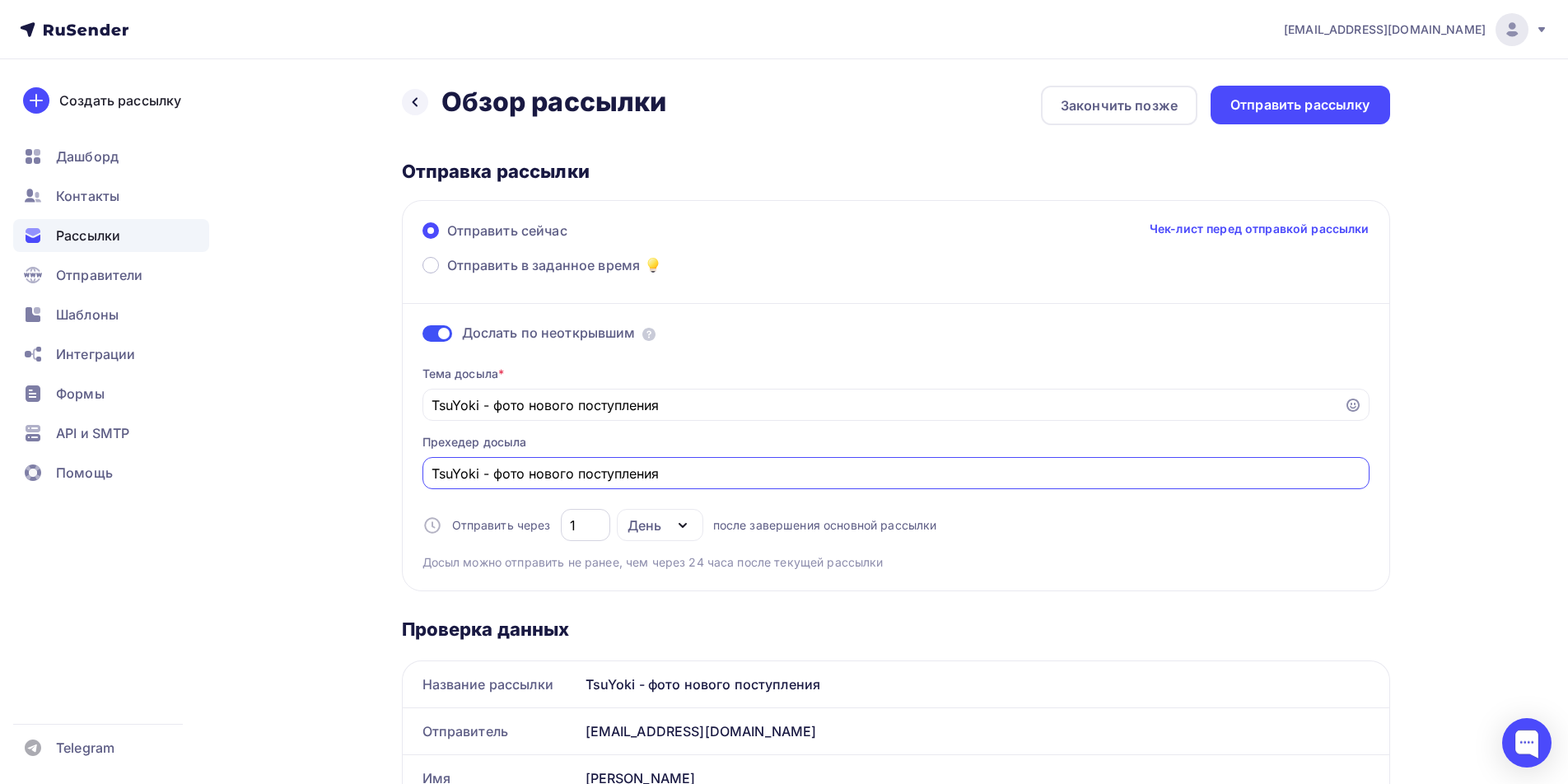
type input "TsuYoki - фото нового поступления"
drag, startPoint x: 577, startPoint y: 532, endPoint x: 556, endPoint y: 531, distance: 21.0
click at [556, 531] on div "Отправить через 1 День День Часы после завершения основной рассылки" at bounding box center [679, 525] width 514 height 32
type input "2"
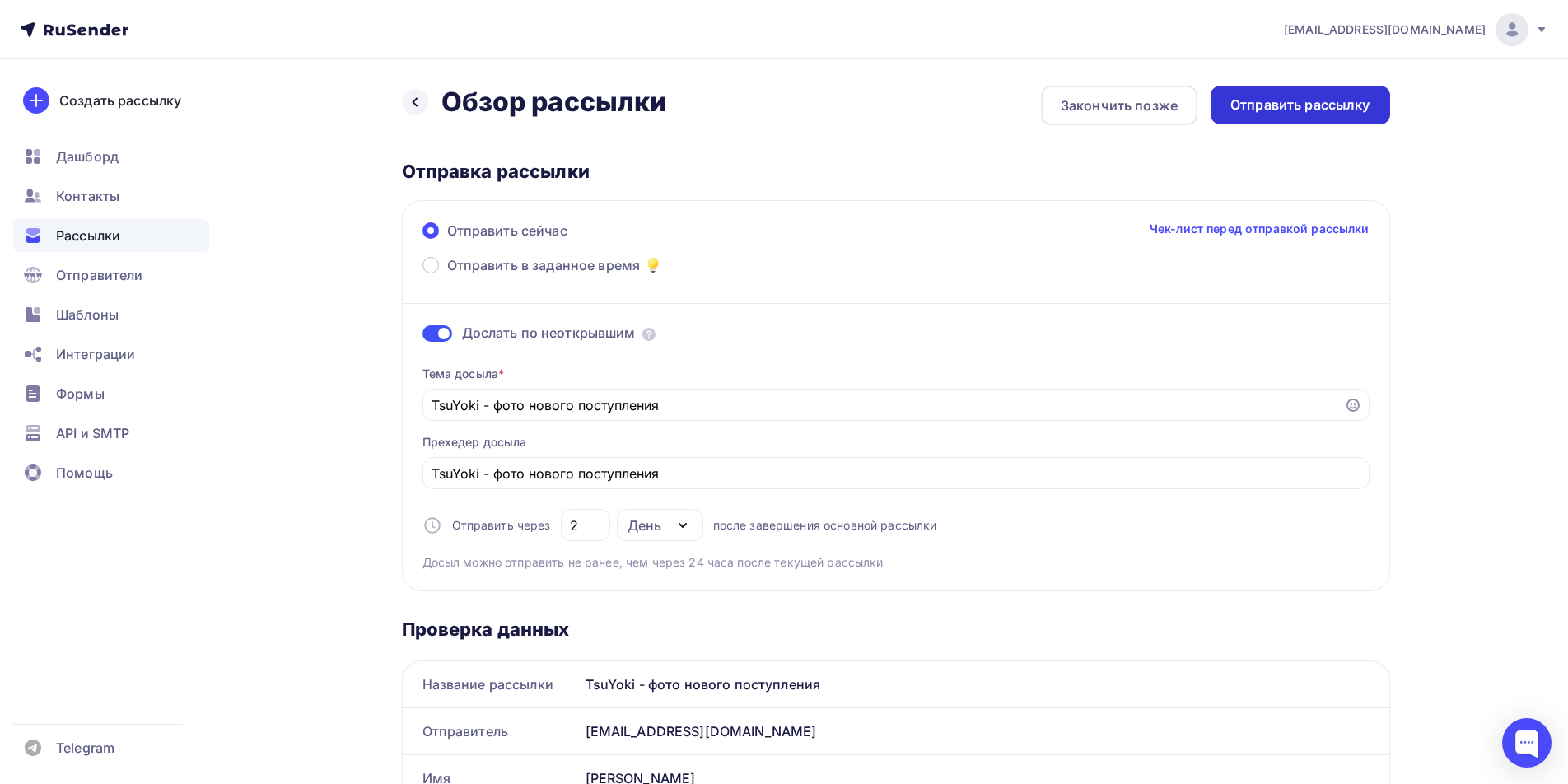
click at [1255, 109] on div "Отправить рассылку" at bounding box center [1300, 105] width 140 height 19
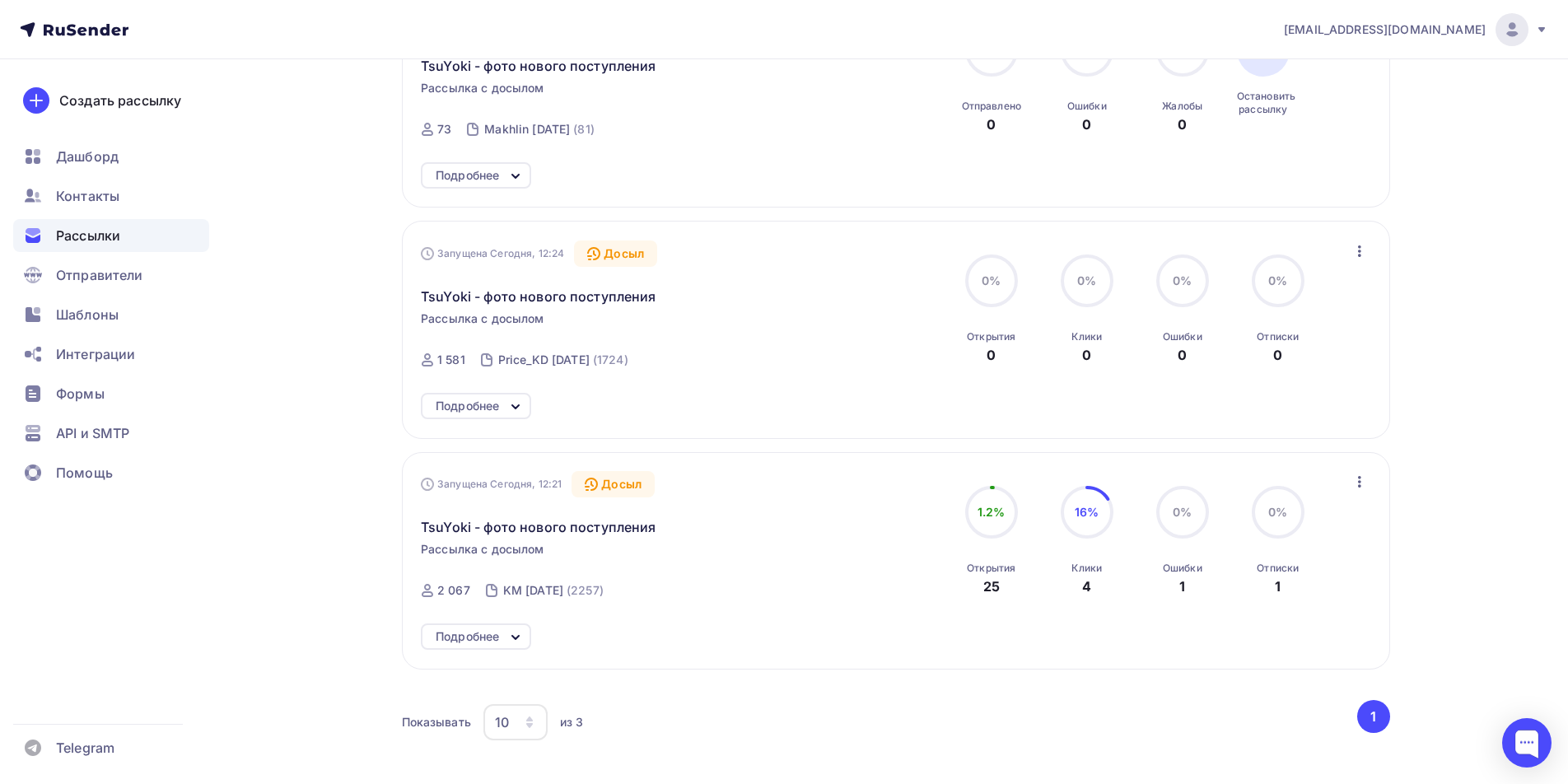
scroll to position [247, 0]
